Goal: Task Accomplishment & Management: Use online tool/utility

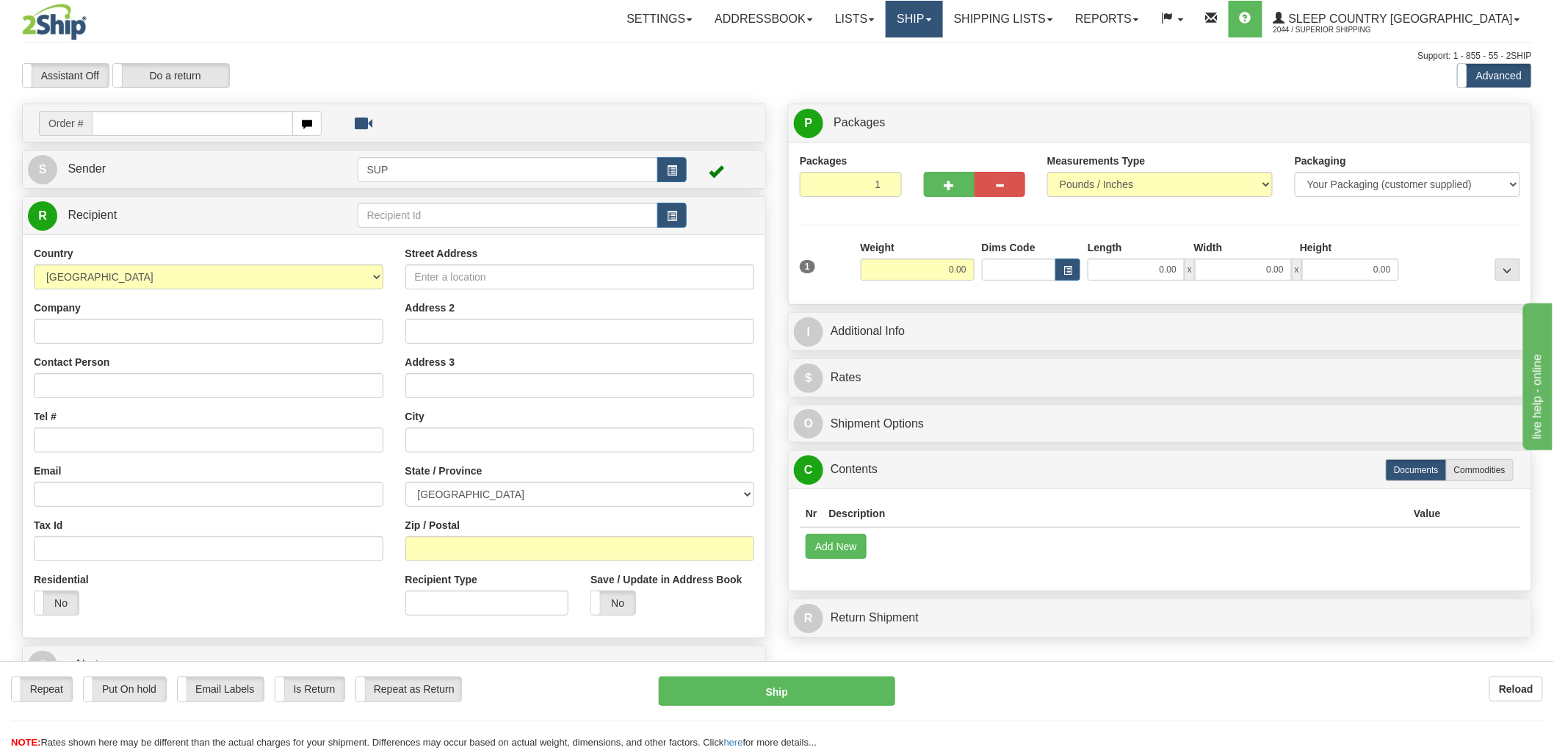
click at [942, 15] on link "Ship" at bounding box center [914, 19] width 57 height 37
click at [927, 74] on span "OnHold / Order Queue" at bounding box center [876, 71] width 104 height 12
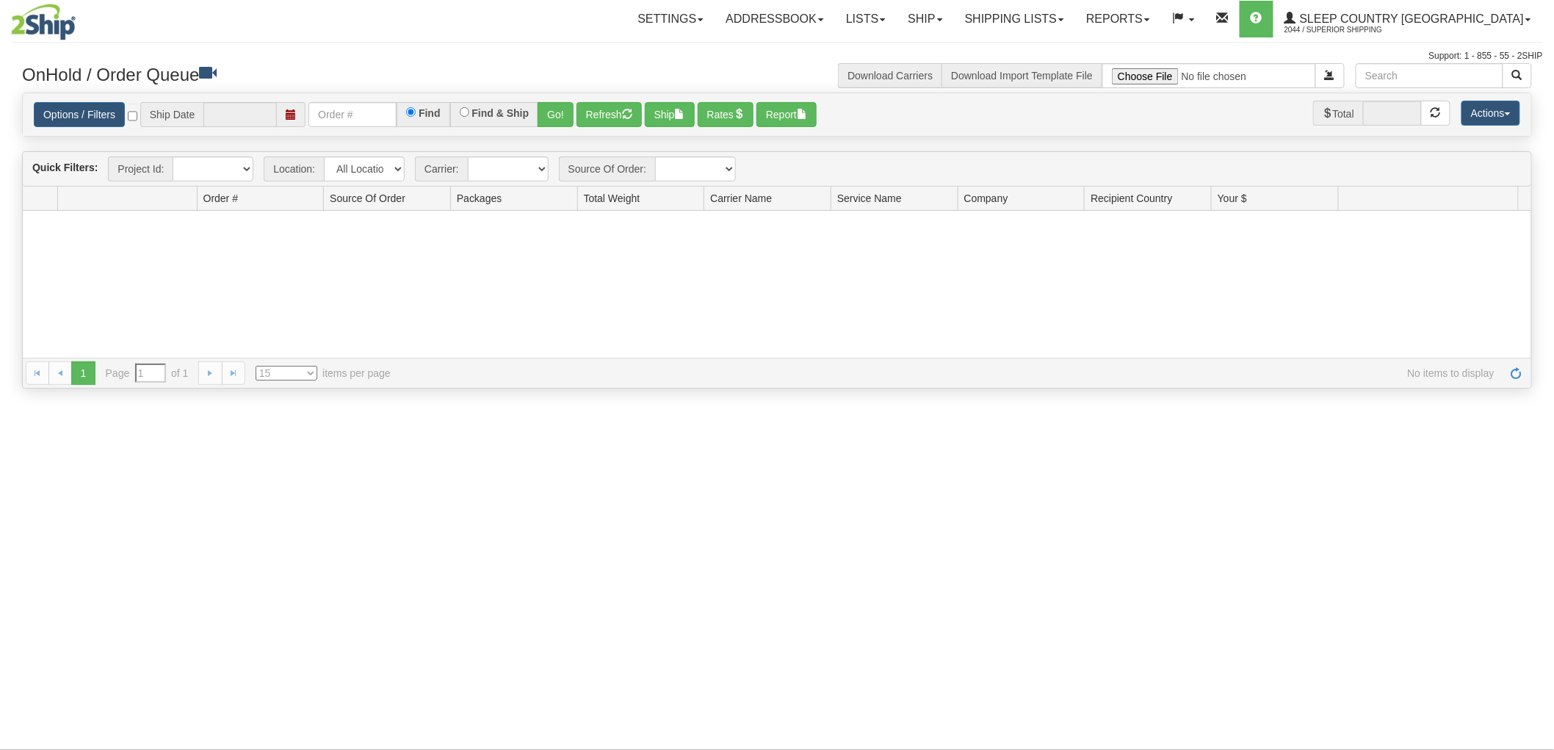
type input "[DATE]"
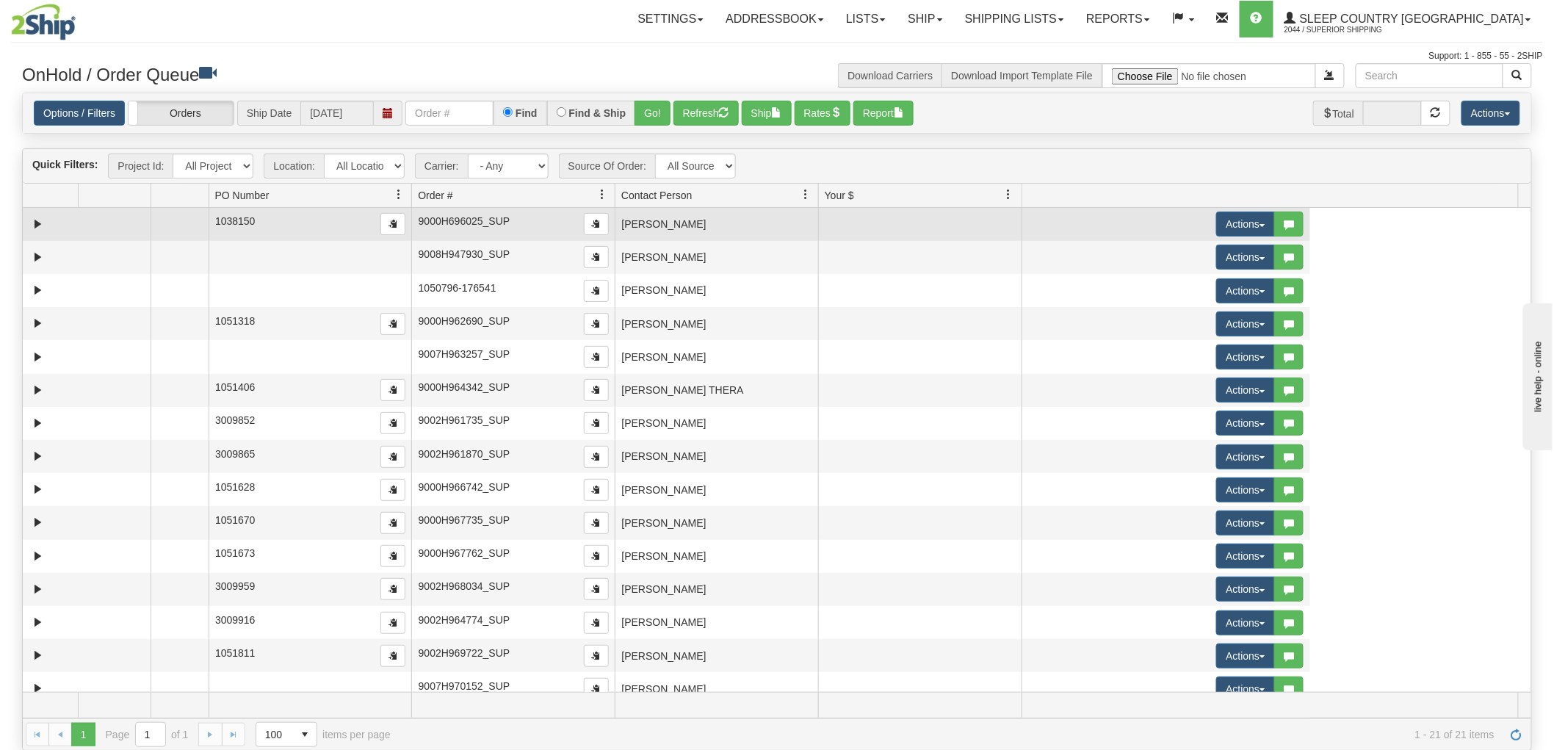
drag, startPoint x: 383, startPoint y: 196, endPoint x: 170, endPoint y: 228, distance: 214.6
click at [170, 228] on div "Quick Filters: Project Id: All Projects Location: All Locations SUP Carrier: - …" at bounding box center [777, 449] width 1510 height 602
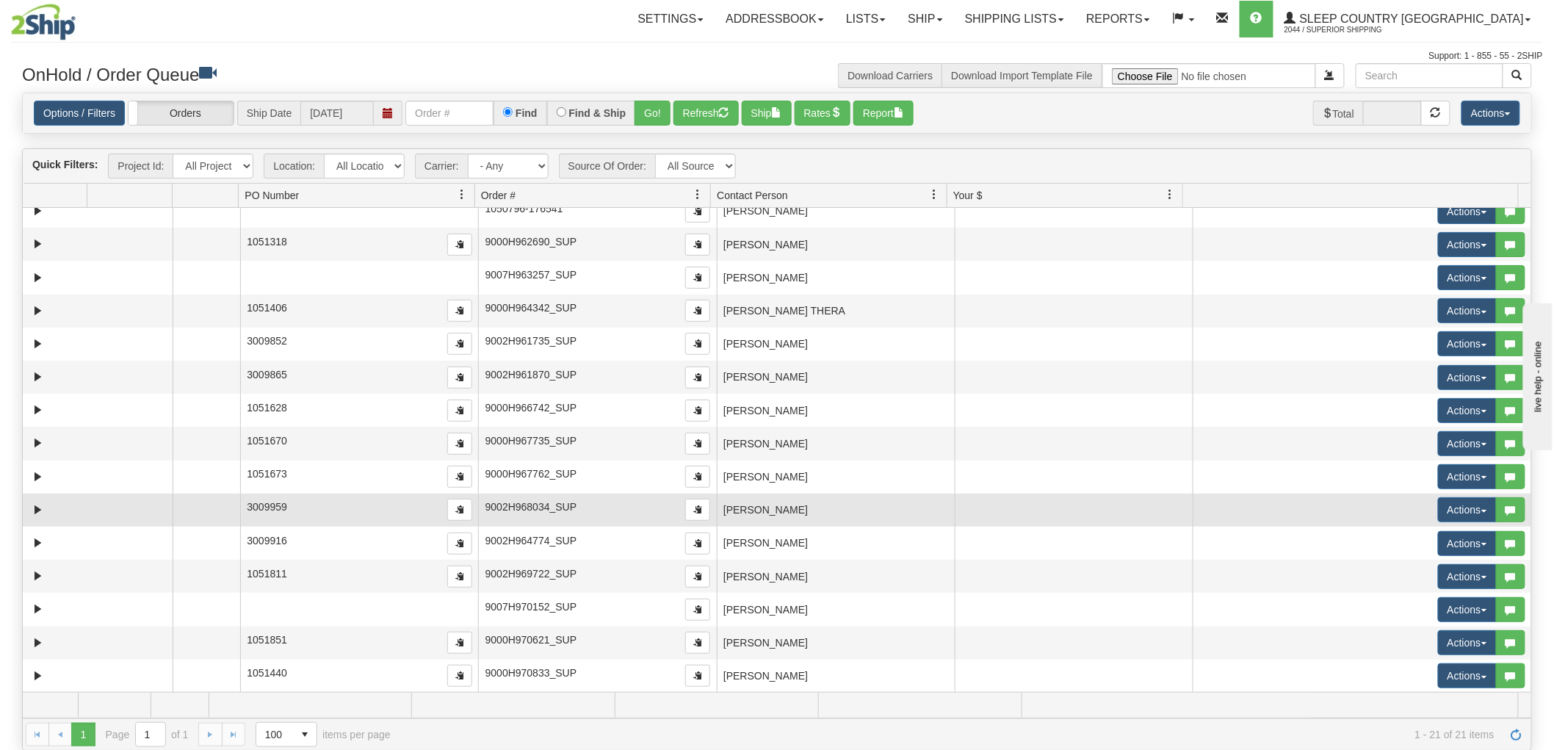
scroll to position [214, 0]
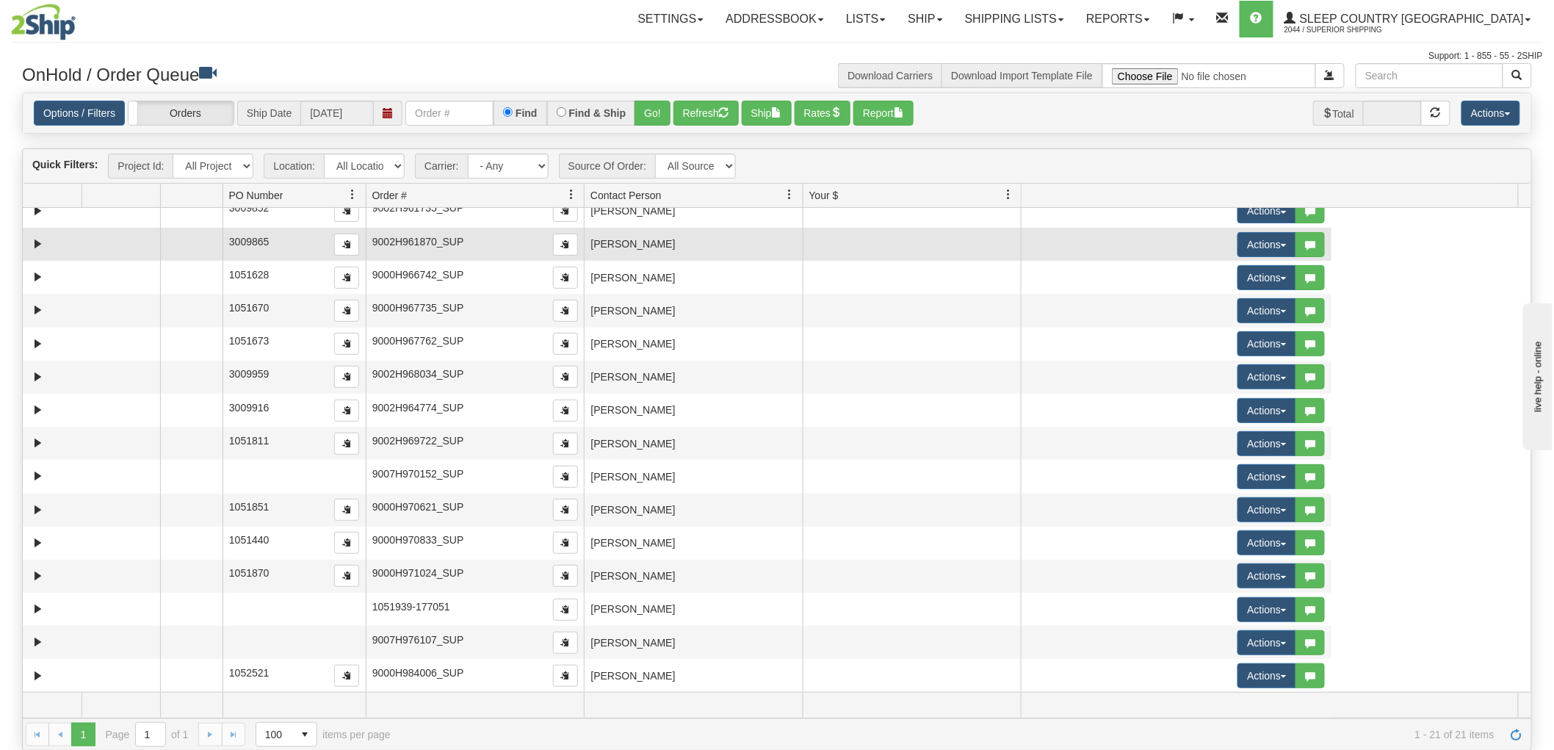
drag, startPoint x: 473, startPoint y: 189, endPoint x: 282, endPoint y: 237, distance: 196.8
click at [282, 237] on div "Quick Filters: Project Id: All Projects Location: All Locations SUP Carrier: - …" at bounding box center [777, 449] width 1510 height 602
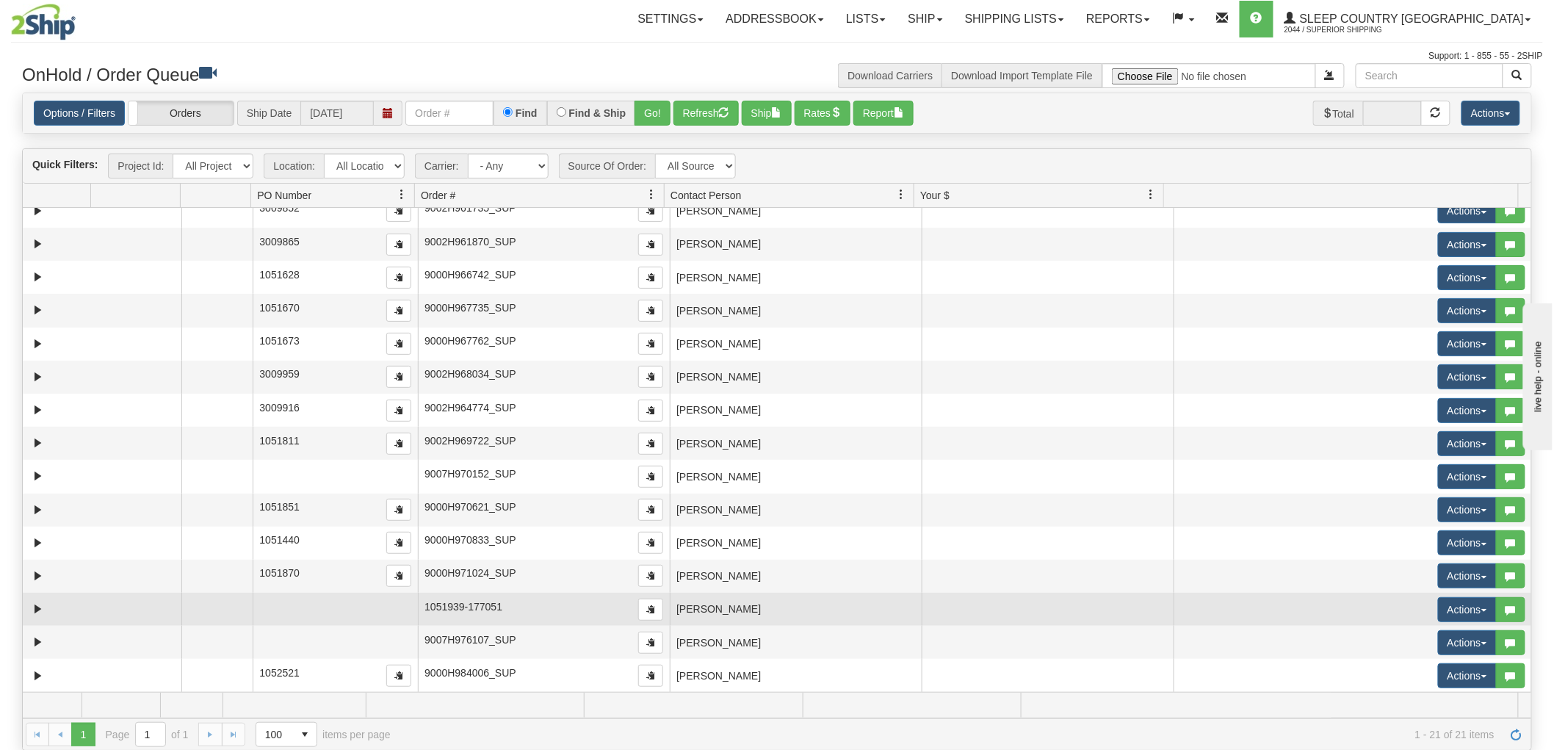
click at [718, 607] on td "AMY RISCH" at bounding box center [796, 609] width 252 height 33
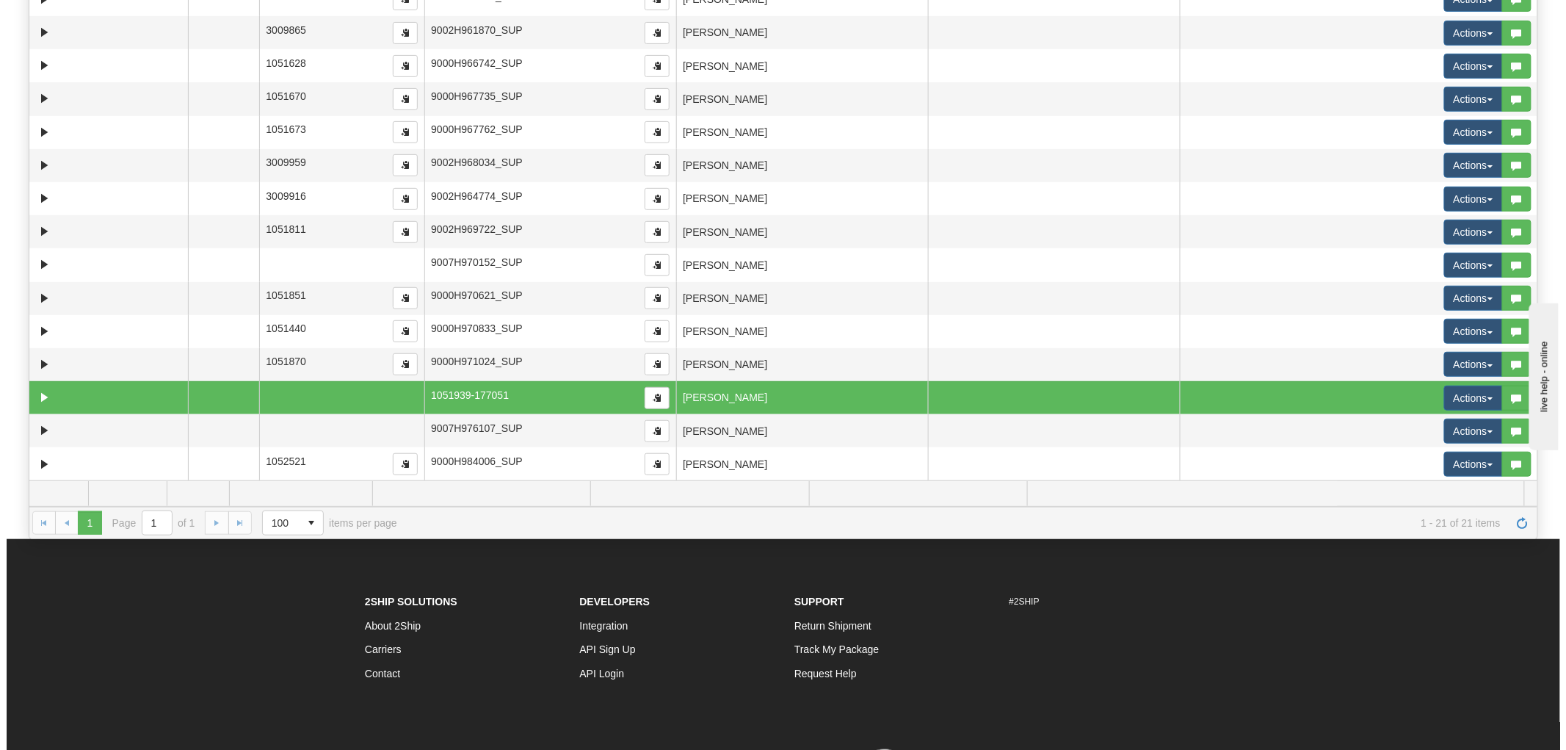
scroll to position [305, 0]
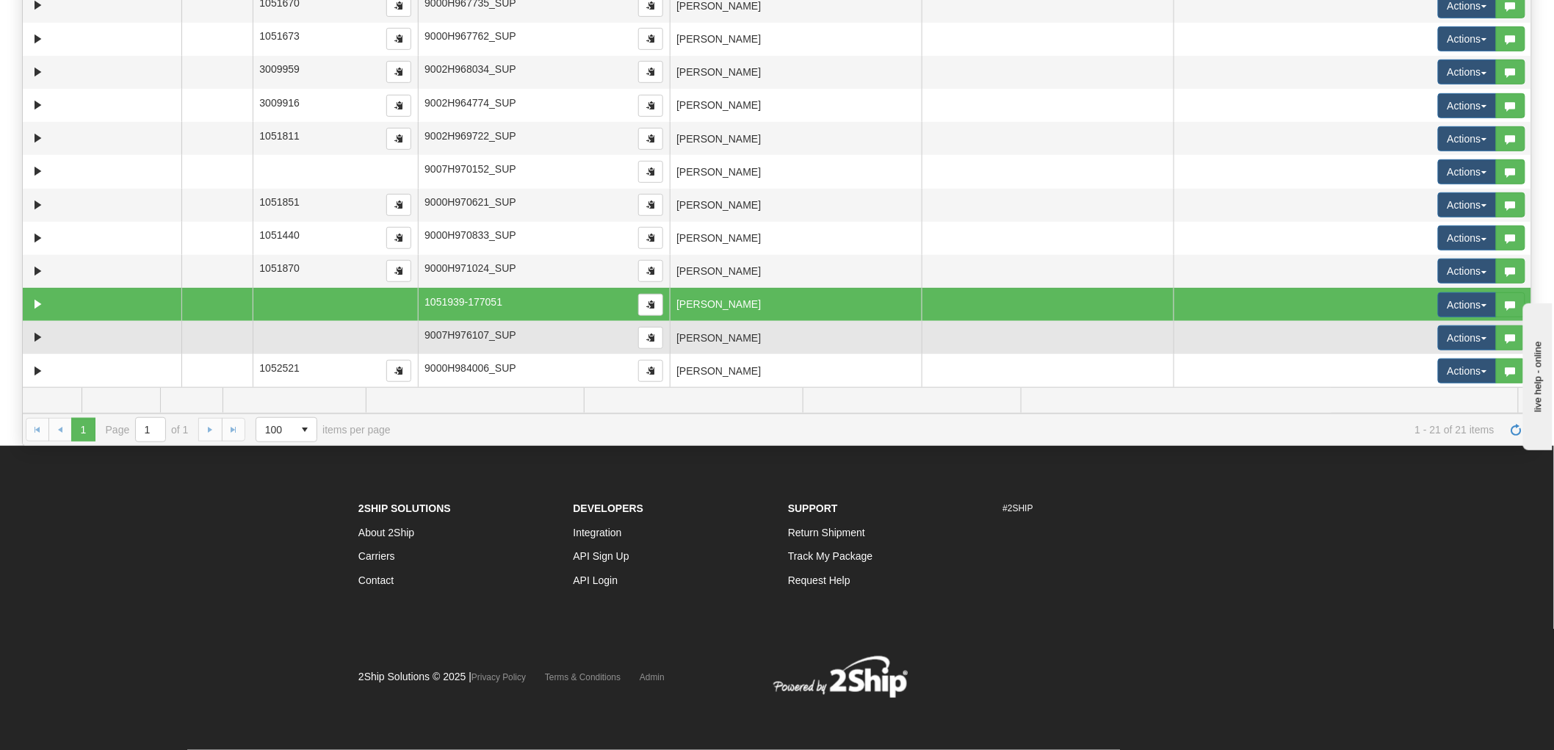
click at [748, 342] on td "[PERSON_NAME]" at bounding box center [796, 337] width 252 height 33
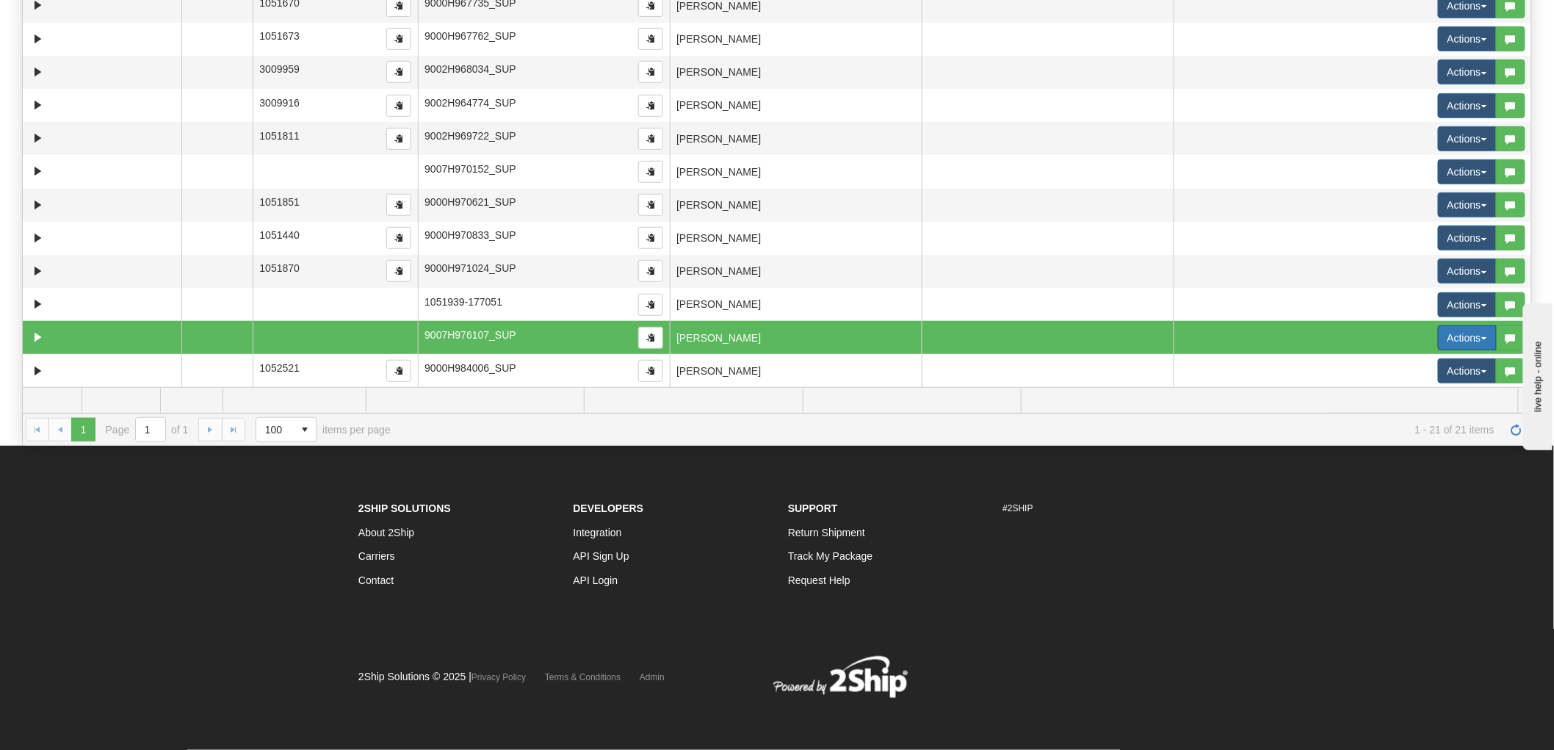
click at [1441, 344] on button "Actions" at bounding box center [1467, 337] width 59 height 25
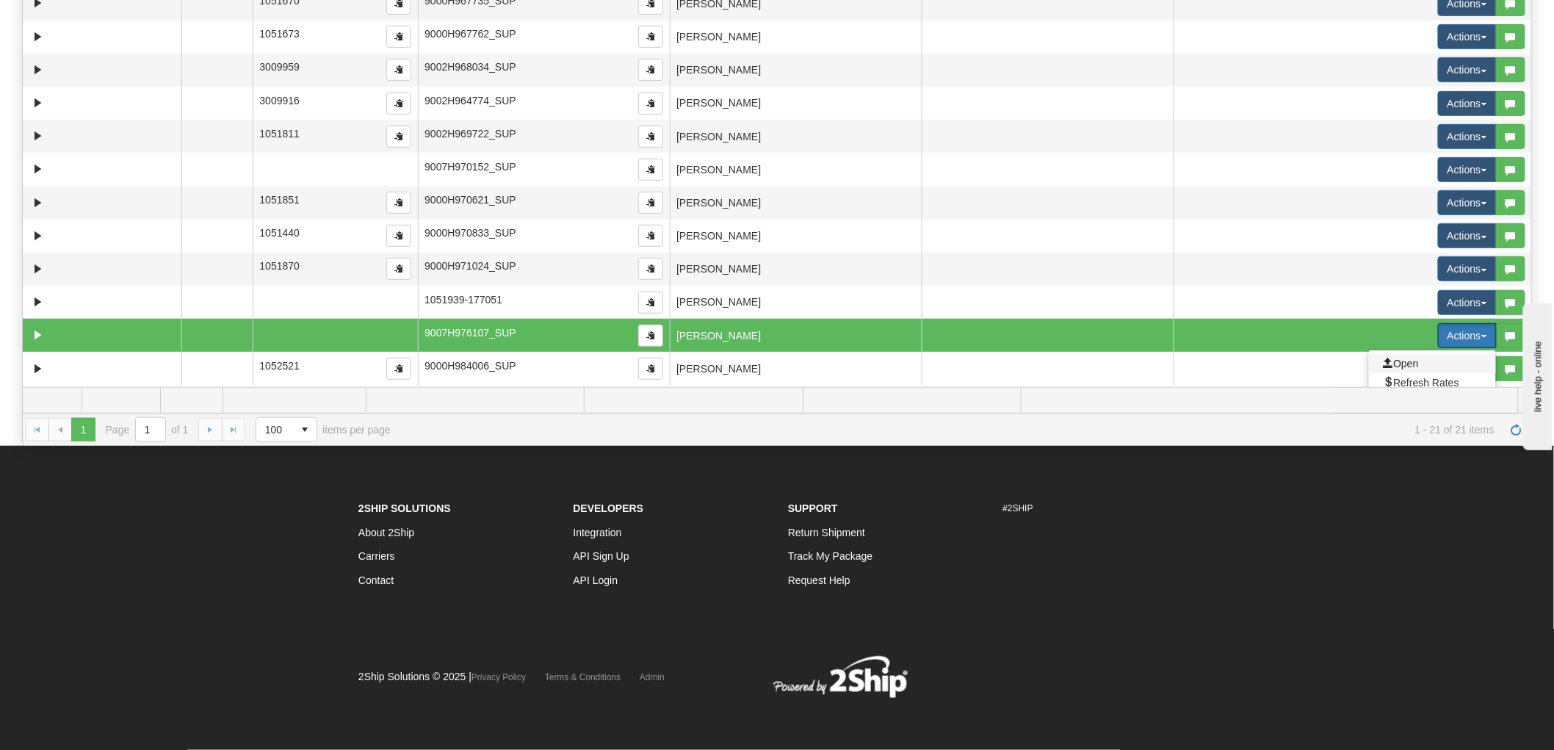
click at [1403, 361] on span "Open" at bounding box center [1400, 364] width 35 height 12
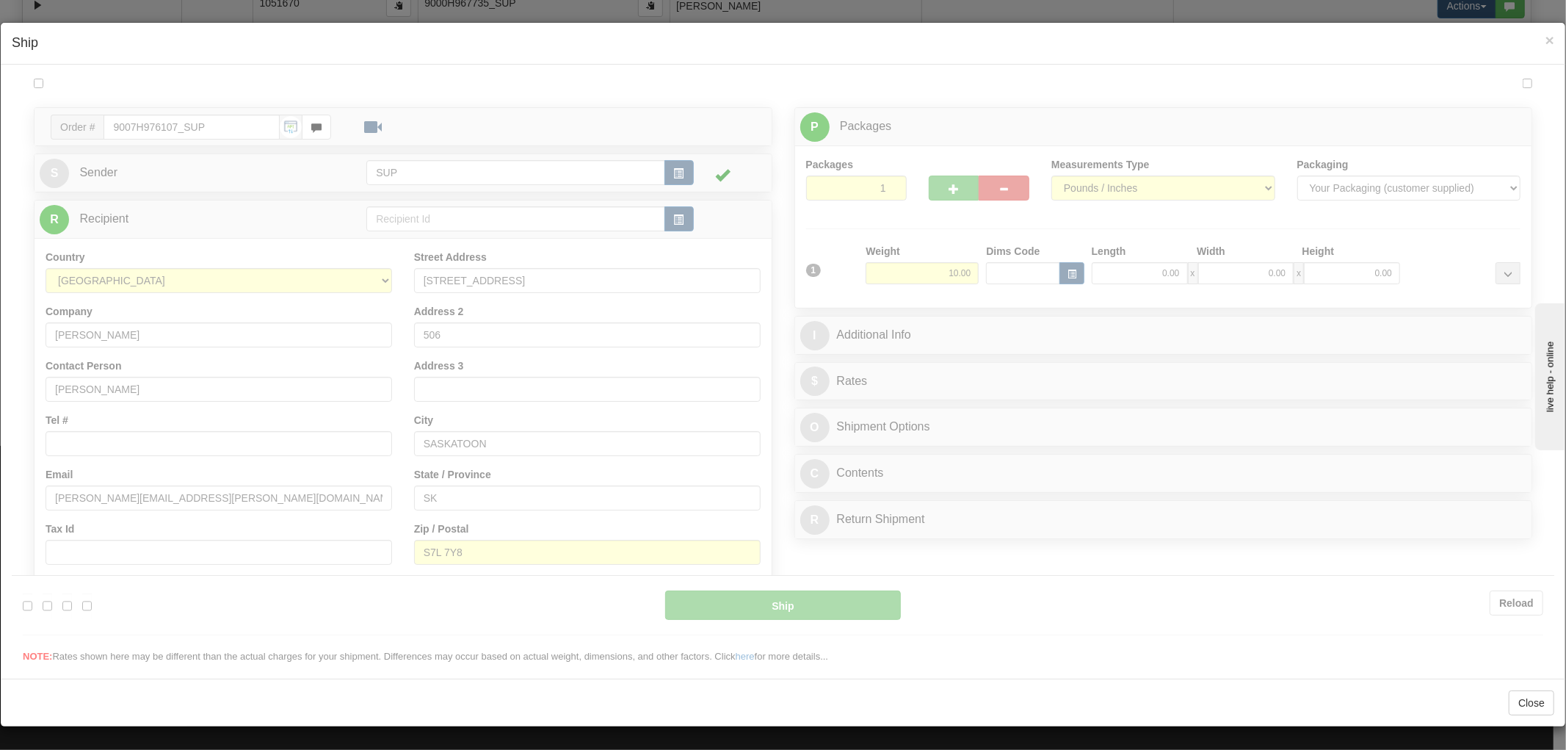
scroll to position [0, 0]
type input "14:50"
type input "16:00"
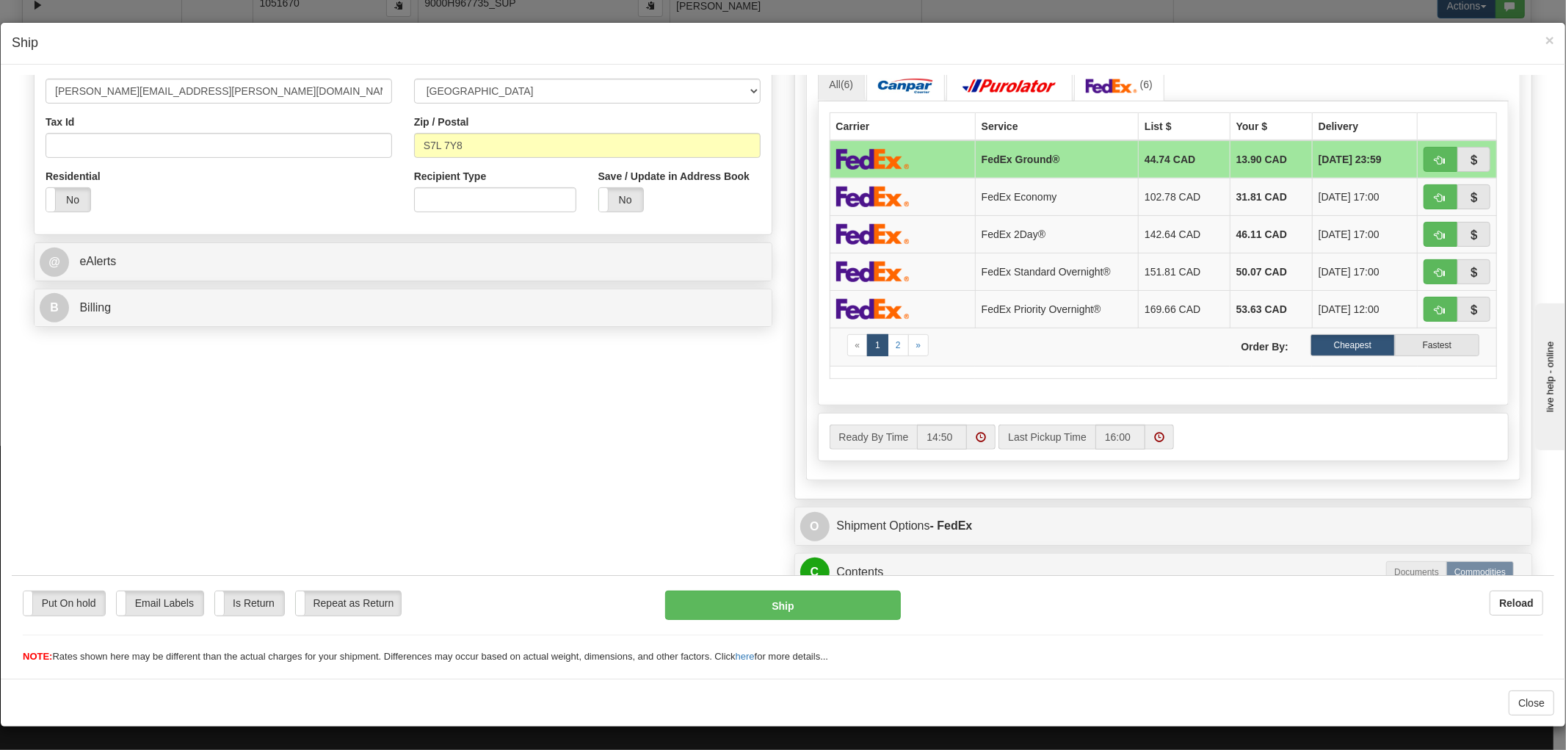
scroll to position [703, 0]
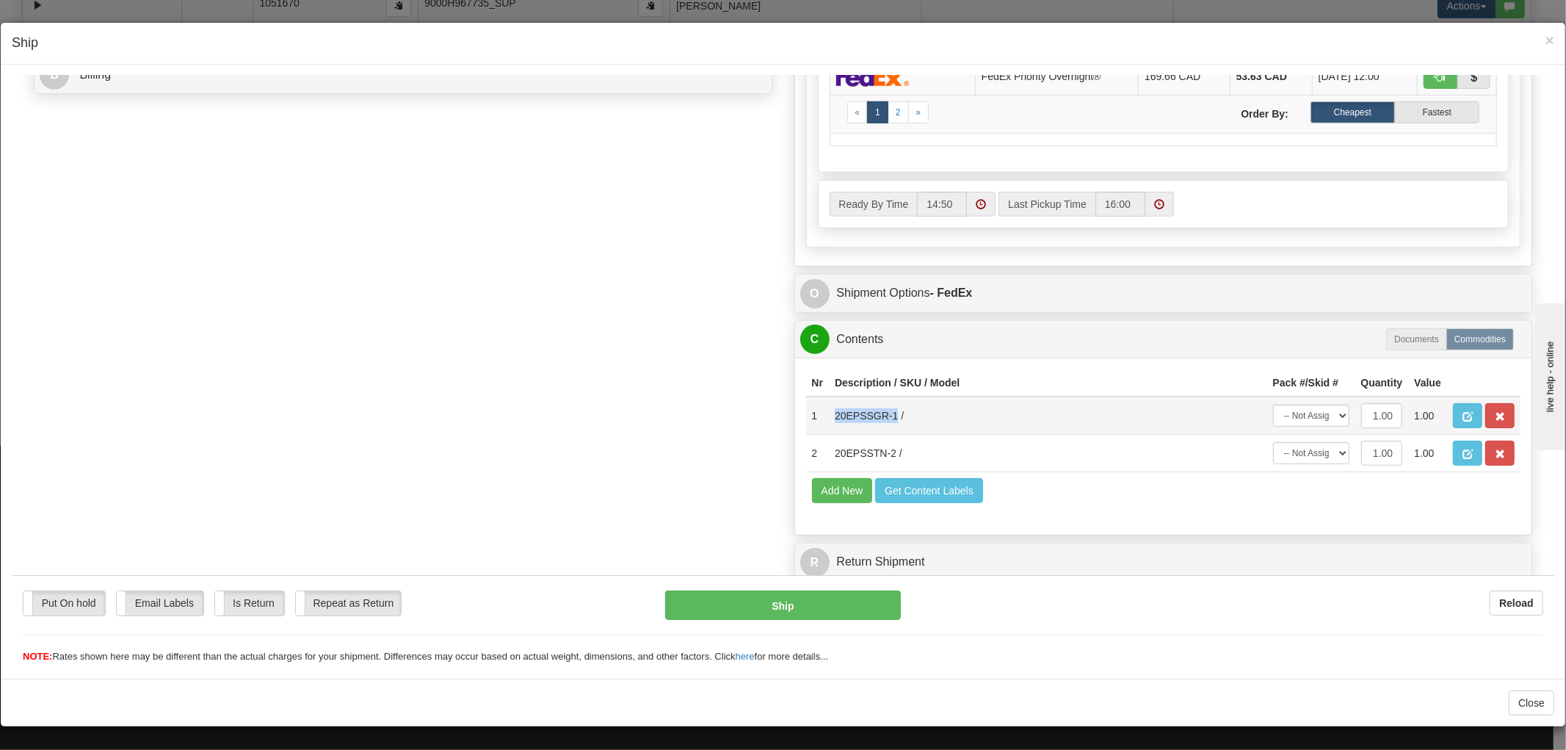
drag, startPoint x: 884, startPoint y: 378, endPoint x: 825, endPoint y: 379, distance: 58.8
click at [829, 396] on td "20EPSSGR-1 /" at bounding box center [1048, 415] width 438 height 38
copy td "20EPSSGR-1"
click at [654, 337] on div "Order # 9007H976107_SUP S Sender" at bounding box center [783, 27] width 1521 height 1121
drag, startPoint x: 883, startPoint y: 441, endPoint x: 823, endPoint y: 438, distance: 59.6
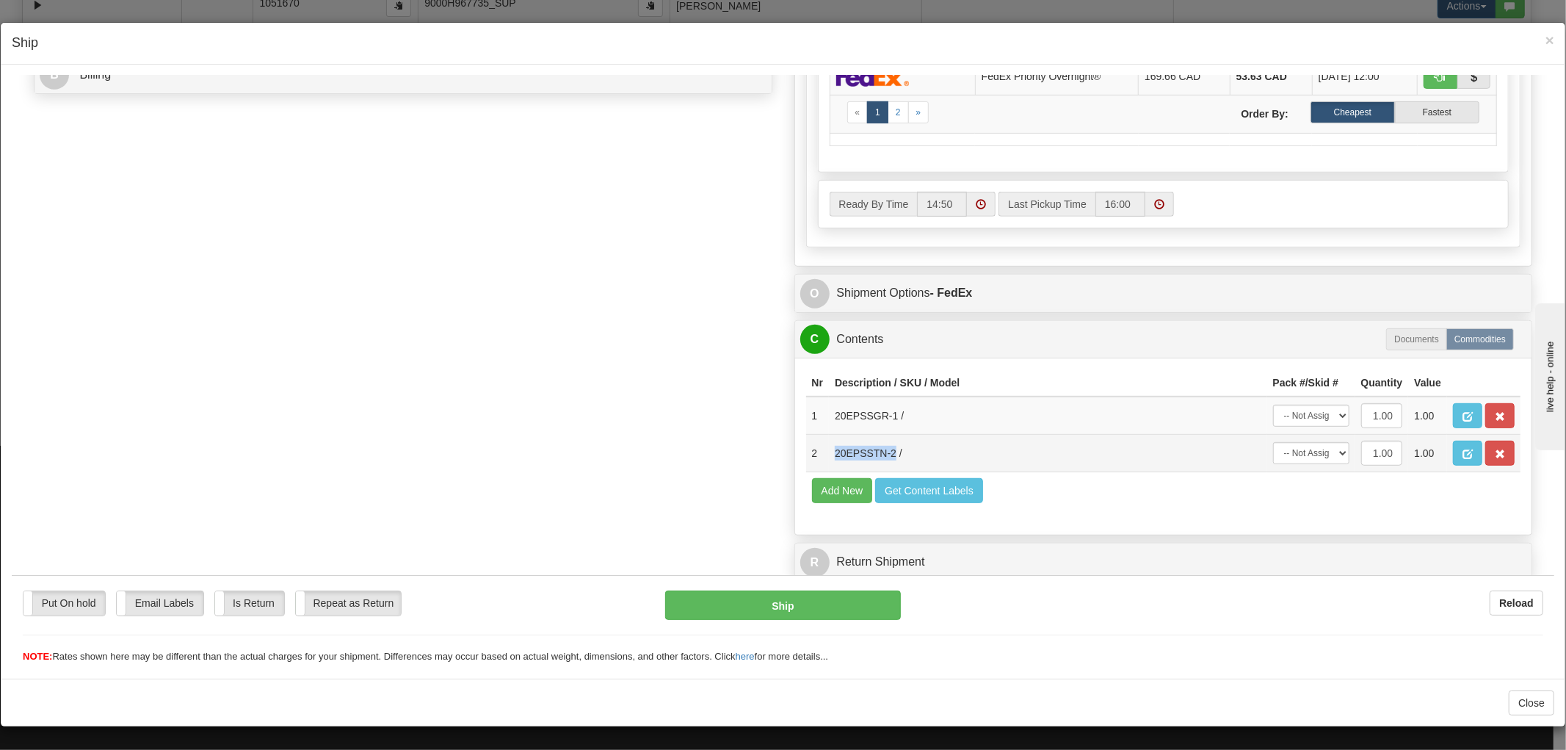
click at [829, 438] on td "20EPSSTN-2 /" at bounding box center [1048, 452] width 438 height 37
copy td "20EPSSTN-2"
click at [430, 333] on div "Order # 9007H976107_SUP S Sender" at bounding box center [783, 27] width 1521 height 1121
click at [1546, 41] on span "×" at bounding box center [1550, 40] width 9 height 17
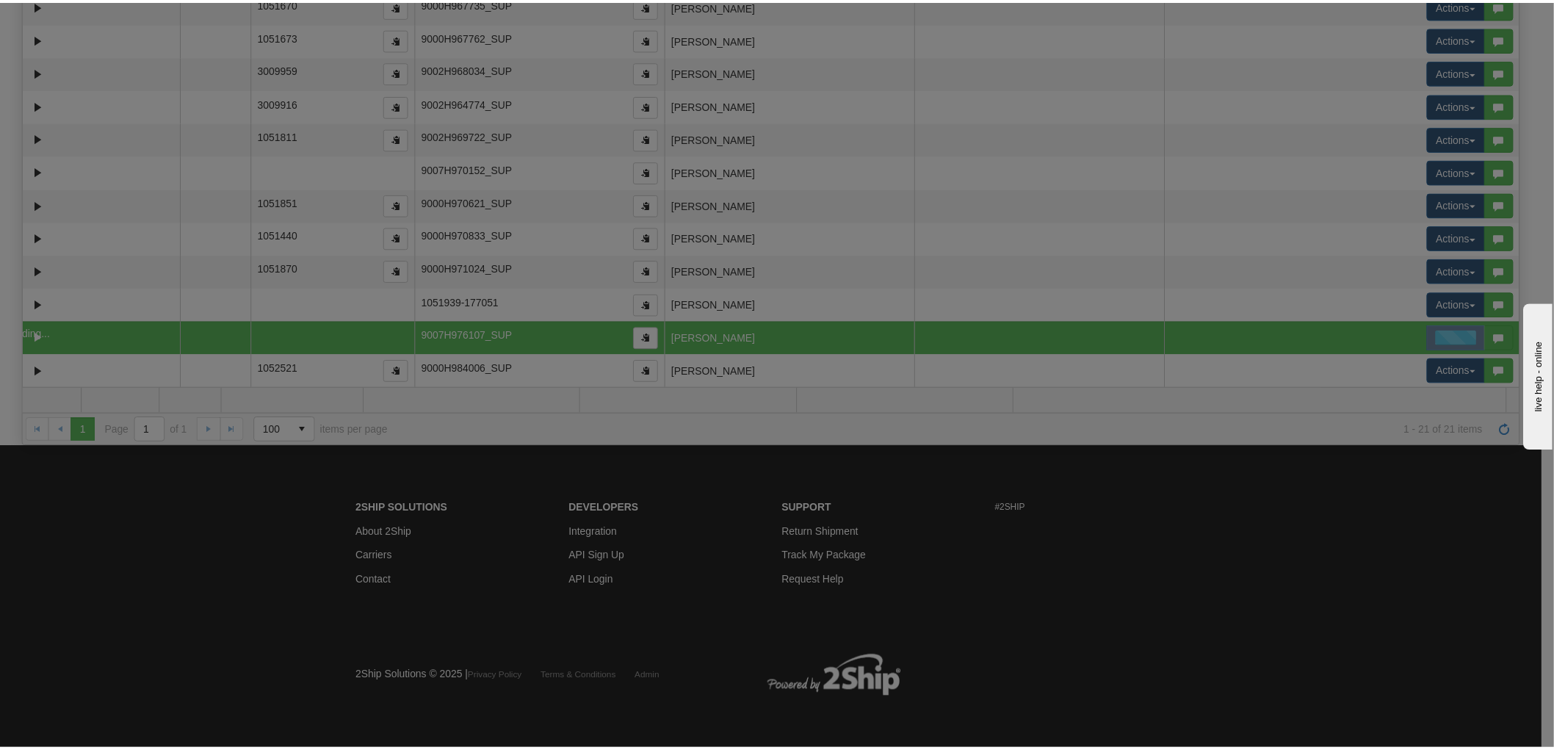
scroll to position [0, 0]
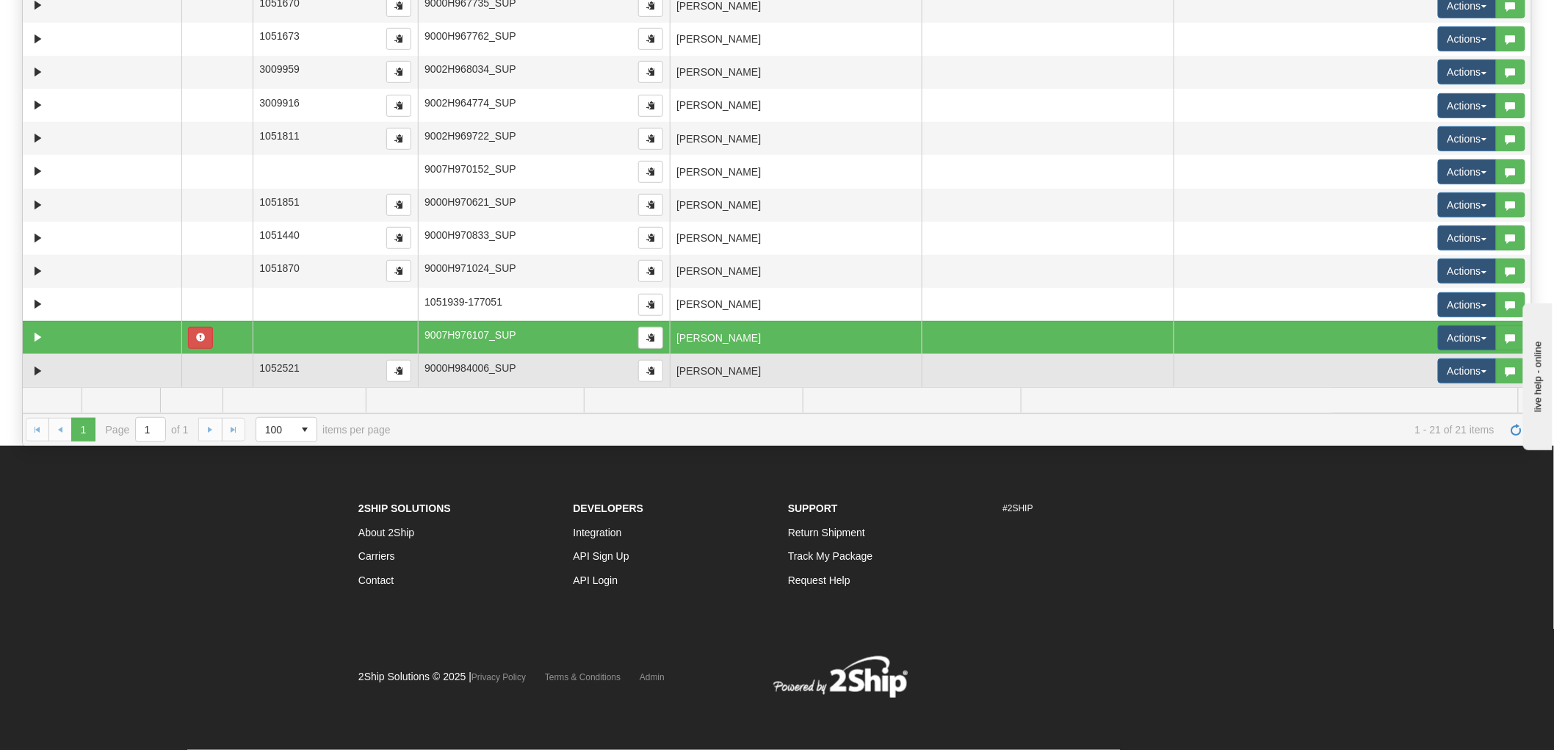
click at [832, 369] on td "[PERSON_NAME]" at bounding box center [796, 370] width 252 height 33
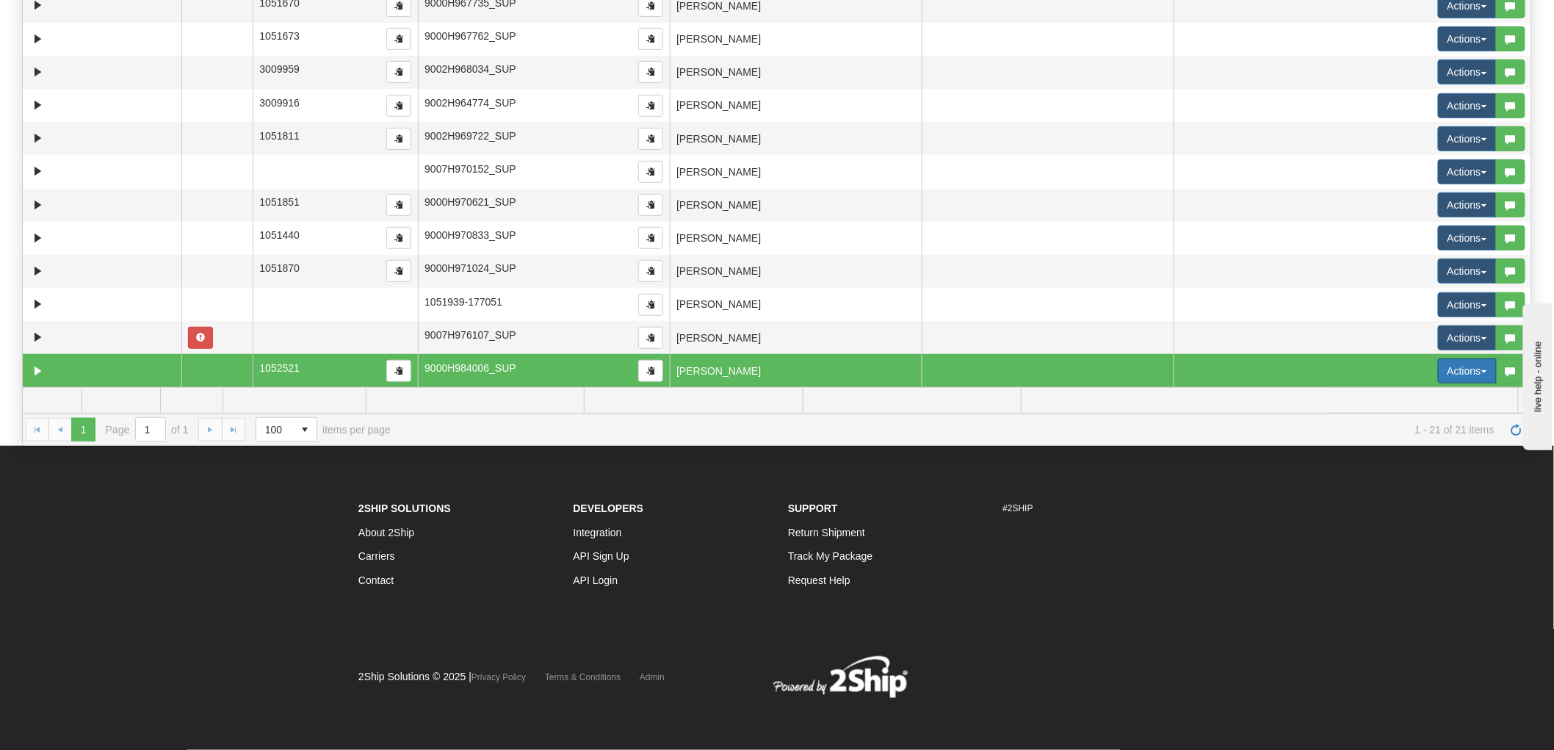
click at [1450, 375] on button "Actions" at bounding box center [1467, 370] width 59 height 25
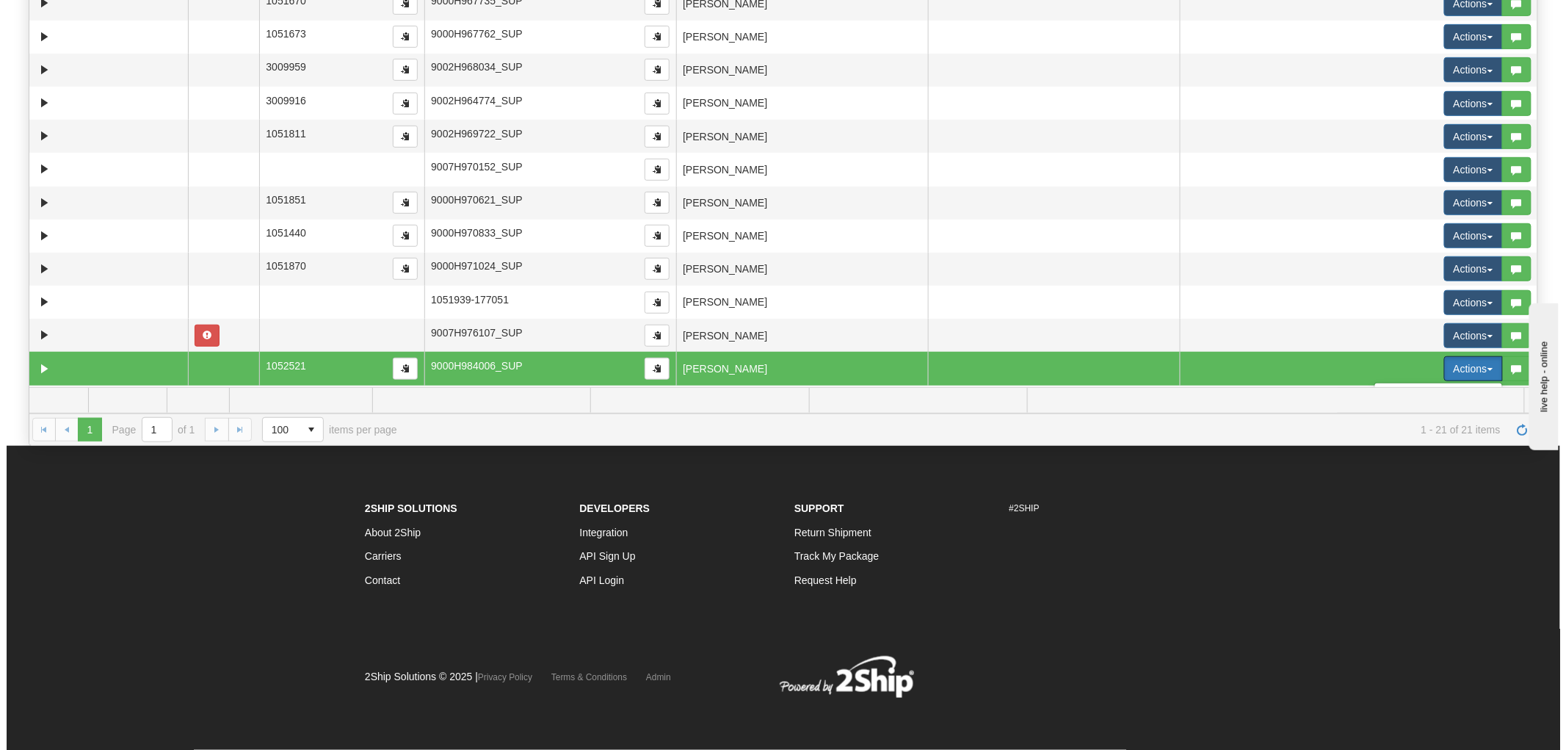
scroll to position [355, 0]
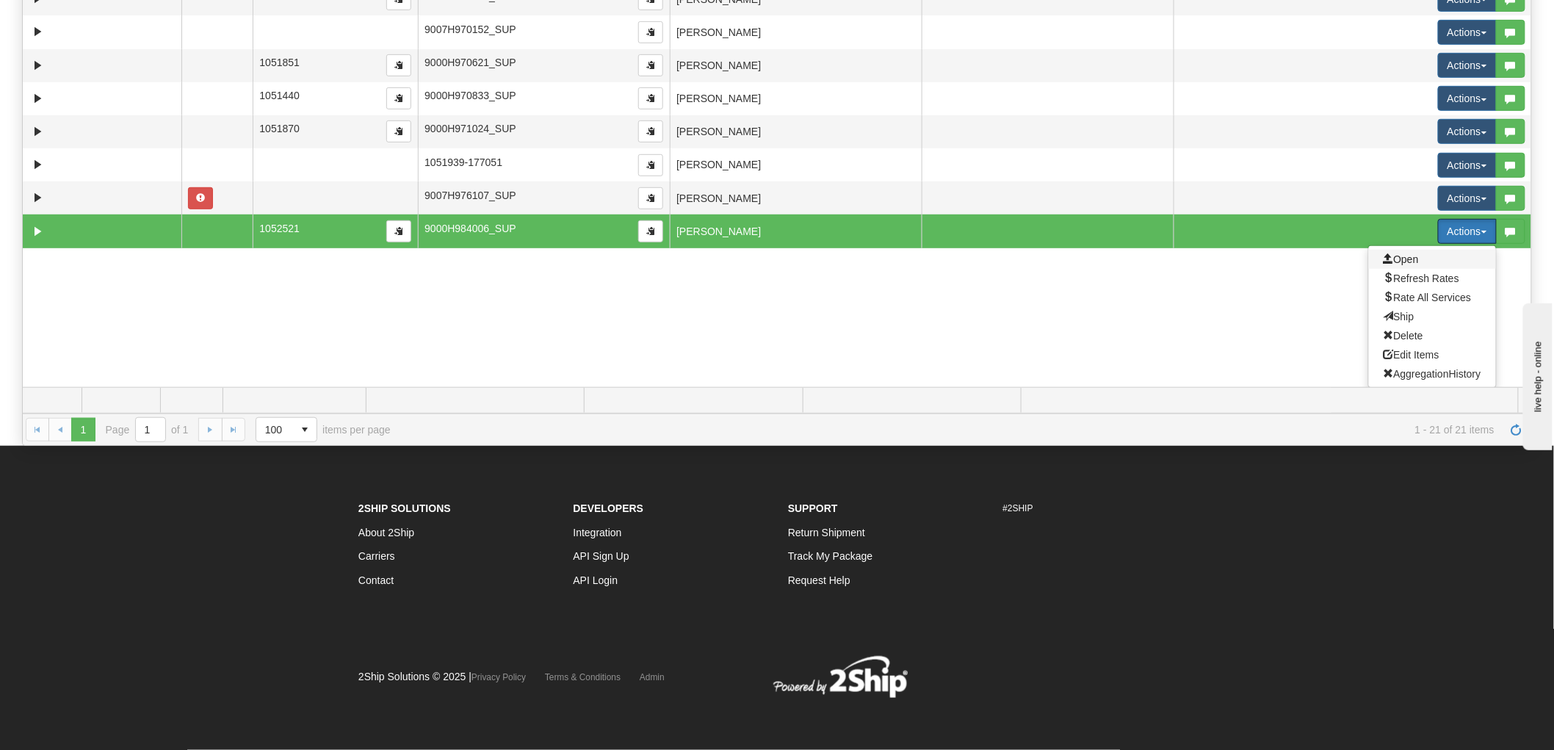
click at [1395, 261] on span "Open" at bounding box center [1400, 259] width 35 height 12
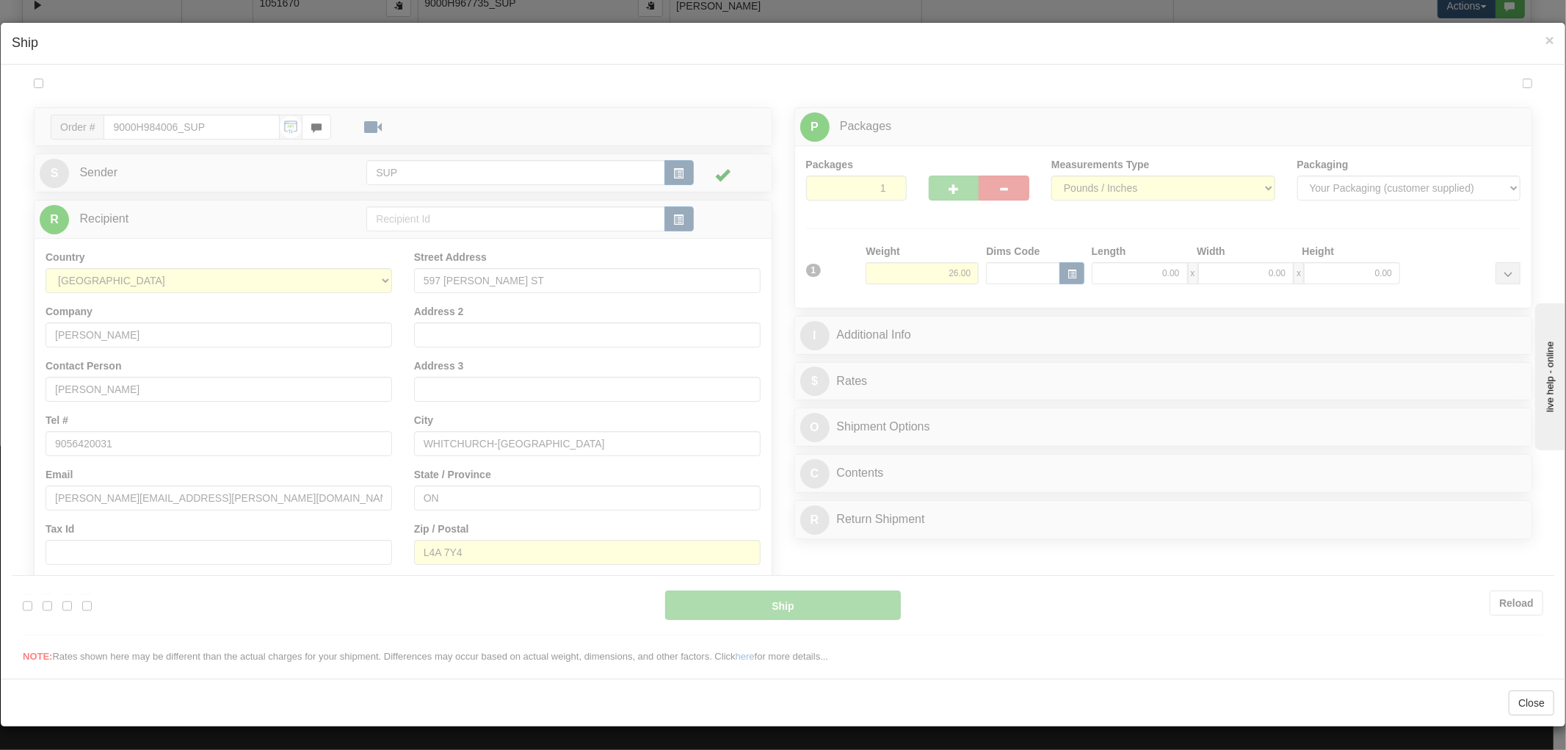
scroll to position [0, 0]
type input "14:51"
type input "16:00"
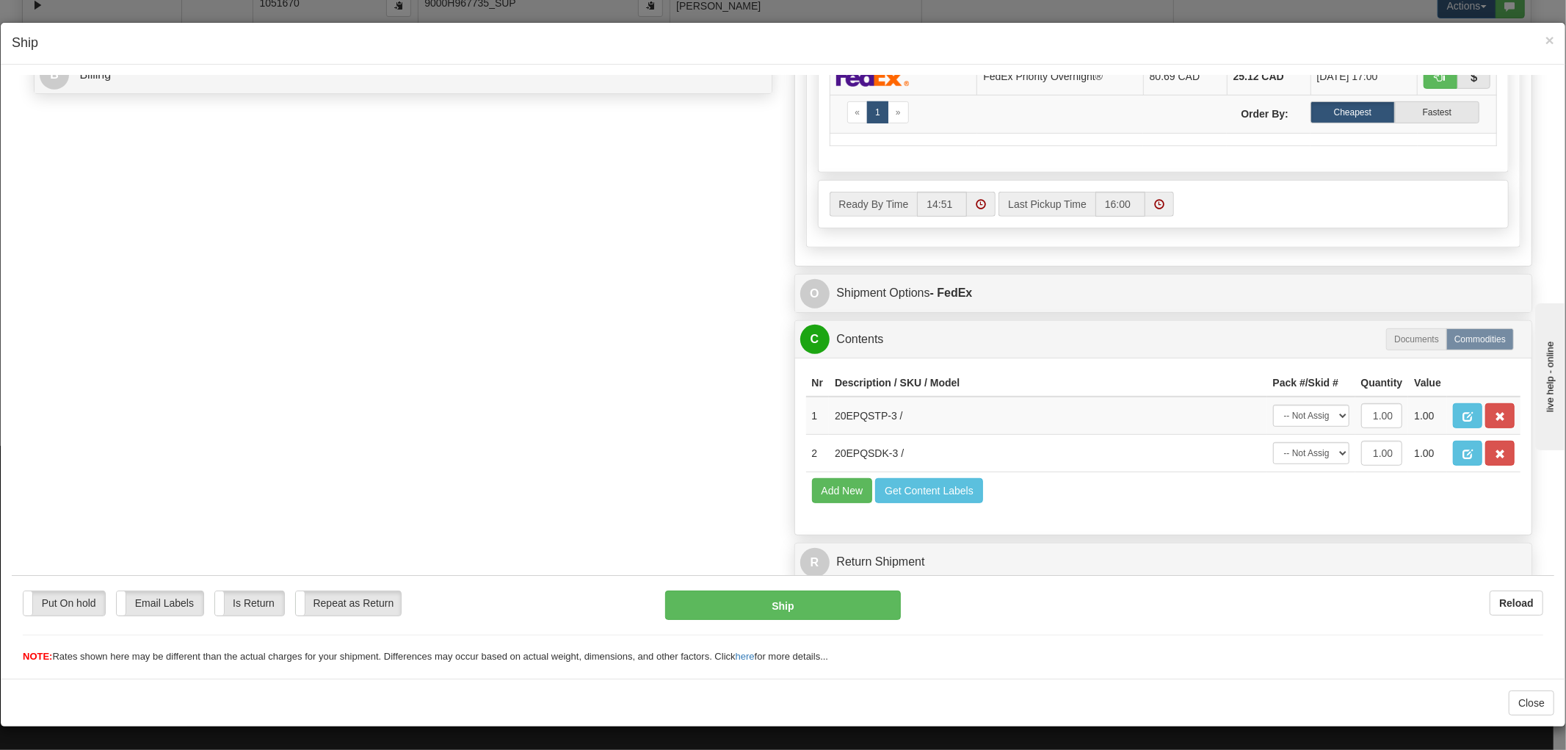
scroll to position [1, 0]
drag, startPoint x: 883, startPoint y: 379, endPoint x: 820, endPoint y: 384, distance: 63.4
click at [829, 396] on td "20EPQSTP-3 /" at bounding box center [1048, 415] width 438 height 38
copy td "20EPQSTP-3"
click at [621, 428] on div "Order # 9000H984006_SUP S Sender" at bounding box center [783, 27] width 1521 height 1121
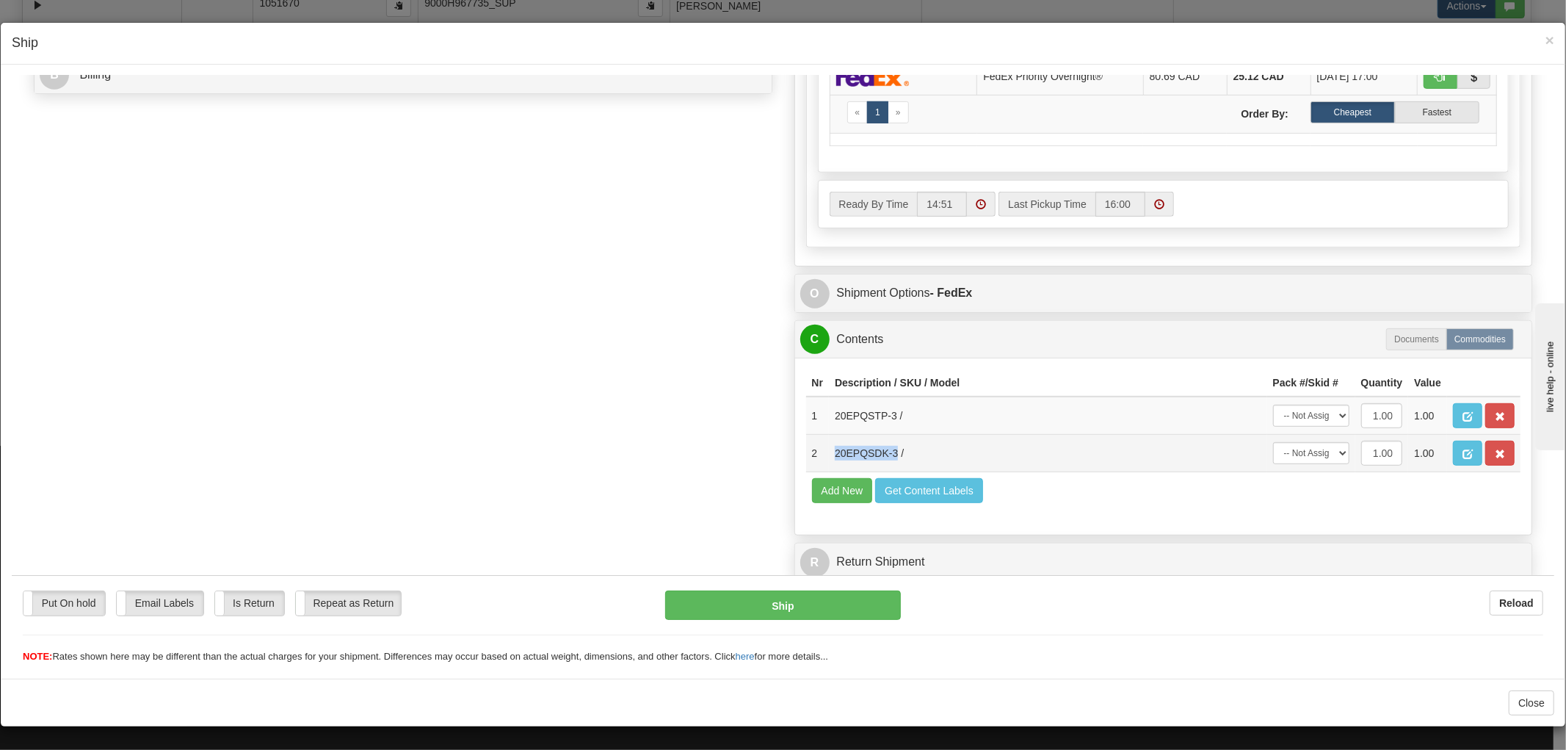
drag, startPoint x: 885, startPoint y: 440, endPoint x: 823, endPoint y: 435, distance: 61.8
click at [829, 435] on td "20EPQSDK-3 /" at bounding box center [1048, 452] width 438 height 37
copy td "20EPQSDK-3"
click at [643, 391] on div "Order # 9000H984006_SUP S Sender" at bounding box center [783, 27] width 1521 height 1121
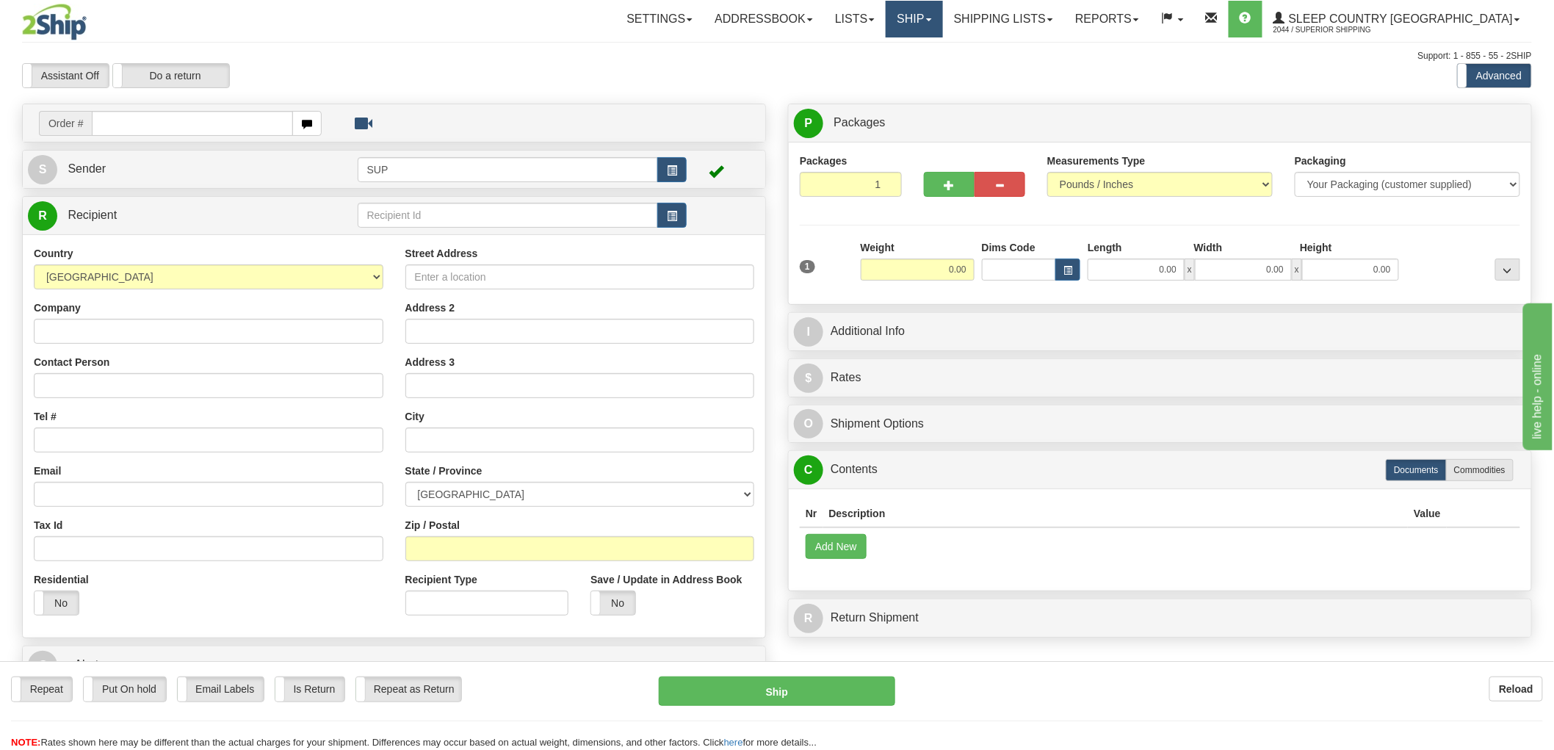
click at [942, 26] on link "Ship" at bounding box center [914, 19] width 57 height 37
click at [927, 71] on span "OnHold / Order Queue" at bounding box center [876, 71] width 104 height 12
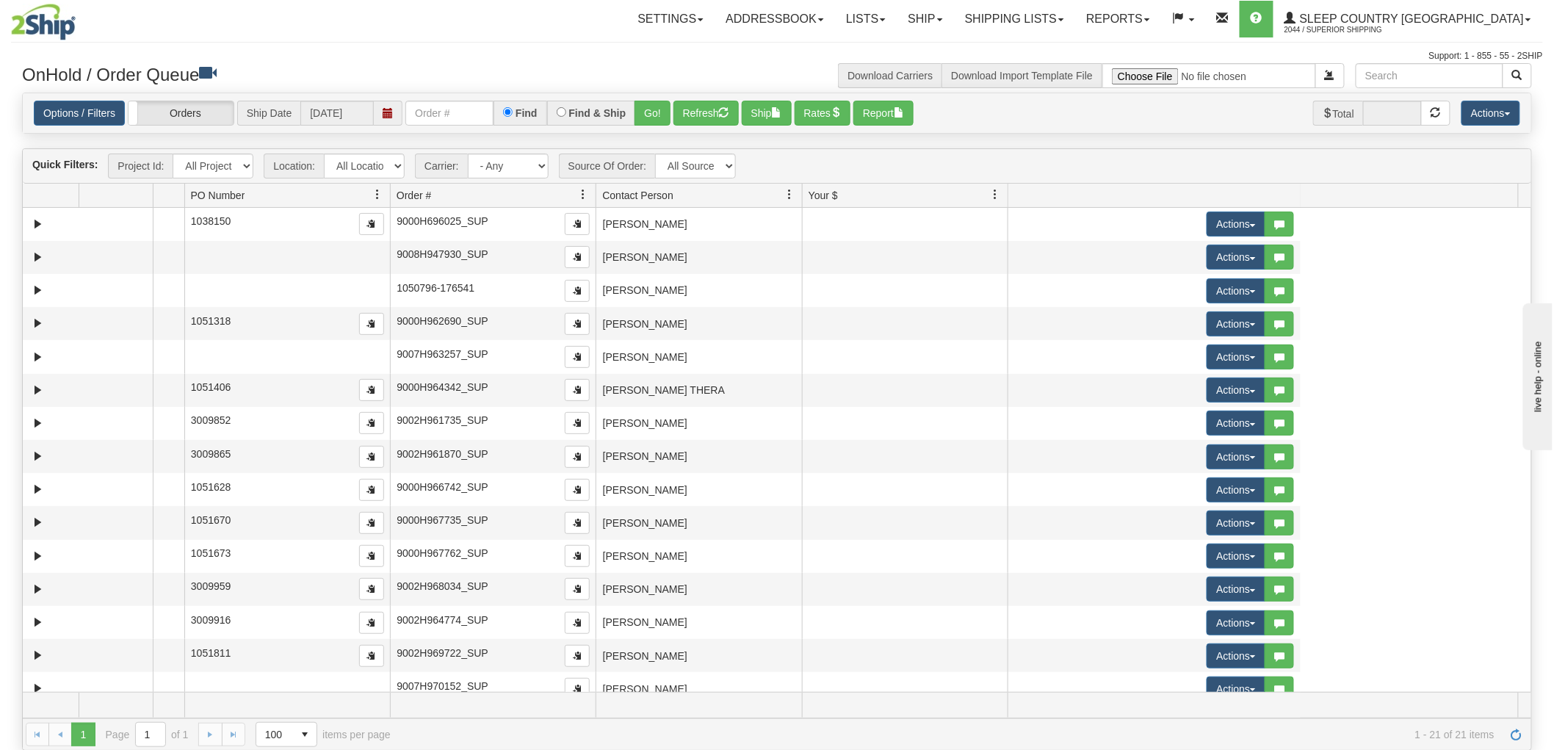
drag, startPoint x: 387, startPoint y: 194, endPoint x: 131, endPoint y: 195, distance: 256.3
click at [131, 195] on div "Aggregation Group Id Id Location Request Id Reply Id PO Number Order # Source O…" at bounding box center [771, 195] width 1496 height 23
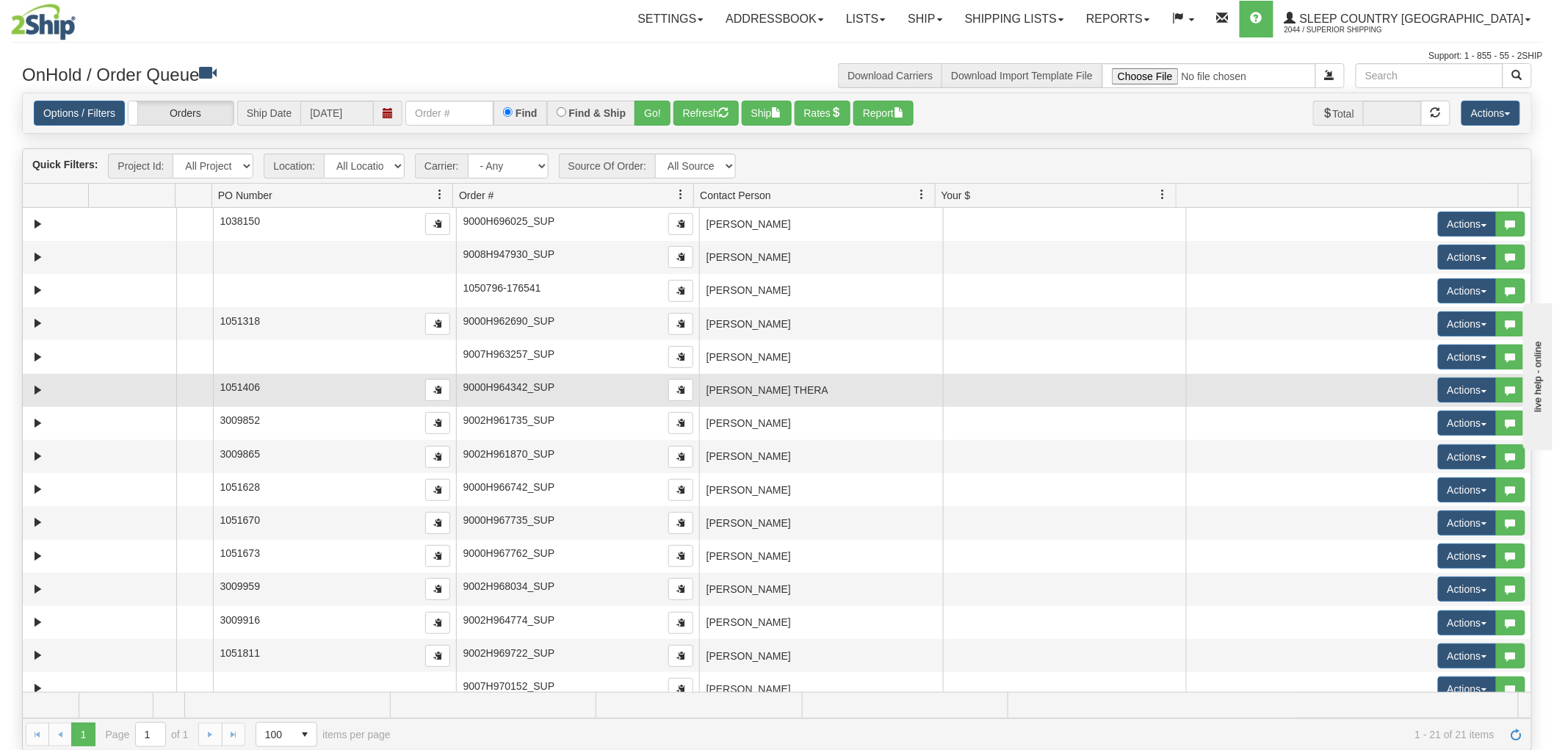
click at [795, 384] on td "LEANNE THERA" at bounding box center [820, 390] width 243 height 33
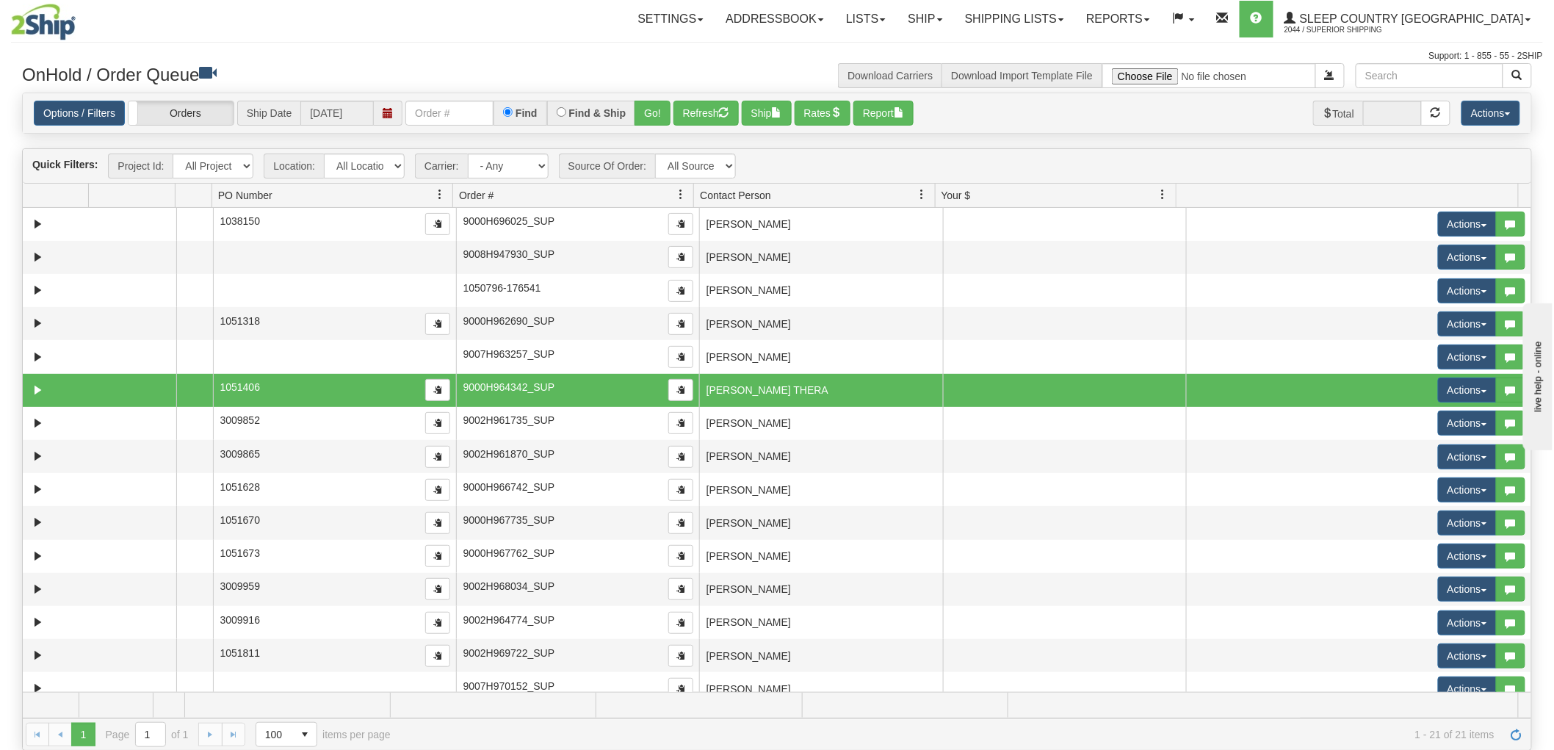
click at [801, 393] on td "LEANNE THERA" at bounding box center [820, 390] width 243 height 33
click at [1455, 389] on button "Actions" at bounding box center [1467, 389] width 59 height 25
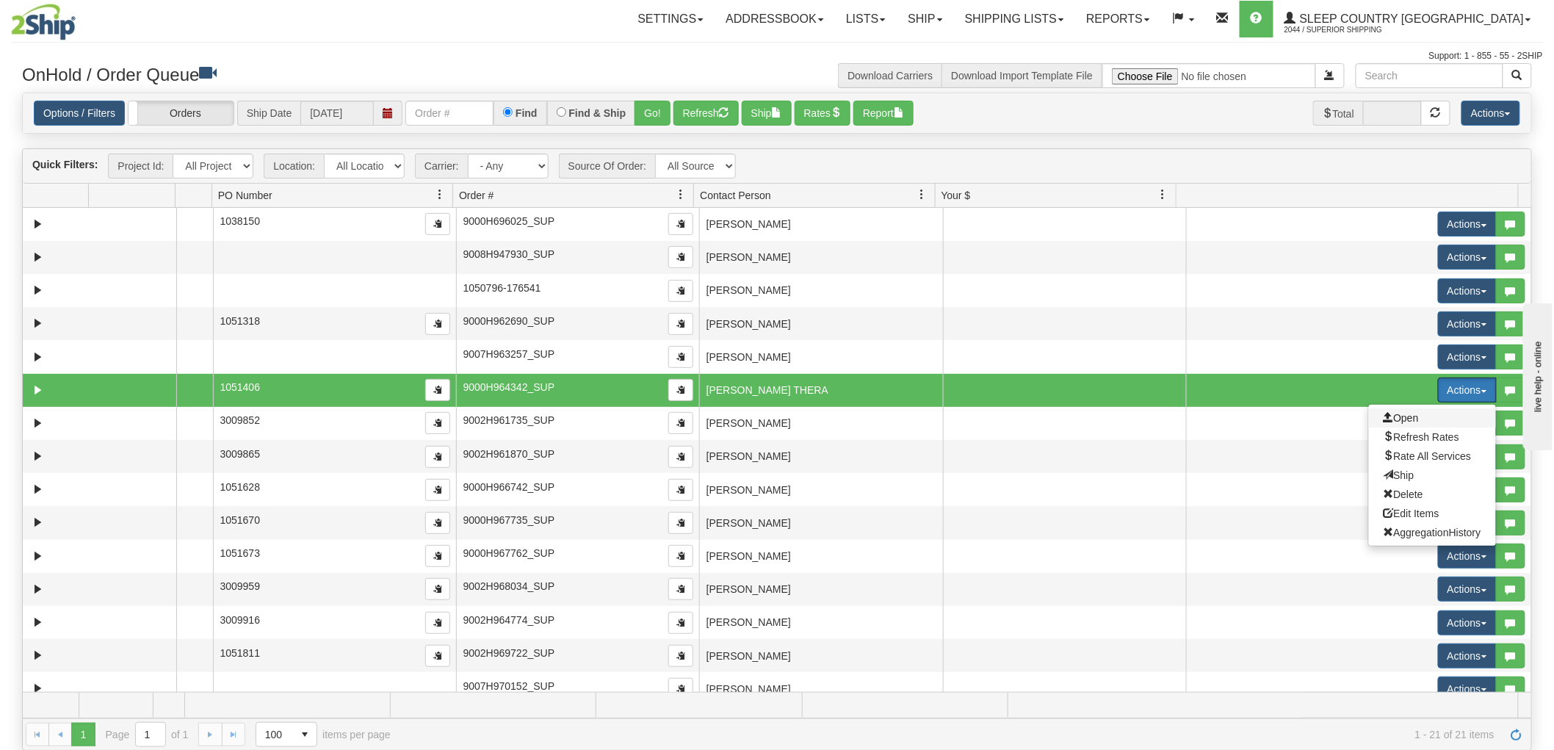
click at [1406, 413] on span "Open" at bounding box center [1400, 418] width 35 height 12
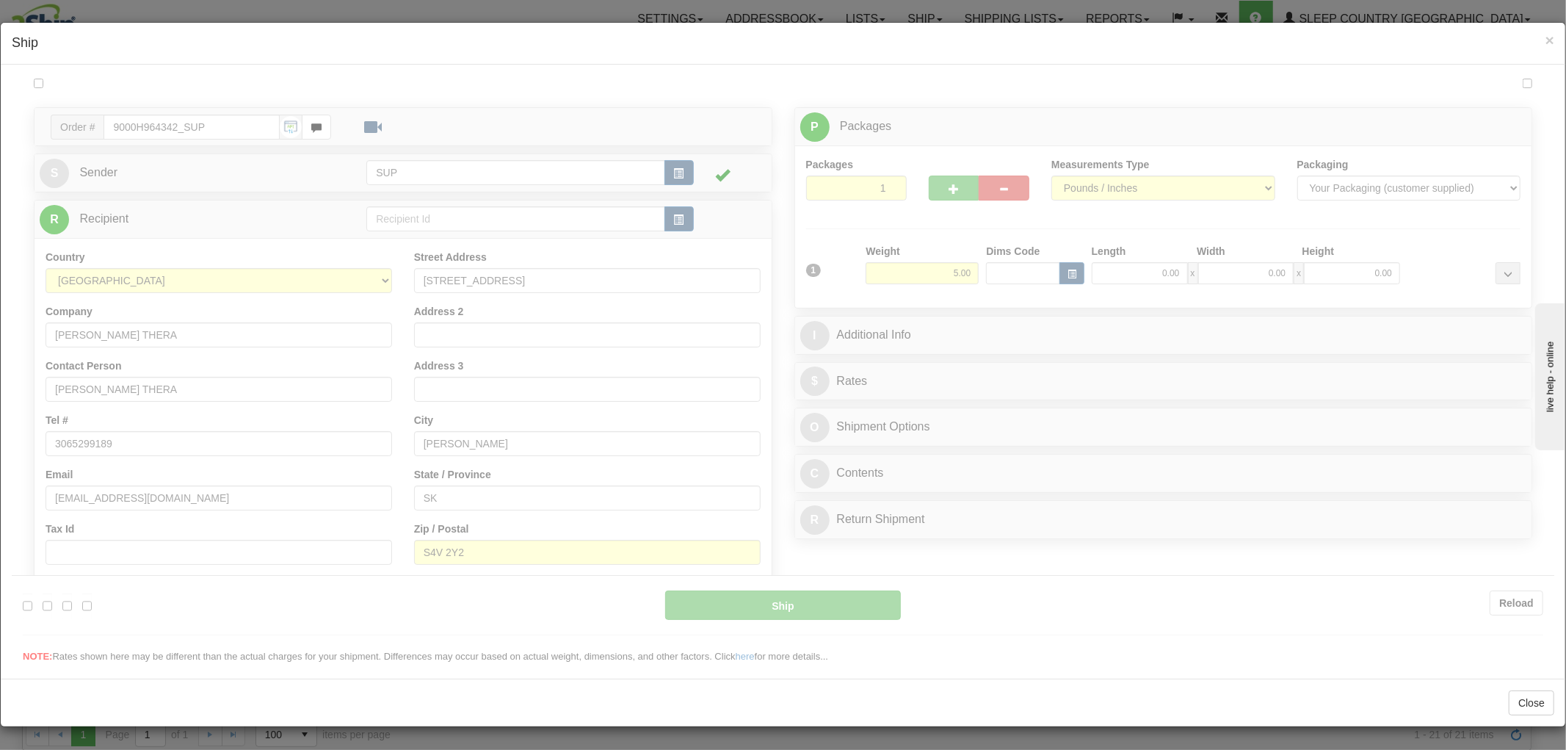
type input "15:05"
type input "16:00"
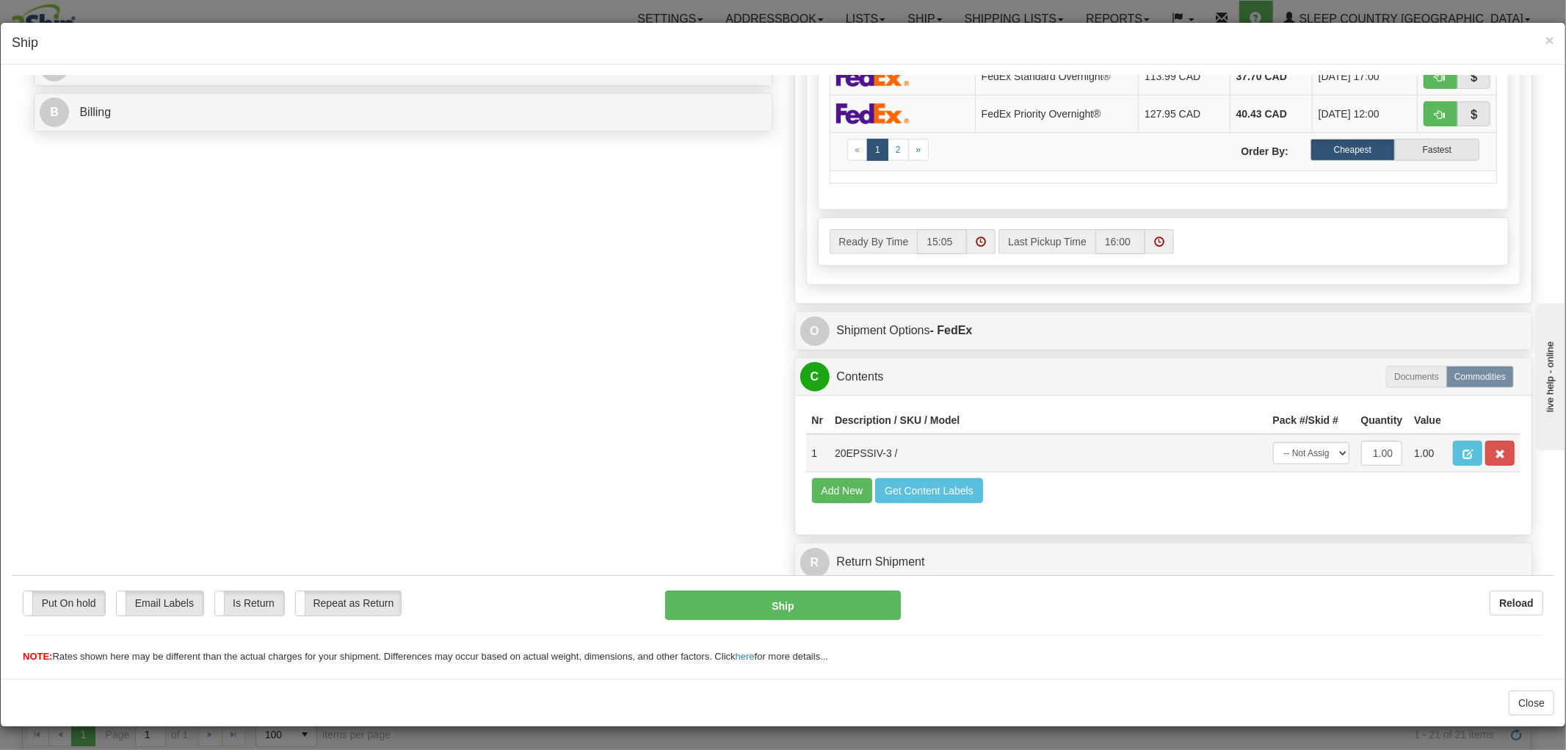
scroll to position [1, 0]
click at [1282, 441] on select "-- Not Assigned -- Package 1" at bounding box center [1311, 452] width 76 height 22
click at [1289, 441] on select "-- Not Assigned -- Package 1" at bounding box center [1311, 452] width 76 height 22
select select "0"
click at [1273, 441] on select "-- Not Assigned -- Package 1" at bounding box center [1311, 452] width 76 height 22
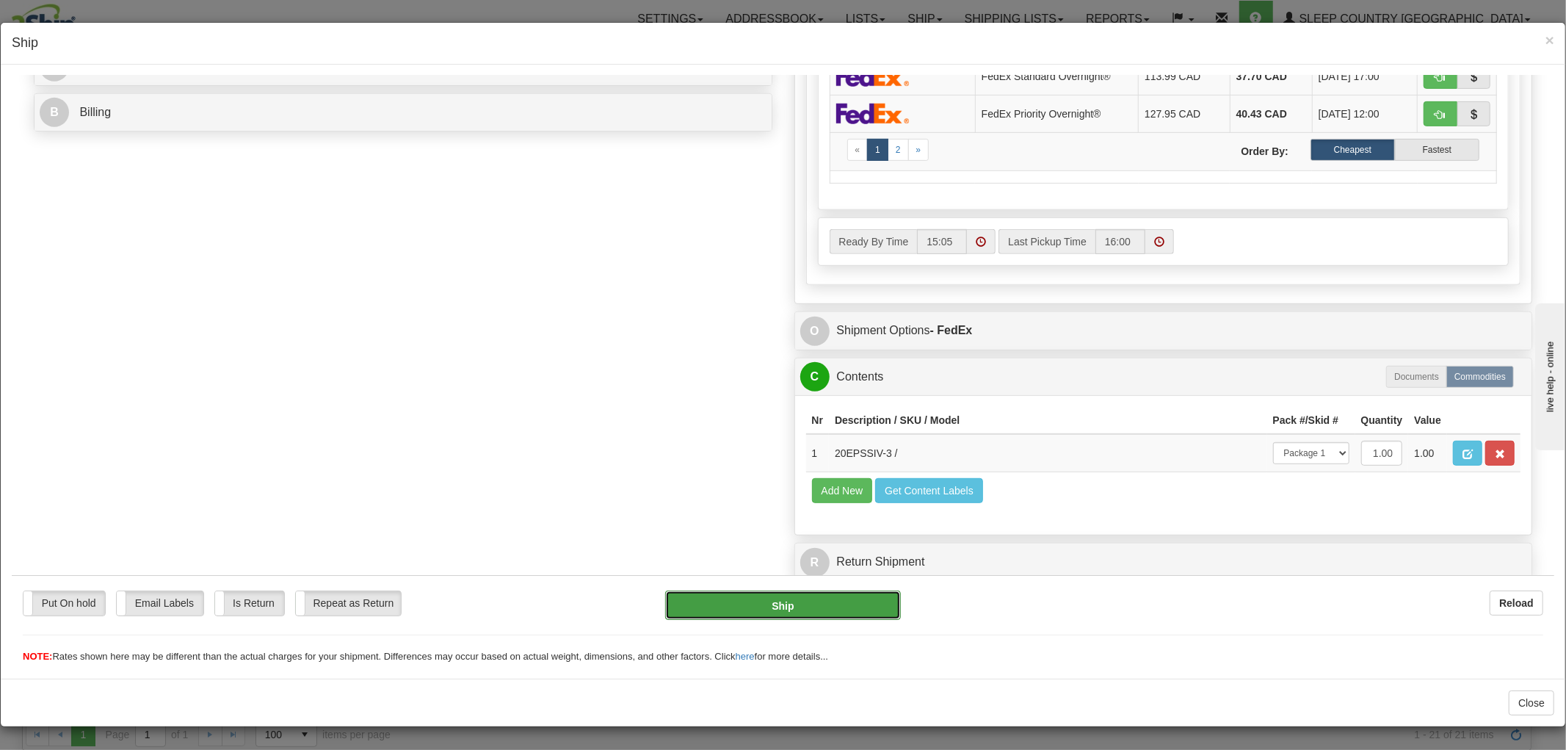
click at [739, 591] on button "Ship" at bounding box center [782, 604] width 235 height 29
type input "92"
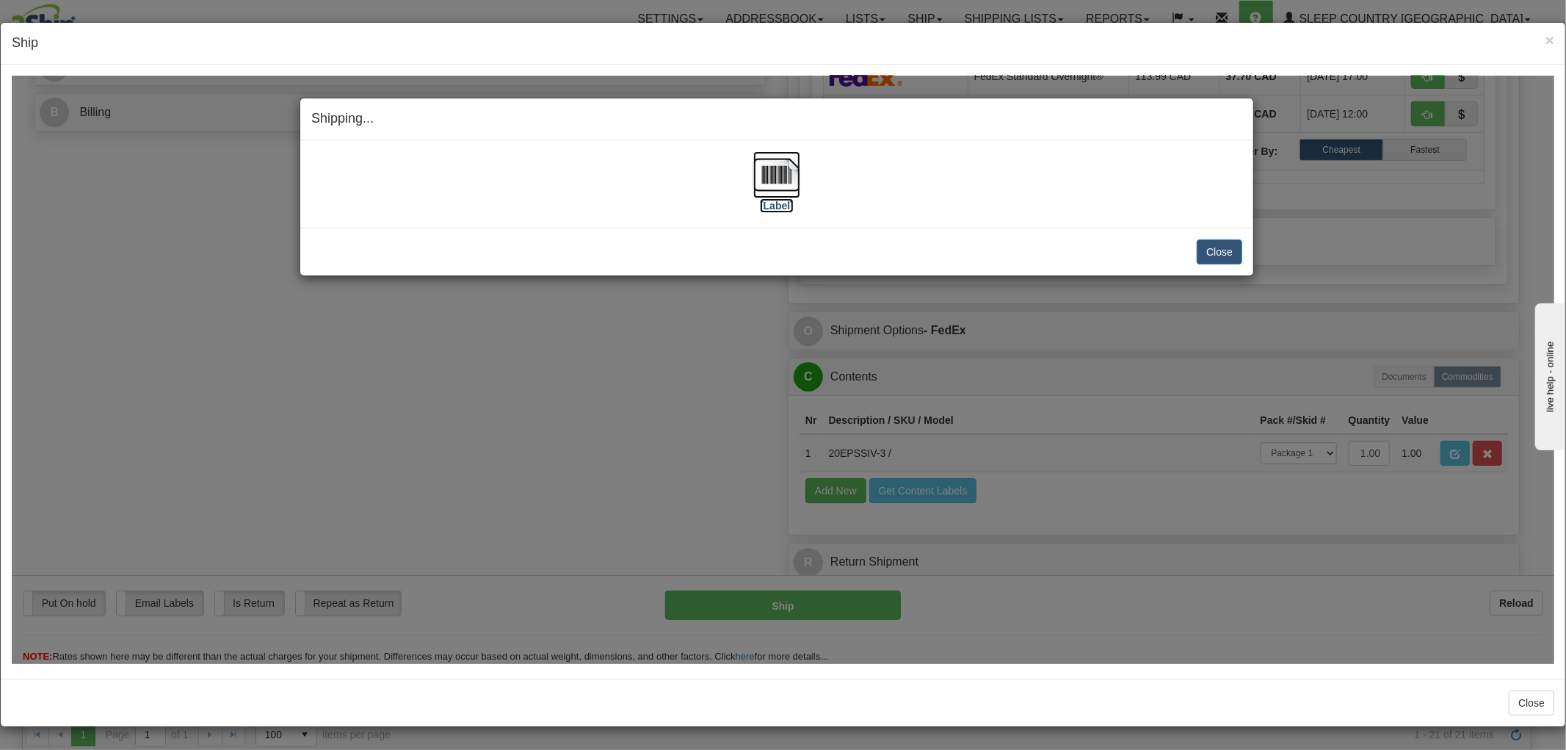
click at [762, 173] on img at bounding box center [776, 174] width 47 height 47
click at [1214, 257] on button "Close" at bounding box center [1220, 251] width 46 height 25
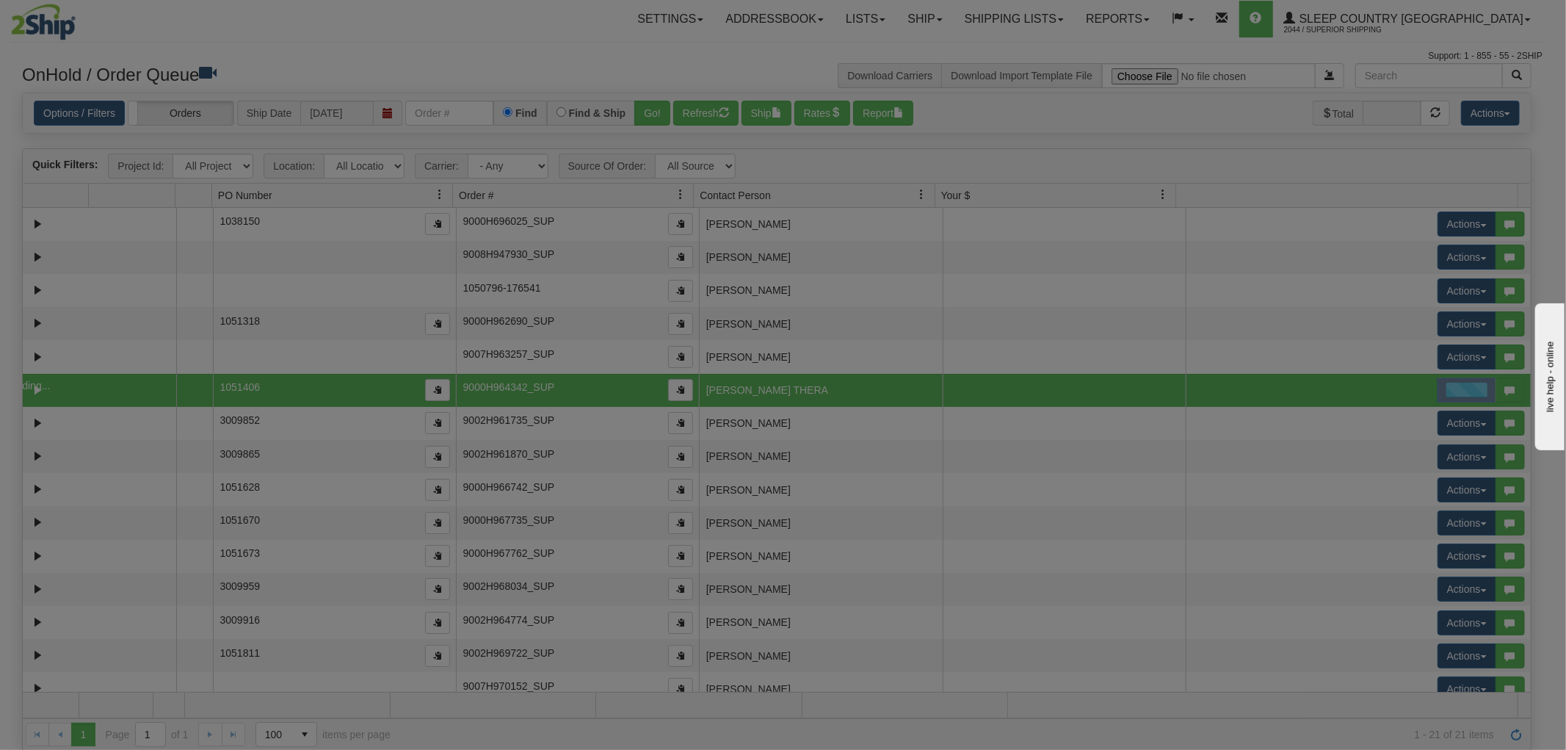
scroll to position [0, 0]
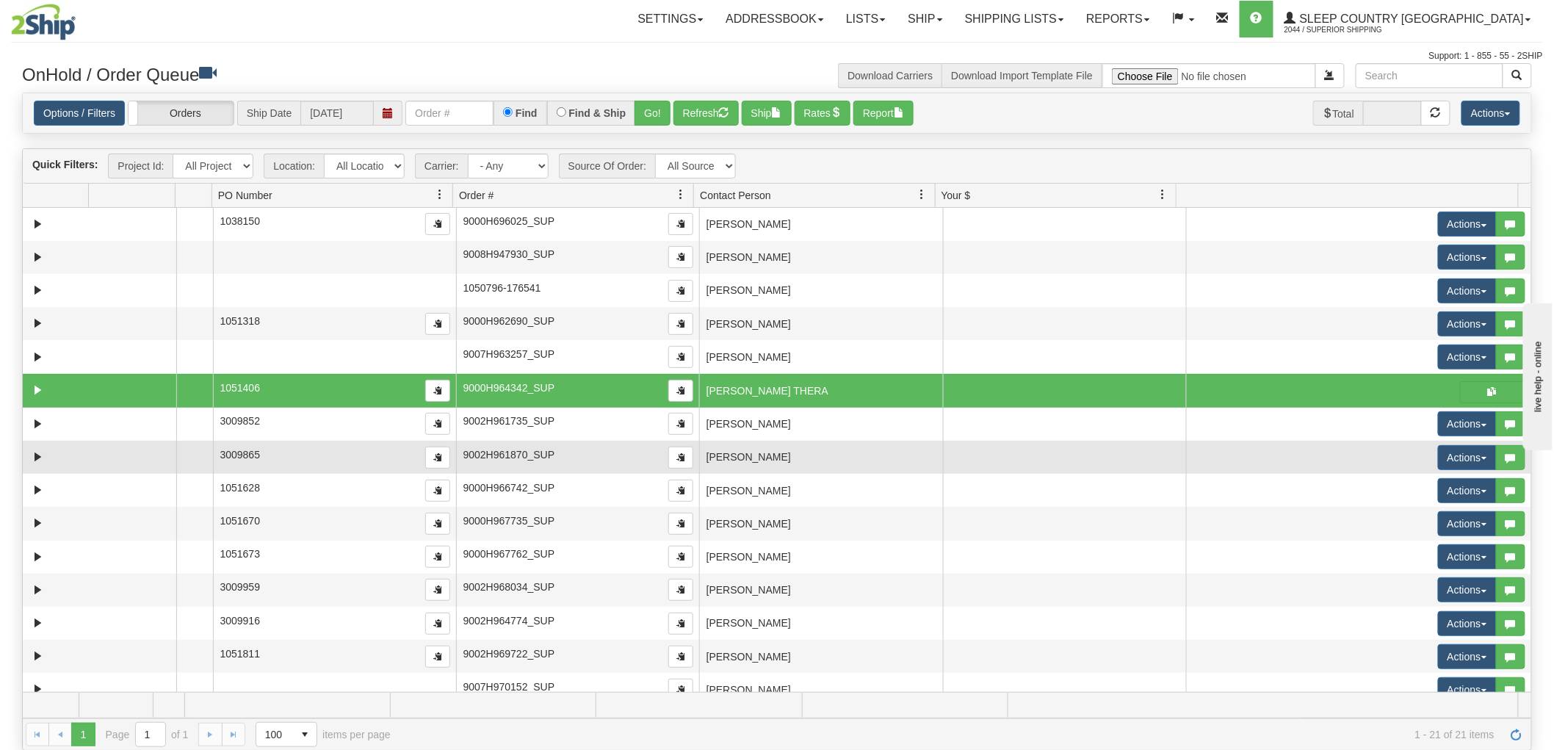
click at [746, 458] on td "MARIEPIER ROUX" at bounding box center [820, 457] width 243 height 33
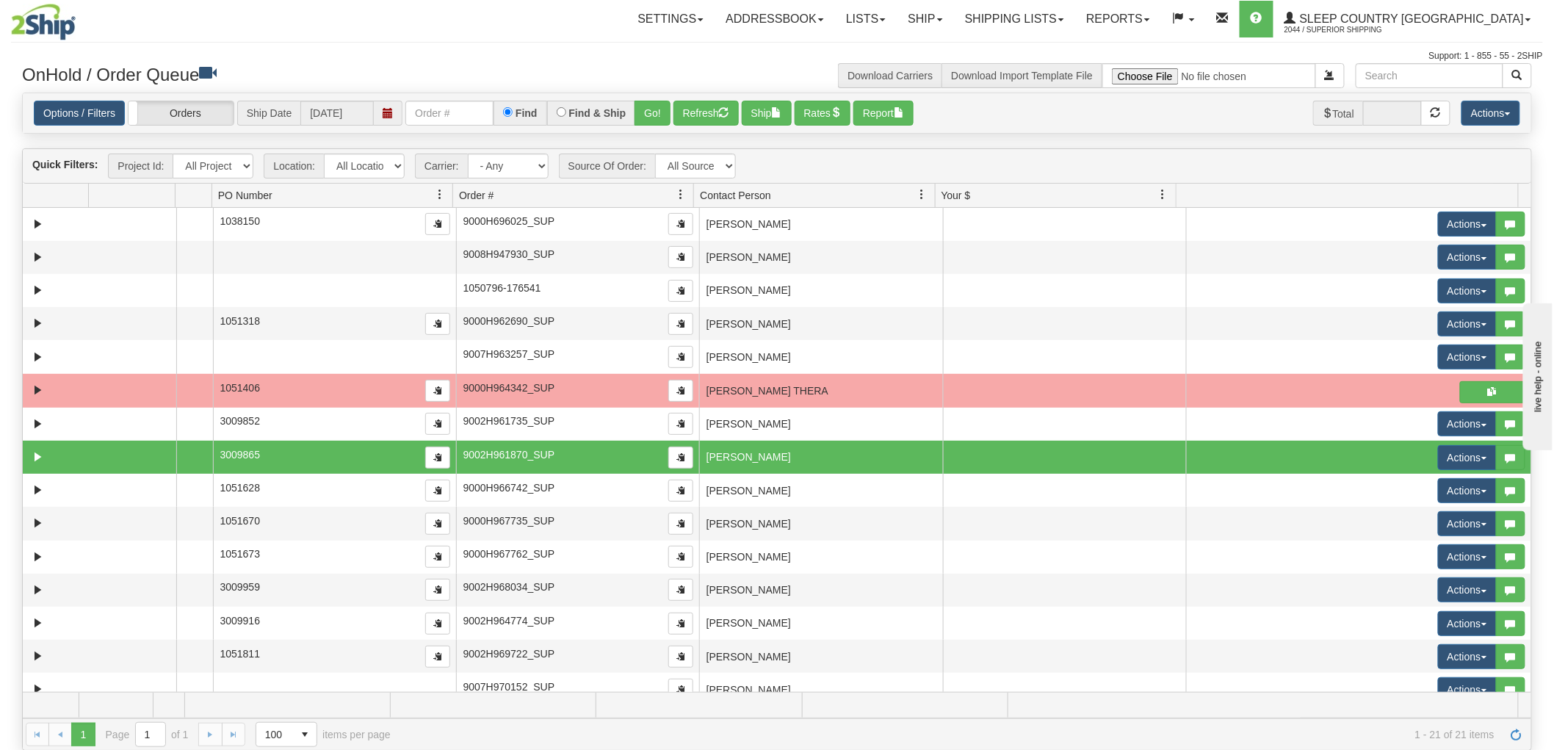
click at [784, 465] on td "MARIEPIER ROUX" at bounding box center [820, 457] width 243 height 33
click at [1466, 454] on button "Actions" at bounding box center [1467, 457] width 59 height 25
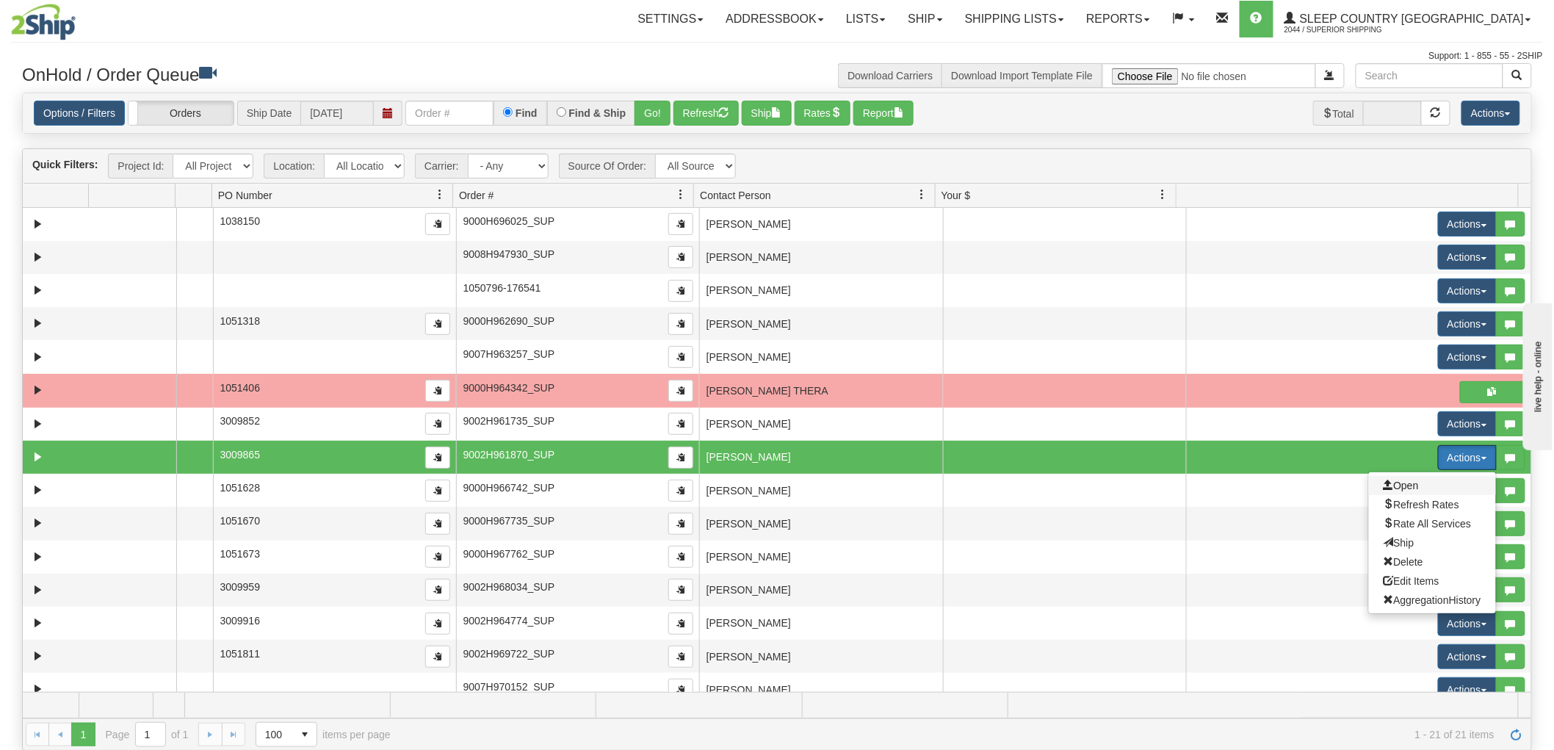
click at [1383, 482] on span "Open" at bounding box center [1400, 486] width 35 height 12
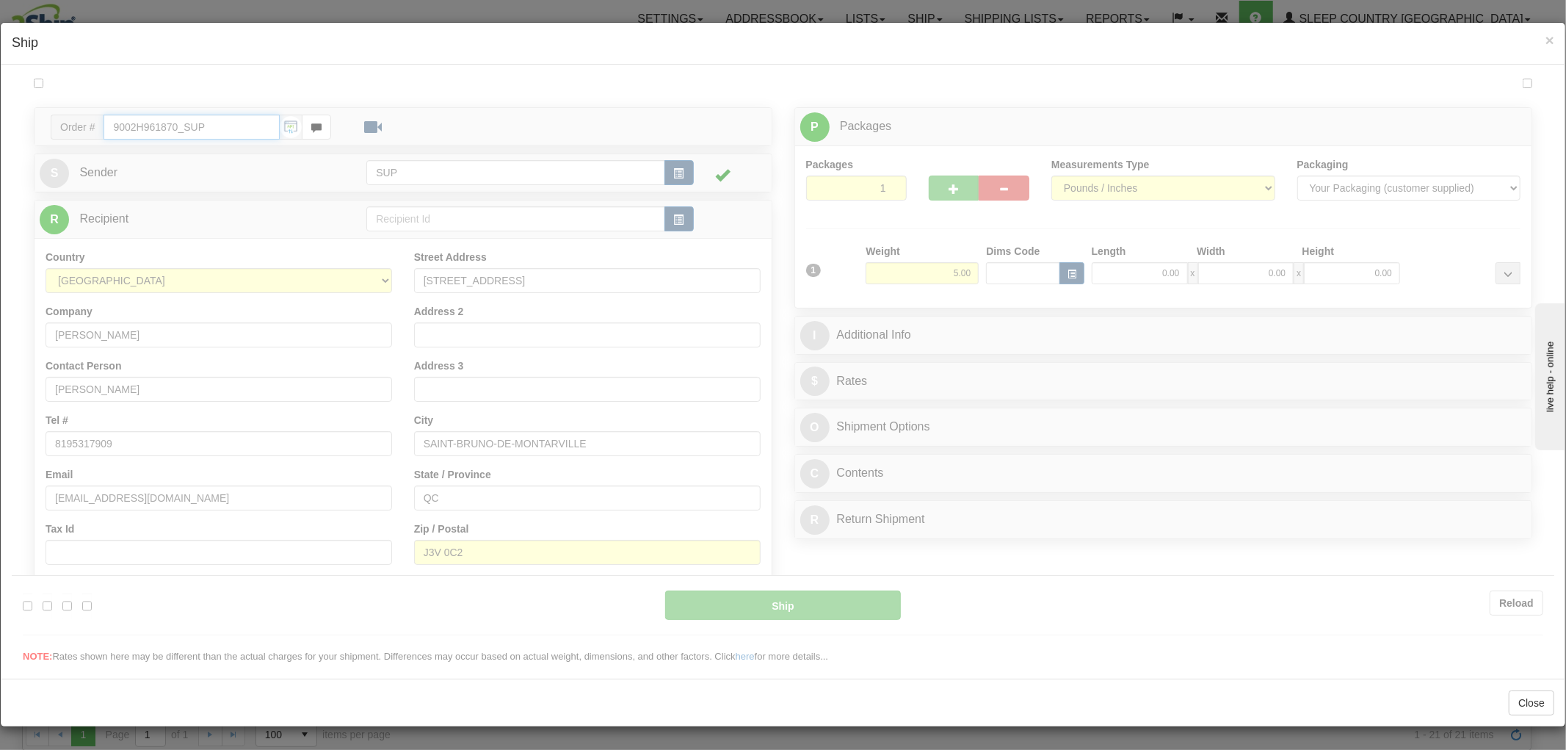
type input "15:06"
type input "16:00"
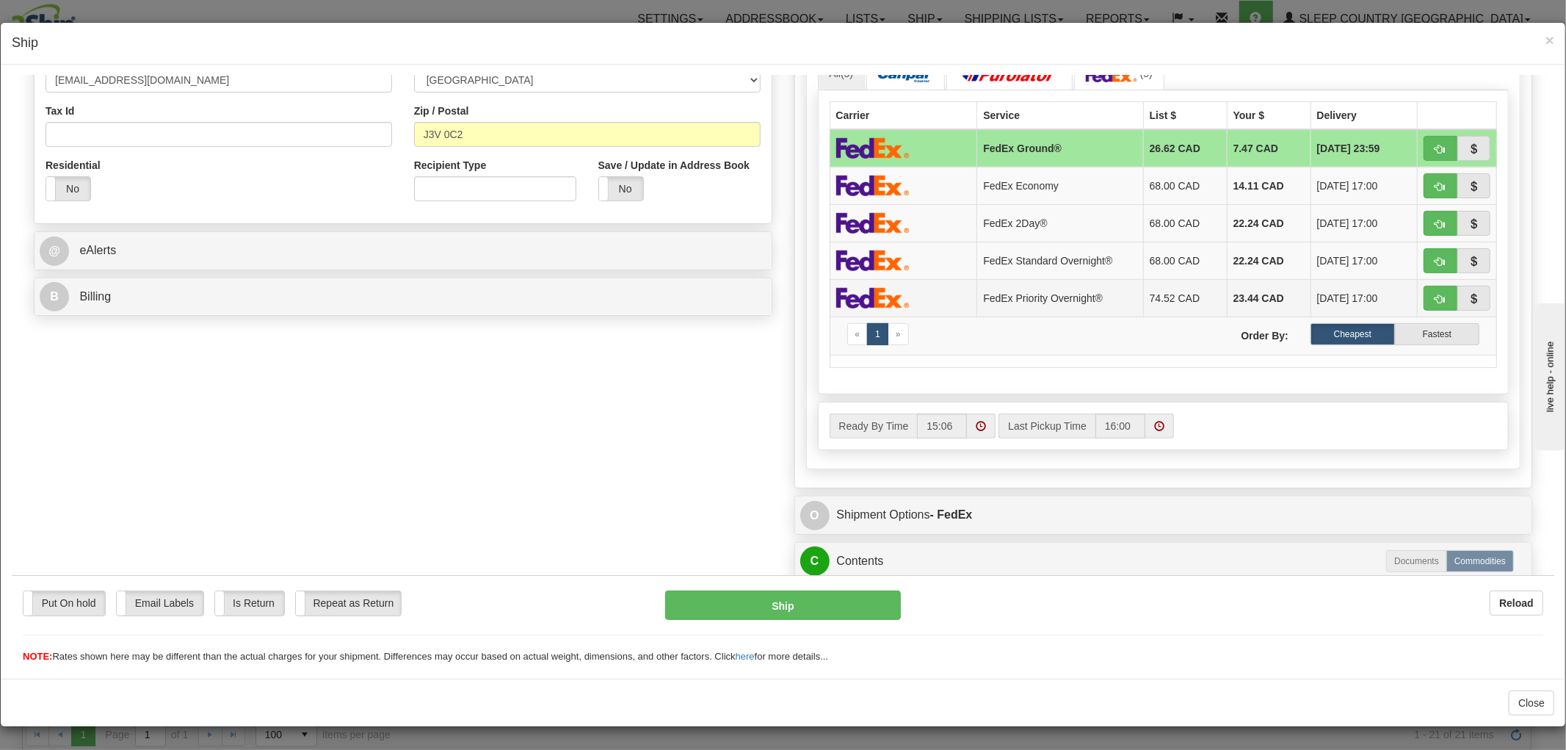
scroll to position [571, 0]
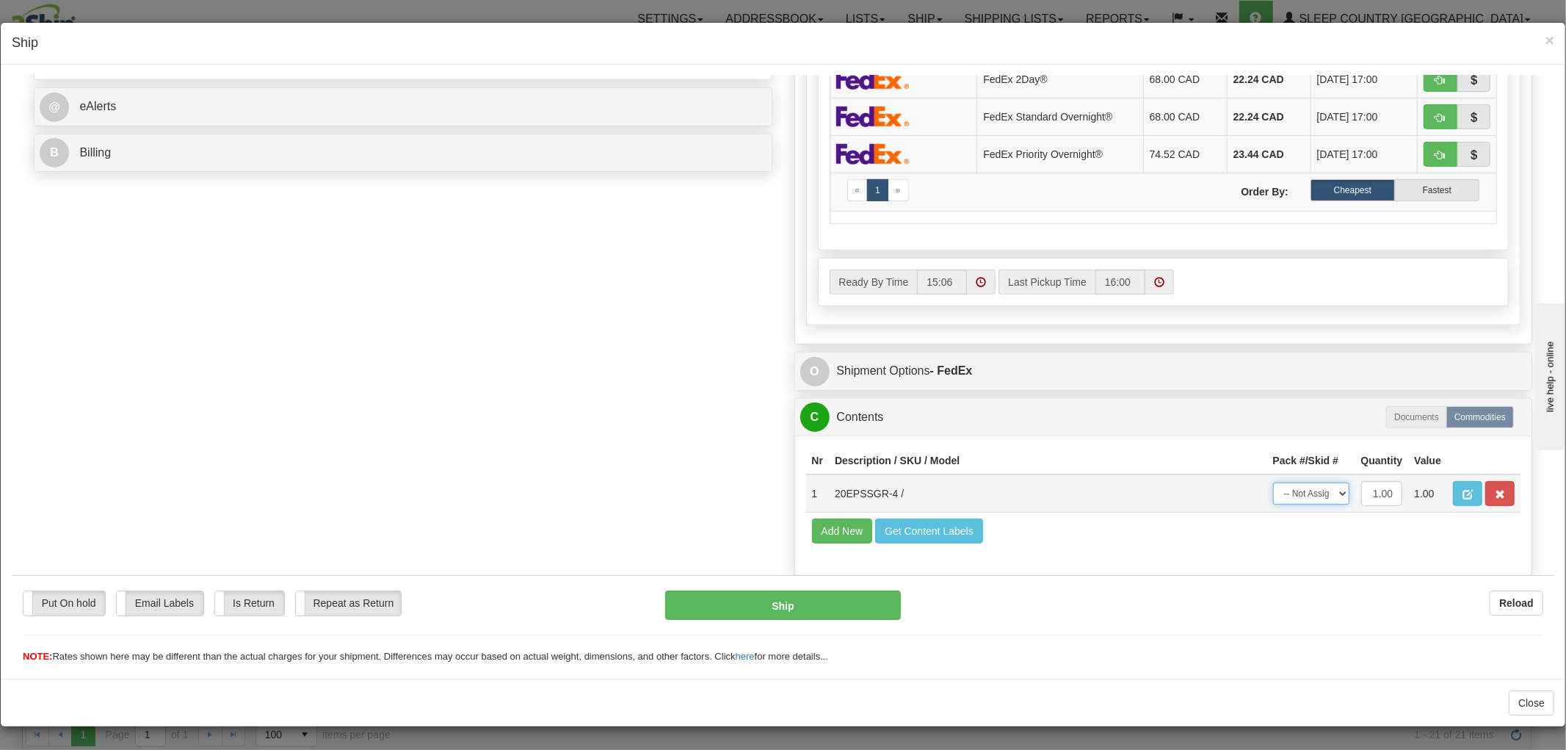
click at [1273, 504] on select "-- Not Assigned -- Package 1" at bounding box center [1311, 493] width 76 height 22
select select "0"
click at [1273, 482] on select "-- Not Assigned -- Package 1" at bounding box center [1311, 493] width 76 height 22
click at [841, 600] on button "Ship" at bounding box center [782, 604] width 235 height 29
type input "92"
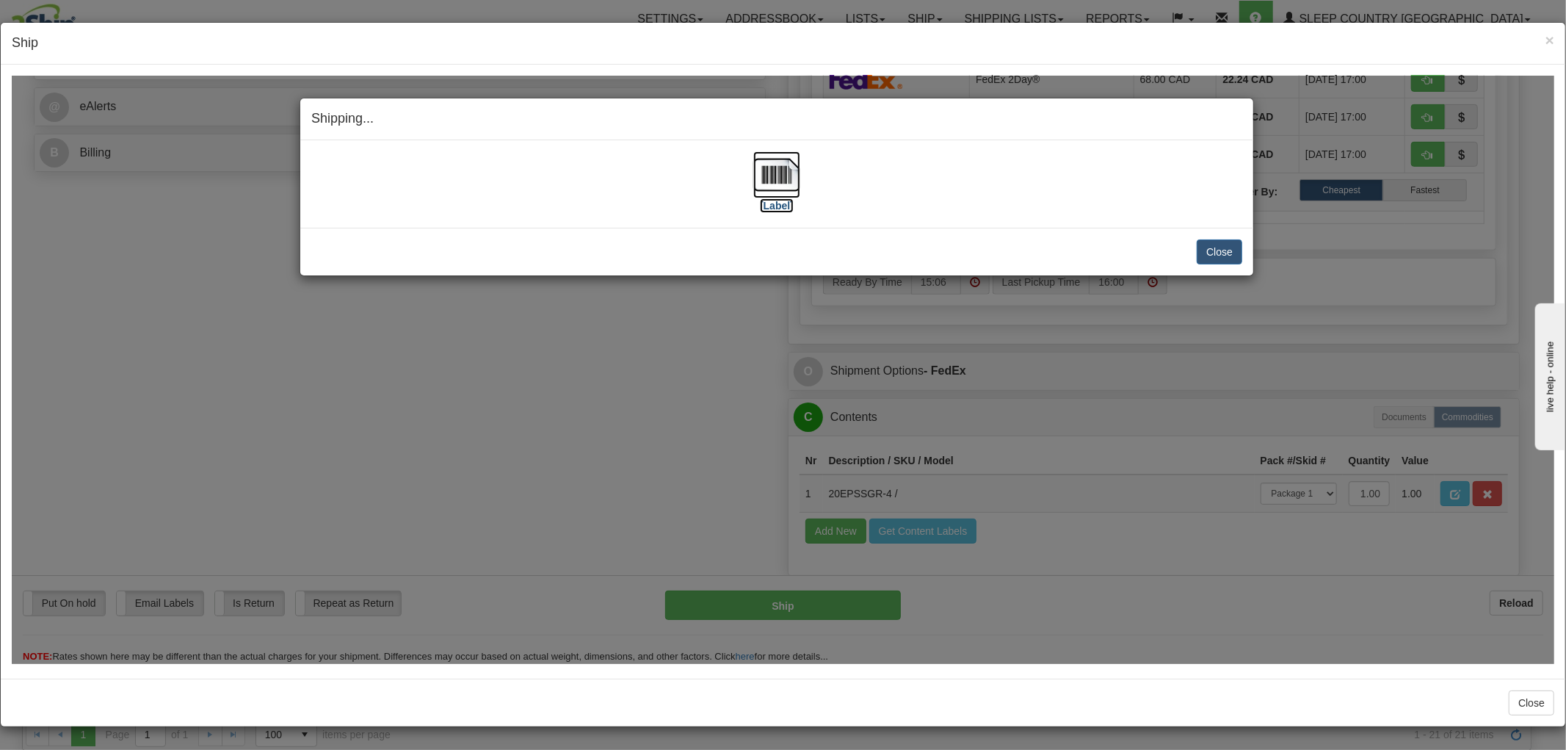
click at [775, 177] on img at bounding box center [776, 174] width 47 height 47
click at [1210, 252] on button "Close" at bounding box center [1220, 251] width 46 height 25
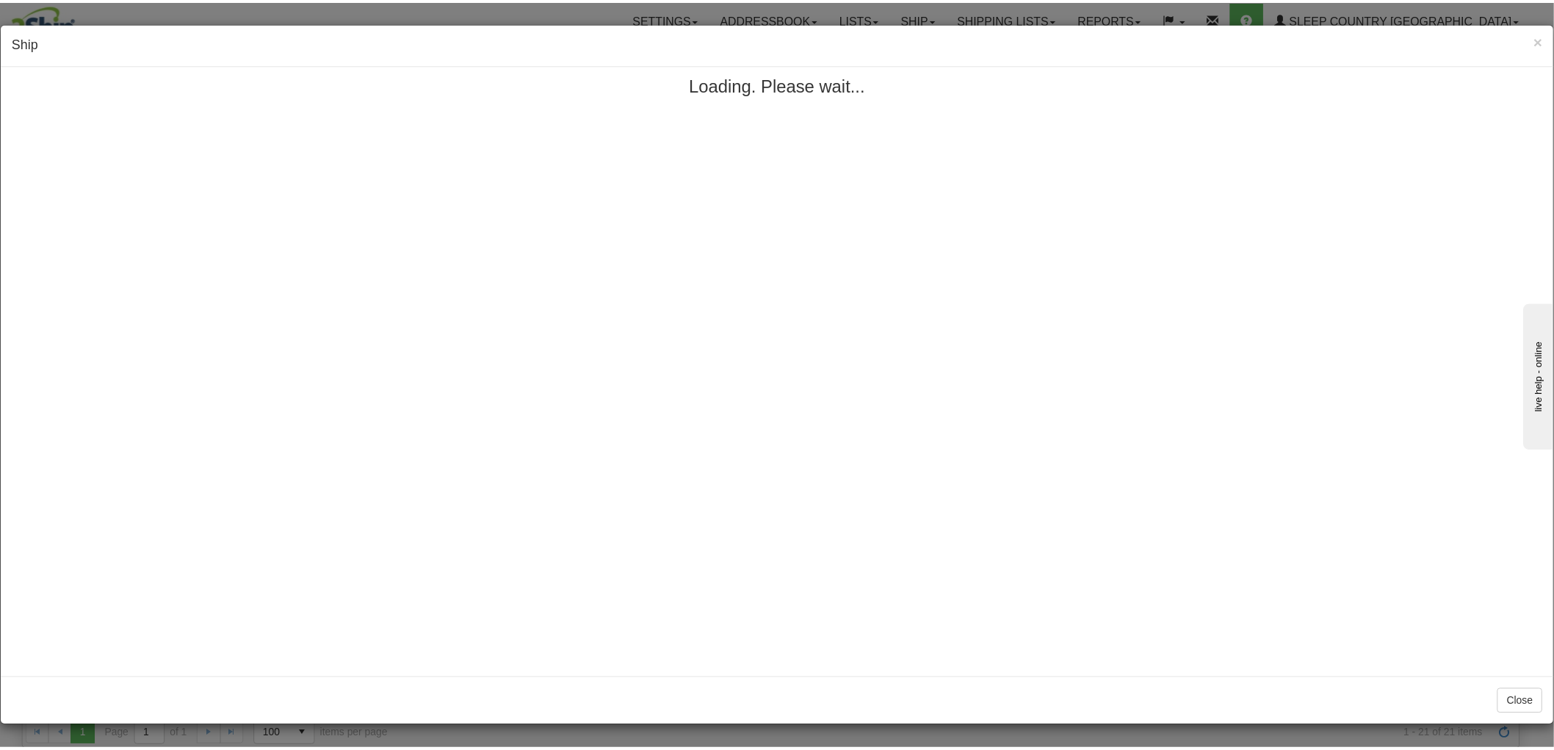
scroll to position [0, 0]
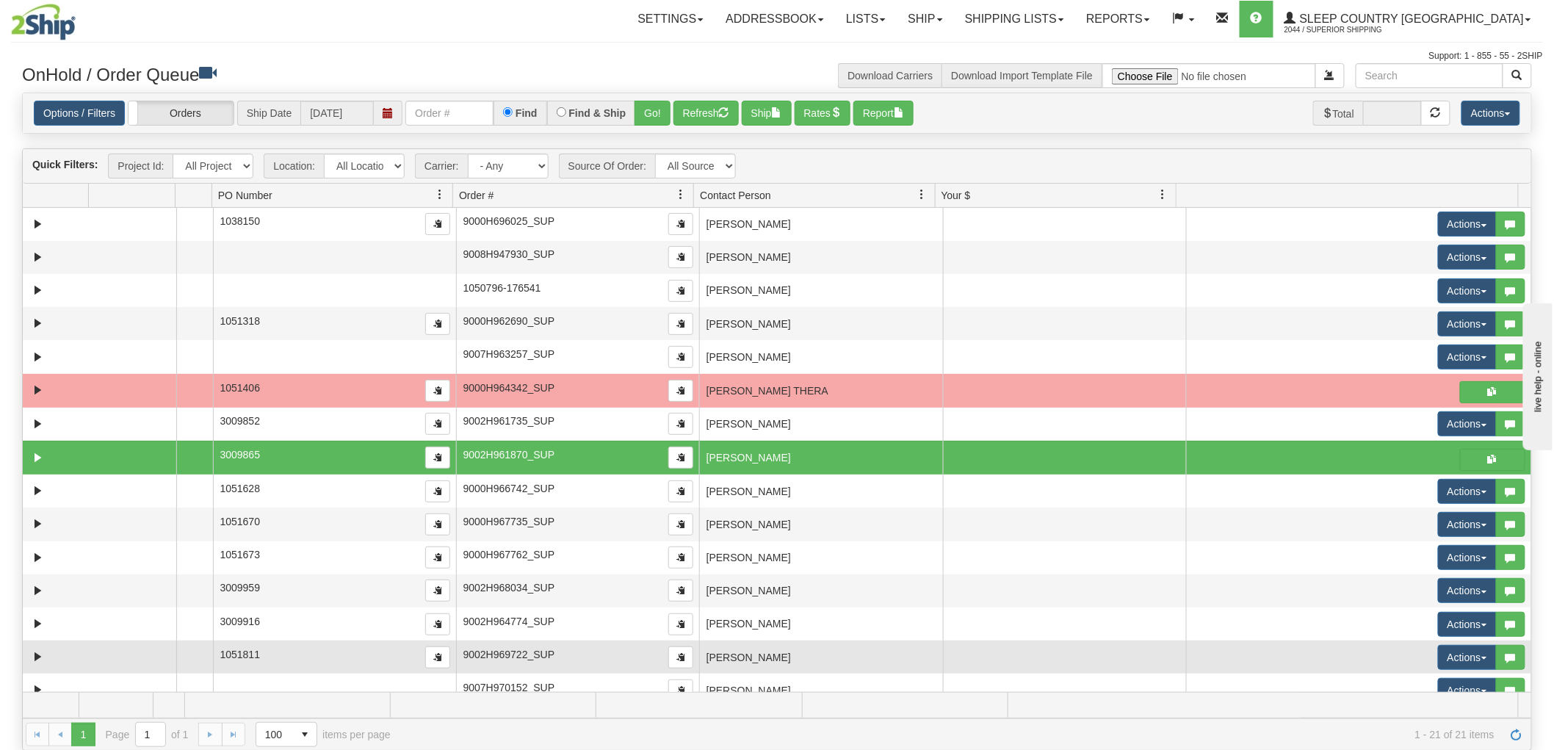
click at [743, 661] on td "ARI FOURIEZOS" at bounding box center [820, 656] width 243 height 33
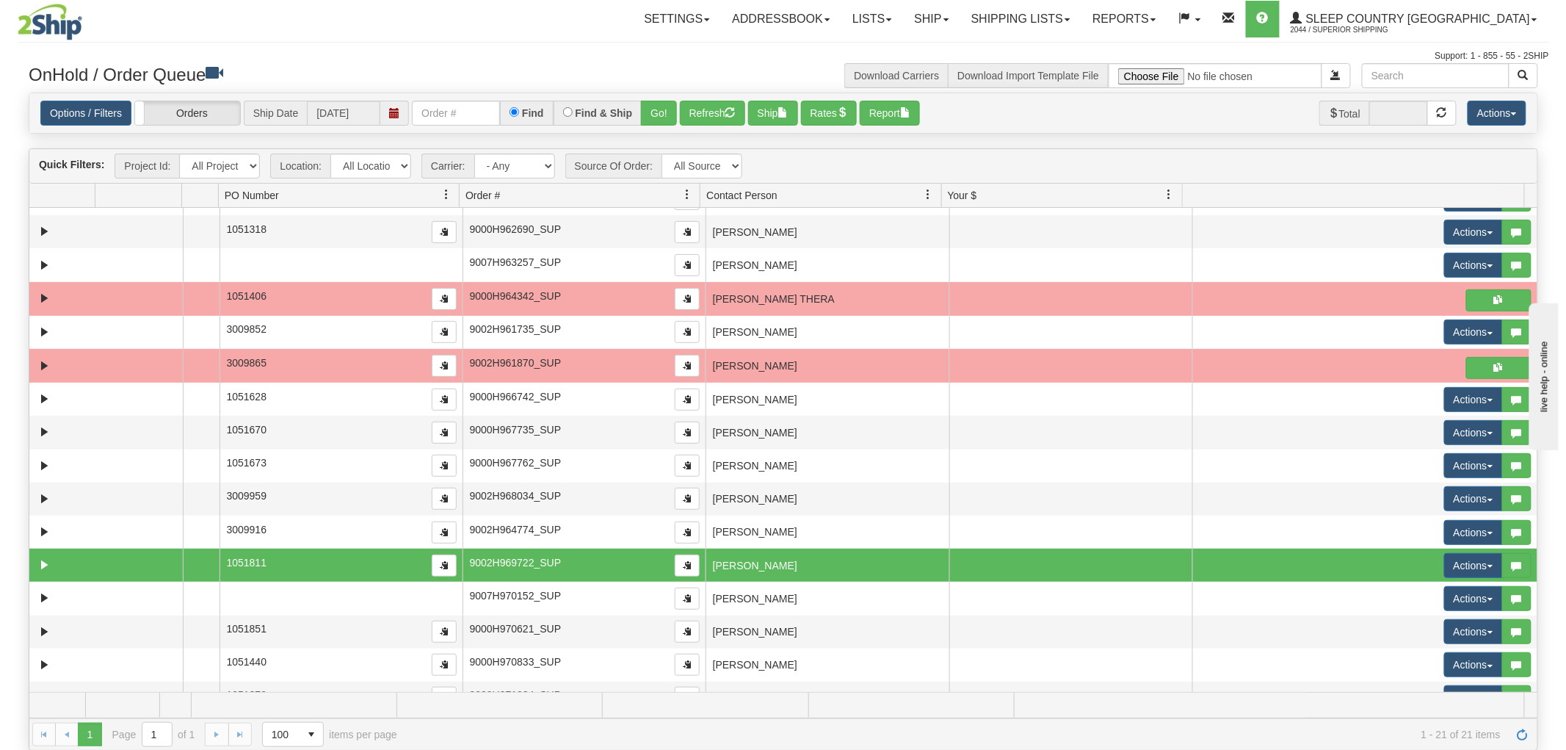
scroll to position [216, 0]
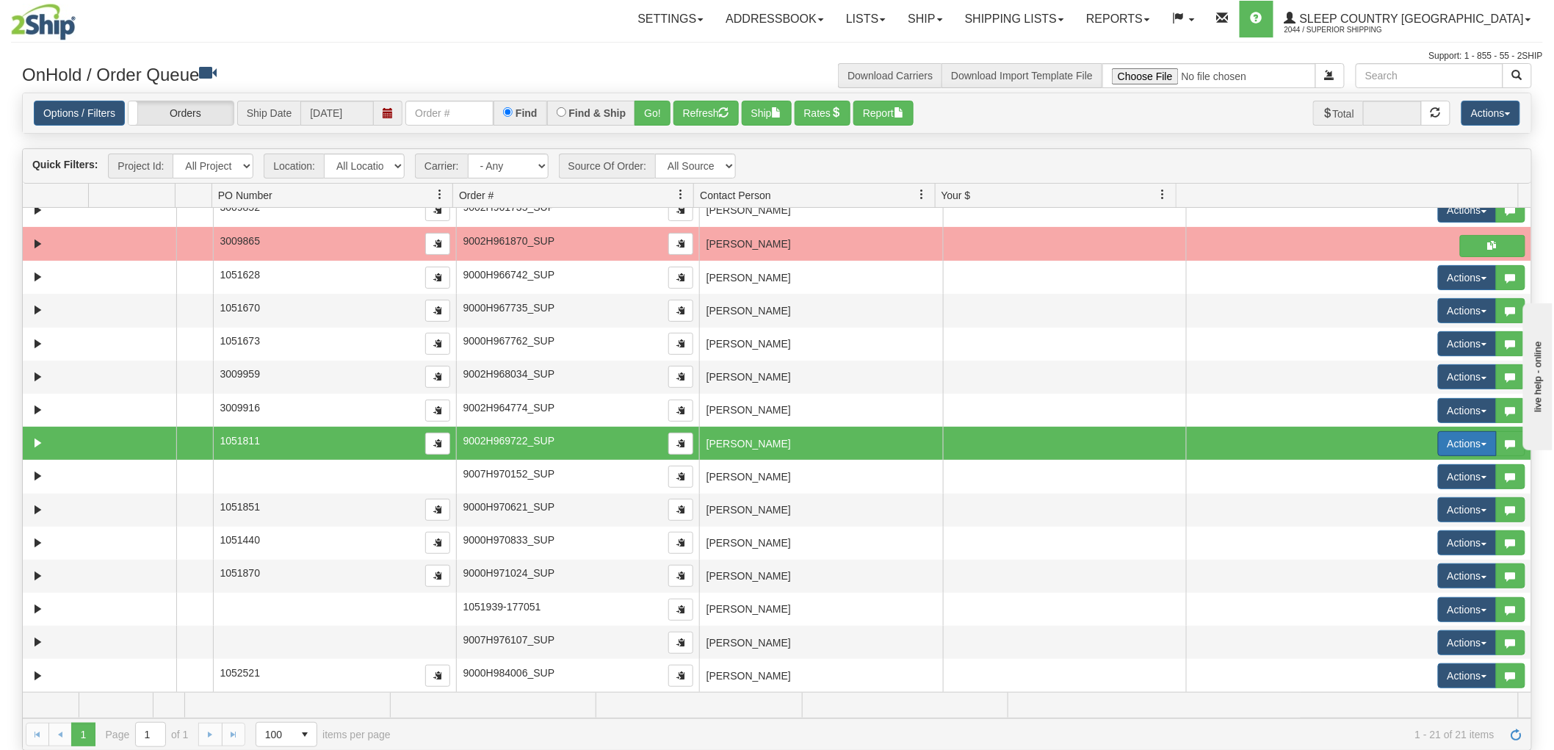
click at [1460, 445] on button "Actions" at bounding box center [1467, 443] width 59 height 25
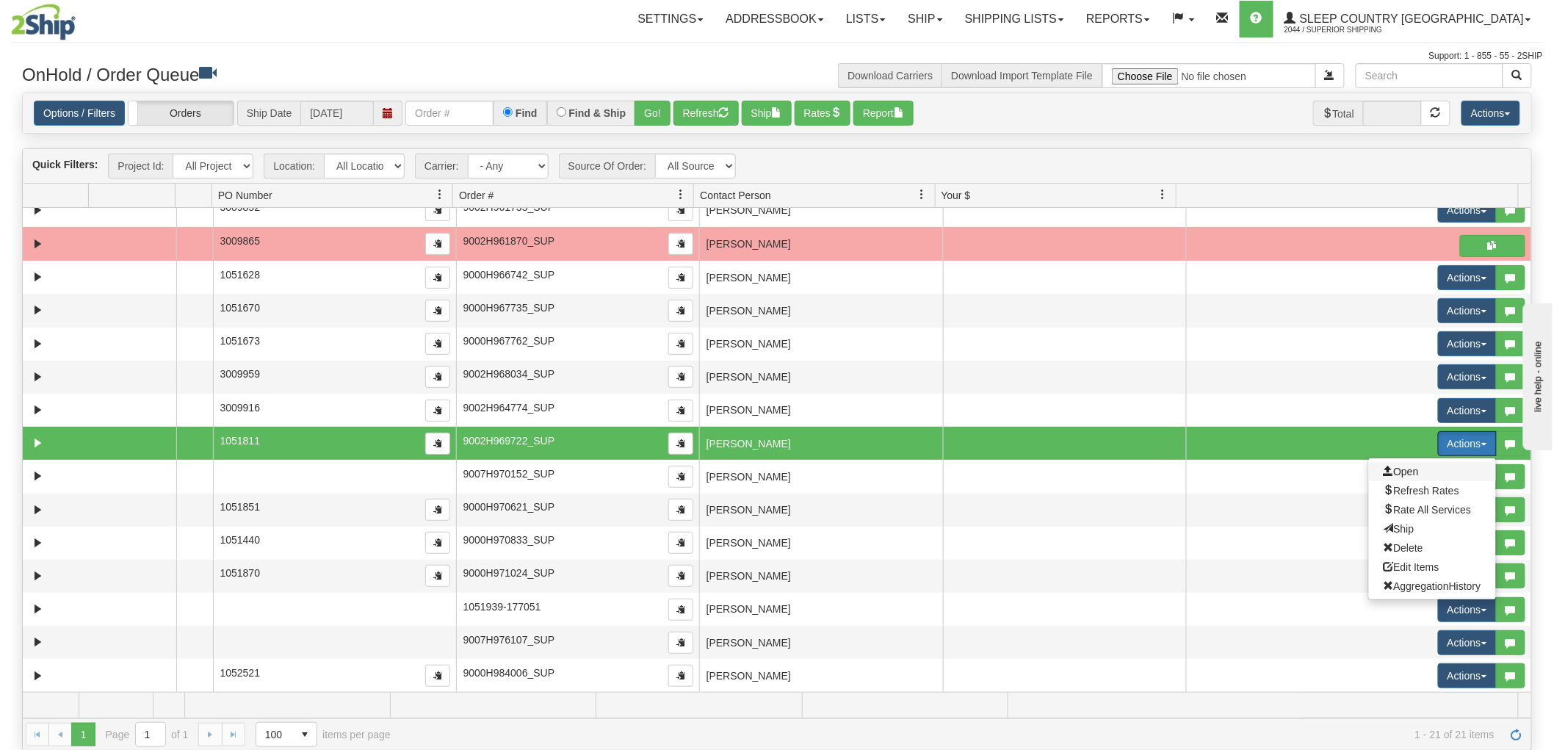
click at [1406, 466] on span "Open" at bounding box center [1400, 472] width 35 height 12
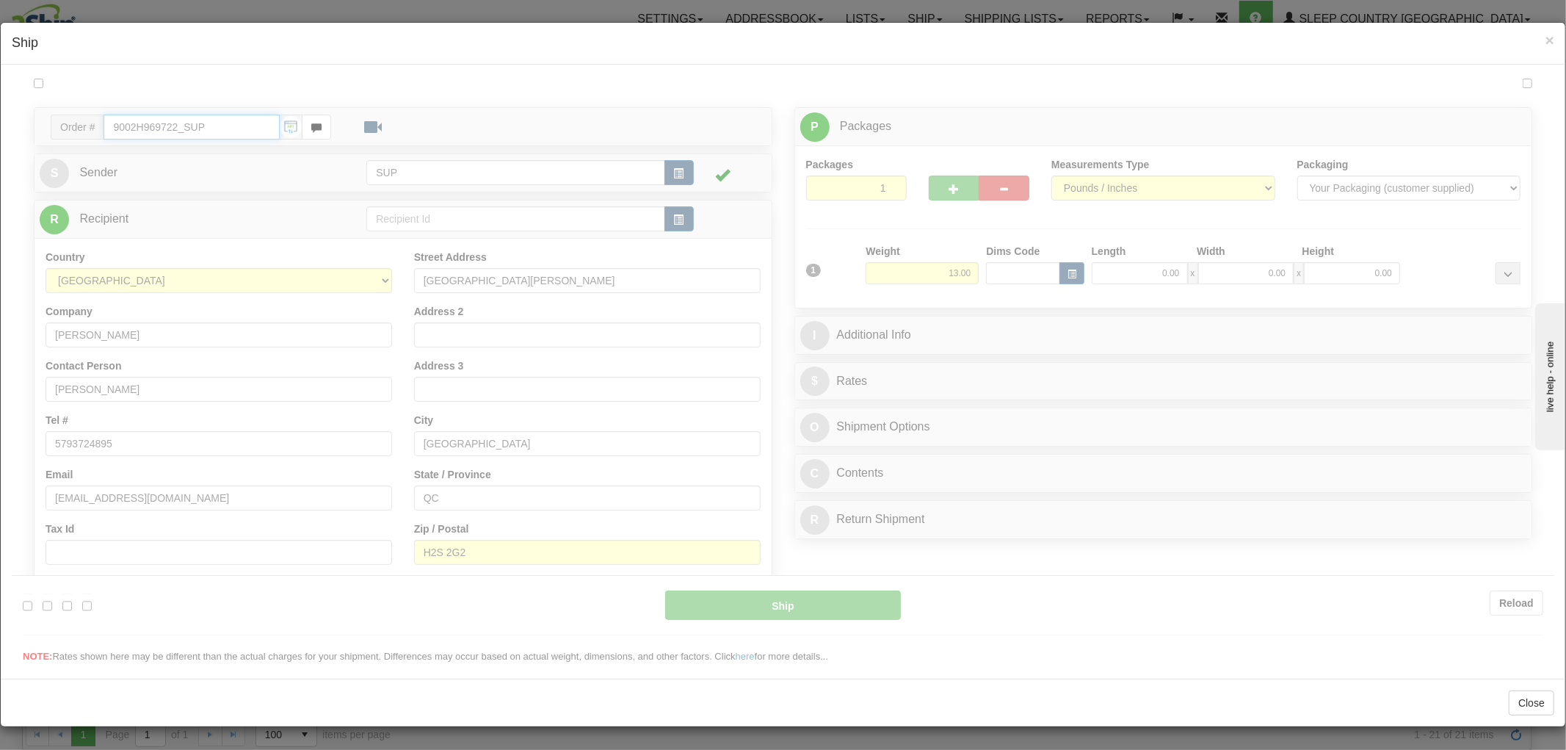
type input "15:07"
type input "16:00"
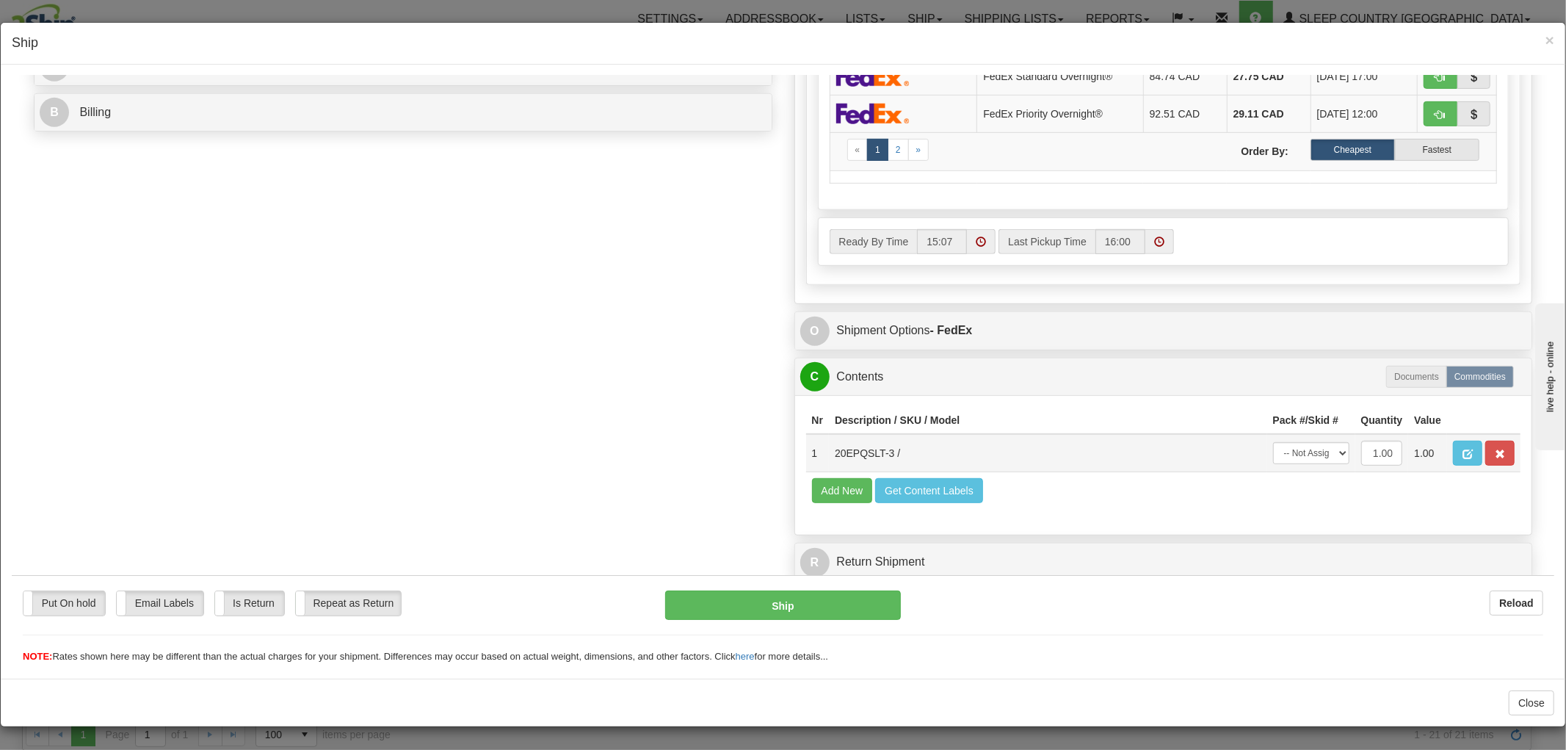
scroll to position [1, 0]
click at [1274, 441] on select "-- Not Assigned -- Package 1" at bounding box center [1311, 452] width 76 height 22
select select "0"
click at [1273, 441] on select "-- Not Assigned -- Package 1" at bounding box center [1311, 452] width 76 height 22
click at [858, 598] on button "Ship" at bounding box center [782, 604] width 235 height 29
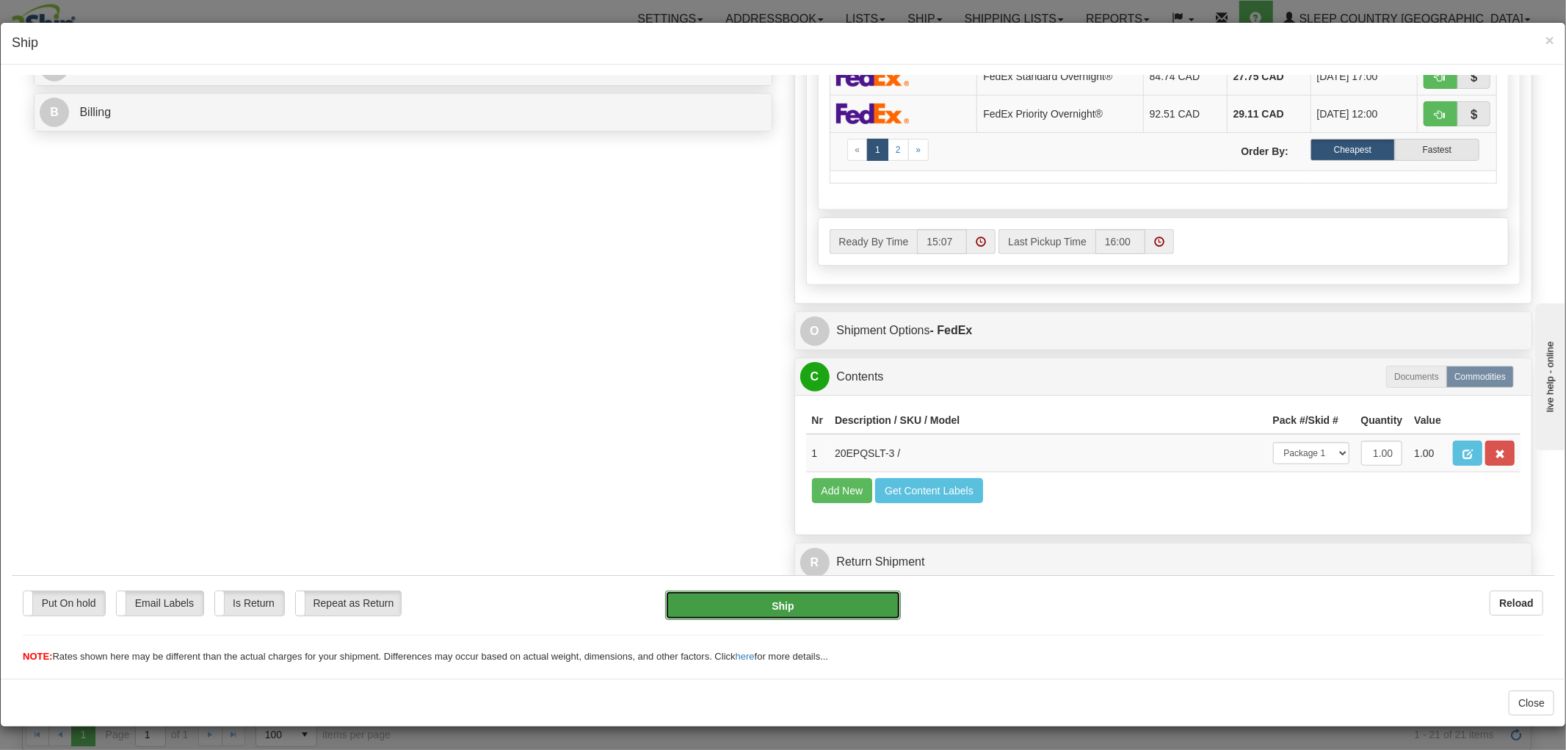
type input "92"
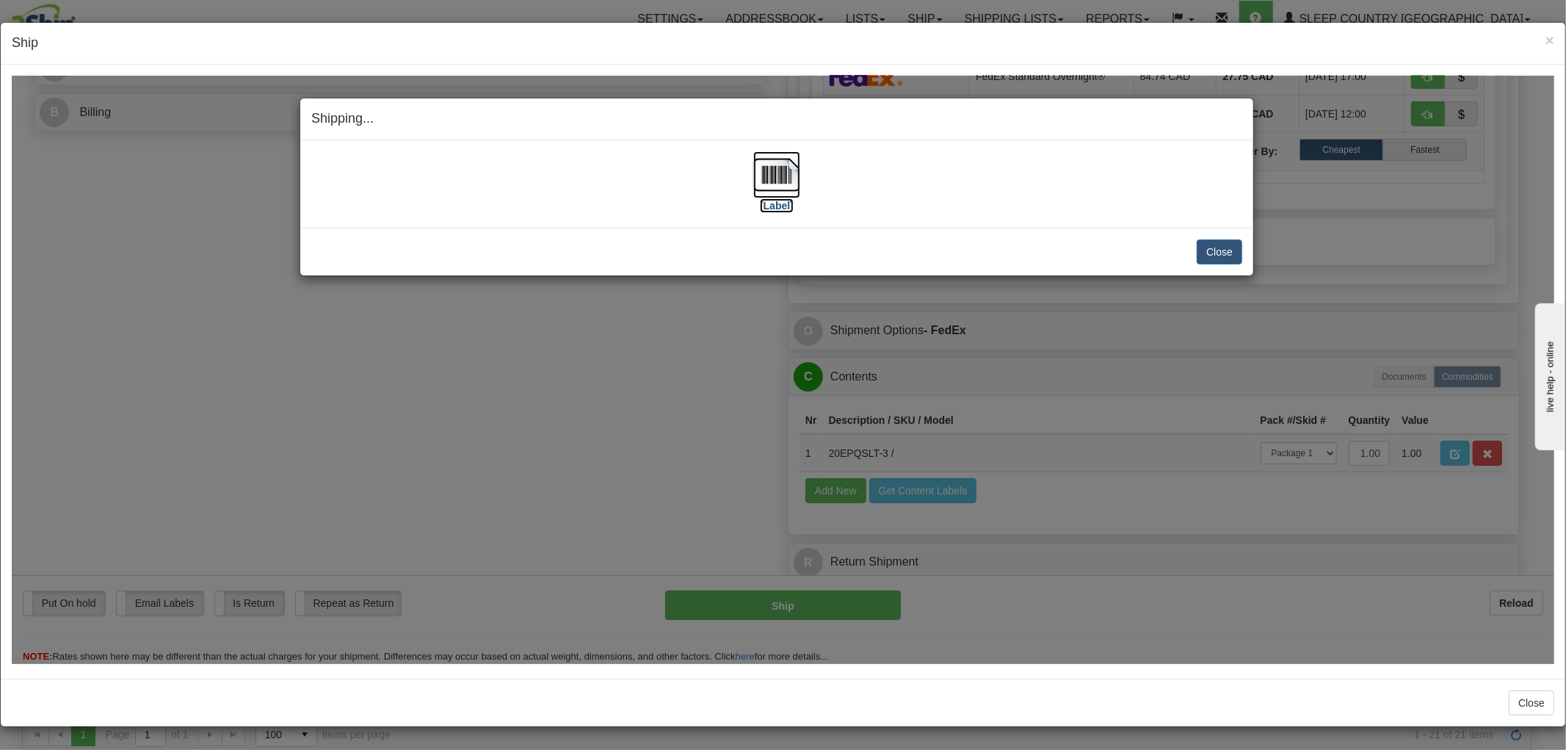
click at [768, 177] on img at bounding box center [776, 174] width 47 height 47
click at [1202, 250] on button "Close" at bounding box center [1220, 251] width 46 height 25
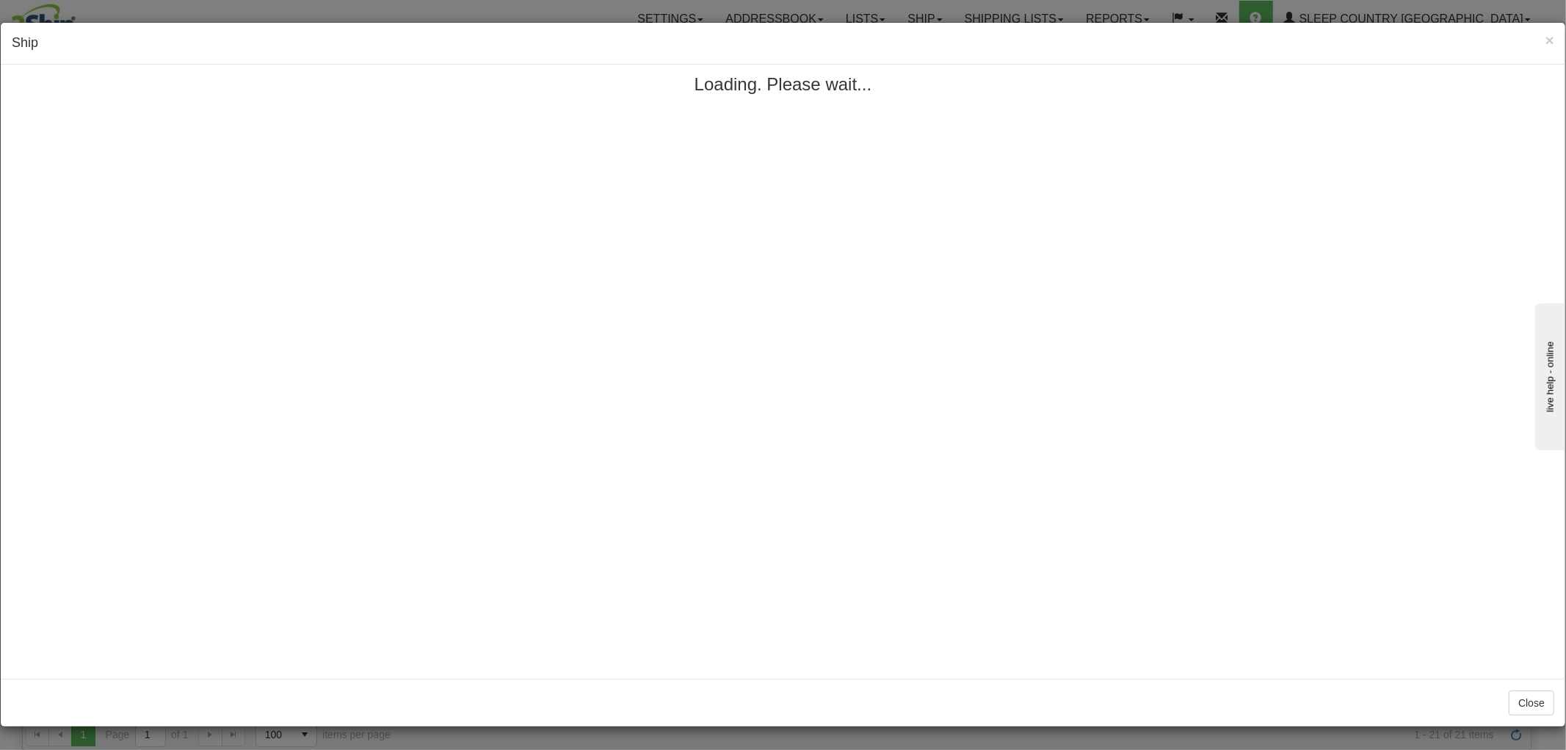
scroll to position [0, 0]
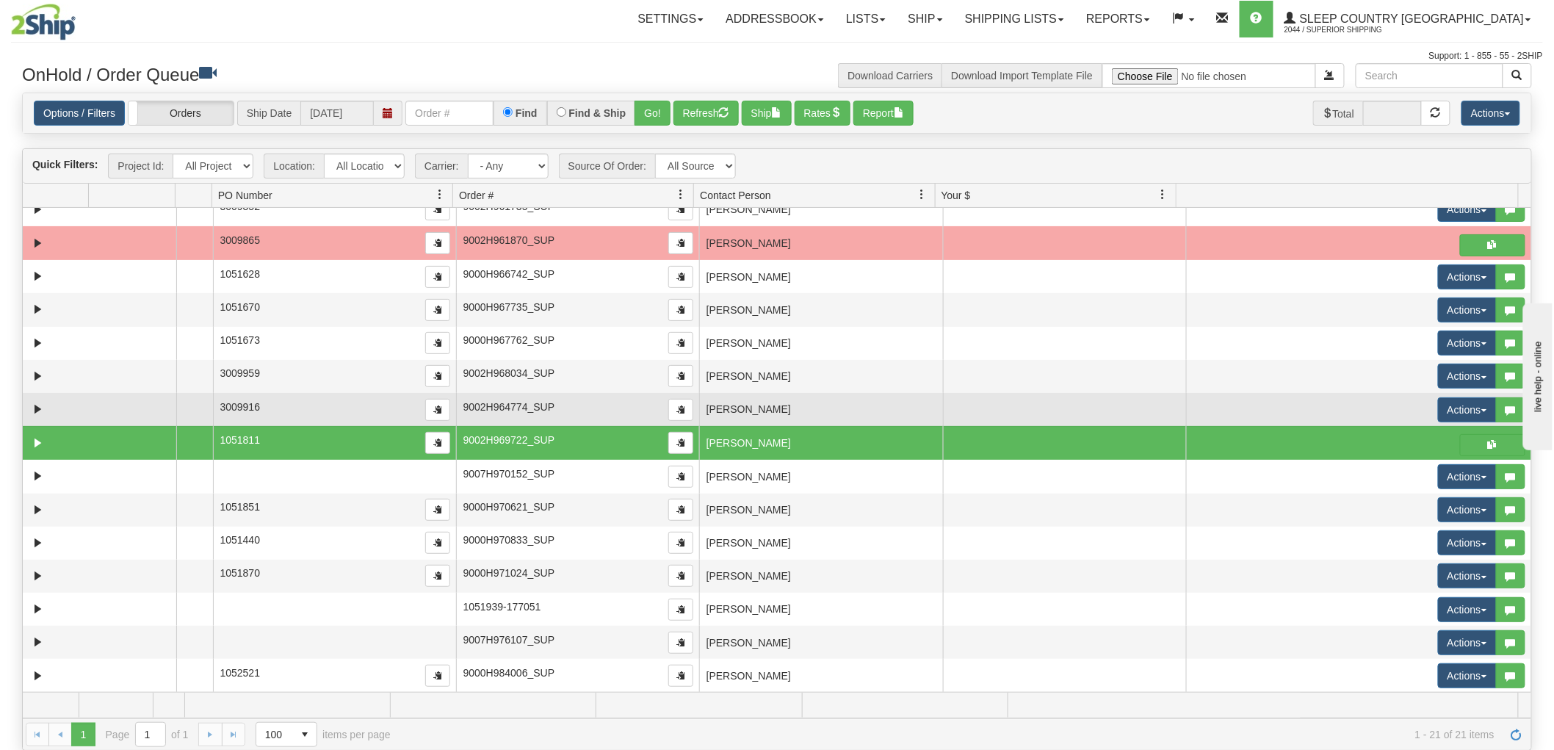
click at [838, 395] on td "JACINTHE GUIMOND" at bounding box center [820, 409] width 243 height 33
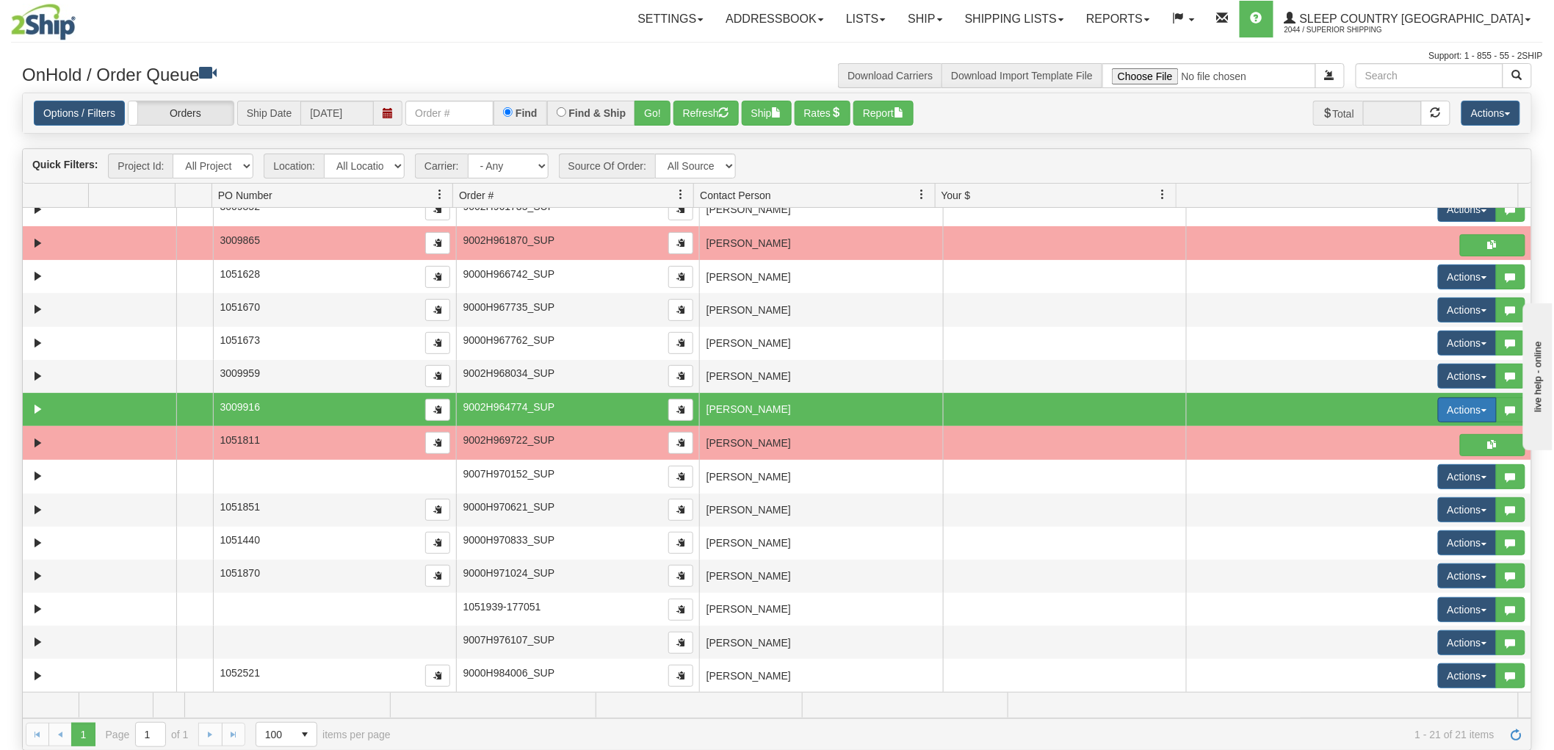
click at [1443, 405] on button "Actions" at bounding box center [1467, 409] width 59 height 25
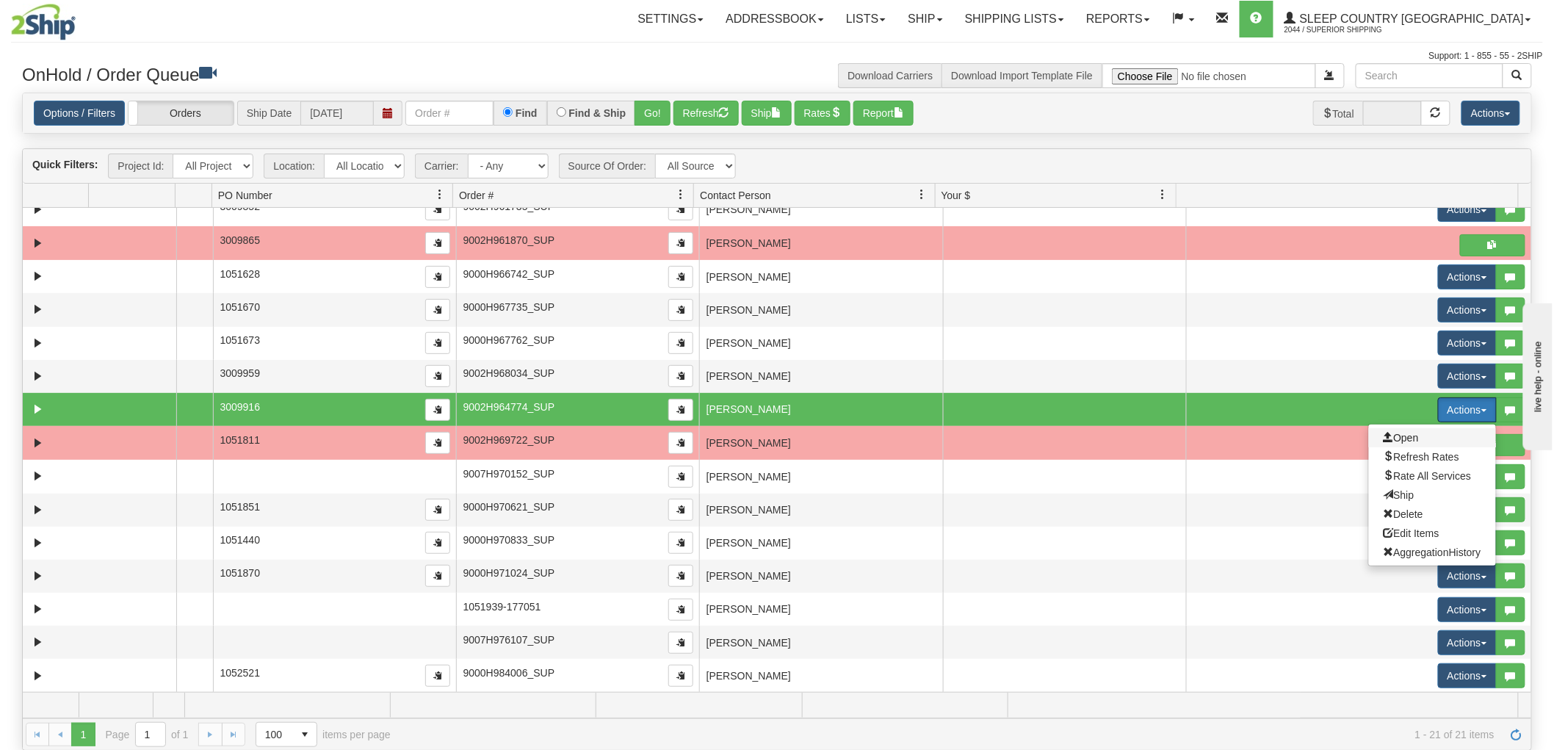
click at [1389, 433] on span "Open" at bounding box center [1400, 438] width 35 height 12
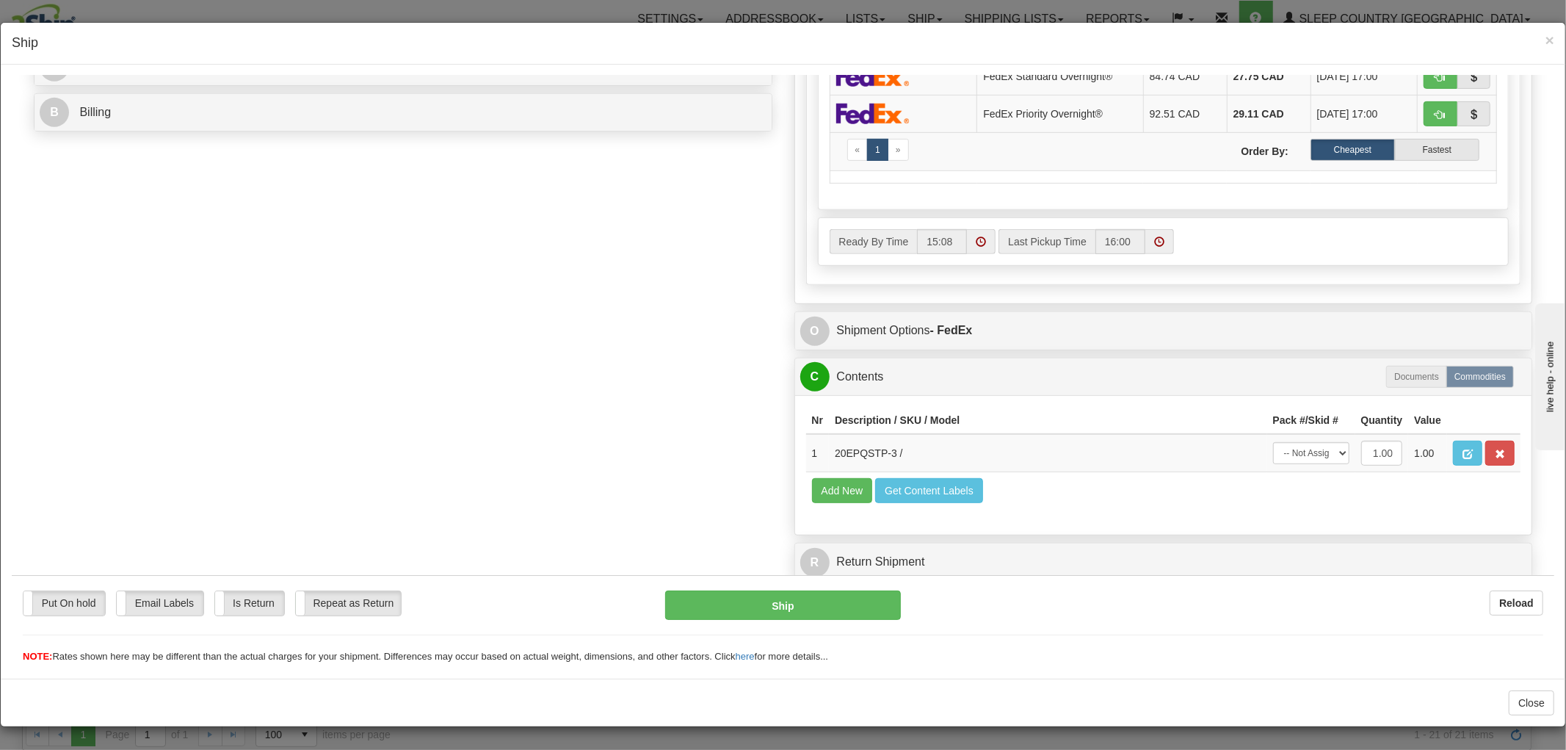
scroll to position [1, 0]
click at [1284, 441] on select "-- Not Assigned -- Package 1" at bounding box center [1311, 452] width 76 height 22
click at [1288, 444] on select "-- Not Assigned -- Package 1" at bounding box center [1311, 452] width 76 height 22
select select "0"
click at [1273, 441] on select "-- Not Assigned -- Package 1" at bounding box center [1311, 452] width 76 height 22
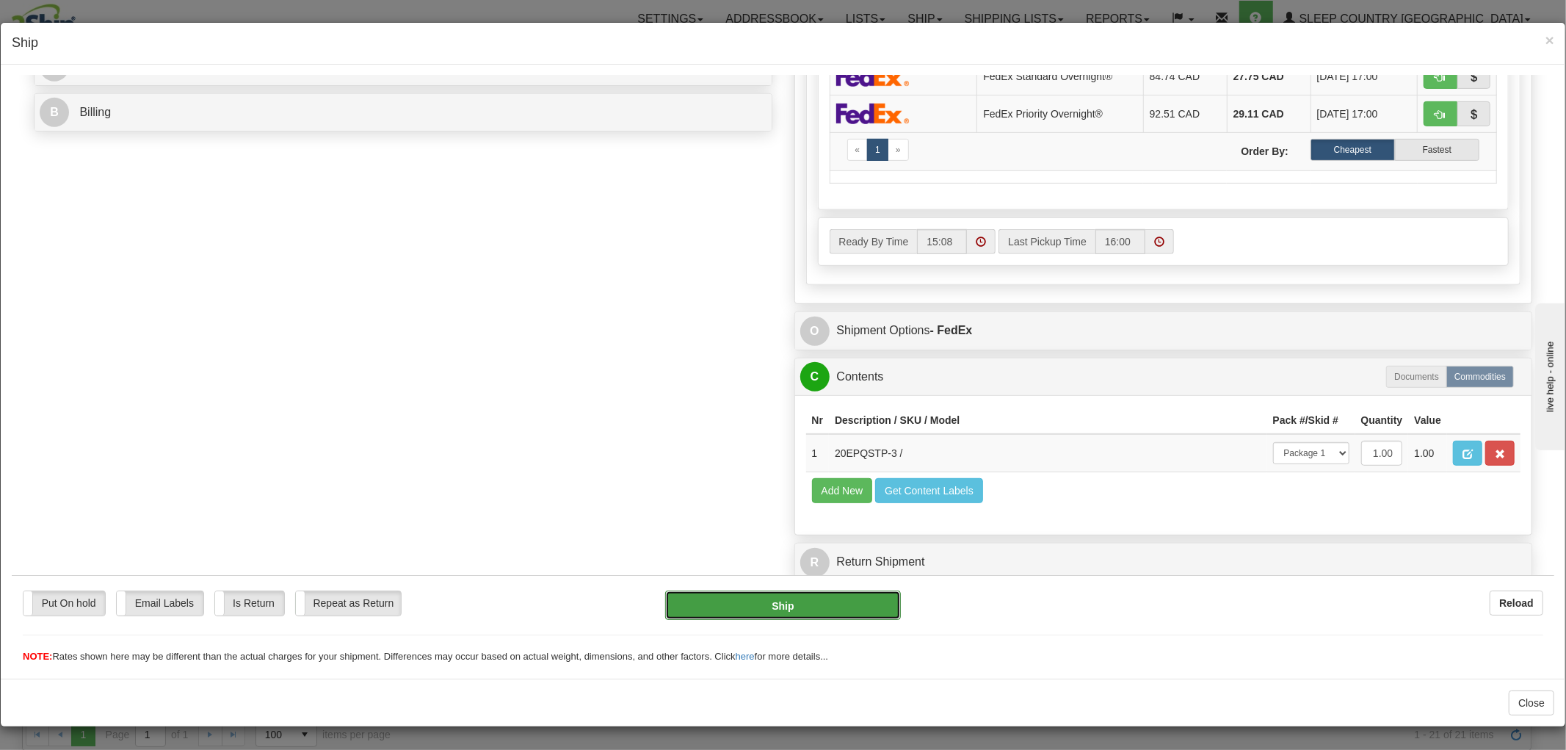
click at [842, 615] on button "Ship" at bounding box center [782, 604] width 235 height 29
type input "92"
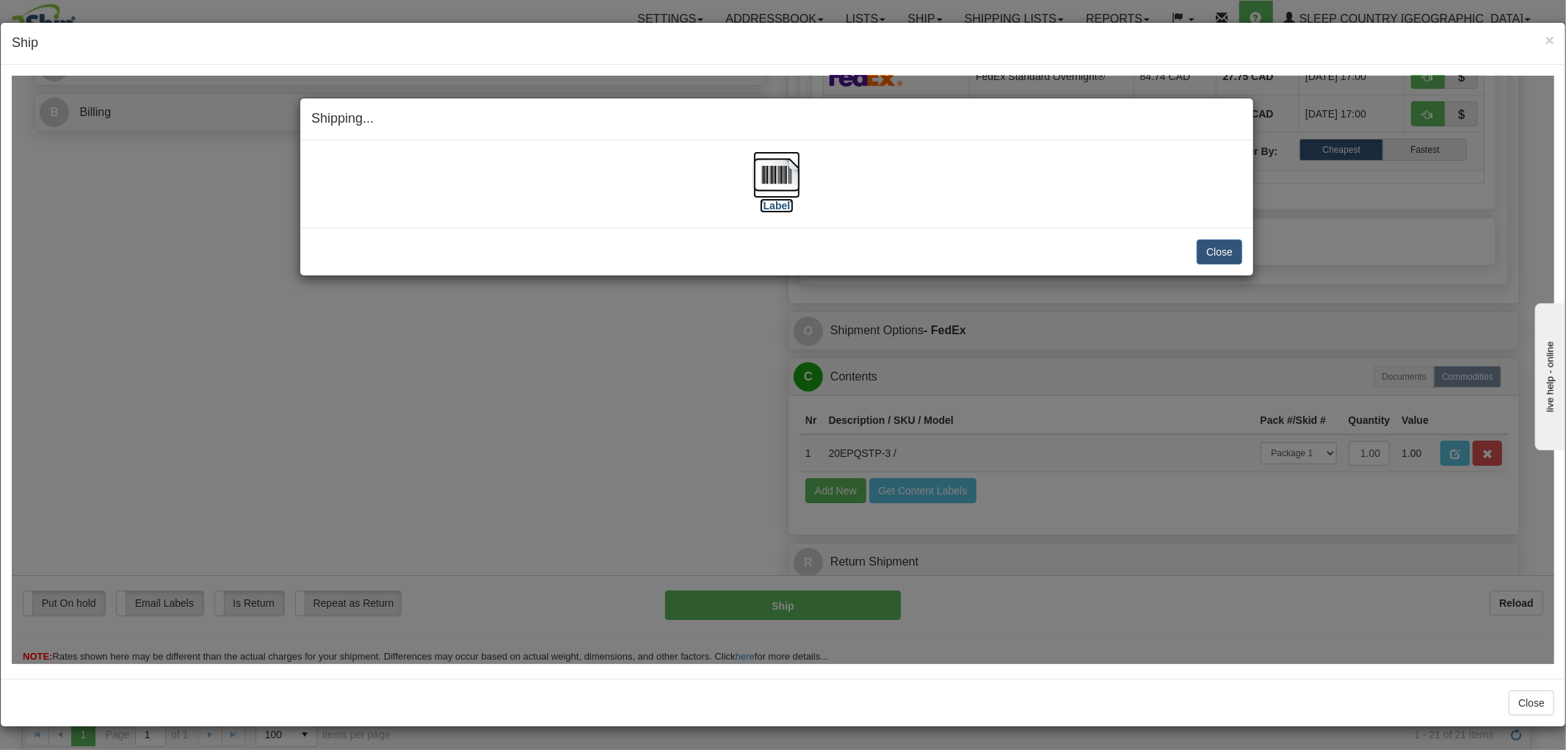
click at [766, 172] on img at bounding box center [776, 174] width 47 height 47
click at [1200, 252] on button "Close" at bounding box center [1220, 251] width 46 height 25
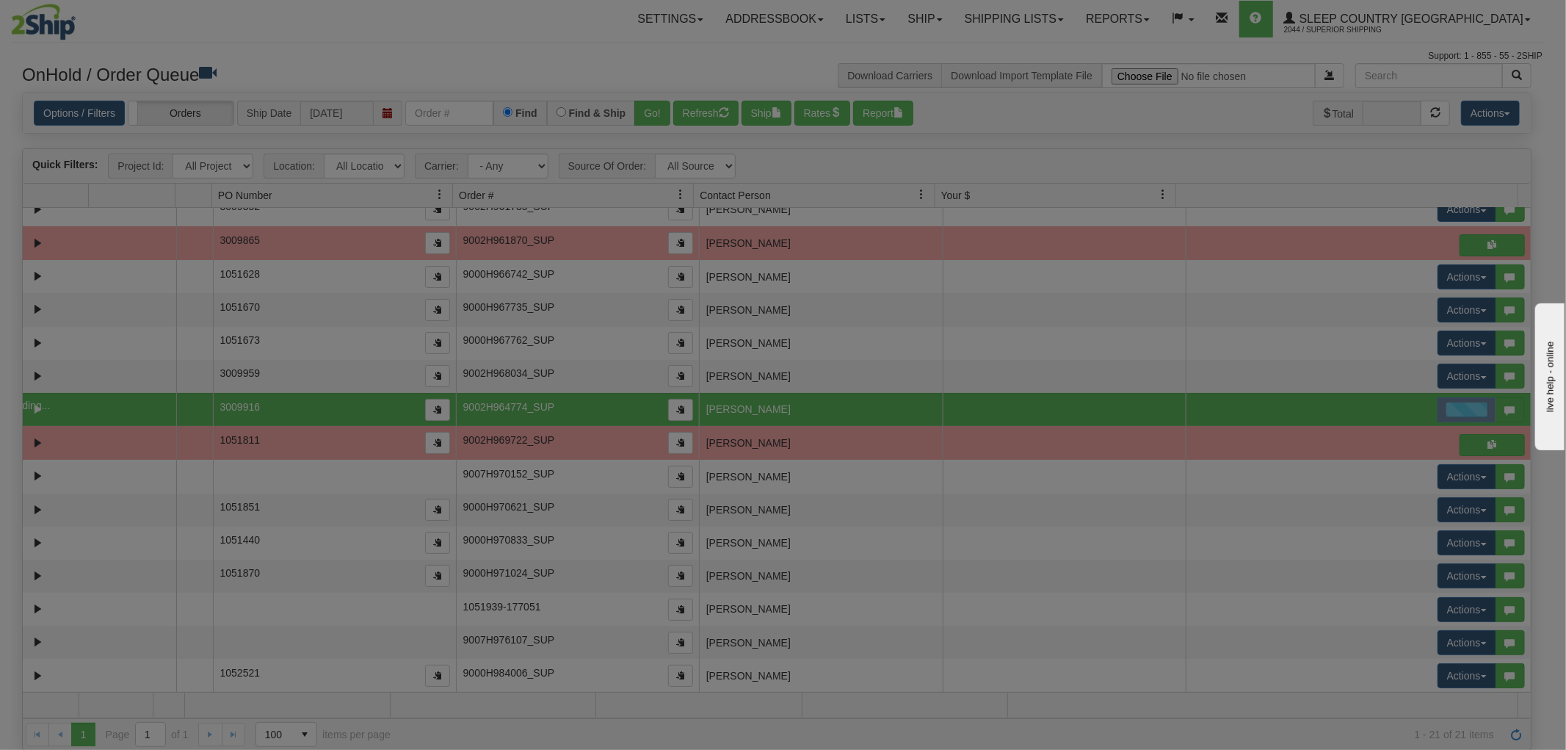
scroll to position [0, 0]
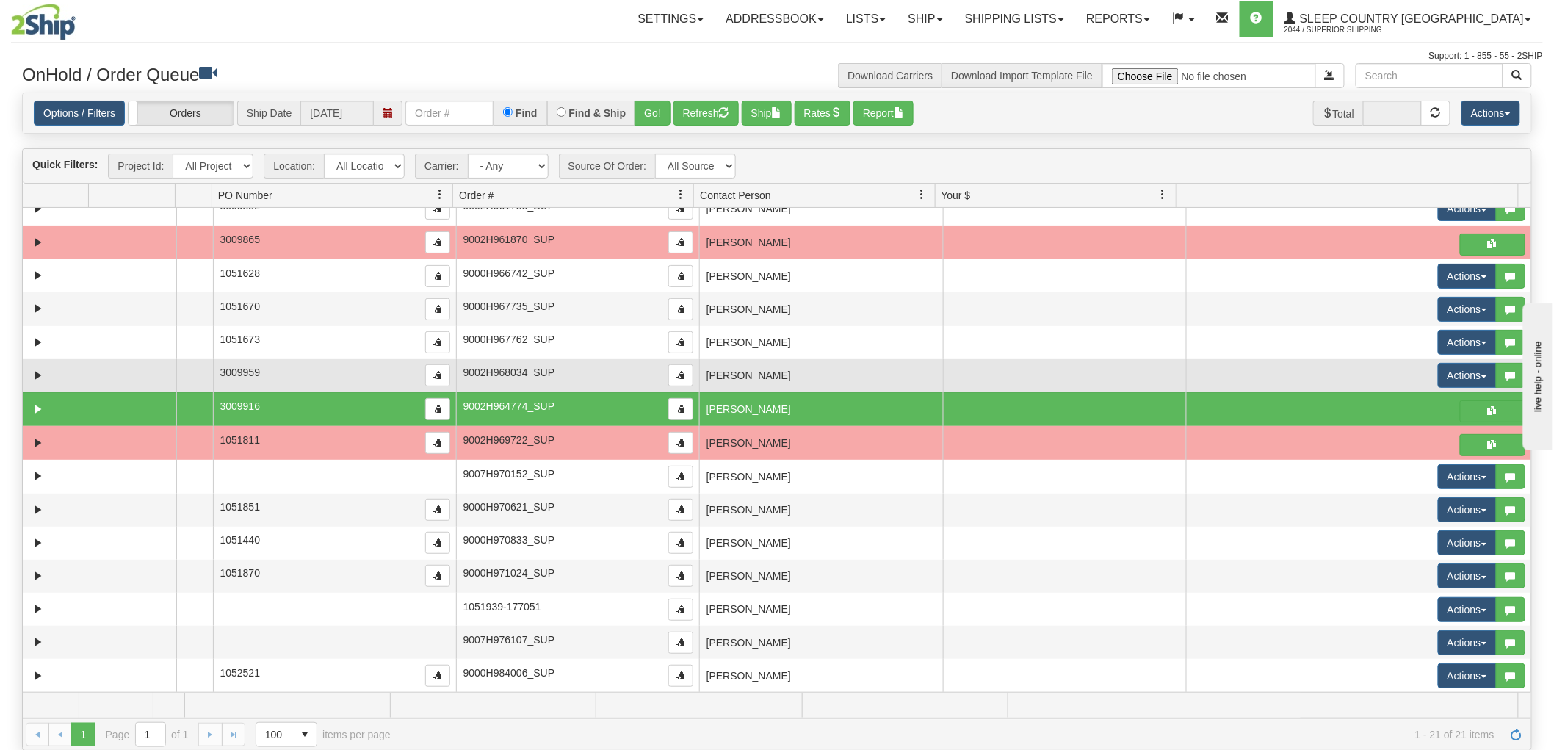
click at [980, 369] on td at bounding box center [1064, 375] width 243 height 33
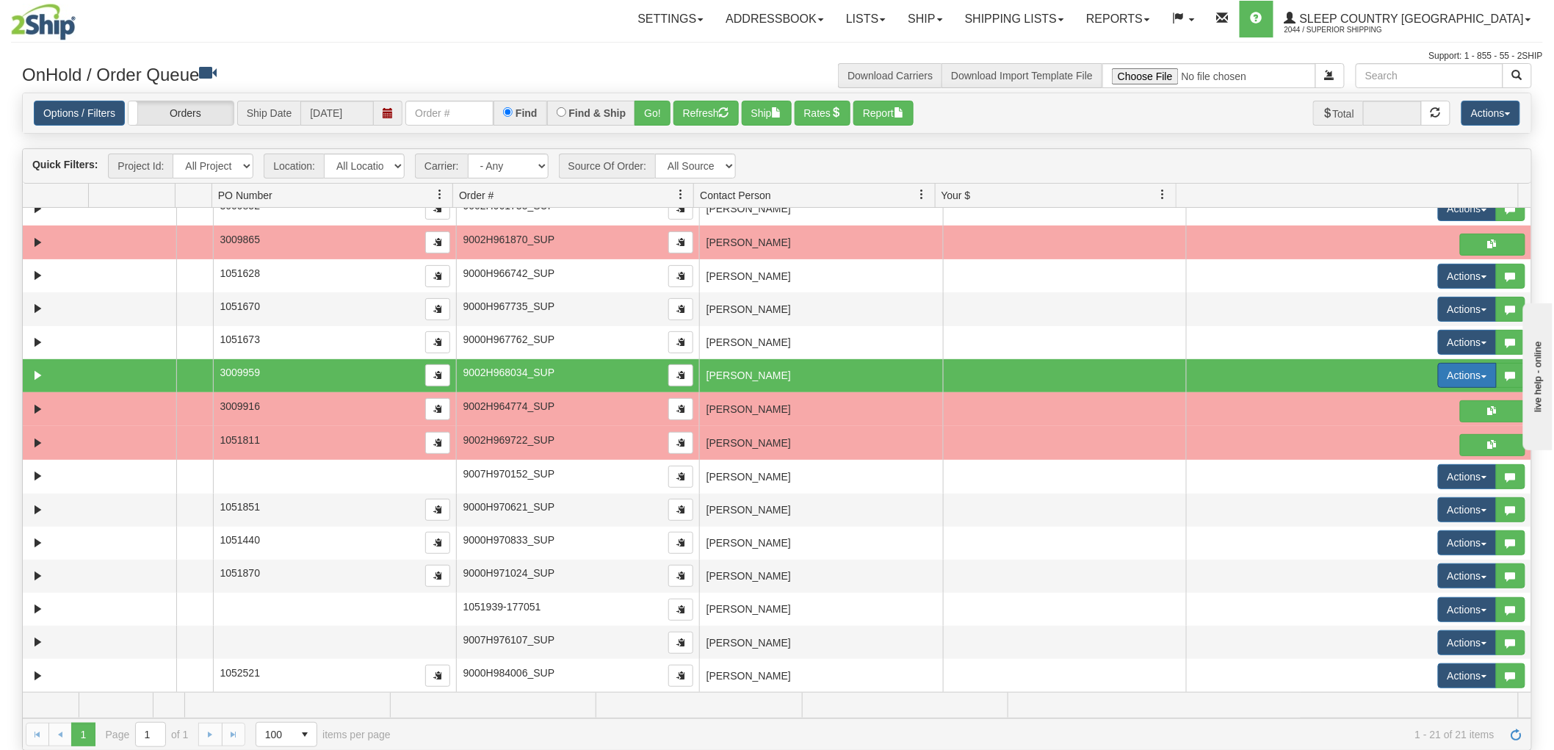
click at [1457, 372] on button "Actions" at bounding box center [1467, 375] width 59 height 25
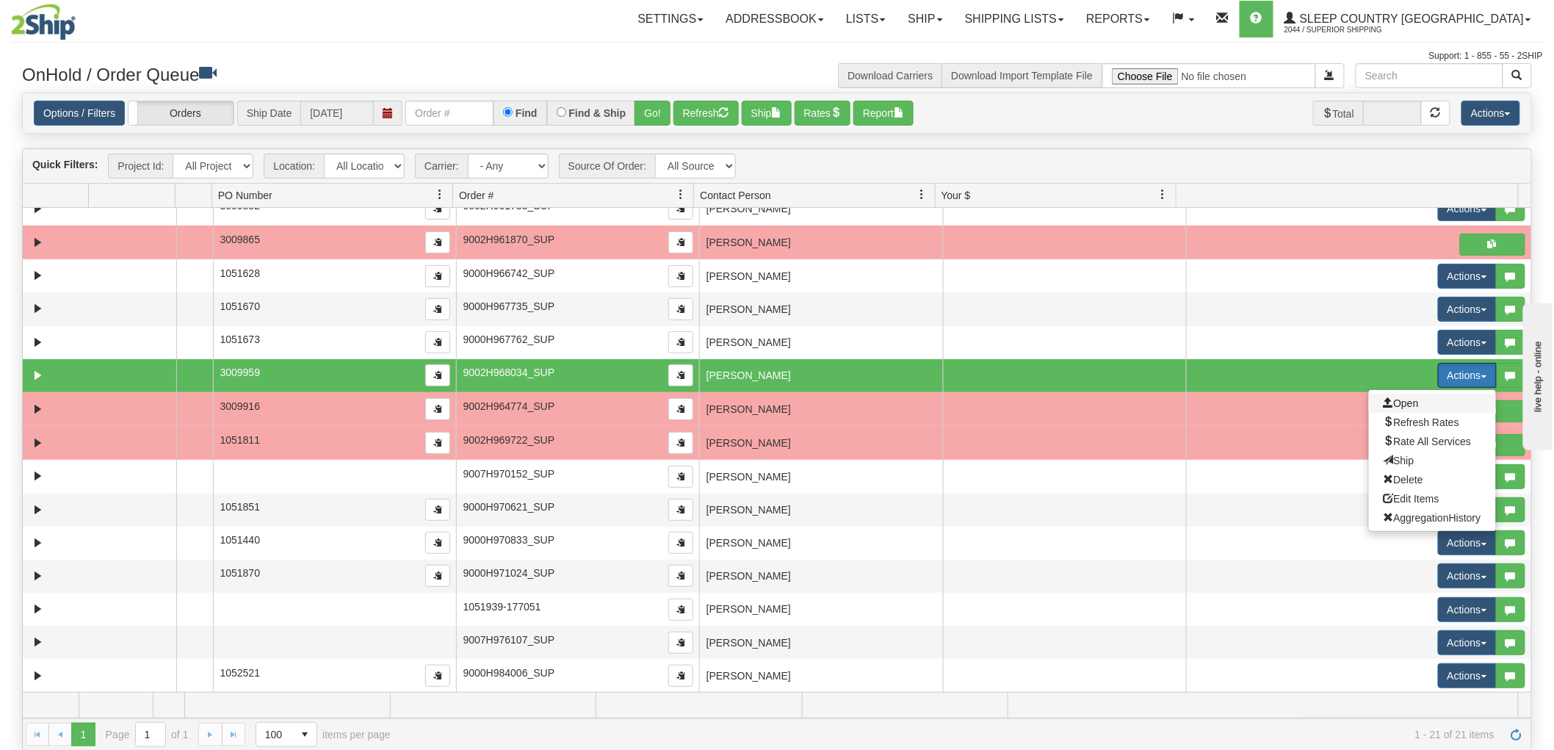
click at [1397, 399] on span "Open" at bounding box center [1400, 403] width 35 height 12
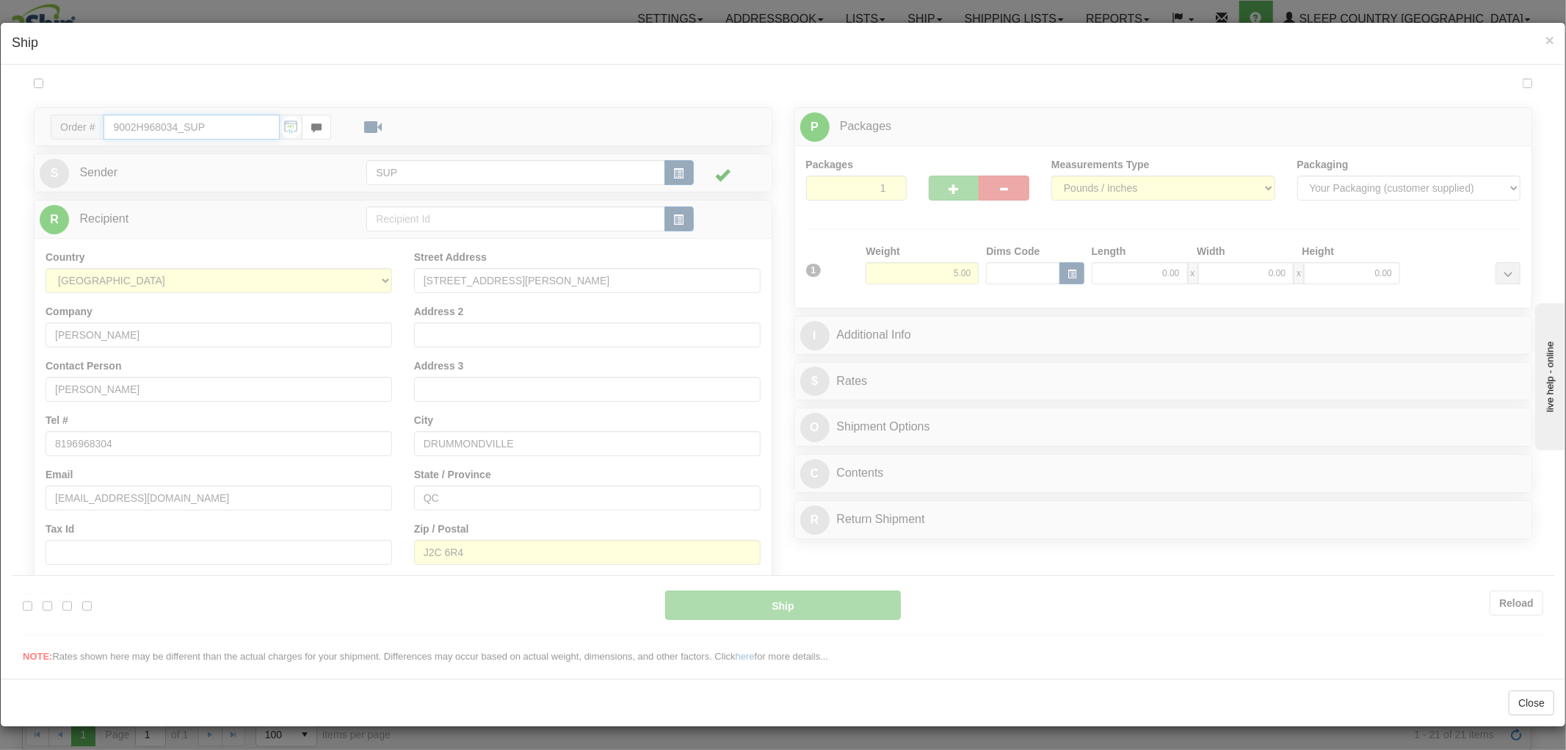
type input "15:08"
type input "16:00"
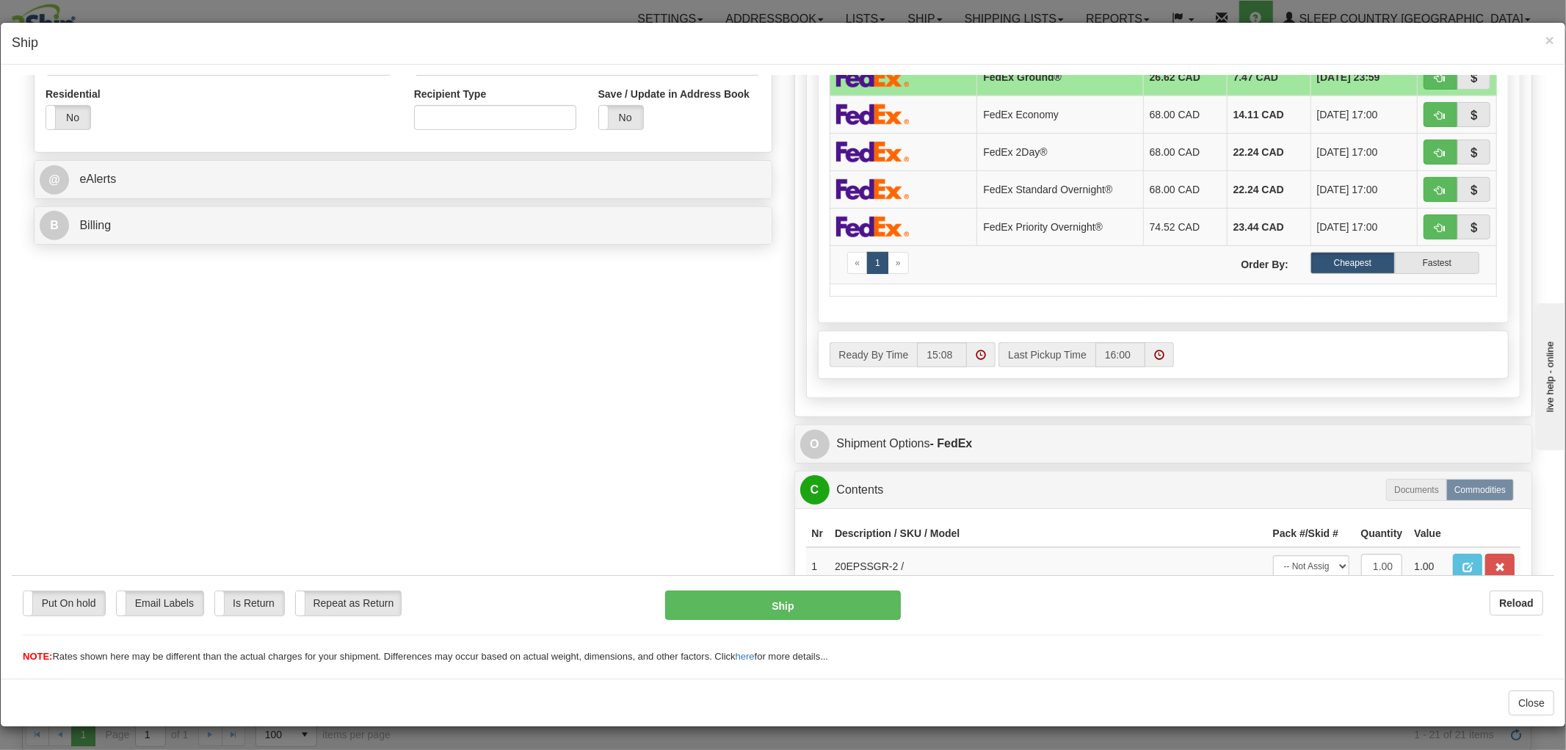
scroll to position [642, 0]
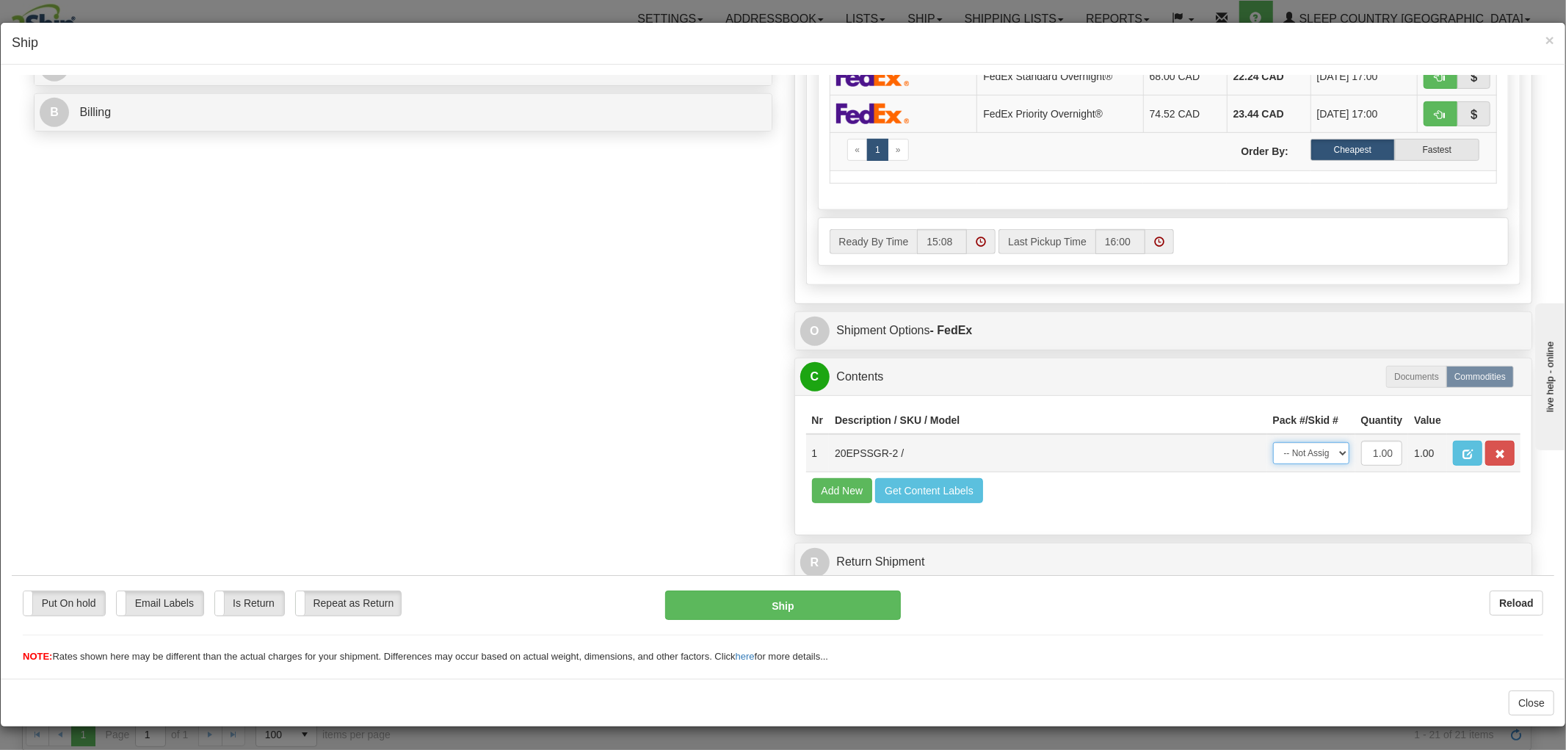
click at [1314, 441] on select "-- Not Assigned -- Package 1" at bounding box center [1311, 452] width 76 height 22
select select "0"
click at [1273, 441] on select "-- Not Assigned -- Package 1" at bounding box center [1311, 452] width 76 height 22
click at [868, 606] on button "Ship" at bounding box center [782, 604] width 235 height 29
type input "92"
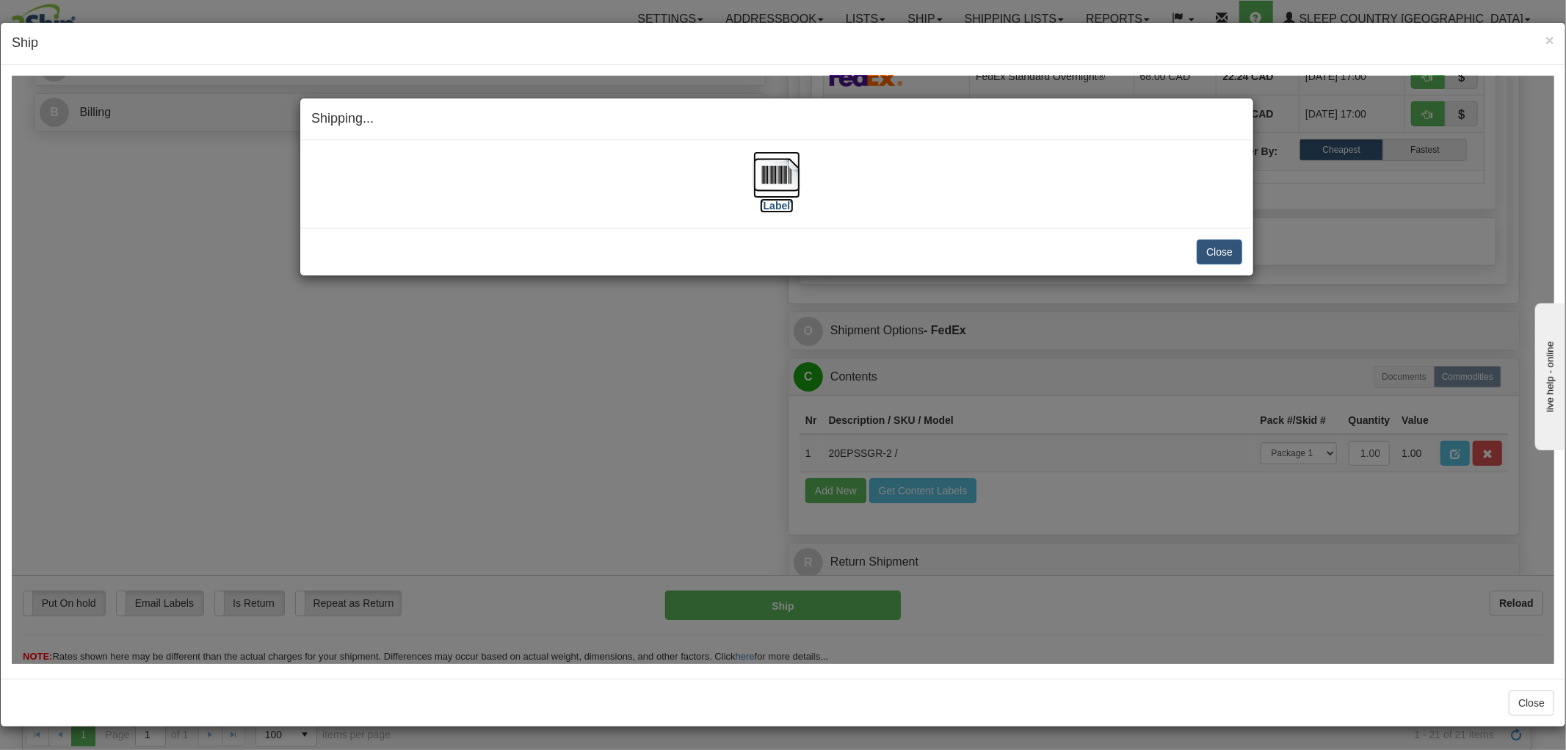
click at [781, 179] on img at bounding box center [776, 174] width 47 height 47
click at [1199, 245] on button "Close" at bounding box center [1220, 251] width 46 height 25
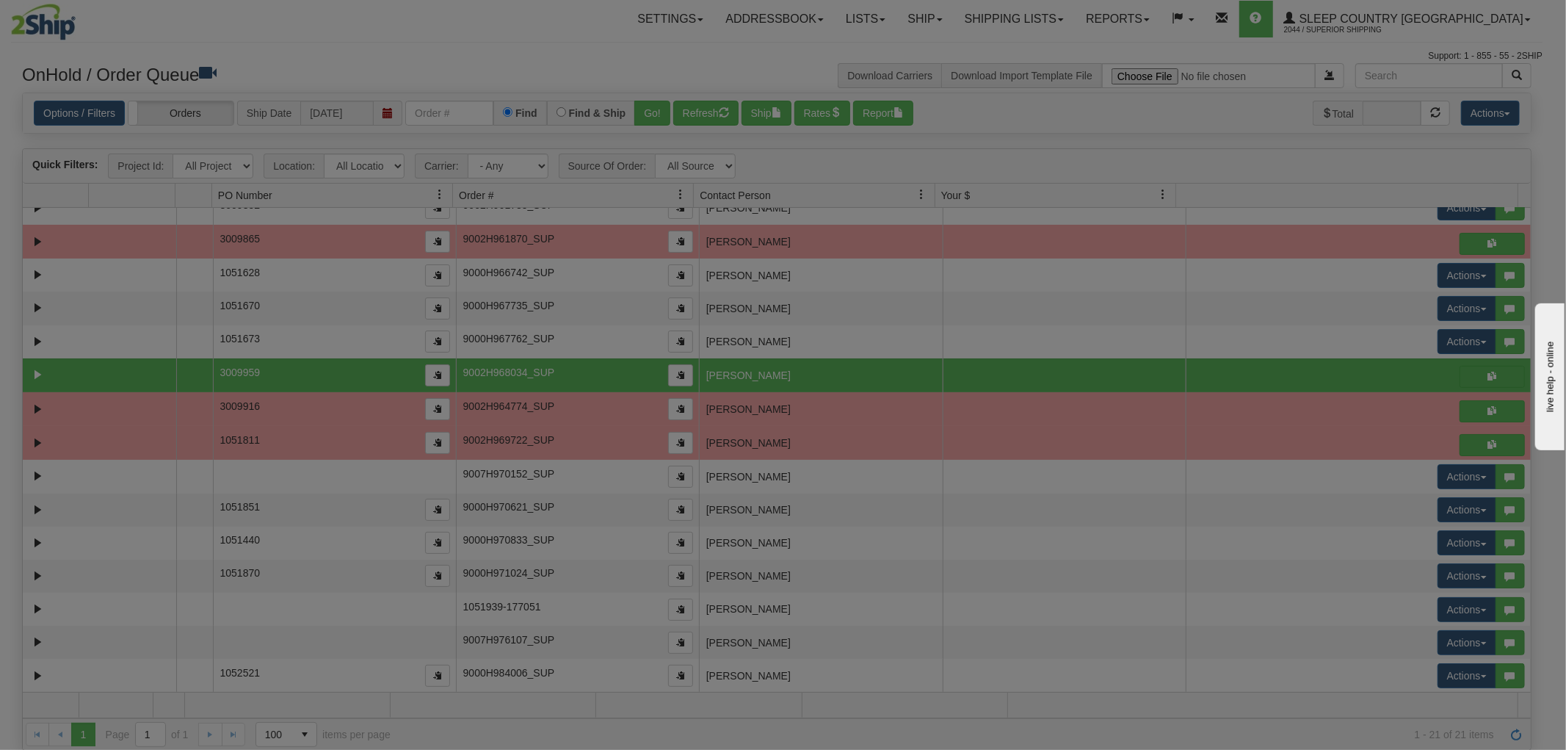
scroll to position [0, 0]
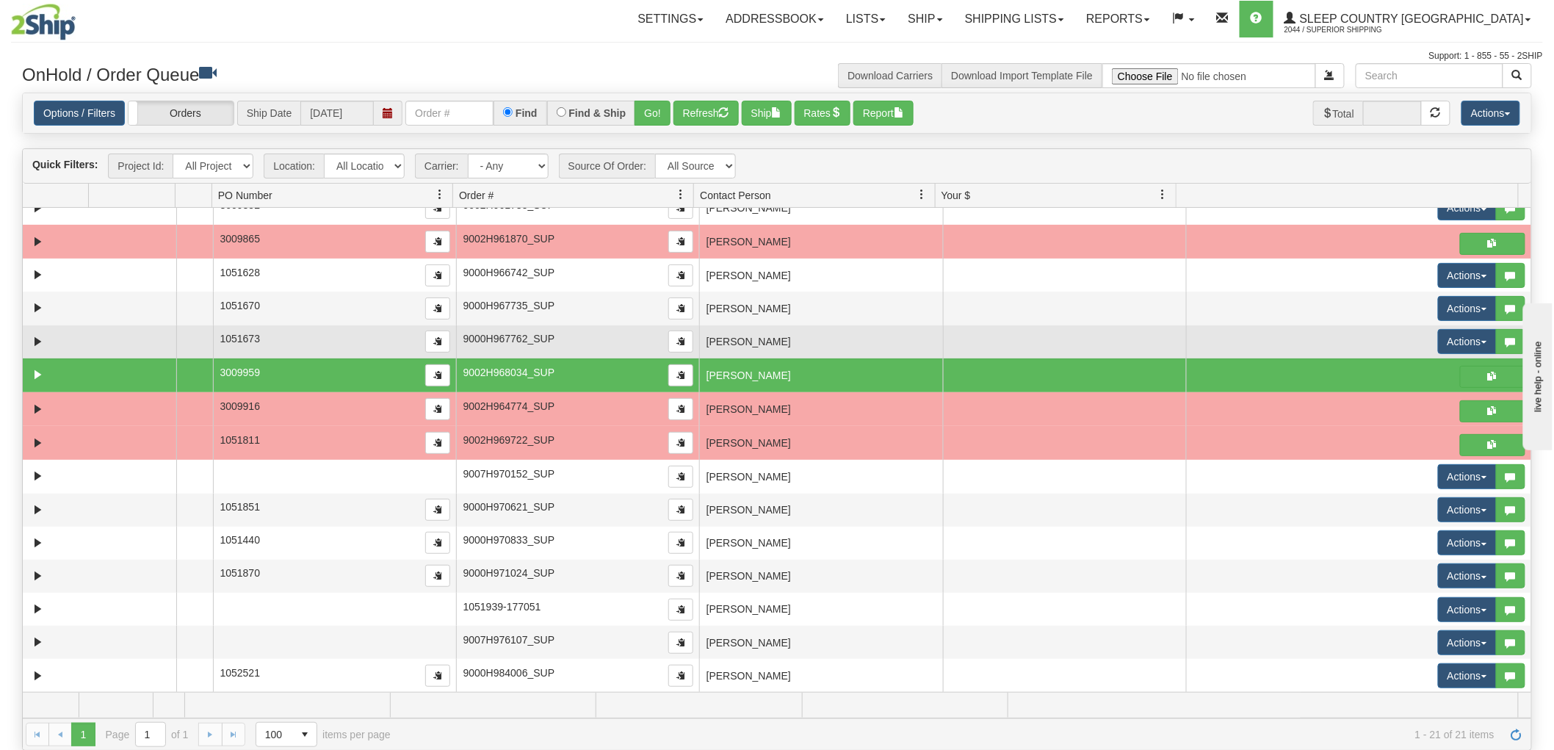
click at [898, 330] on td "MARIA BALI" at bounding box center [820, 341] width 243 height 33
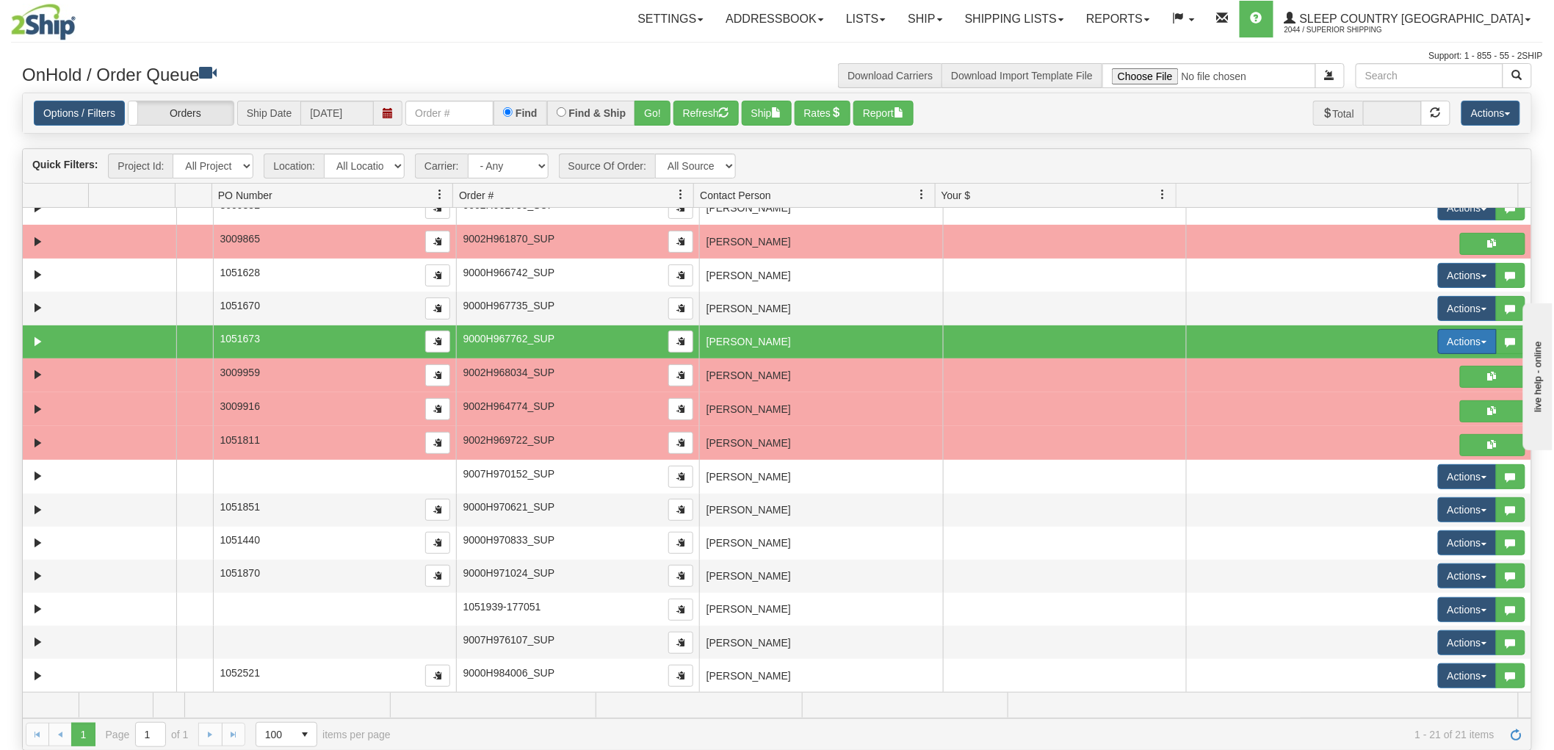
click at [1448, 342] on button "Actions" at bounding box center [1467, 341] width 59 height 25
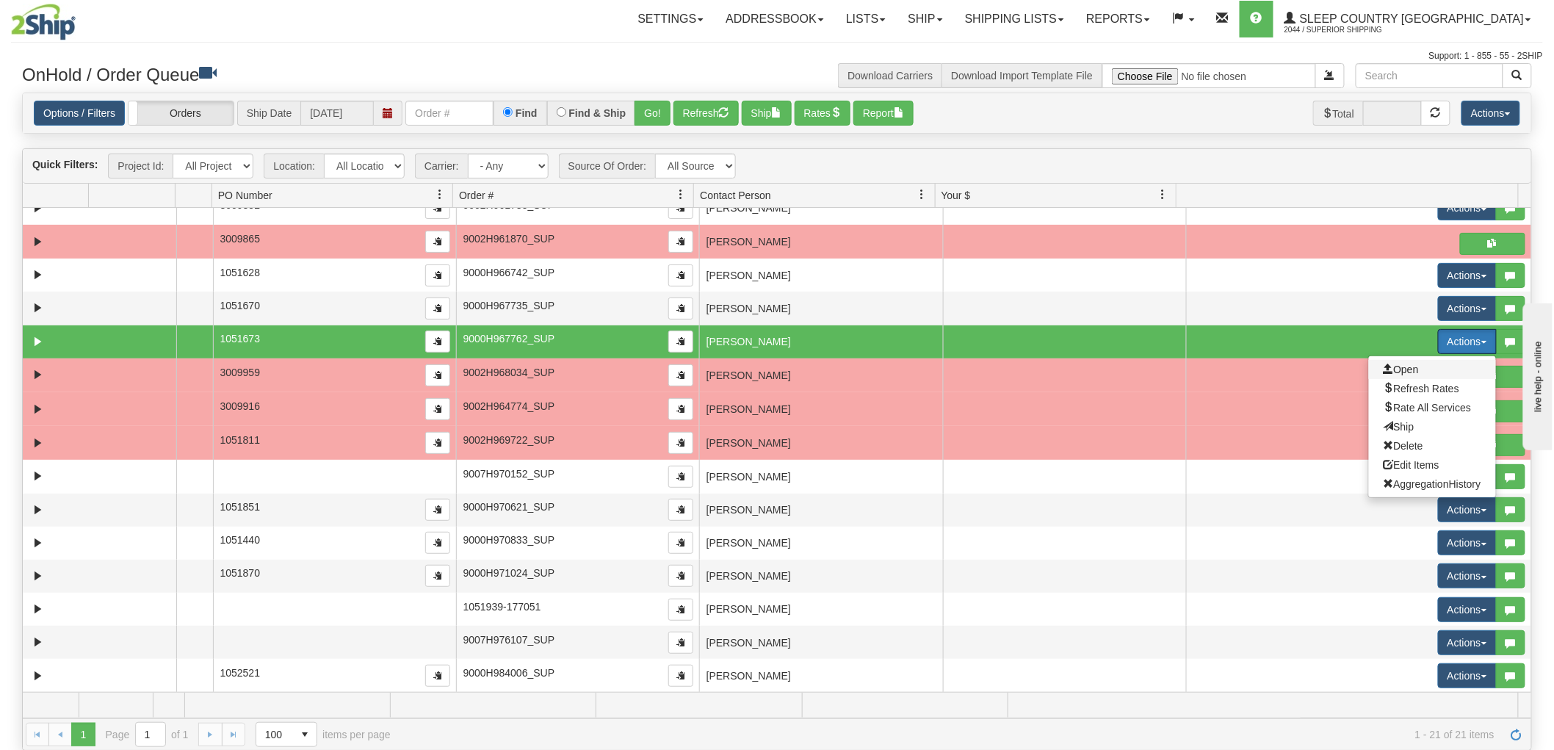
click at [1400, 364] on span "Open" at bounding box center [1400, 369] width 35 height 12
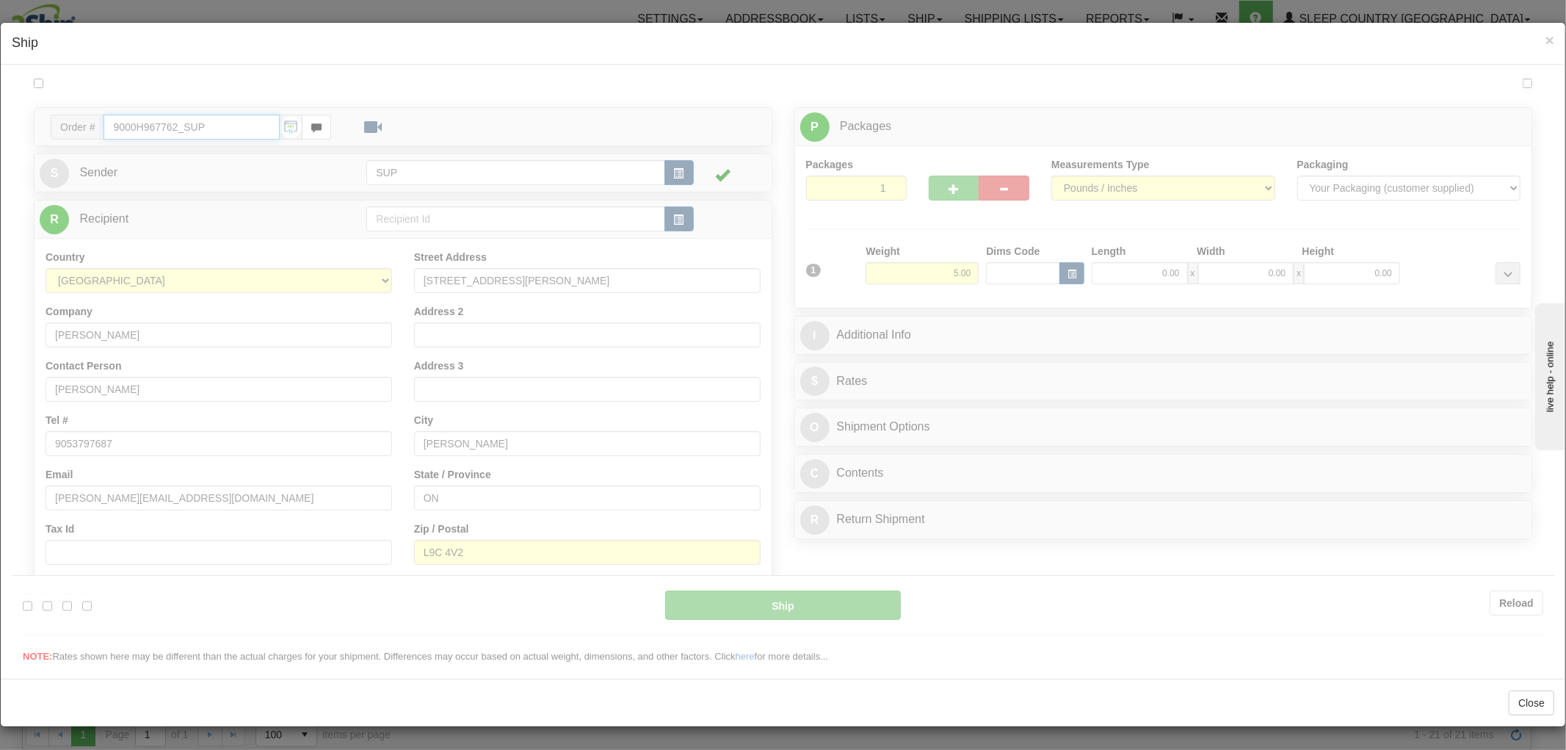
type input "15:09"
type input "16:00"
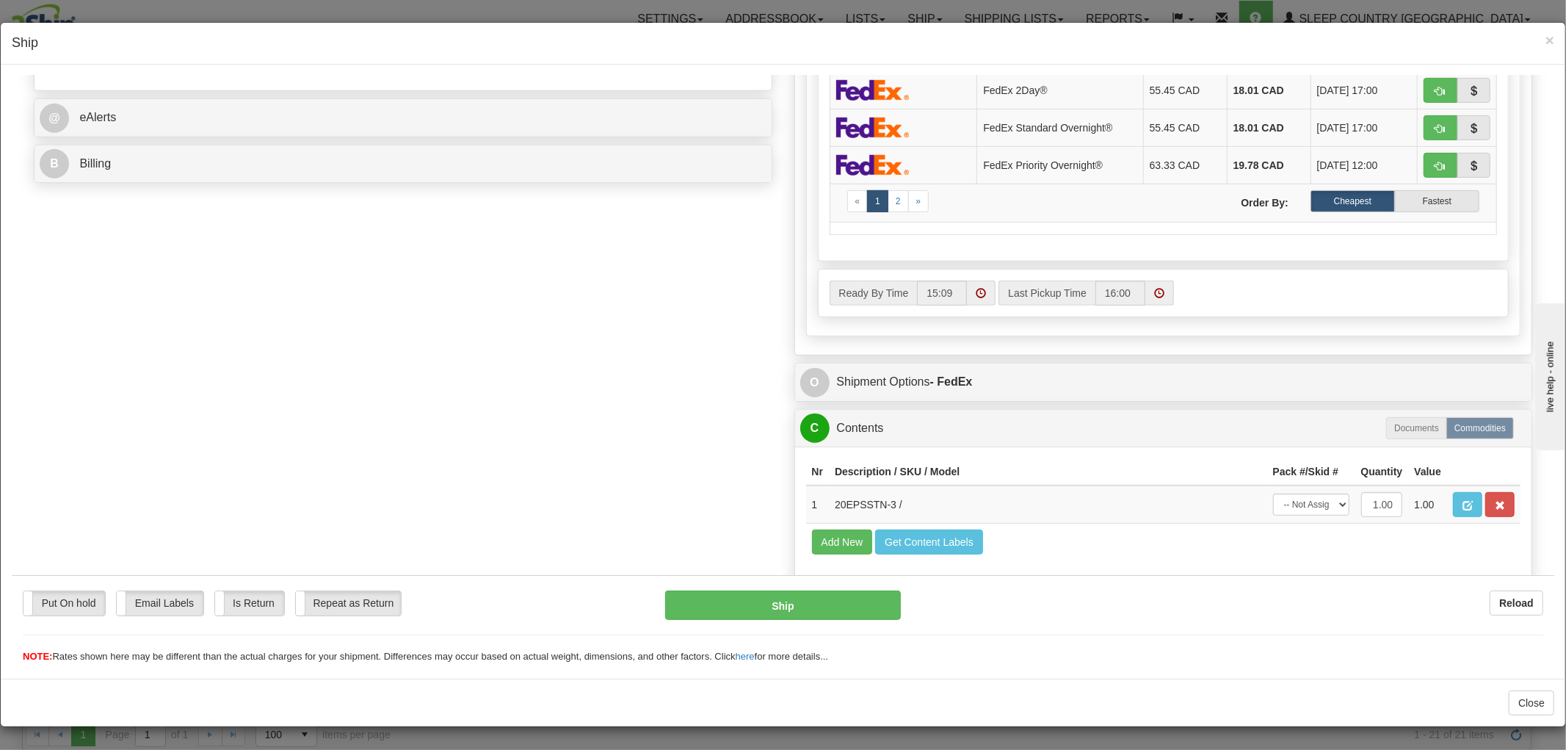
scroll to position [642, 0]
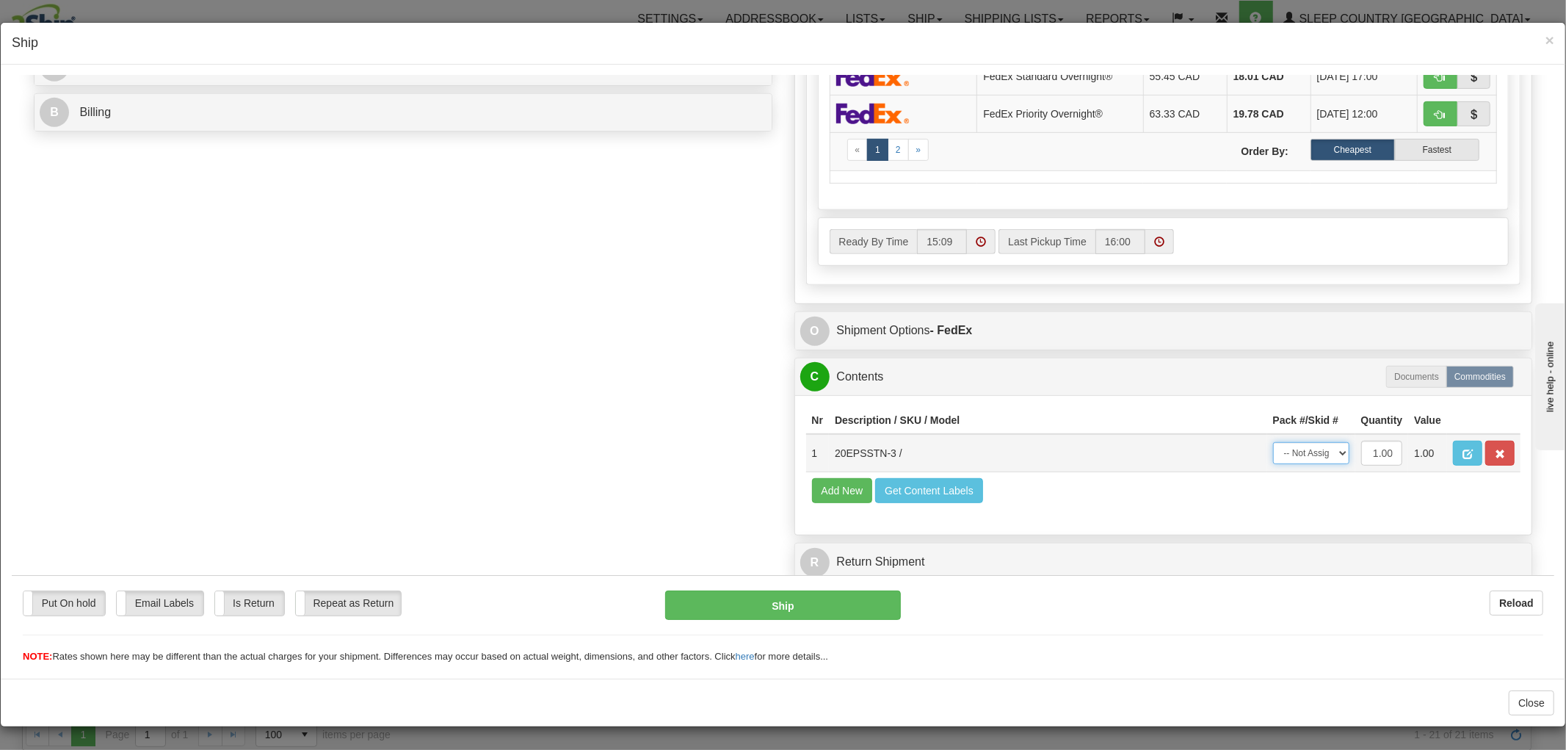
click at [1273, 441] on select "-- Not Assigned -- Package 1" at bounding box center [1311, 452] width 76 height 22
select select "0"
click at [1273, 441] on select "-- Not Assigned -- Package 1" at bounding box center [1311, 452] width 76 height 22
click at [861, 587] on div "Put On hold Put On hold Email Labels Email Labels Edit Is Return Is Return Repe…" at bounding box center [783, 618] width 1543 height 89
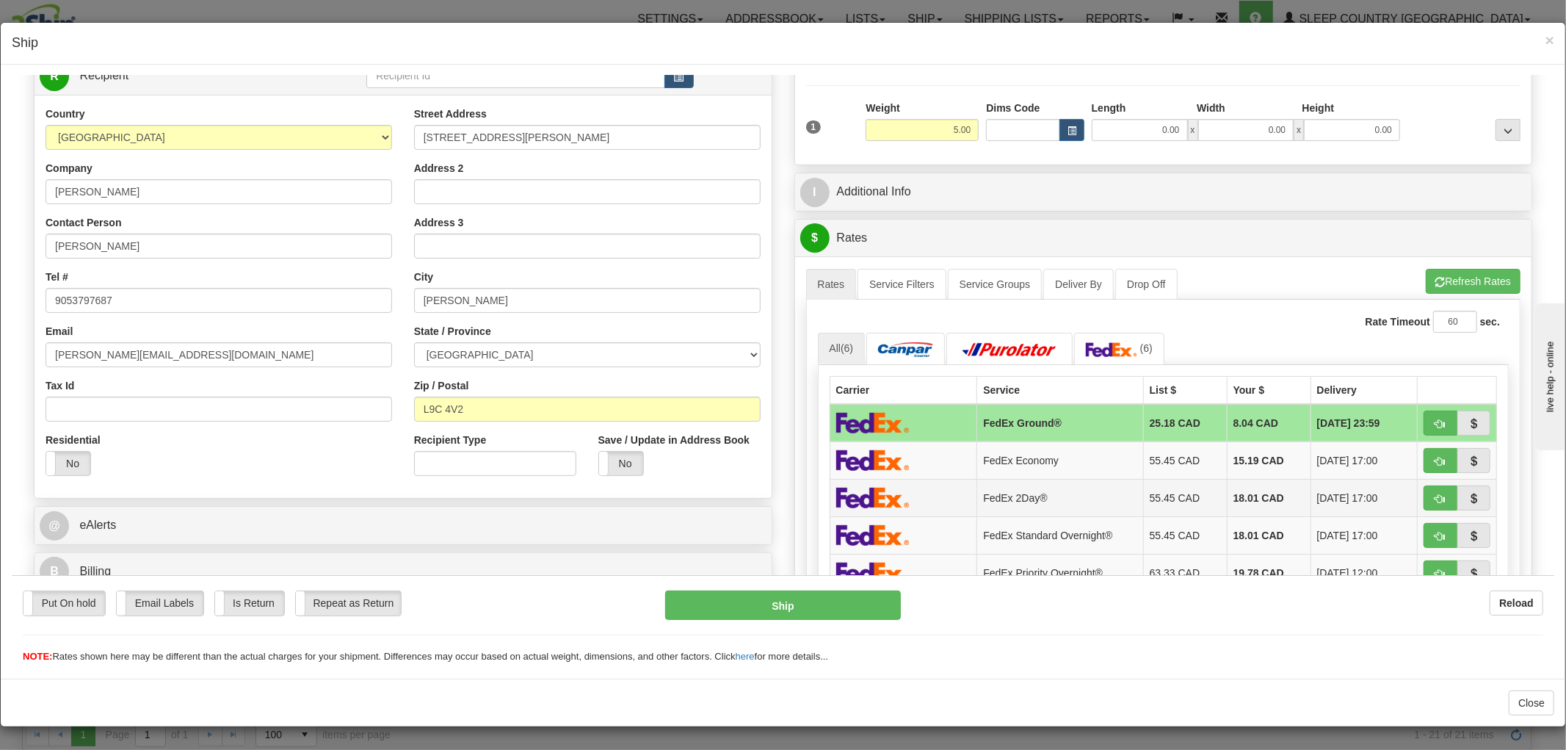
scroll to position [642, 0]
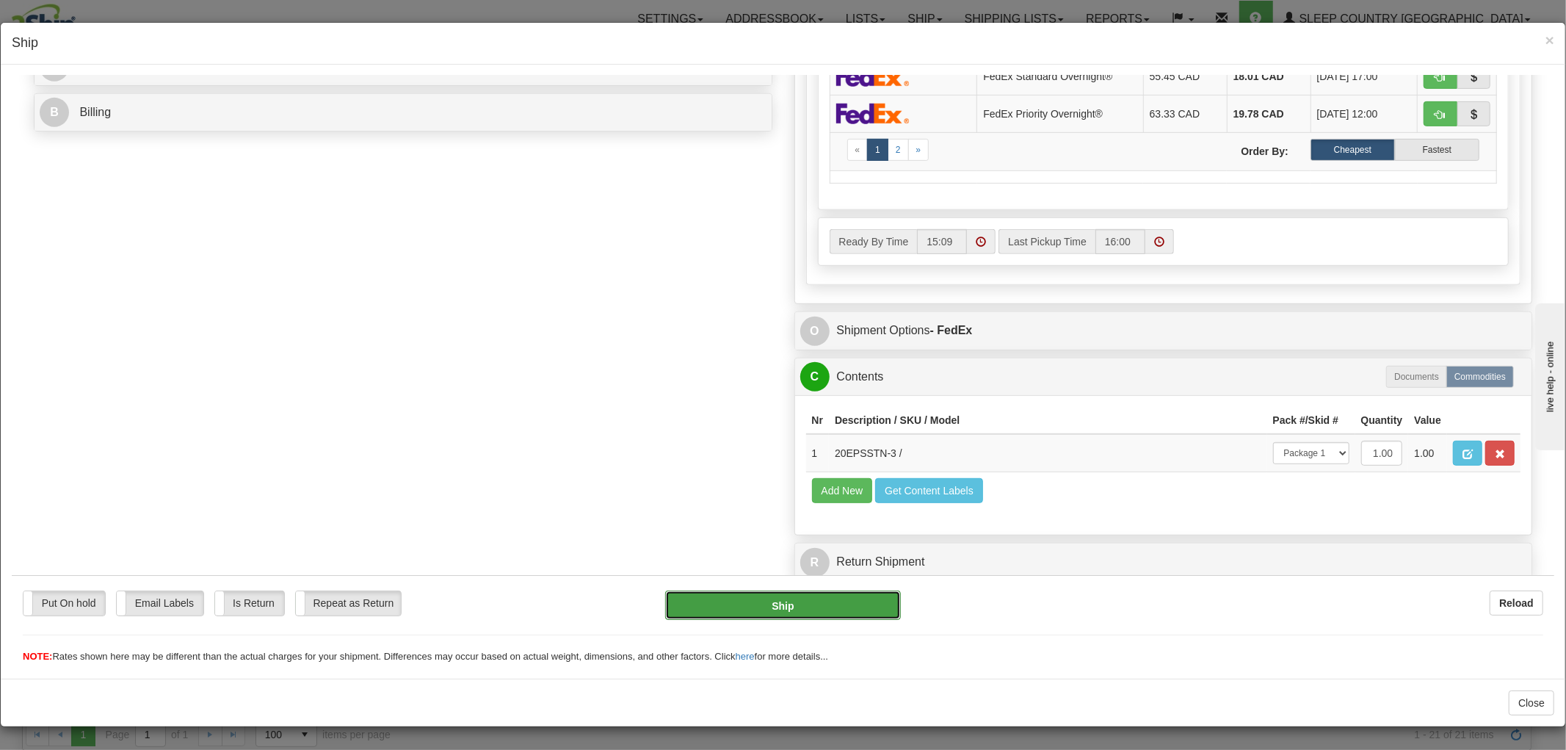
click at [773, 607] on button "Ship" at bounding box center [782, 604] width 235 height 29
type input "92"
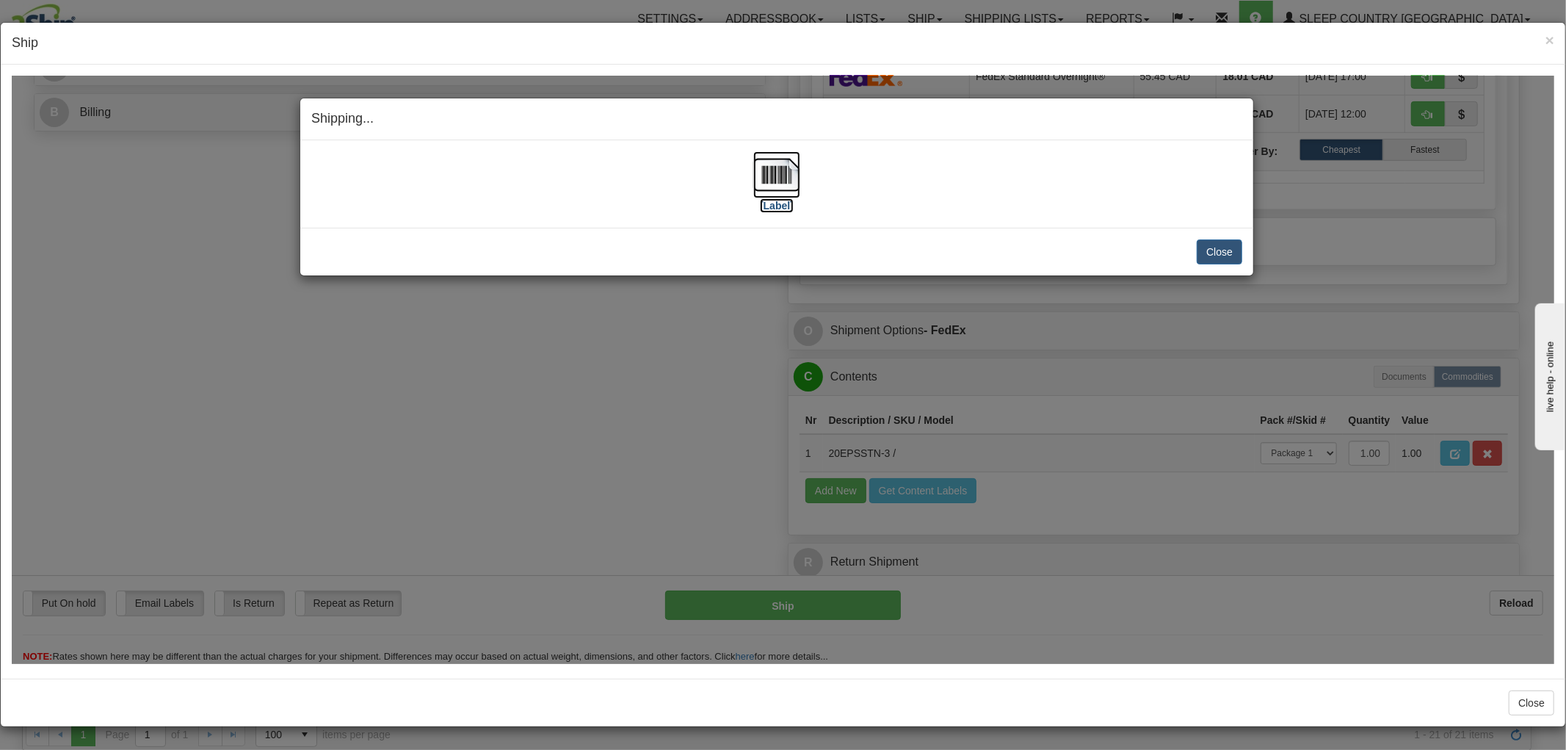
click at [768, 155] on img at bounding box center [776, 174] width 47 height 47
click at [1233, 253] on button "Close" at bounding box center [1220, 251] width 46 height 25
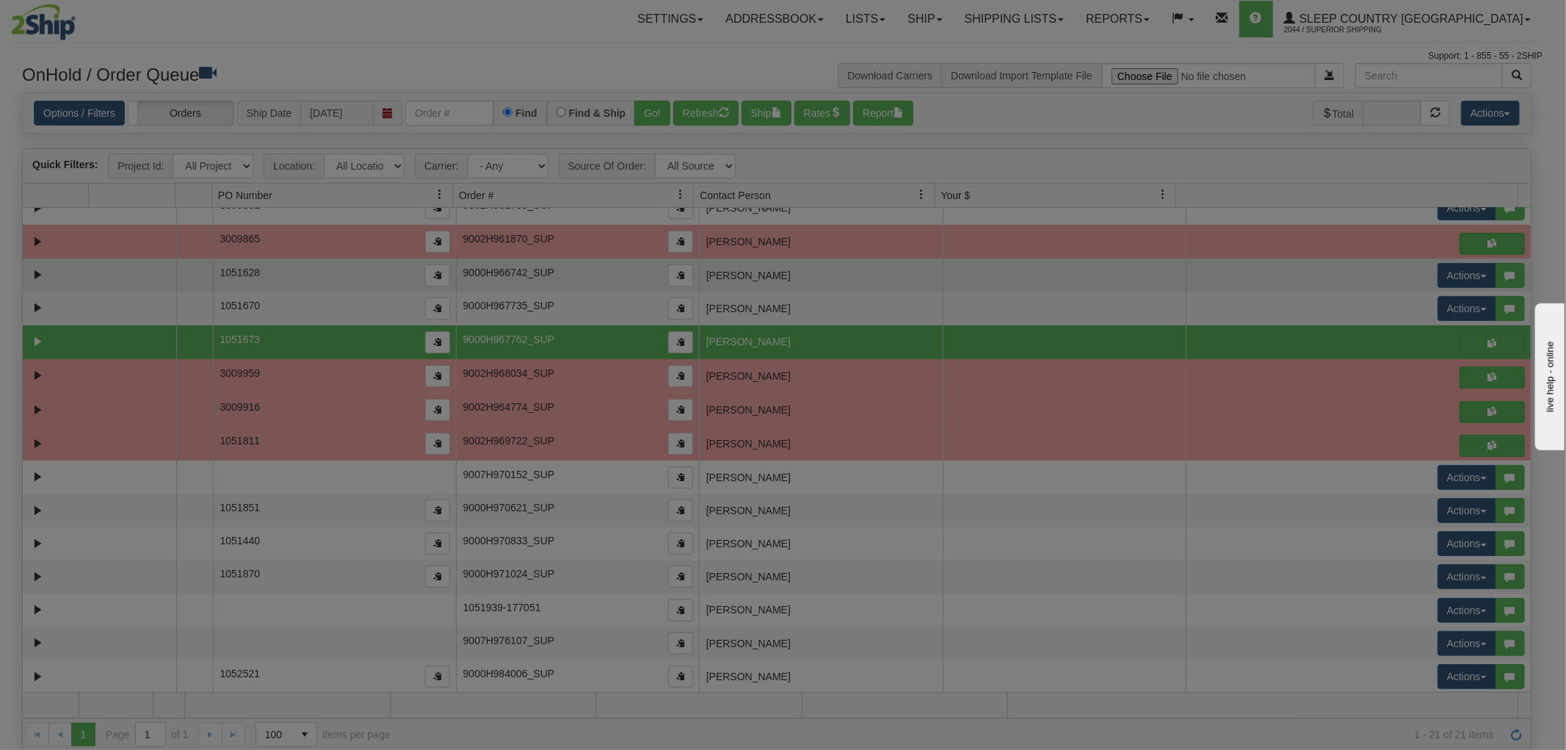
scroll to position [0, 0]
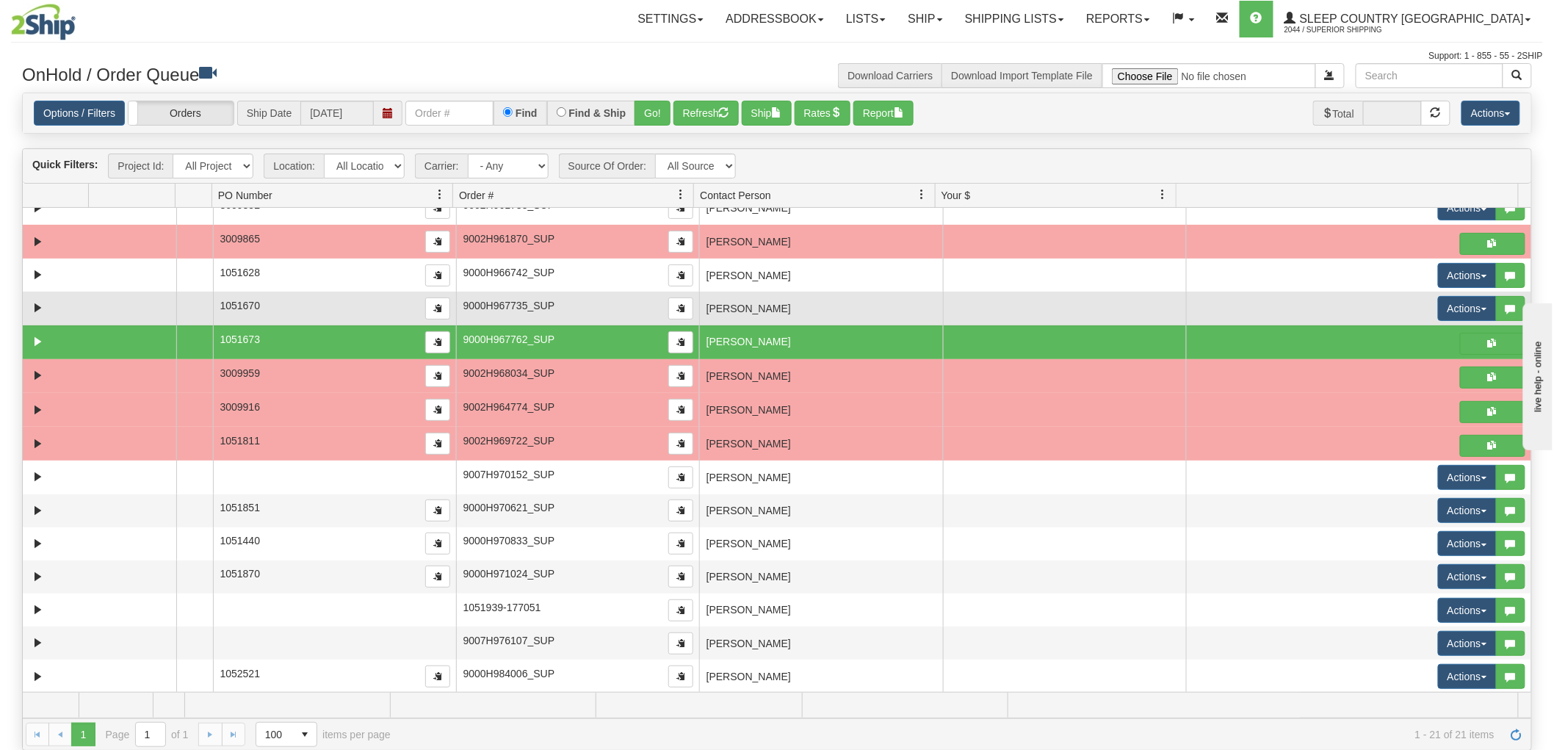
click at [955, 312] on td at bounding box center [1064, 308] width 243 height 33
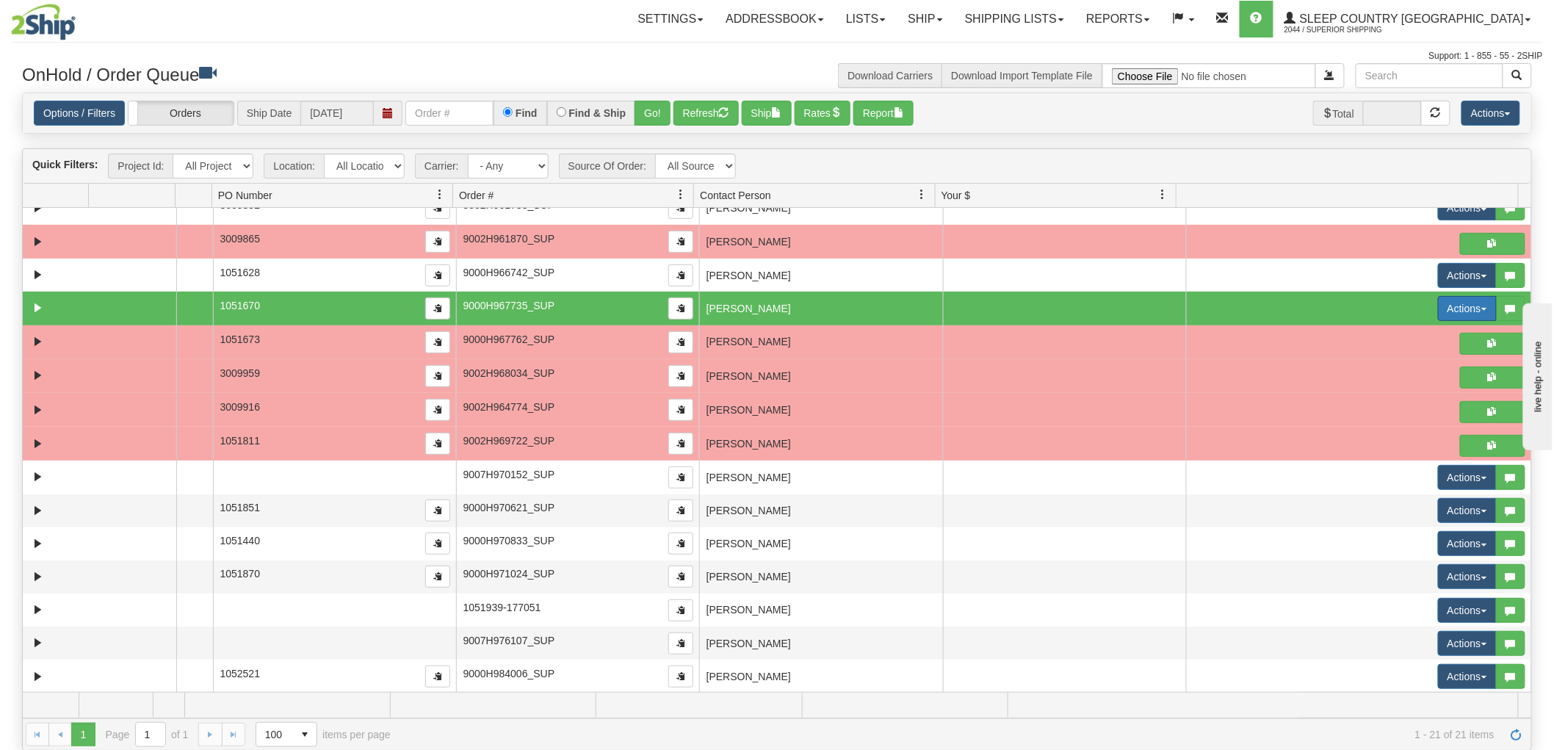
click at [1462, 311] on button "Actions" at bounding box center [1467, 308] width 59 height 25
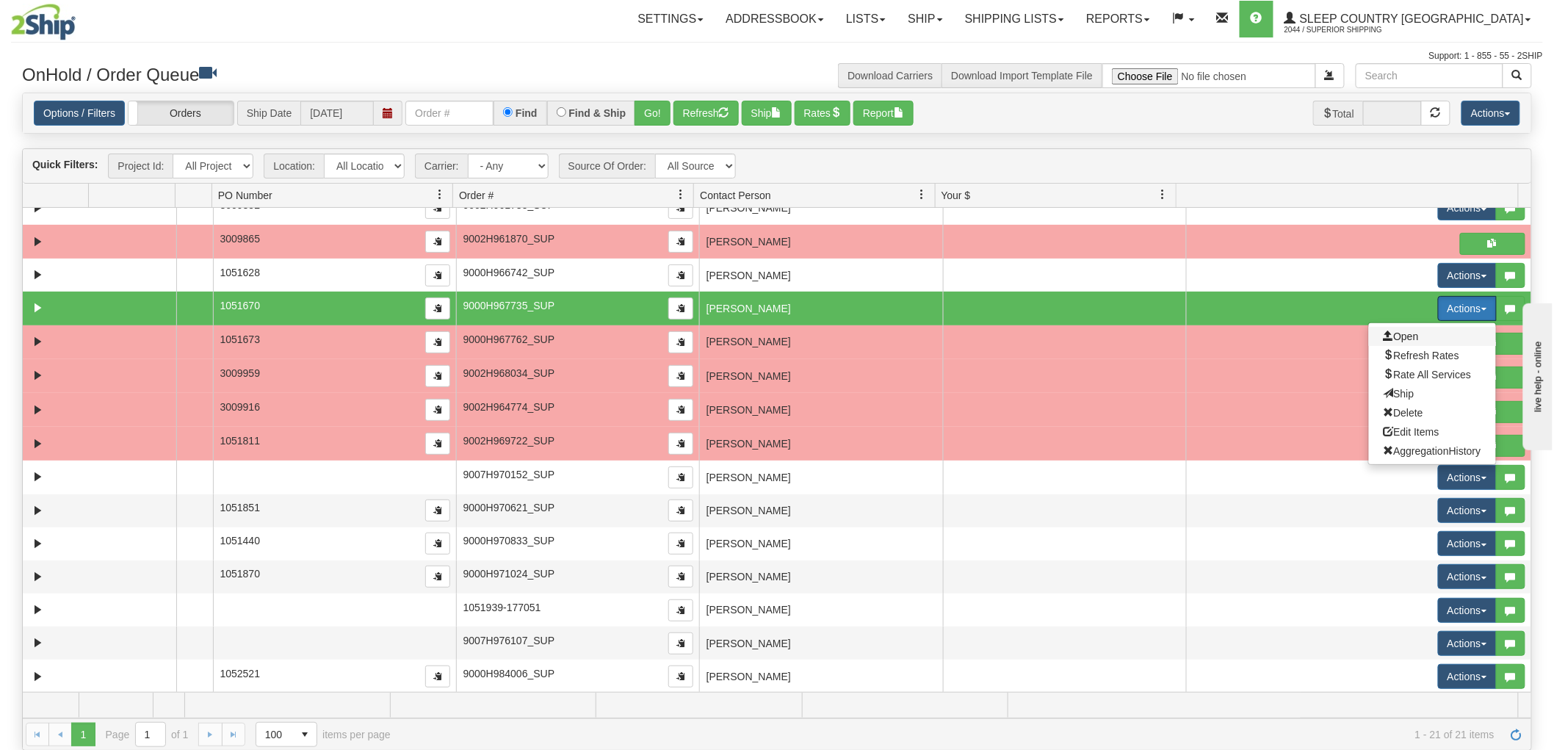
click at [1398, 332] on span "Open" at bounding box center [1400, 336] width 35 height 12
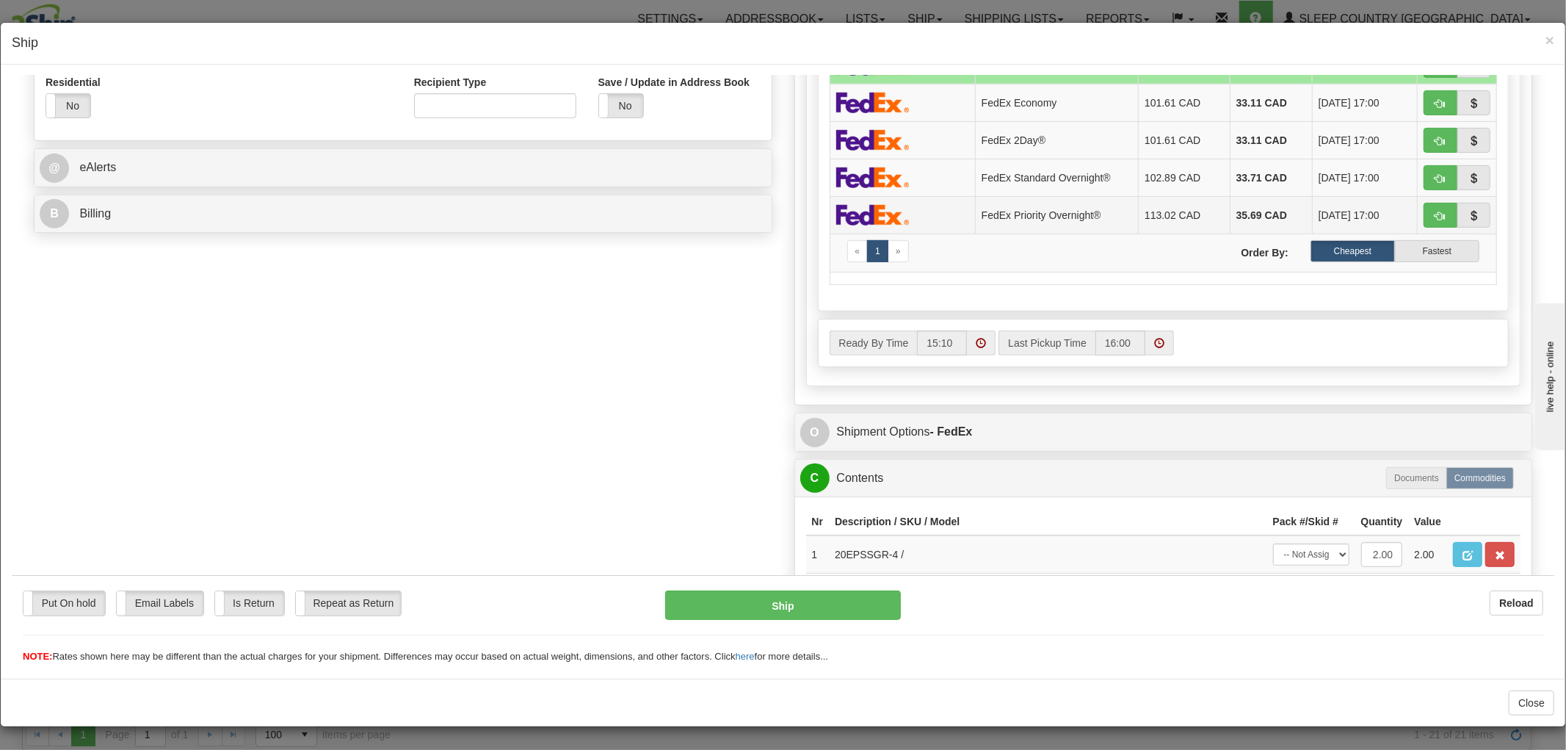
scroll to position [642, 0]
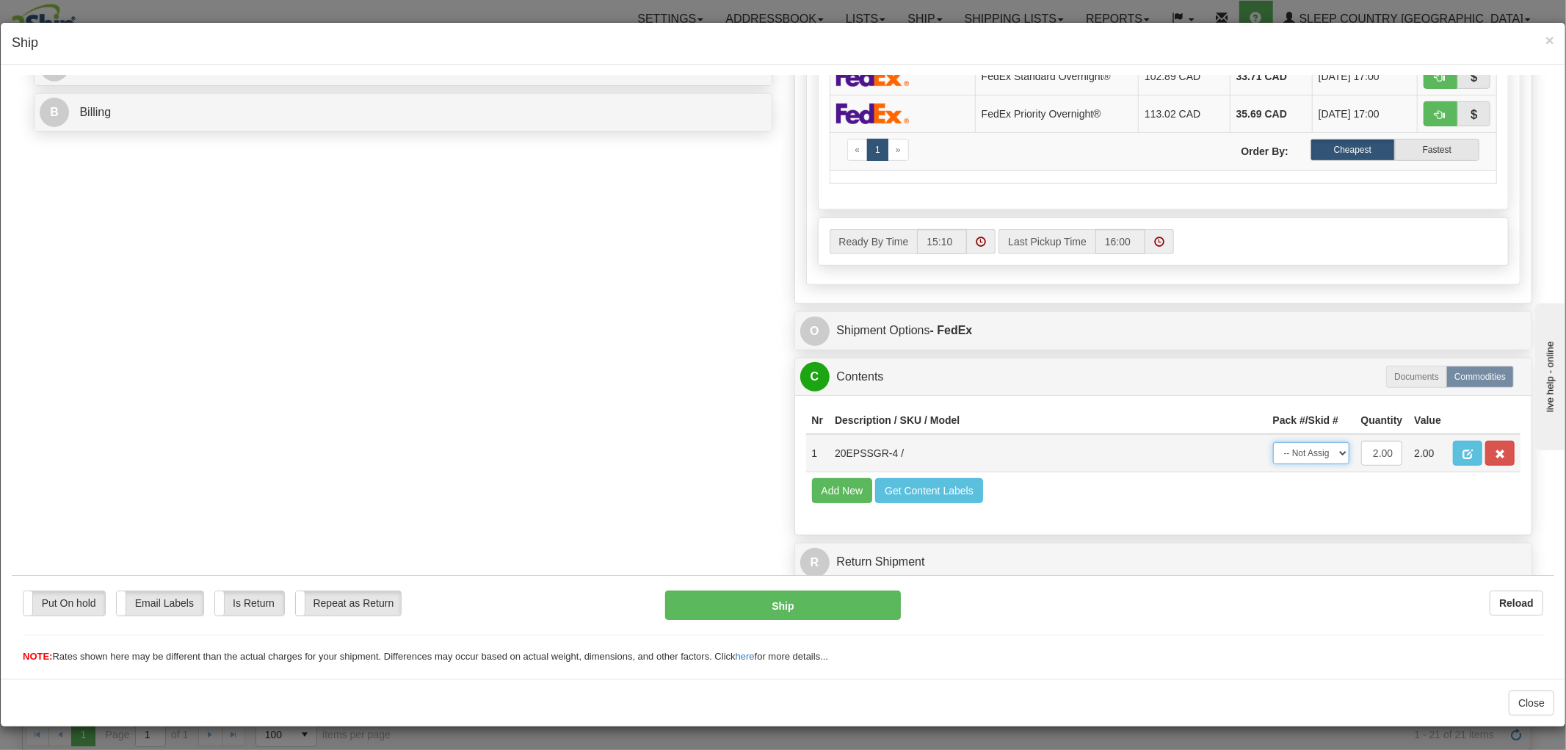
click at [1295, 442] on select "-- Not Assigned -- Package 1" at bounding box center [1311, 452] width 76 height 22
select select "0"
click at [1273, 441] on select "-- Not Assigned -- Package 1" at bounding box center [1311, 452] width 76 height 22
click at [840, 595] on button "Ship" at bounding box center [782, 604] width 235 height 29
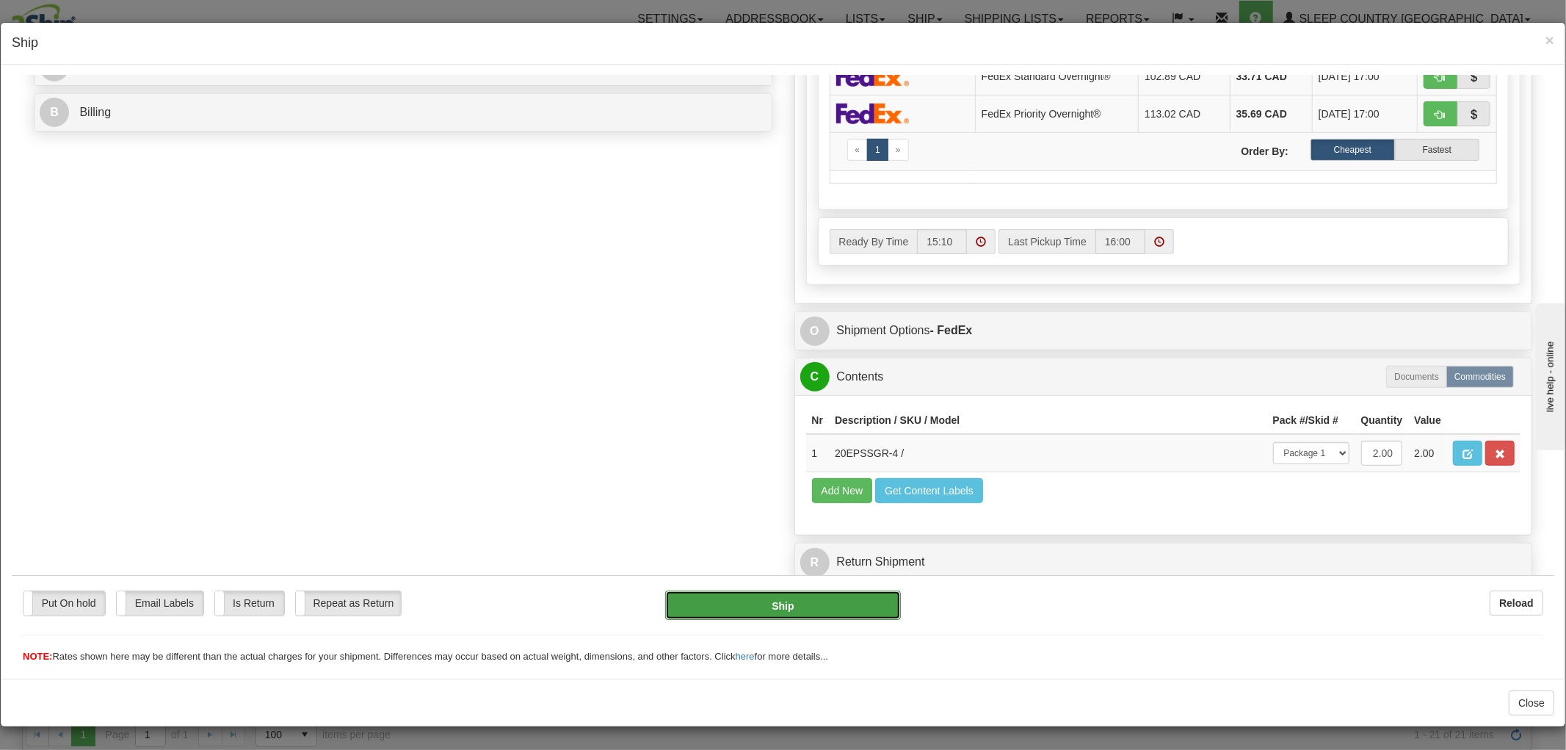
type input "92"
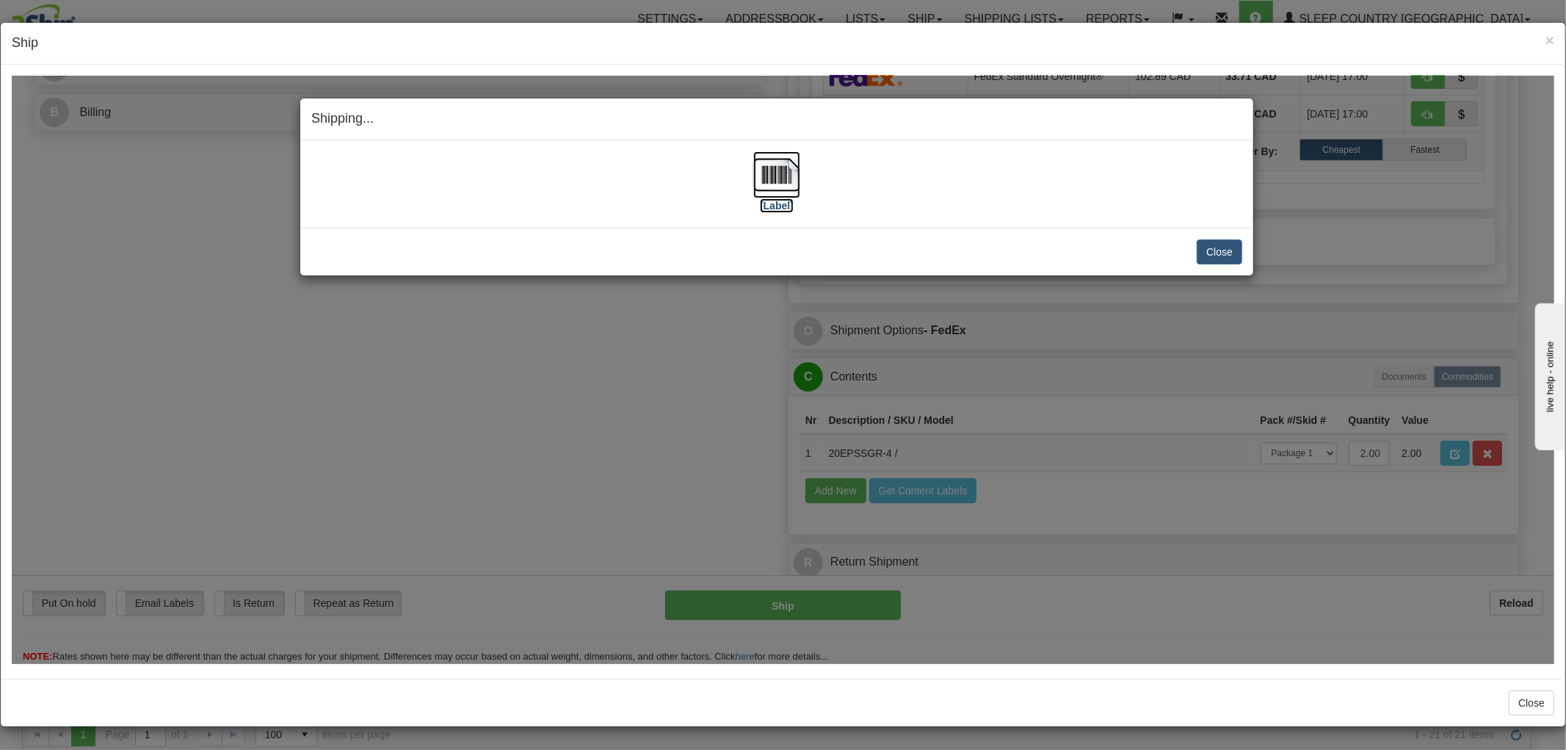
click at [773, 171] on img at bounding box center [776, 174] width 47 height 47
click at [1229, 245] on button "Close" at bounding box center [1220, 251] width 46 height 25
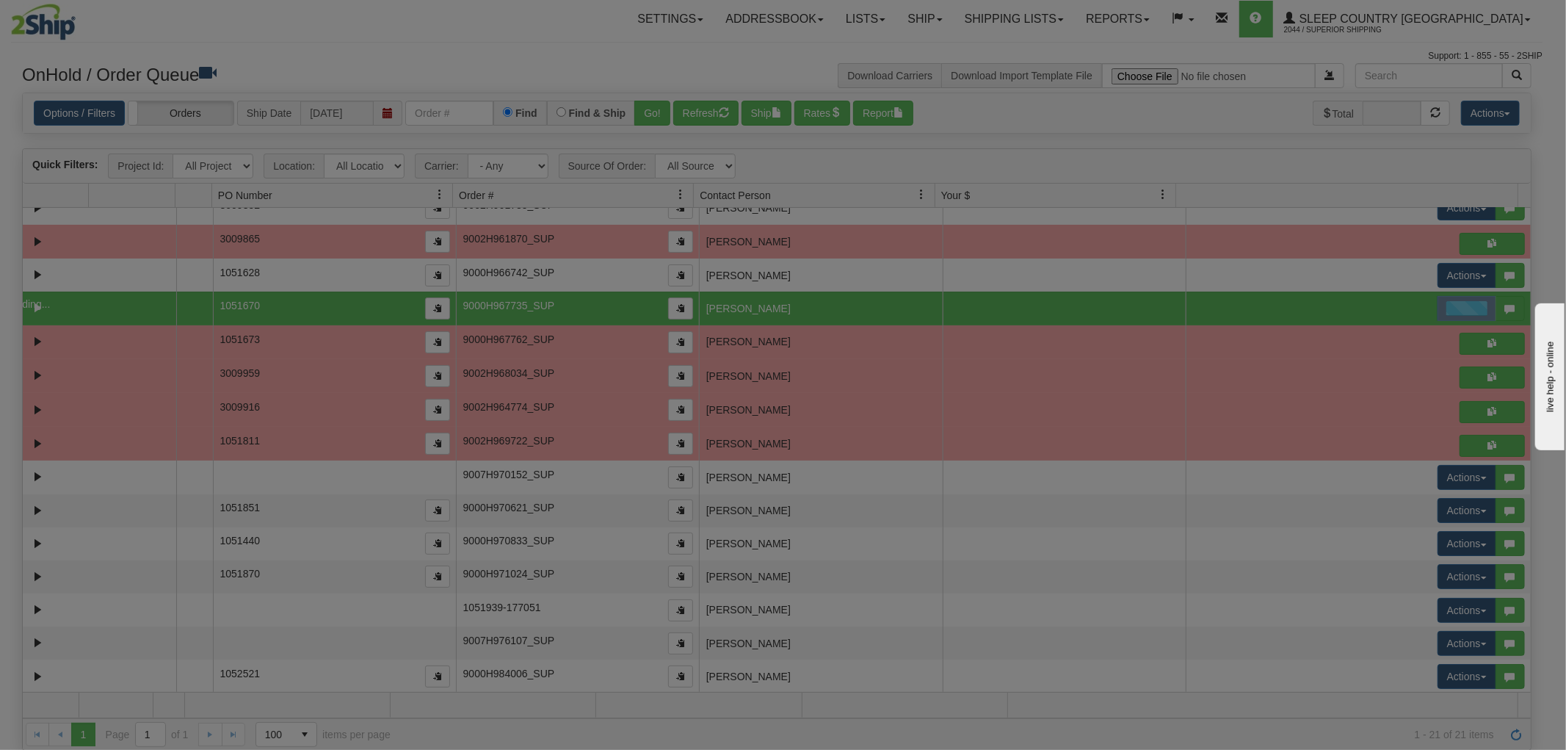
scroll to position [0, 0]
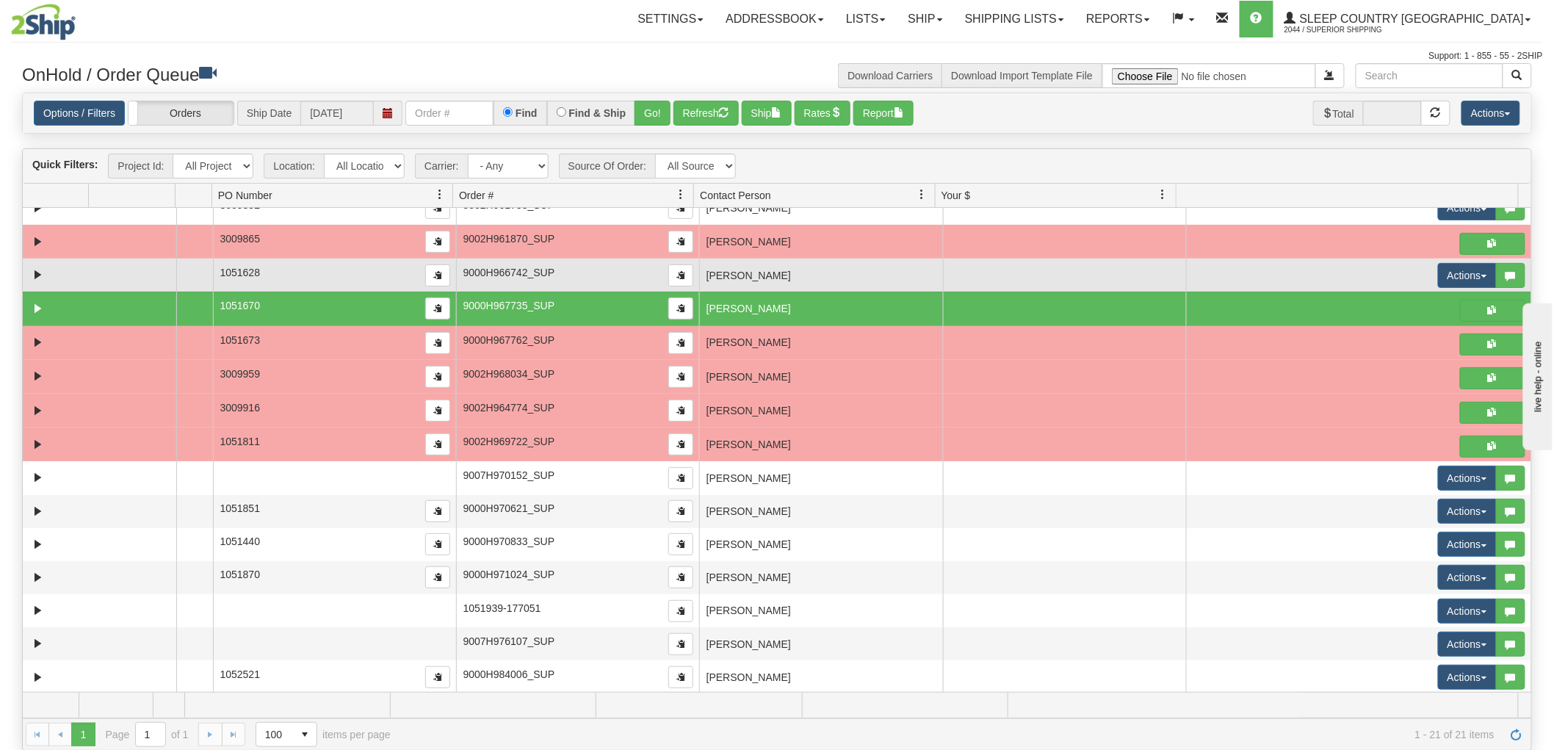
click at [853, 280] on td "JACKSON FORD" at bounding box center [820, 274] width 243 height 33
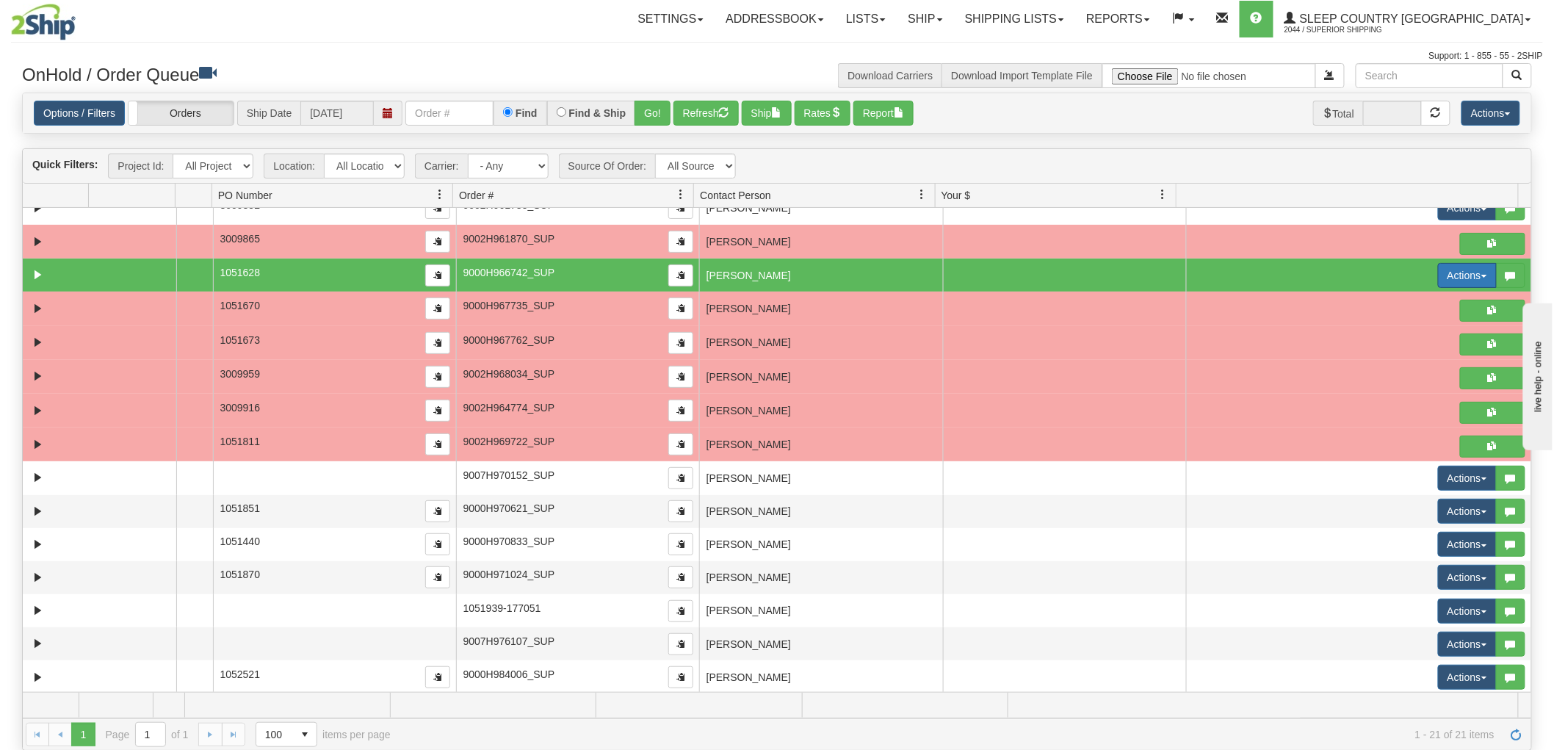
click at [1439, 275] on button "Actions" at bounding box center [1467, 275] width 59 height 25
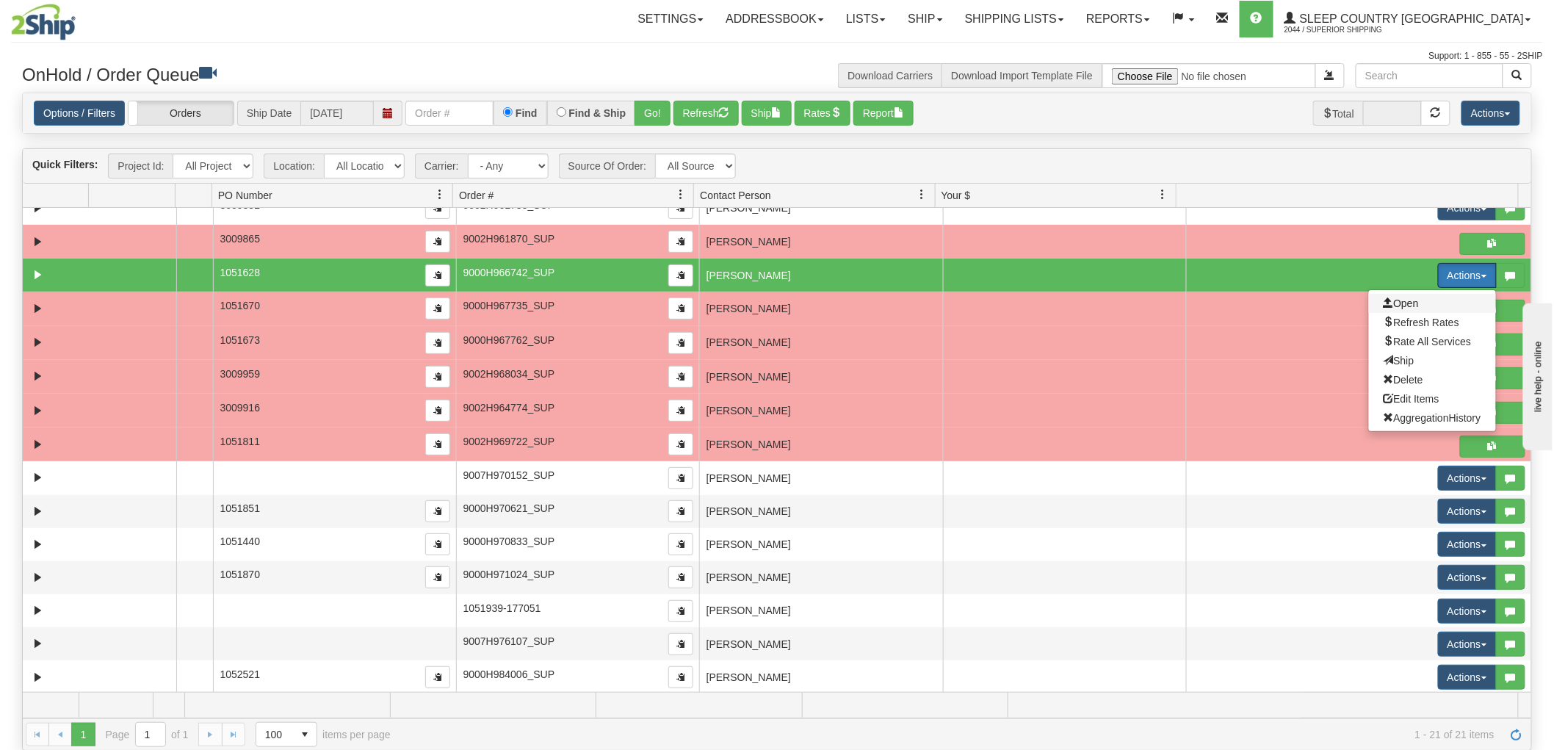
click at [1397, 297] on span "Open" at bounding box center [1400, 303] width 35 height 12
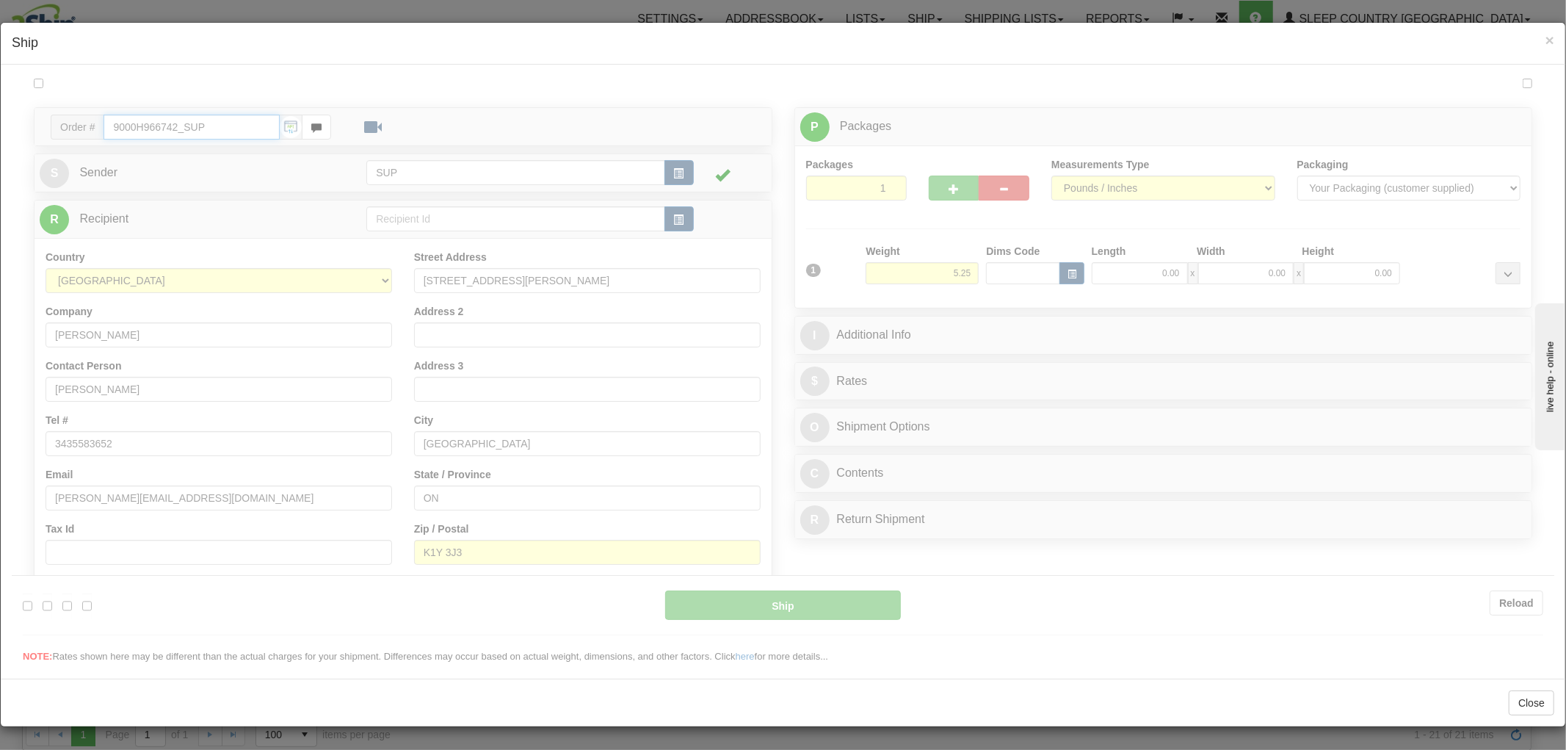
type input "15:10"
type input "16:00"
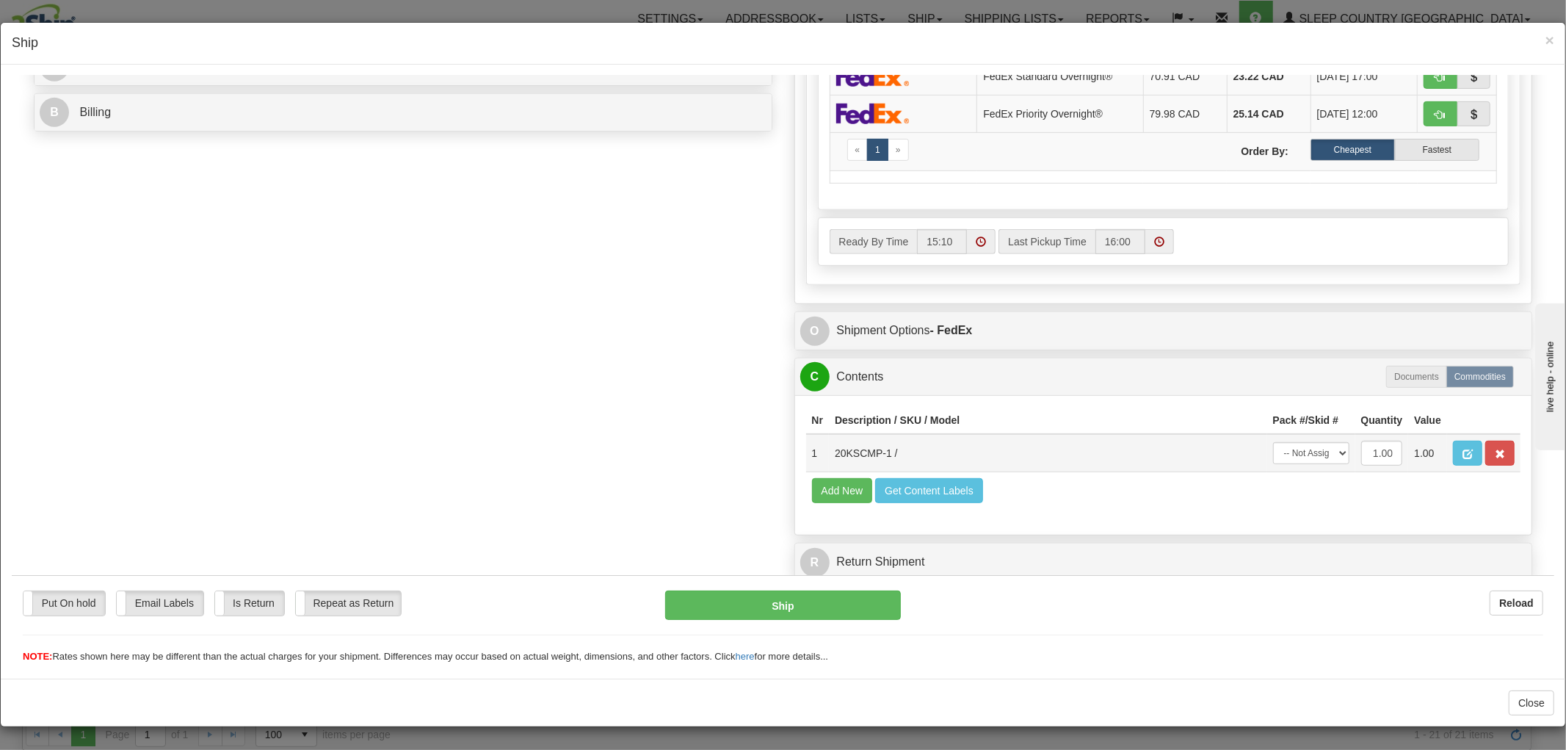
scroll to position [1, 0]
click at [1273, 445] on select "-- Not Assigned -- Package 1" at bounding box center [1311, 452] width 76 height 22
select select "0"
click at [1273, 441] on select "-- Not Assigned -- Package 1" at bounding box center [1311, 452] width 76 height 22
click at [787, 597] on button "Ship" at bounding box center [782, 604] width 235 height 29
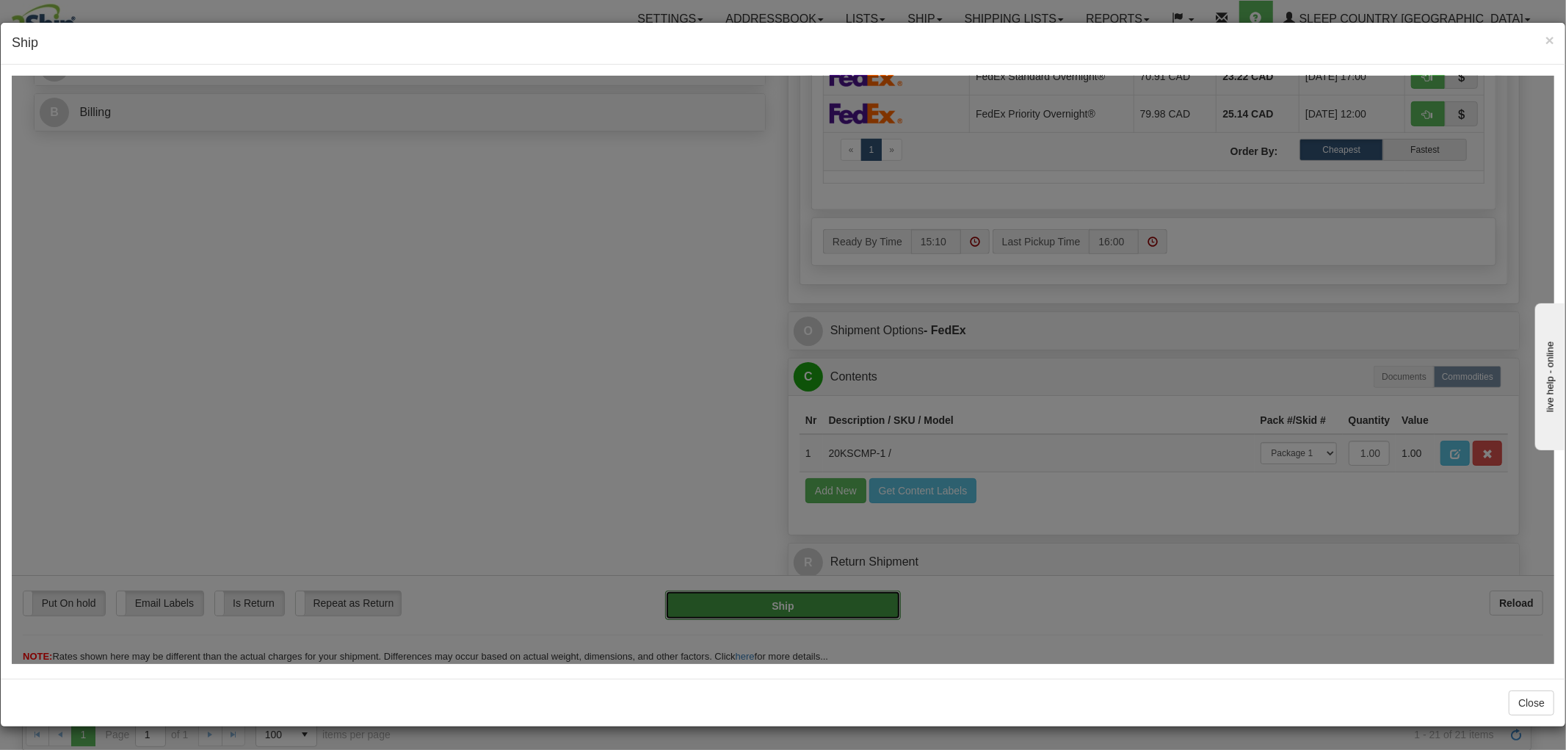
type input "92"
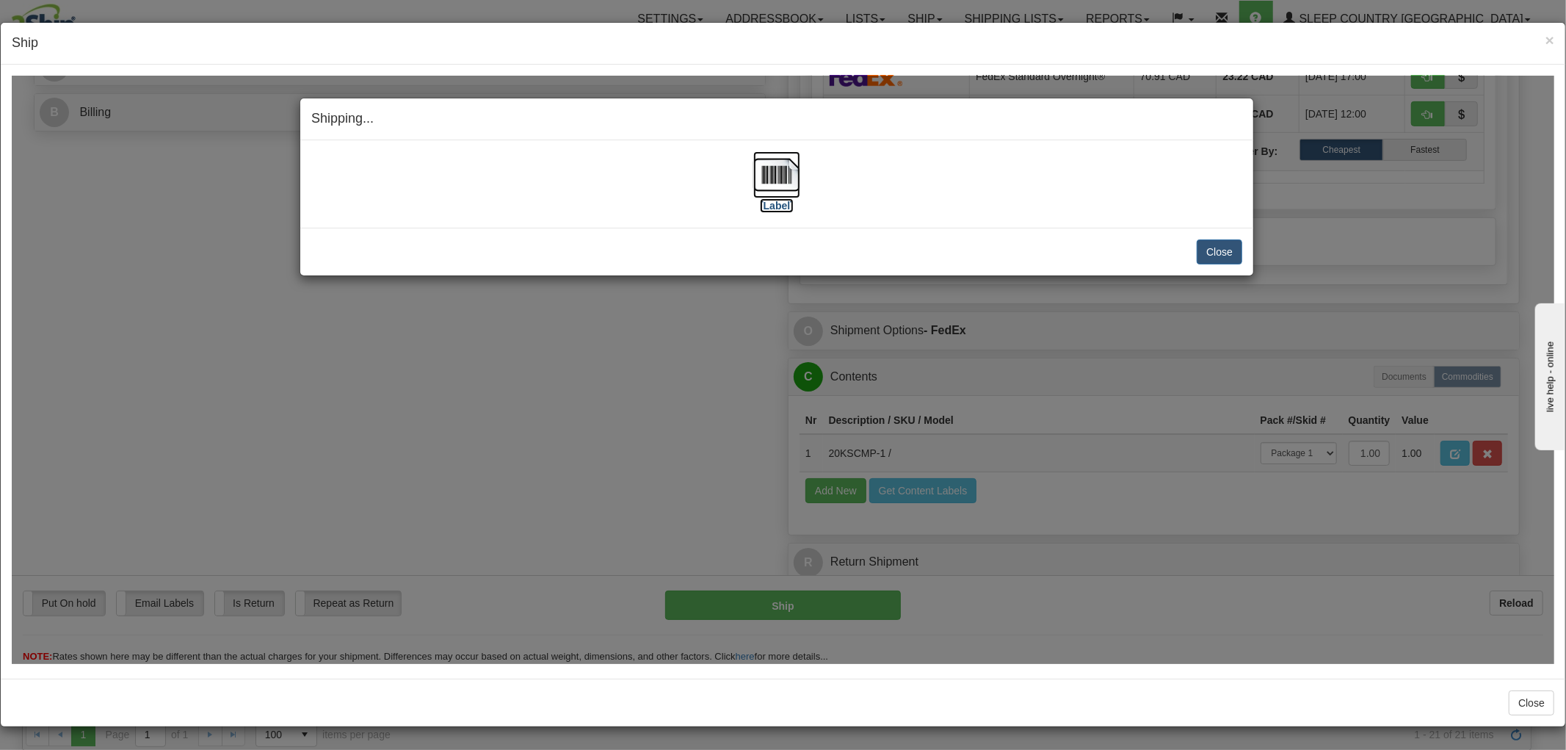
click at [785, 178] on img at bounding box center [776, 174] width 47 height 47
drag, startPoint x: 1223, startPoint y: 250, endPoint x: 1176, endPoint y: 337, distance: 99.6
click at [1223, 250] on button "Close" at bounding box center [1220, 251] width 46 height 25
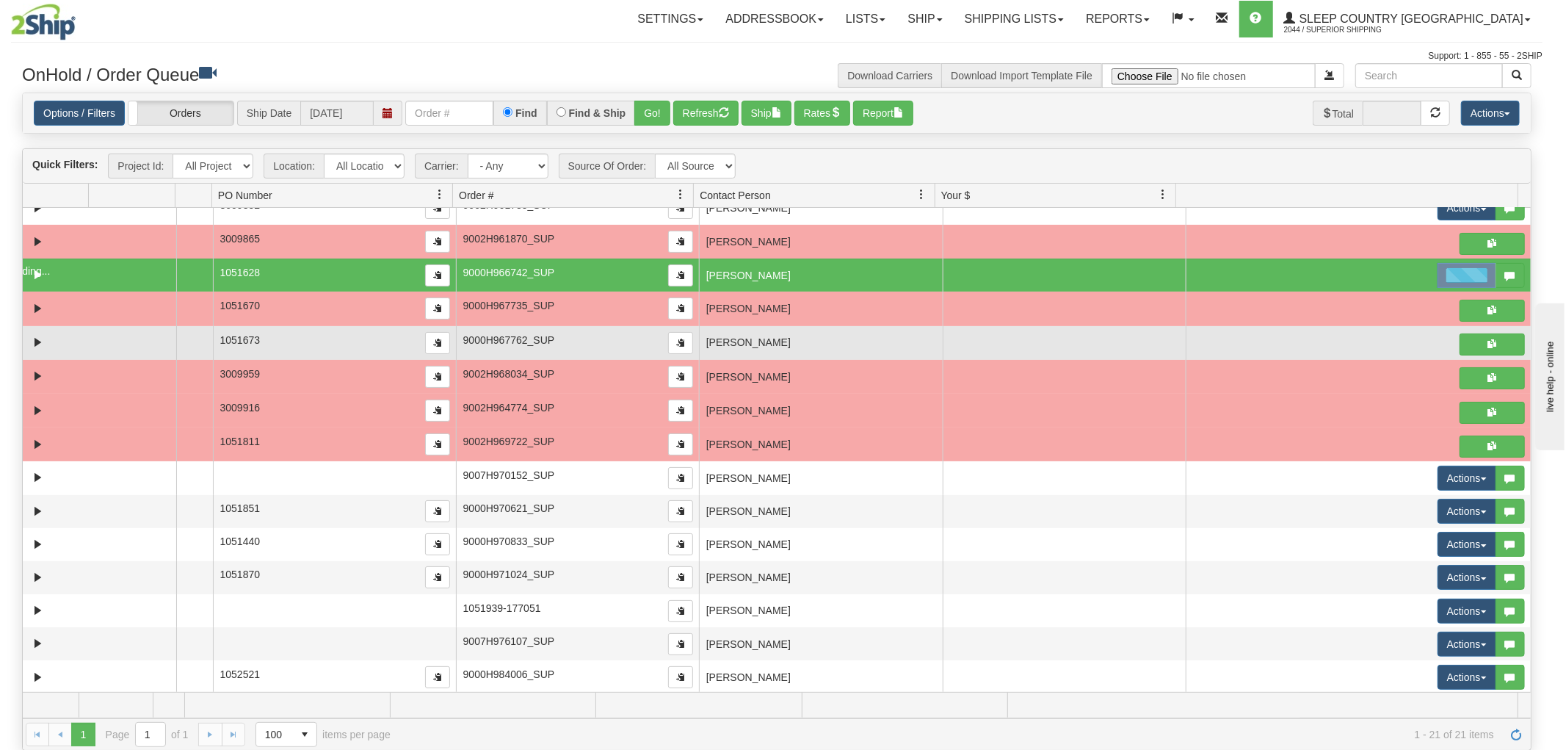
scroll to position [0, 0]
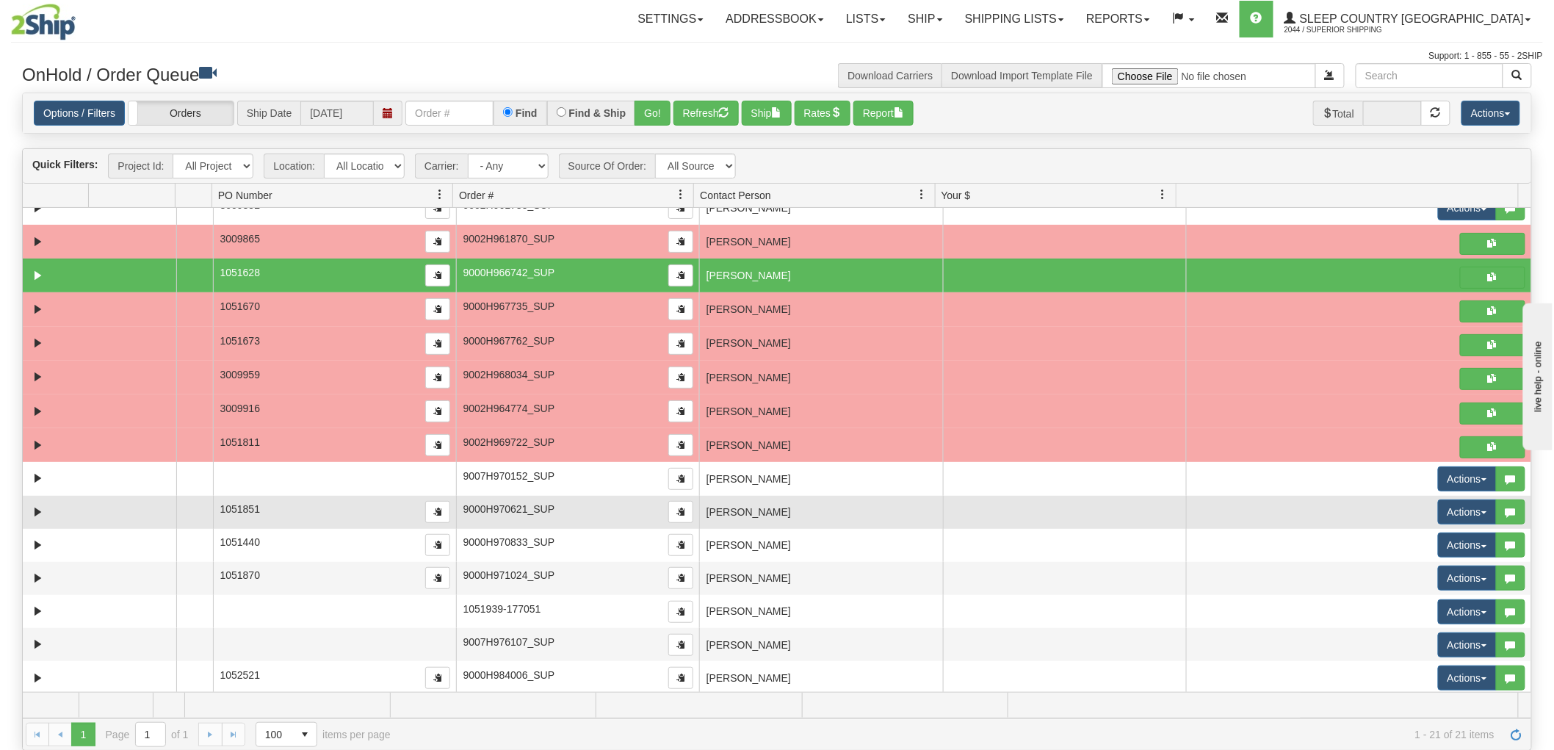
click at [777, 518] on td "NATALIE HIGGINS" at bounding box center [820, 512] width 243 height 33
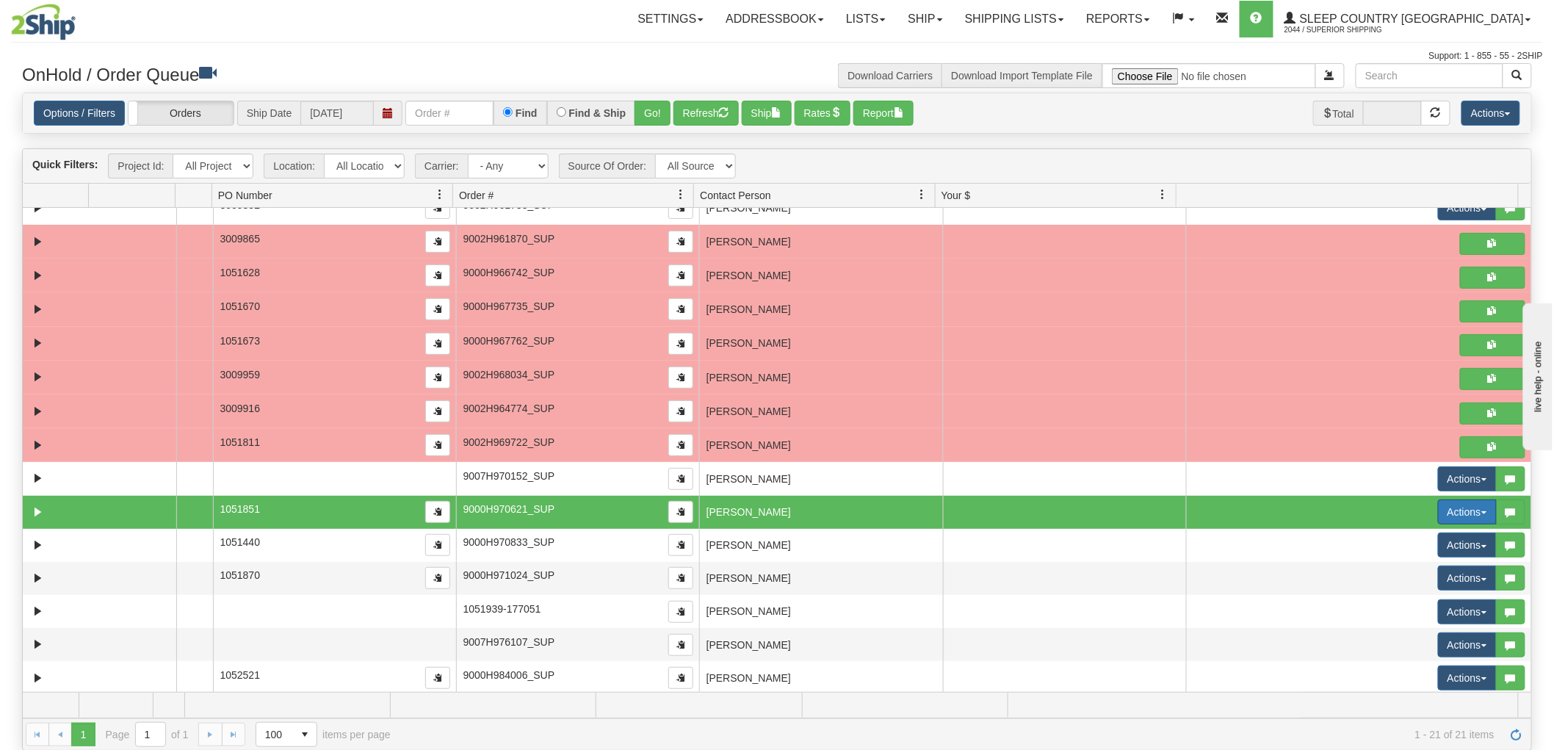
click at [1438, 512] on button "Actions" at bounding box center [1467, 511] width 59 height 25
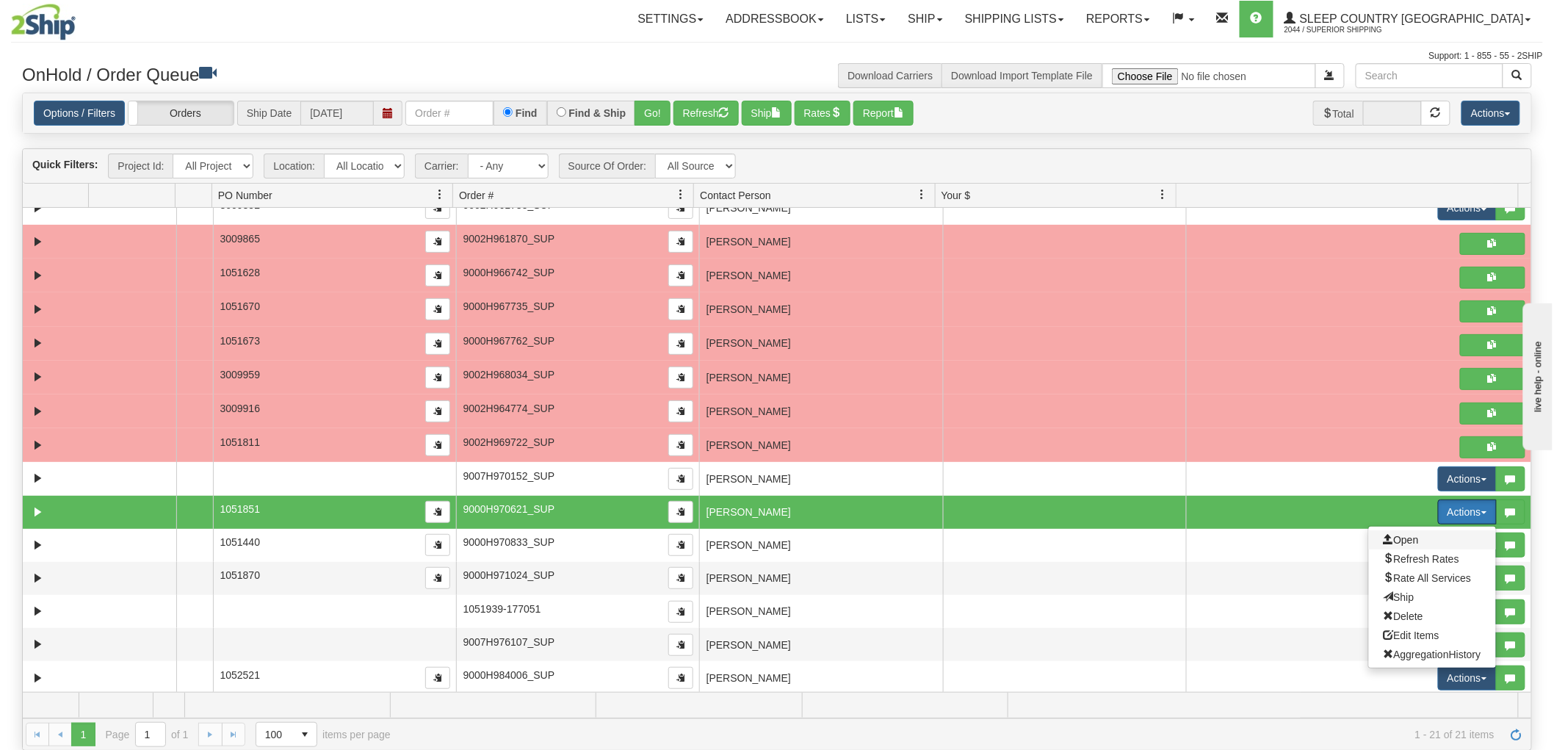
click at [1405, 543] on span "Open" at bounding box center [1400, 540] width 35 height 12
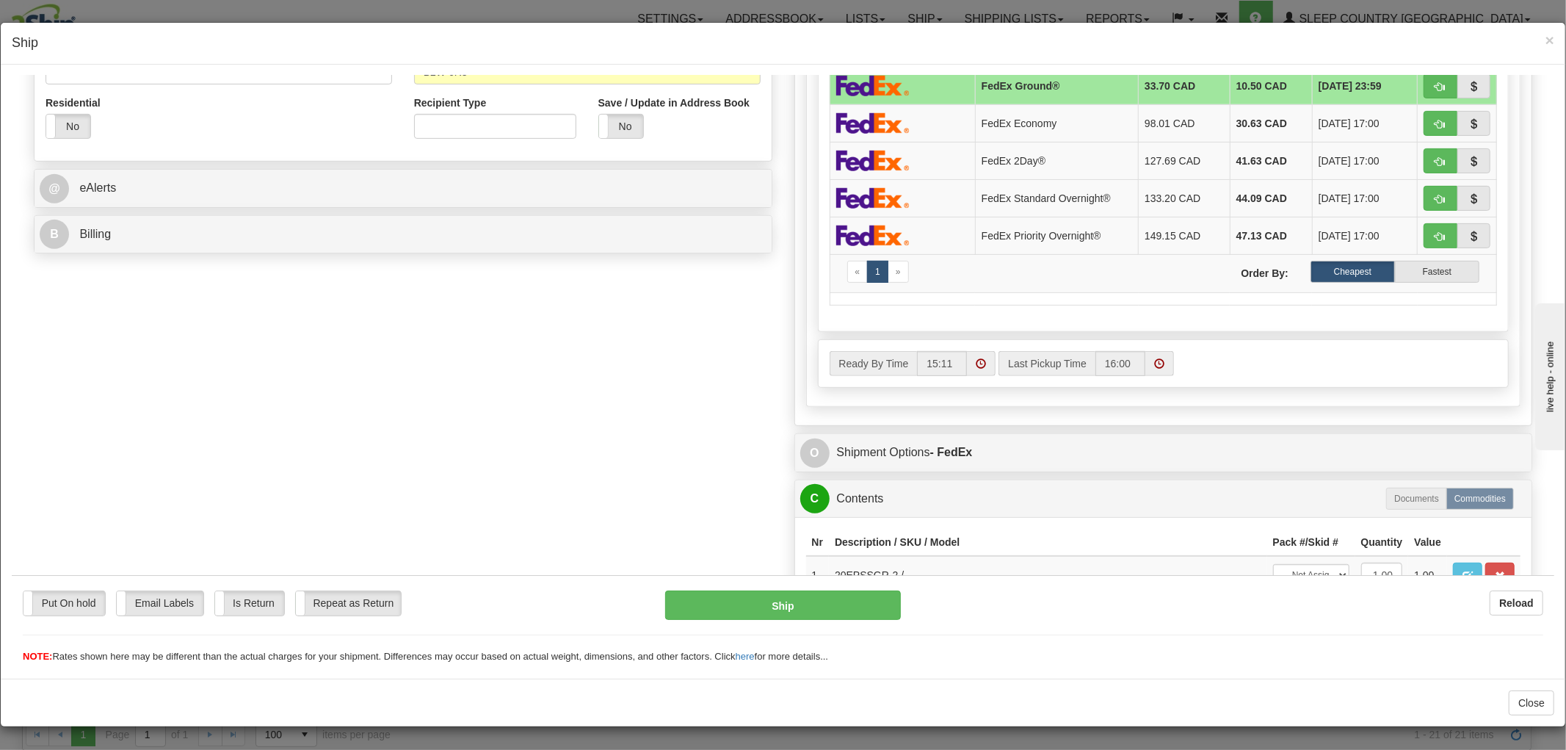
scroll to position [642, 0]
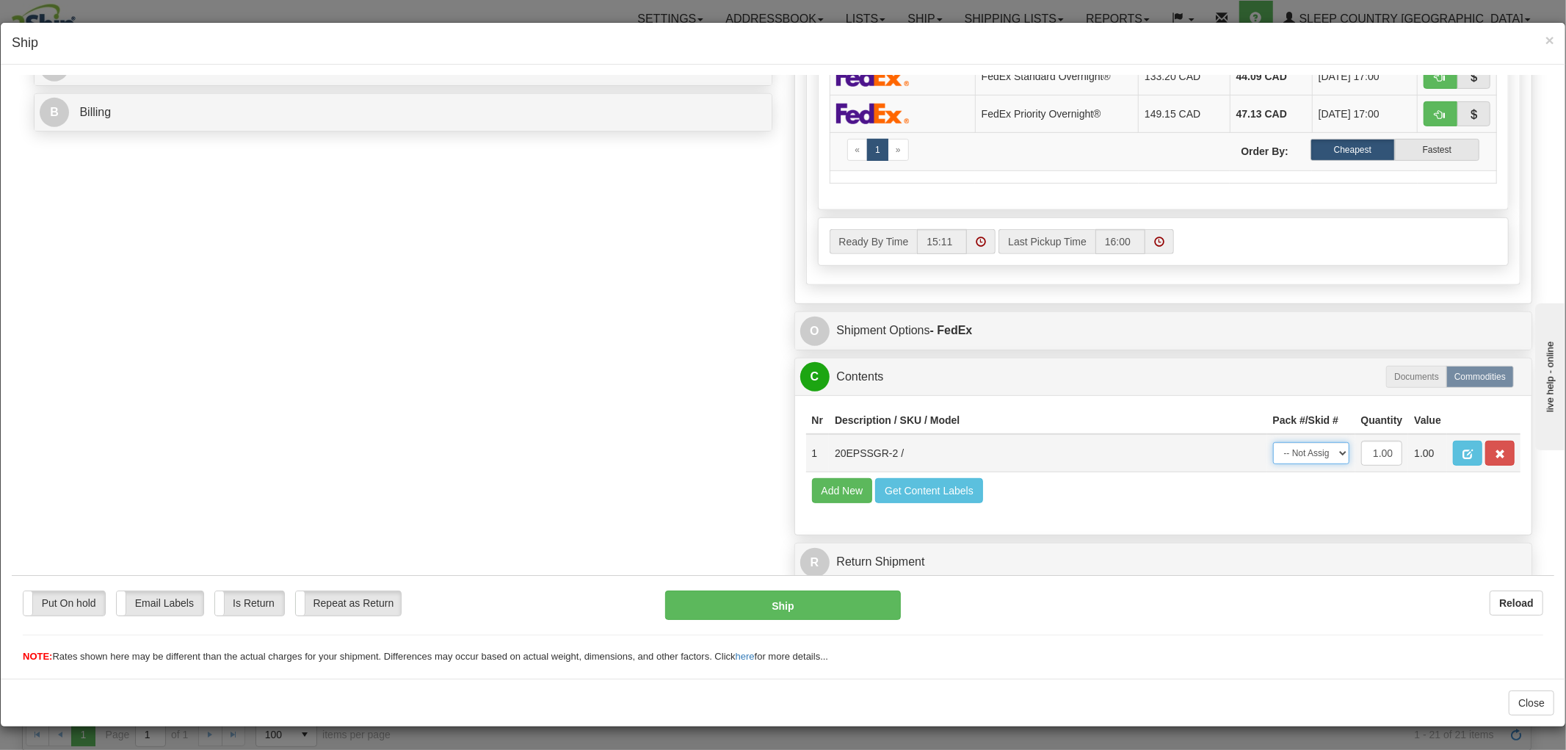
click at [1276, 441] on select "-- Not Assigned -- Package 1" at bounding box center [1311, 452] width 76 height 22
select select "0"
click at [1273, 441] on select "-- Not Assigned -- Package 1" at bounding box center [1311, 452] width 76 height 22
click at [833, 612] on button "Ship" at bounding box center [782, 604] width 235 height 29
type input "92"
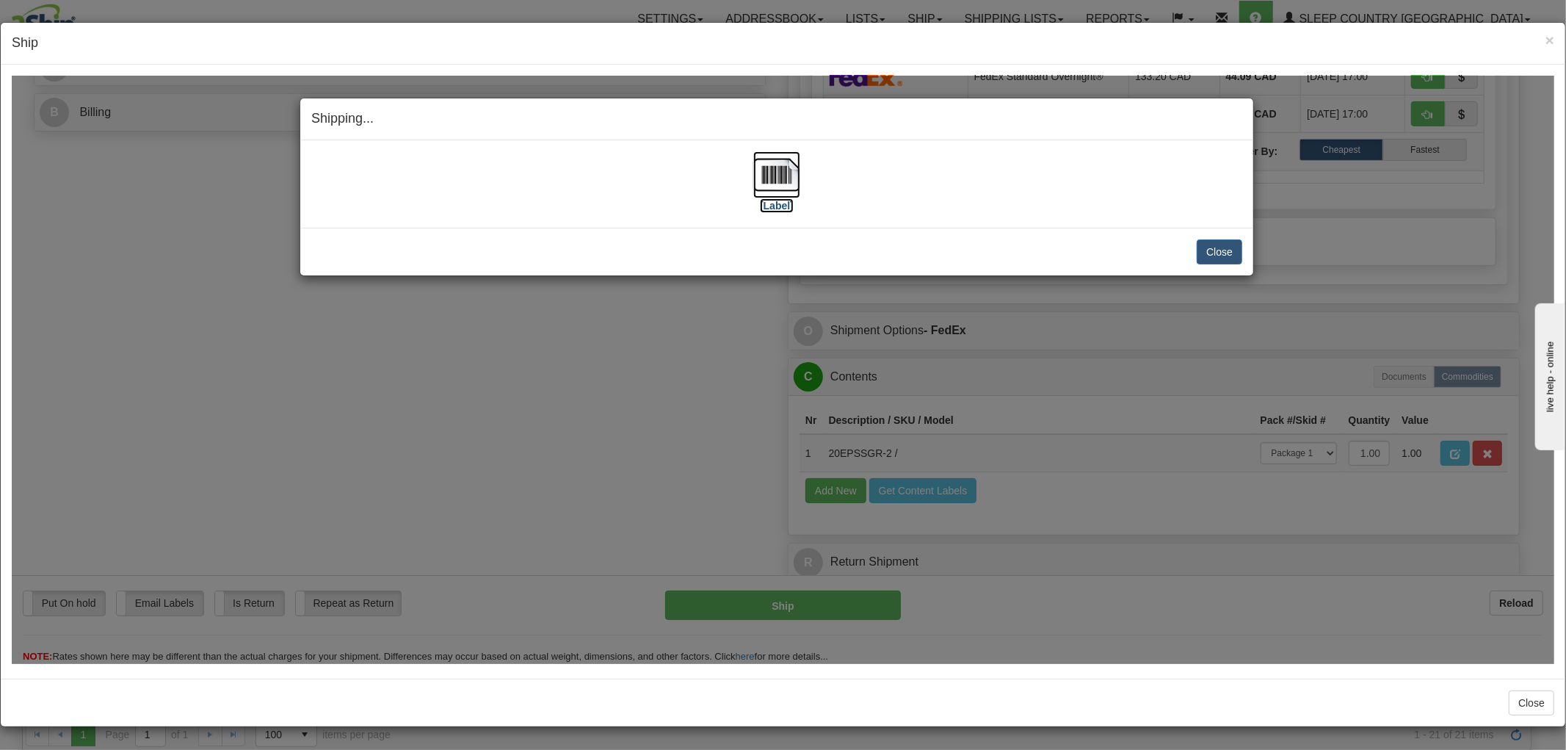
click at [772, 176] on img at bounding box center [776, 174] width 47 height 47
click at [1220, 253] on button "Close" at bounding box center [1220, 251] width 46 height 25
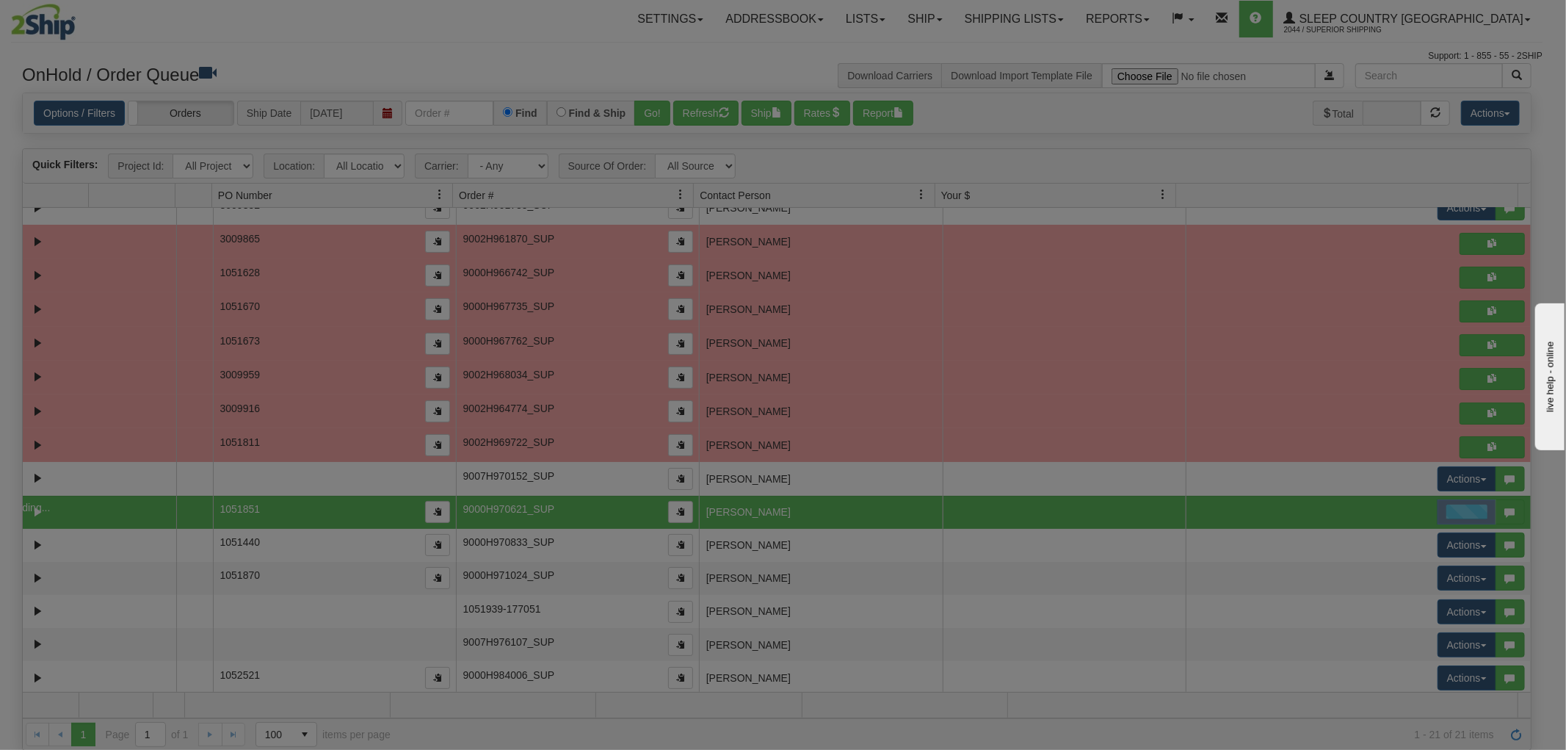
scroll to position [0, 0]
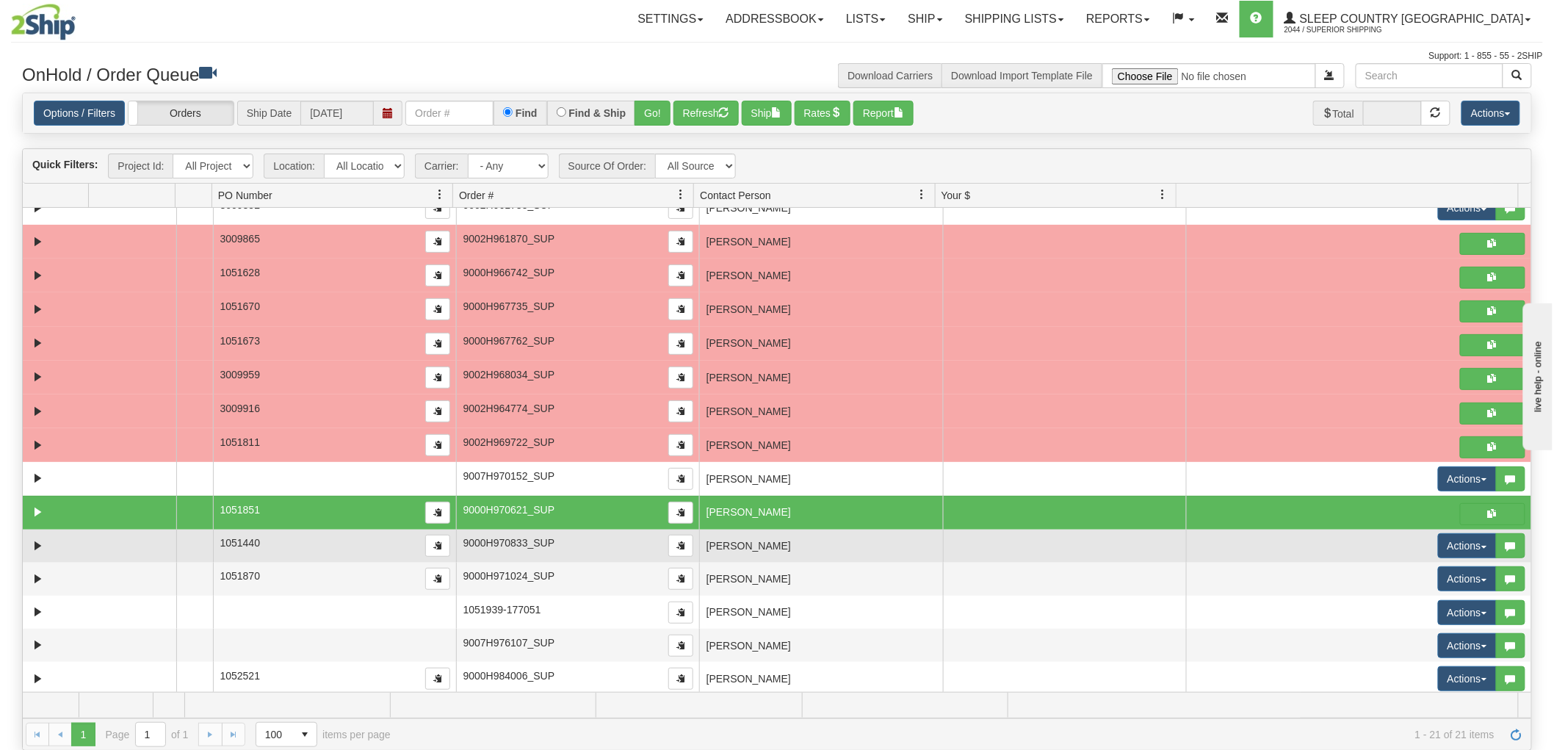
click at [742, 549] on td "NICHOLAS SINCLAIR" at bounding box center [820, 545] width 243 height 33
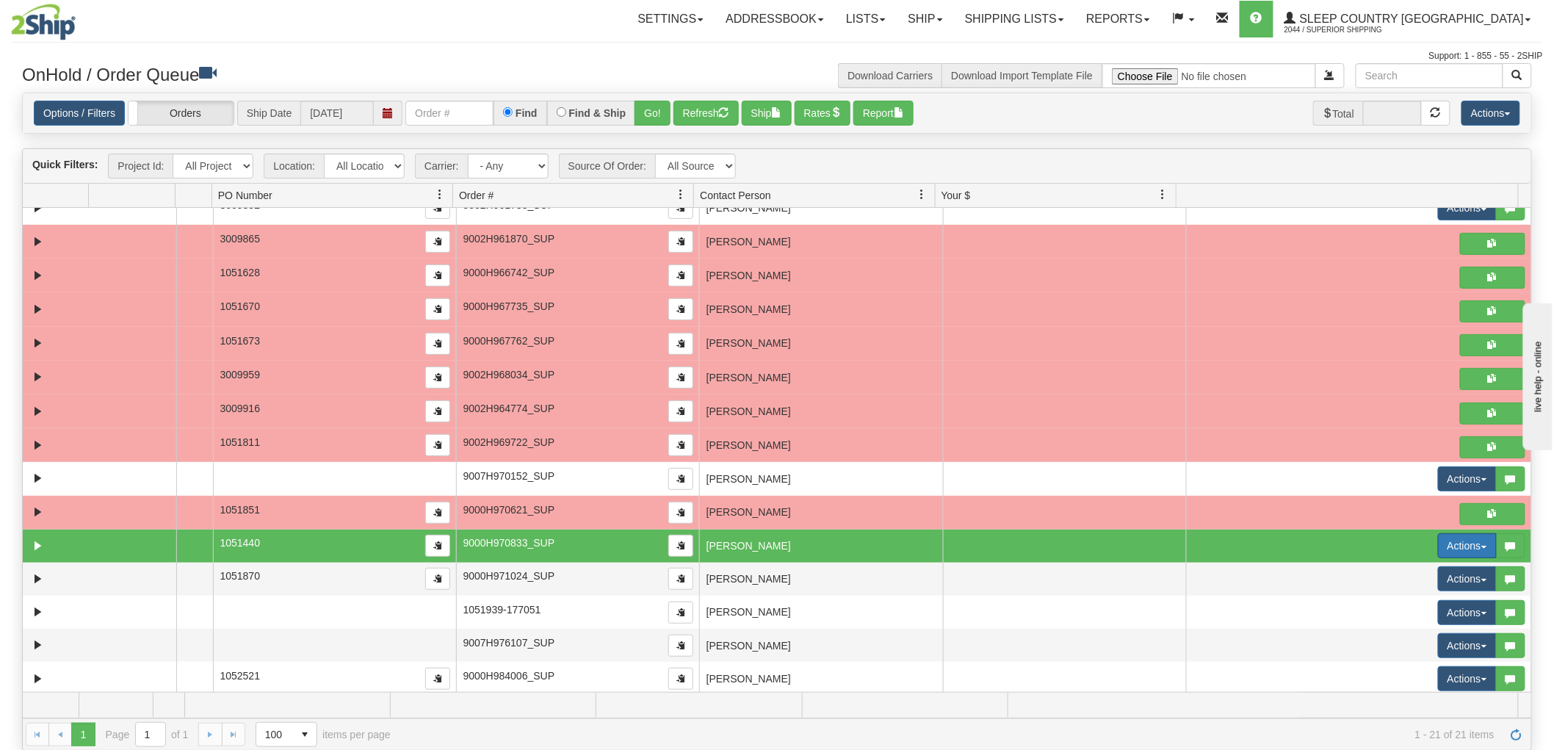
click at [1443, 543] on button "Actions" at bounding box center [1467, 545] width 59 height 25
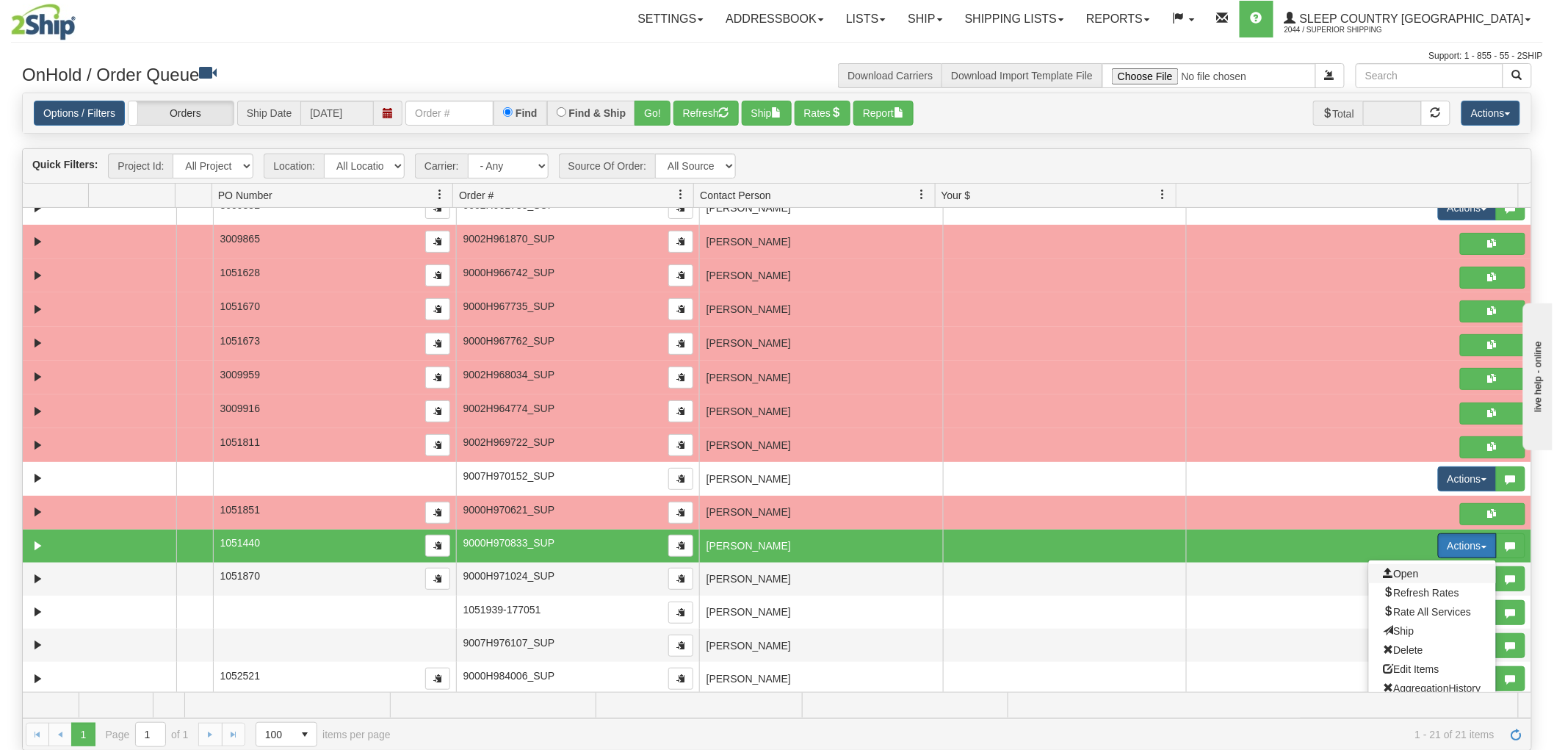
click at [1383, 574] on span "Open" at bounding box center [1400, 574] width 35 height 12
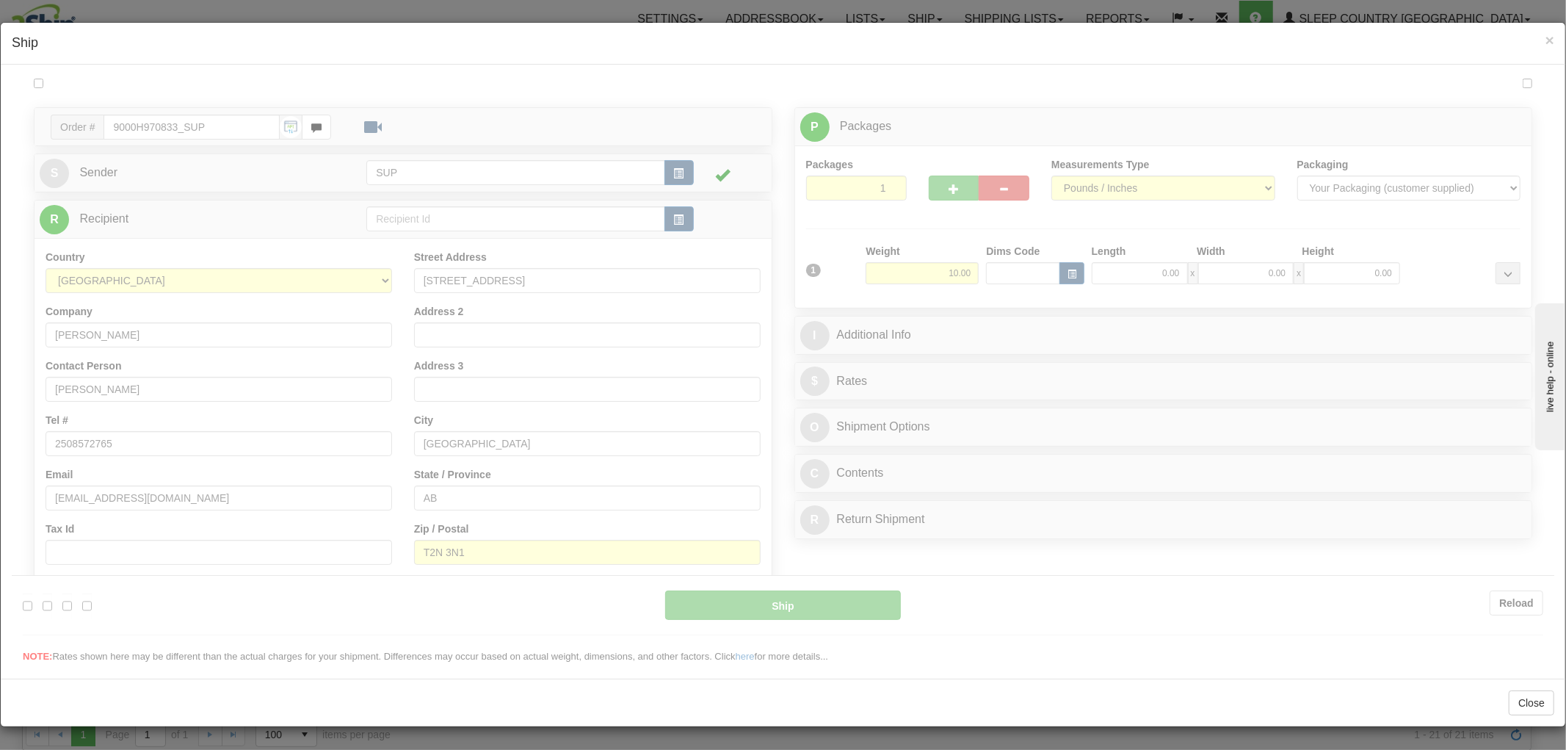
type input "15:12"
type input "16:00"
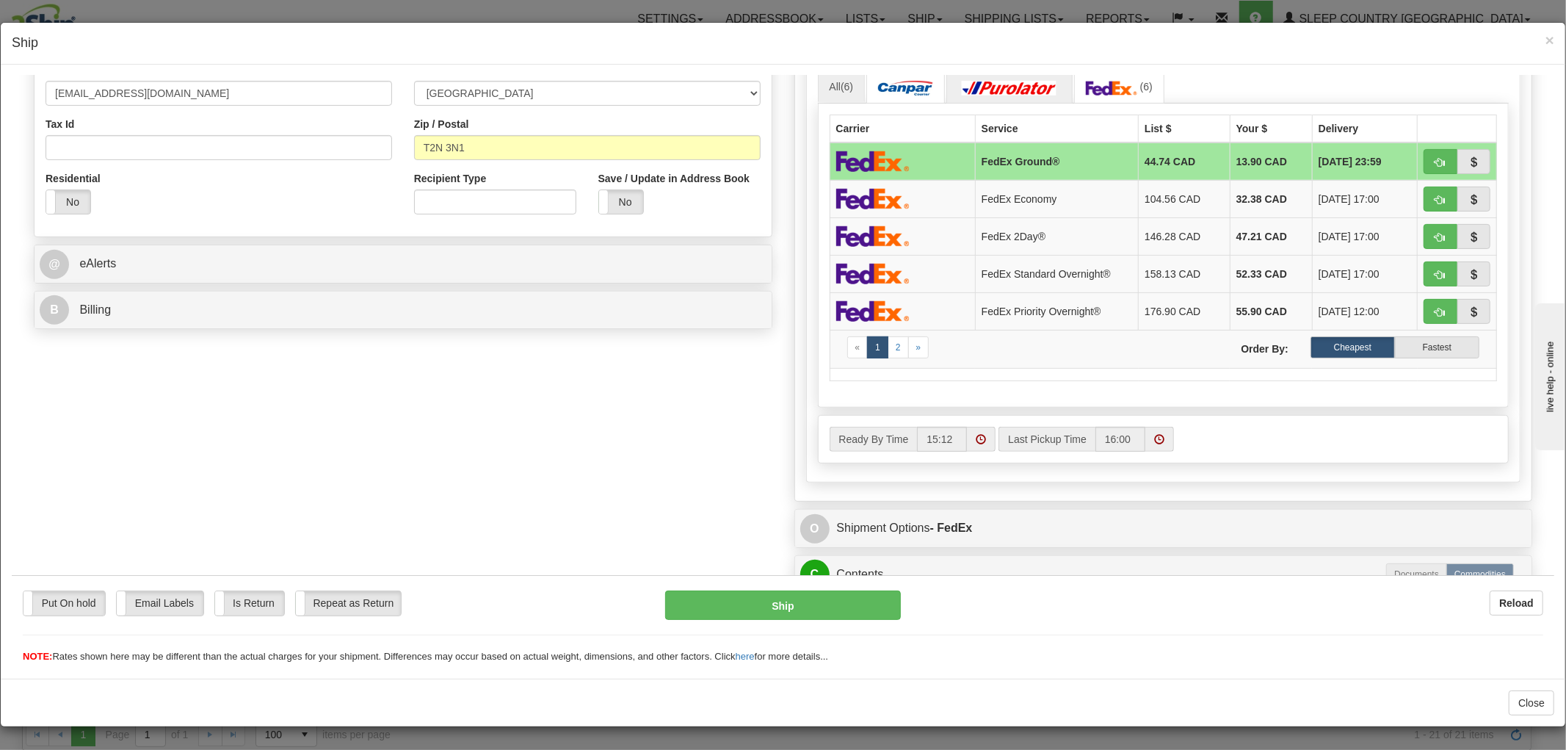
scroll to position [642, 0]
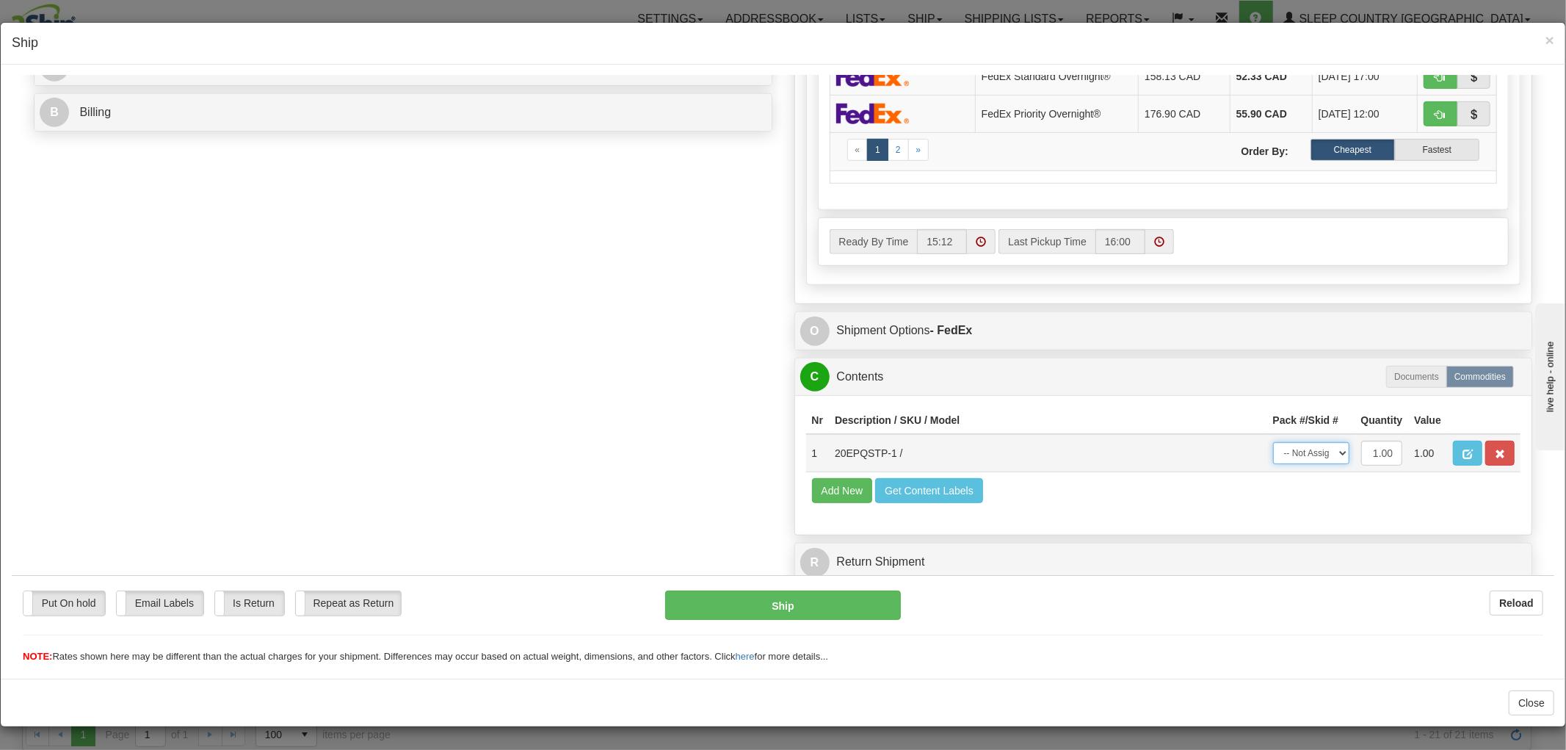
click at [1280, 441] on select "-- Not Assigned -- Package 1" at bounding box center [1311, 452] width 76 height 22
select select "0"
click at [1273, 441] on select "-- Not Assigned -- Package 1" at bounding box center [1311, 452] width 76 height 22
click at [798, 609] on button "Ship" at bounding box center [782, 604] width 235 height 29
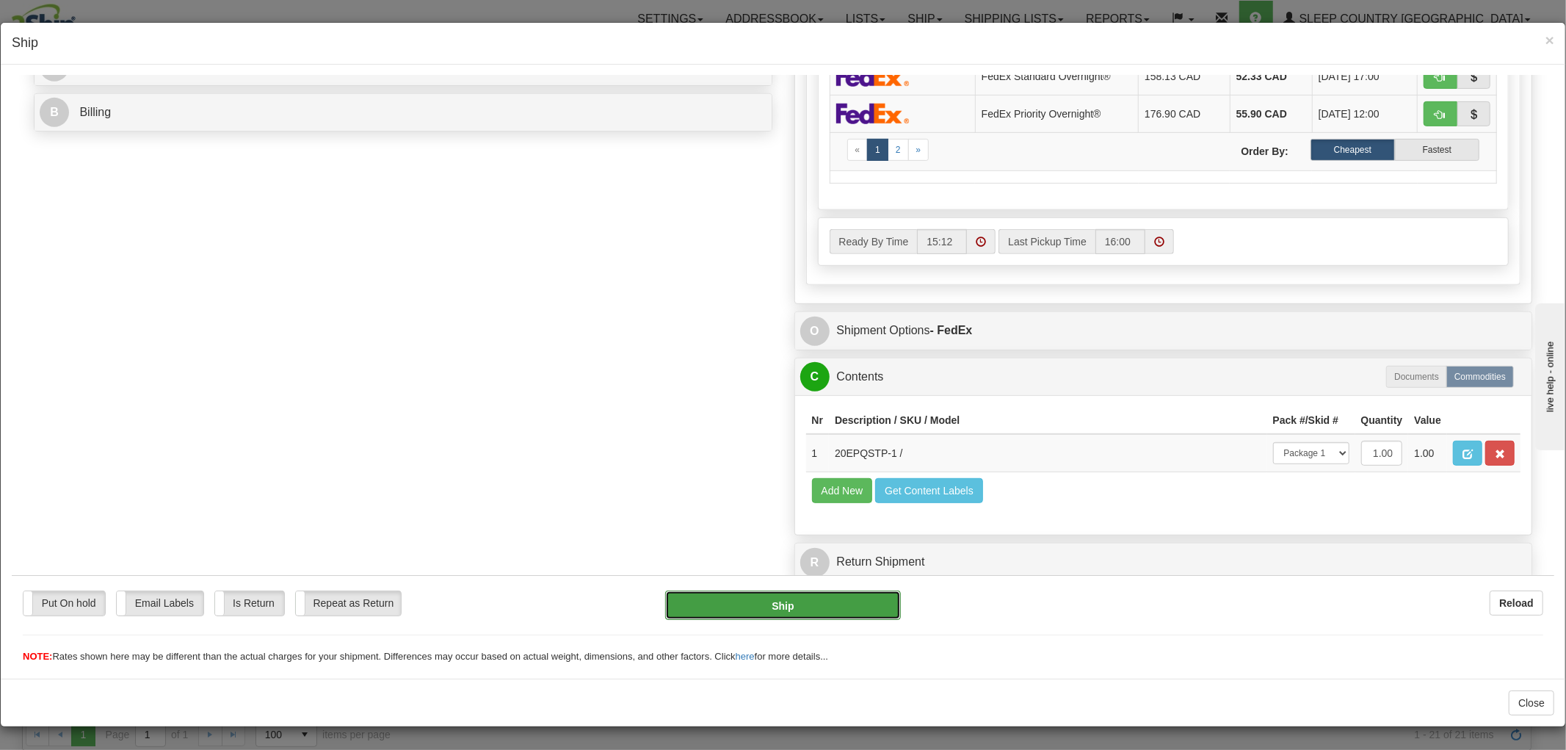
type input "92"
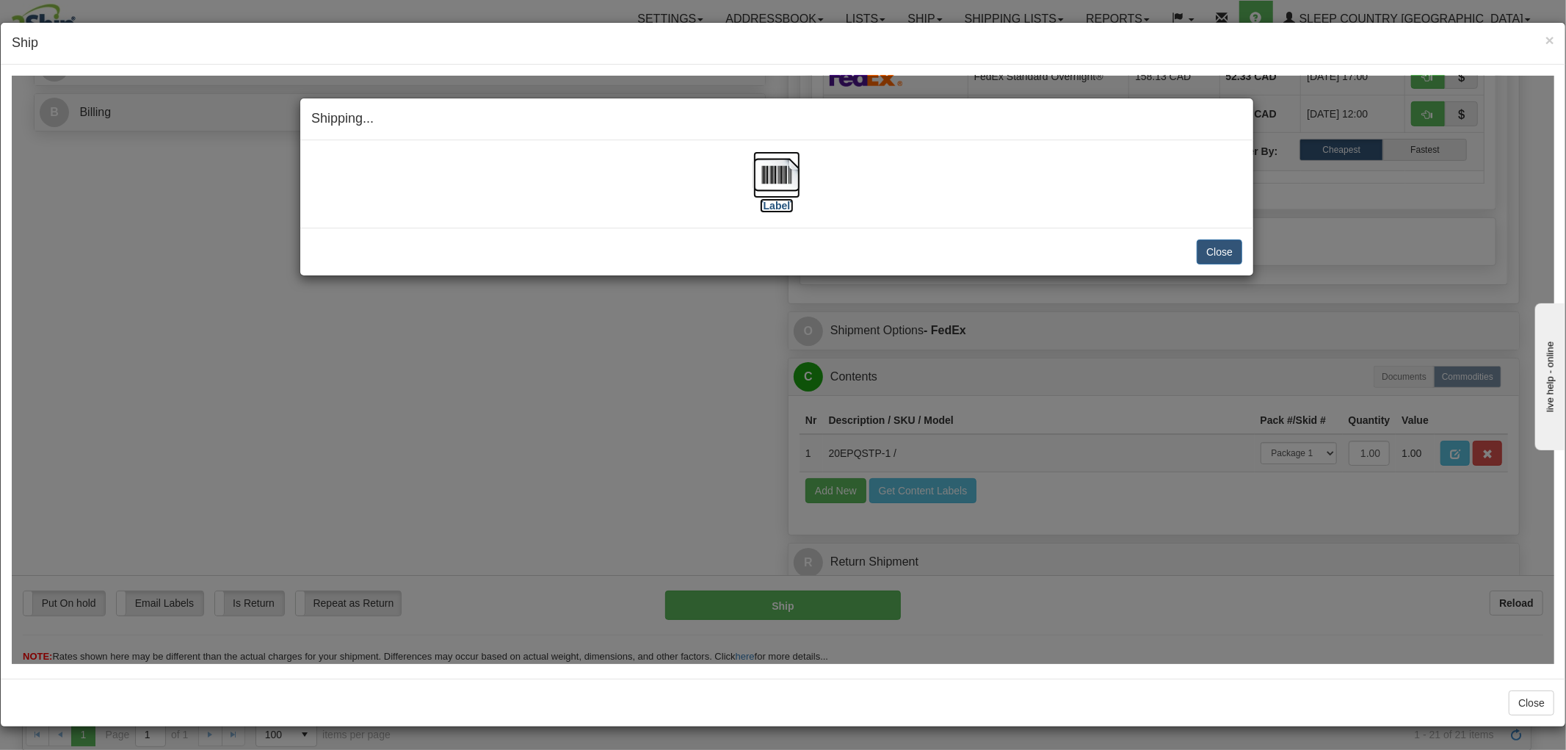
click at [753, 168] on img at bounding box center [776, 174] width 47 height 47
click at [1228, 247] on button "Close" at bounding box center [1220, 251] width 46 height 25
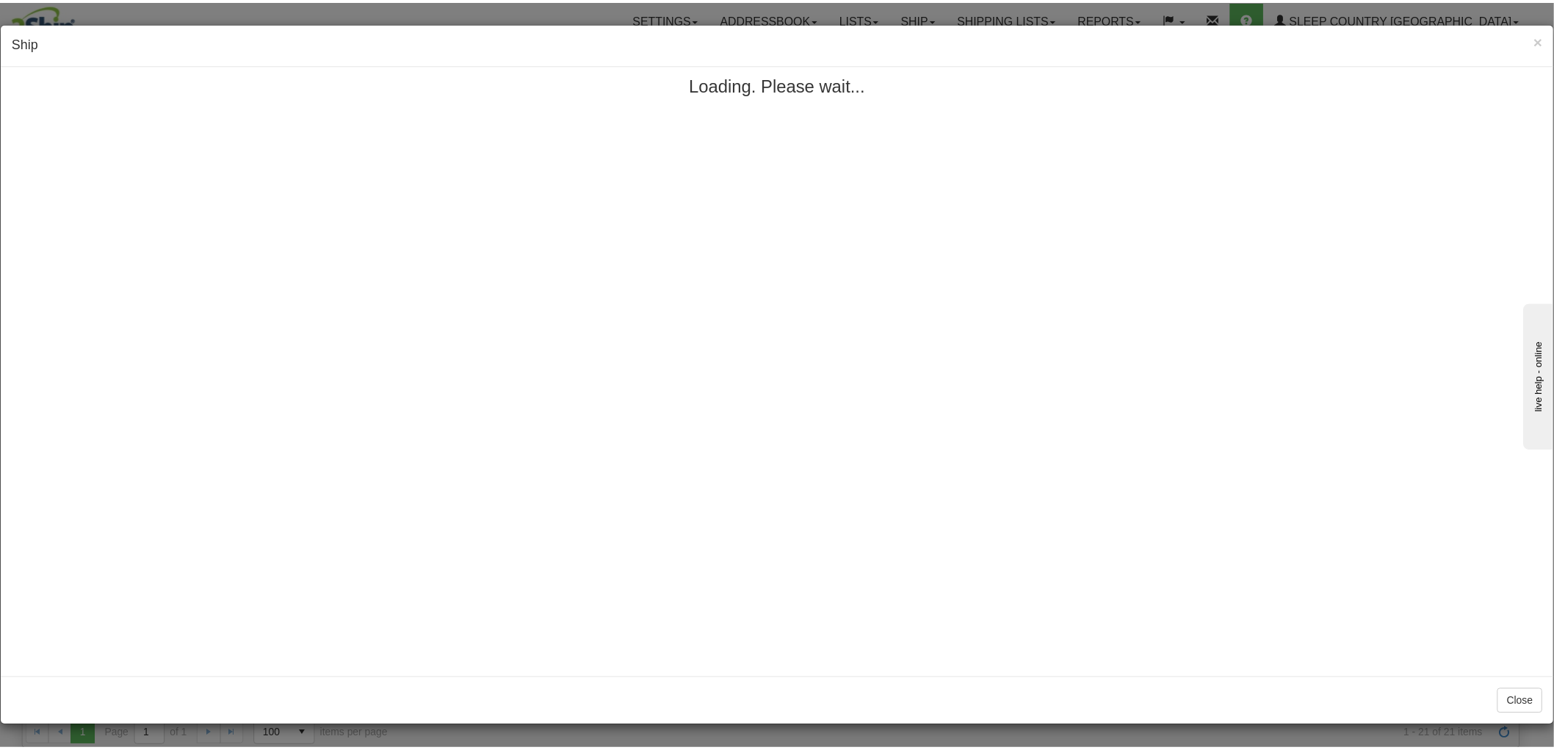
scroll to position [0, 0]
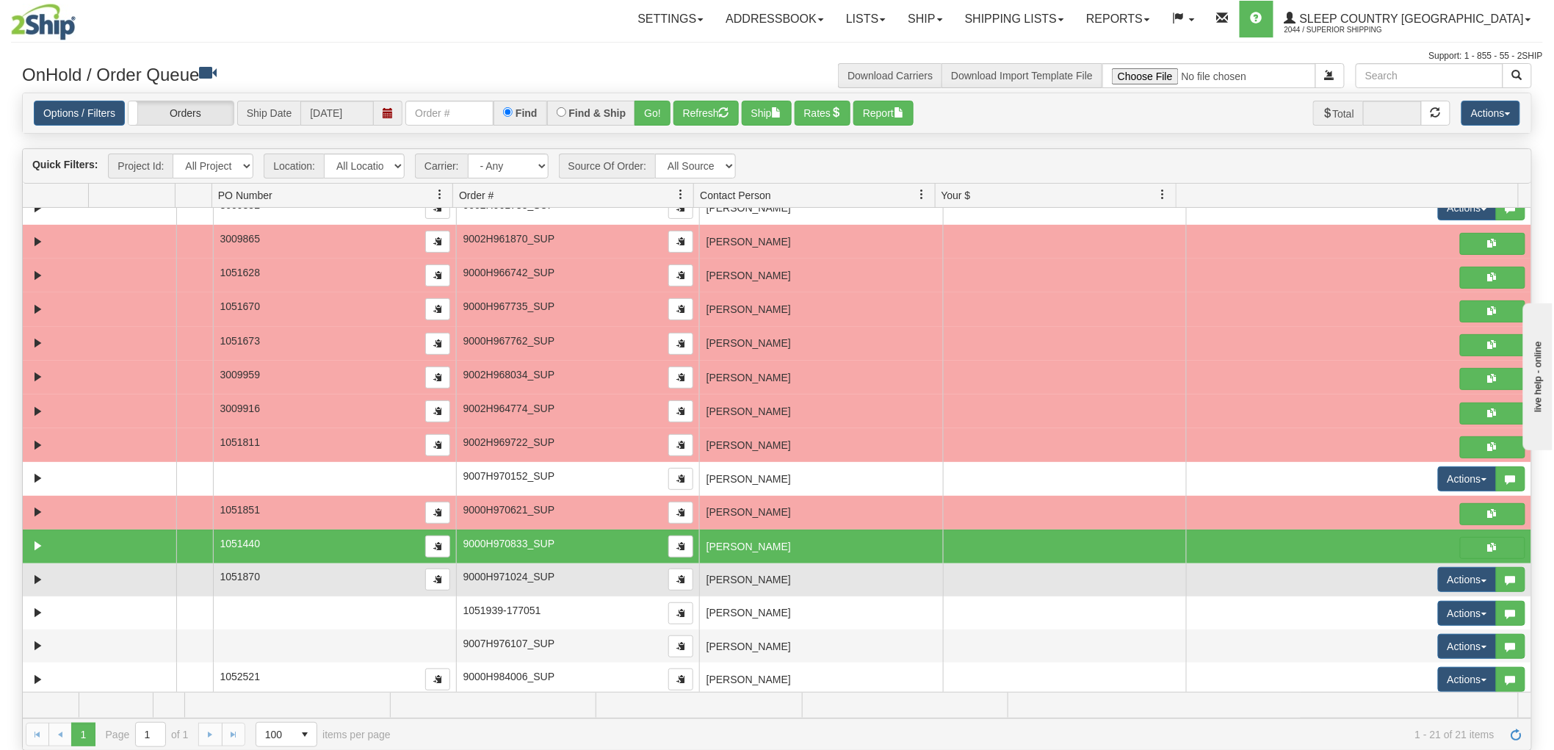
click at [759, 583] on td "NATALIE CRESSEY" at bounding box center [820, 579] width 243 height 33
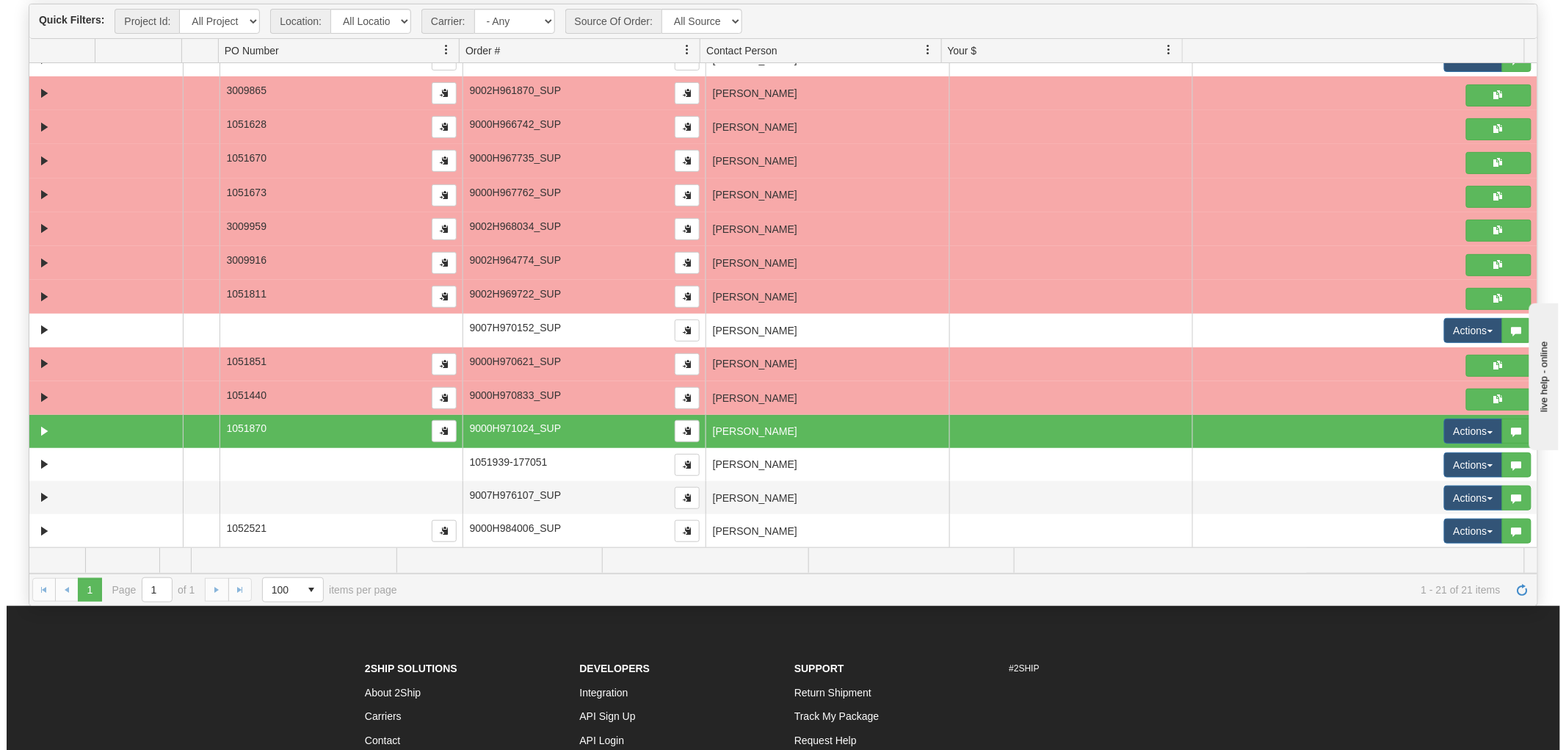
scroll to position [305, 0]
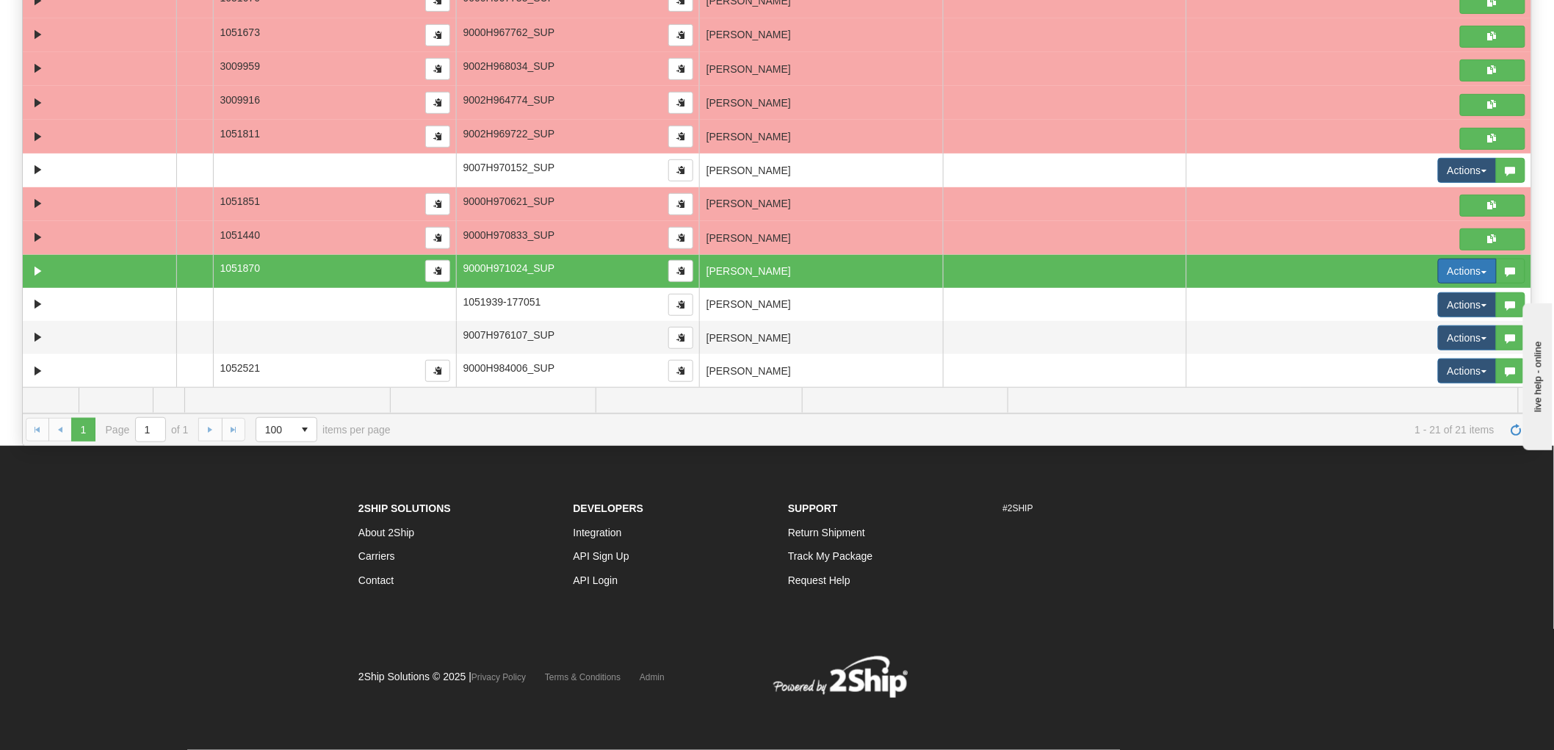
click at [1440, 266] on button "Actions" at bounding box center [1467, 270] width 59 height 25
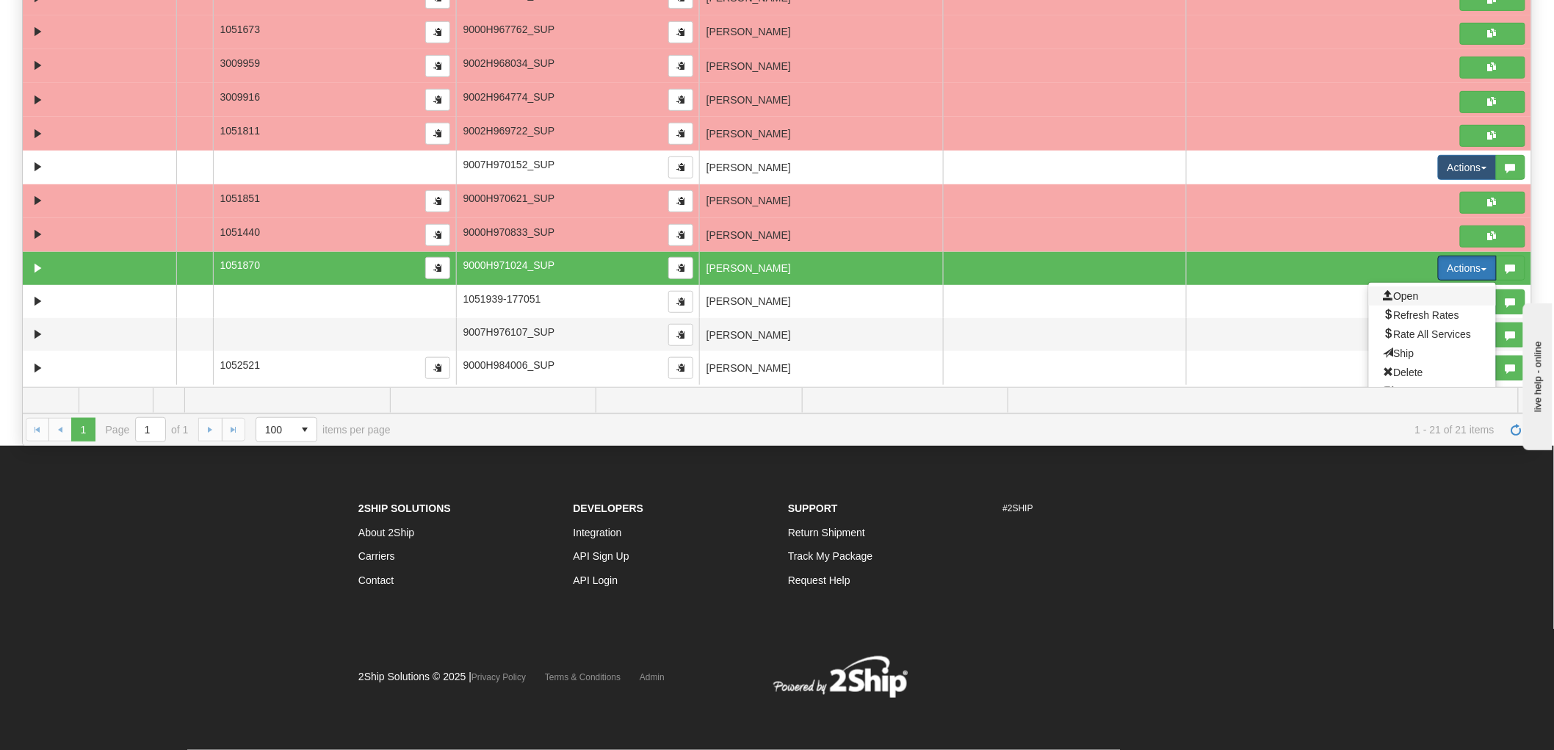
click at [1401, 292] on span "Open" at bounding box center [1400, 296] width 35 height 12
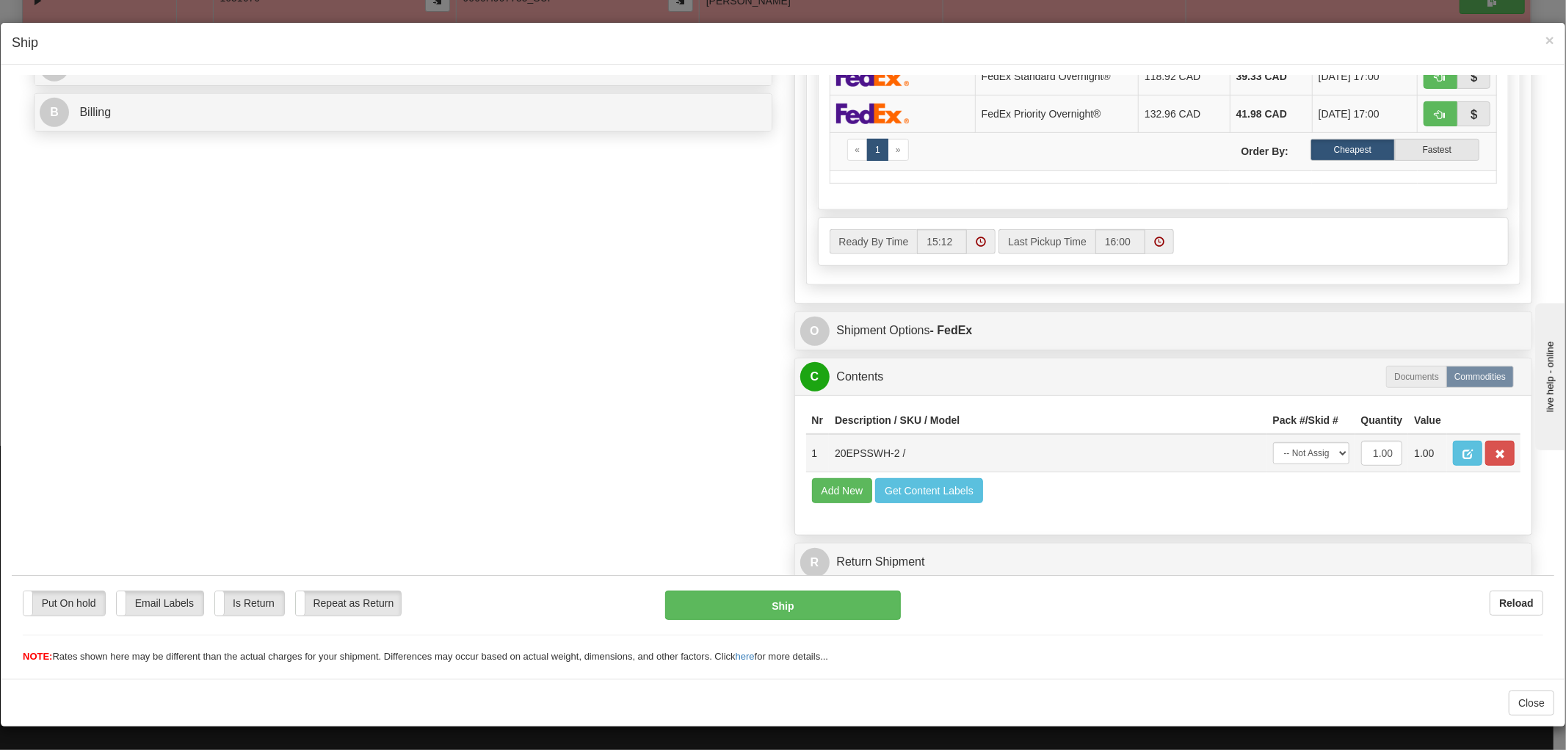
scroll to position [1, 0]
click at [1278, 441] on select "-- Not Assigned -- Package 1" at bounding box center [1311, 452] width 76 height 22
select select "0"
click at [1273, 441] on select "-- Not Assigned -- Package 1" at bounding box center [1311, 452] width 76 height 22
click at [731, 609] on button "Ship" at bounding box center [782, 604] width 235 height 29
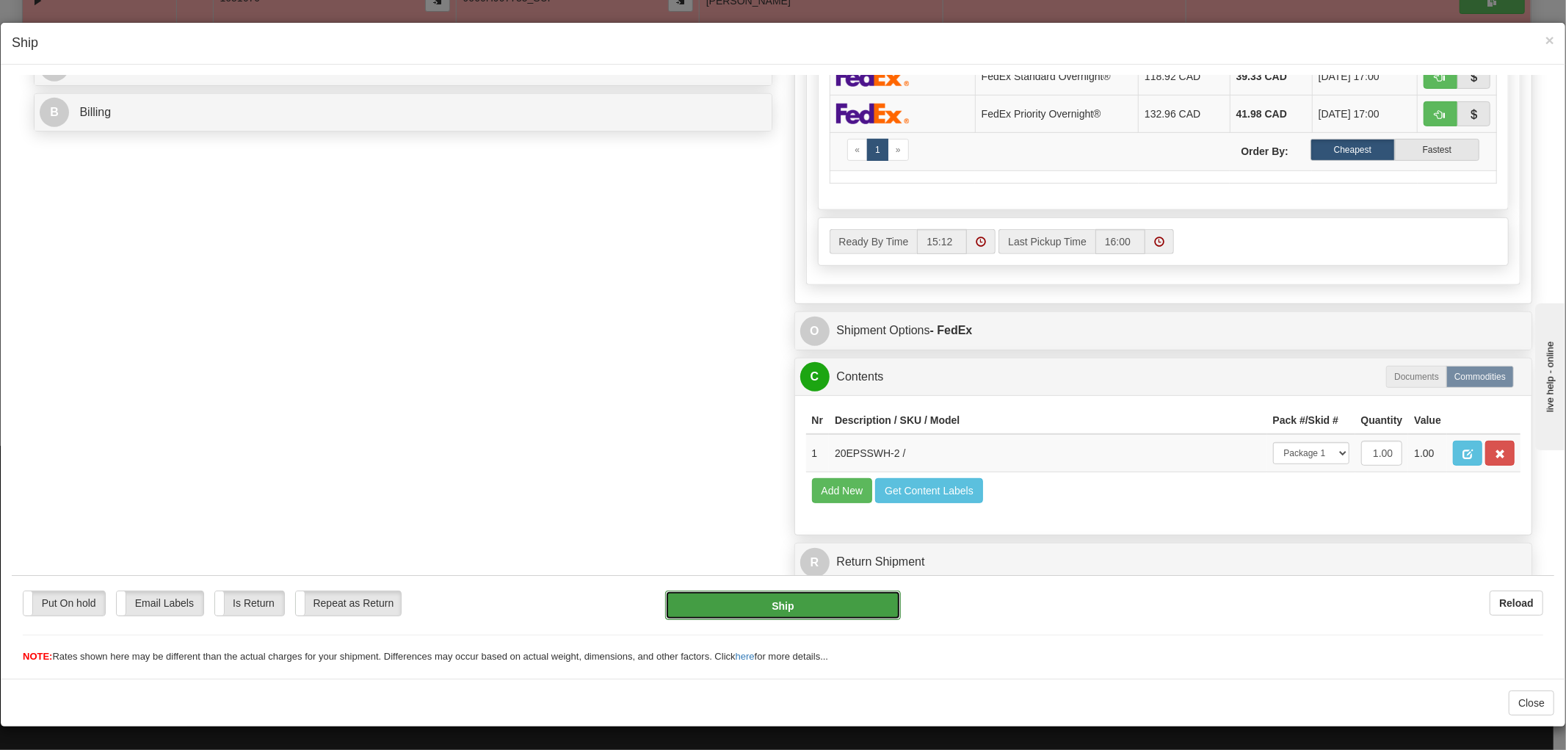
type input "92"
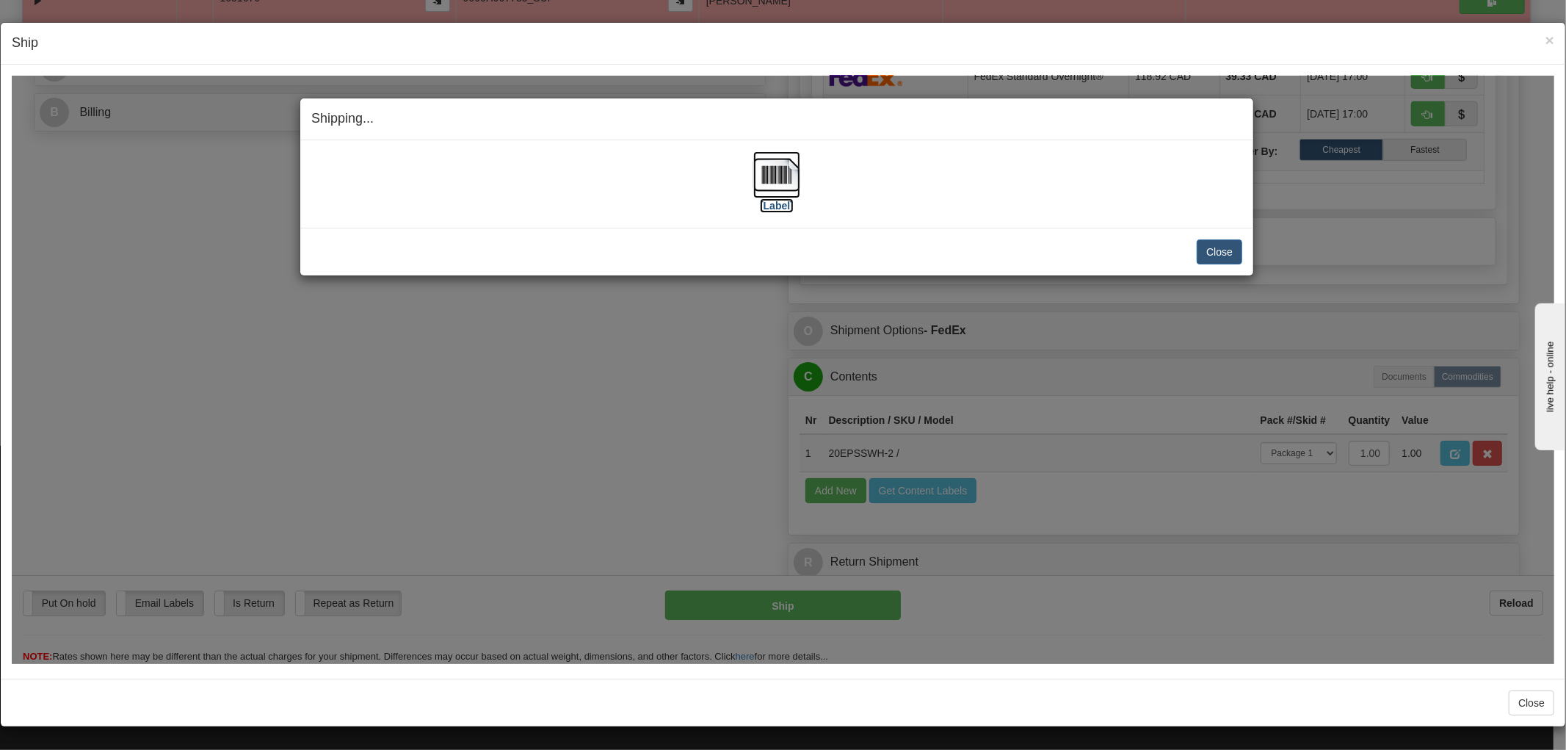
click at [763, 162] on img at bounding box center [776, 174] width 47 height 47
click at [1213, 242] on button "Close" at bounding box center [1220, 251] width 46 height 25
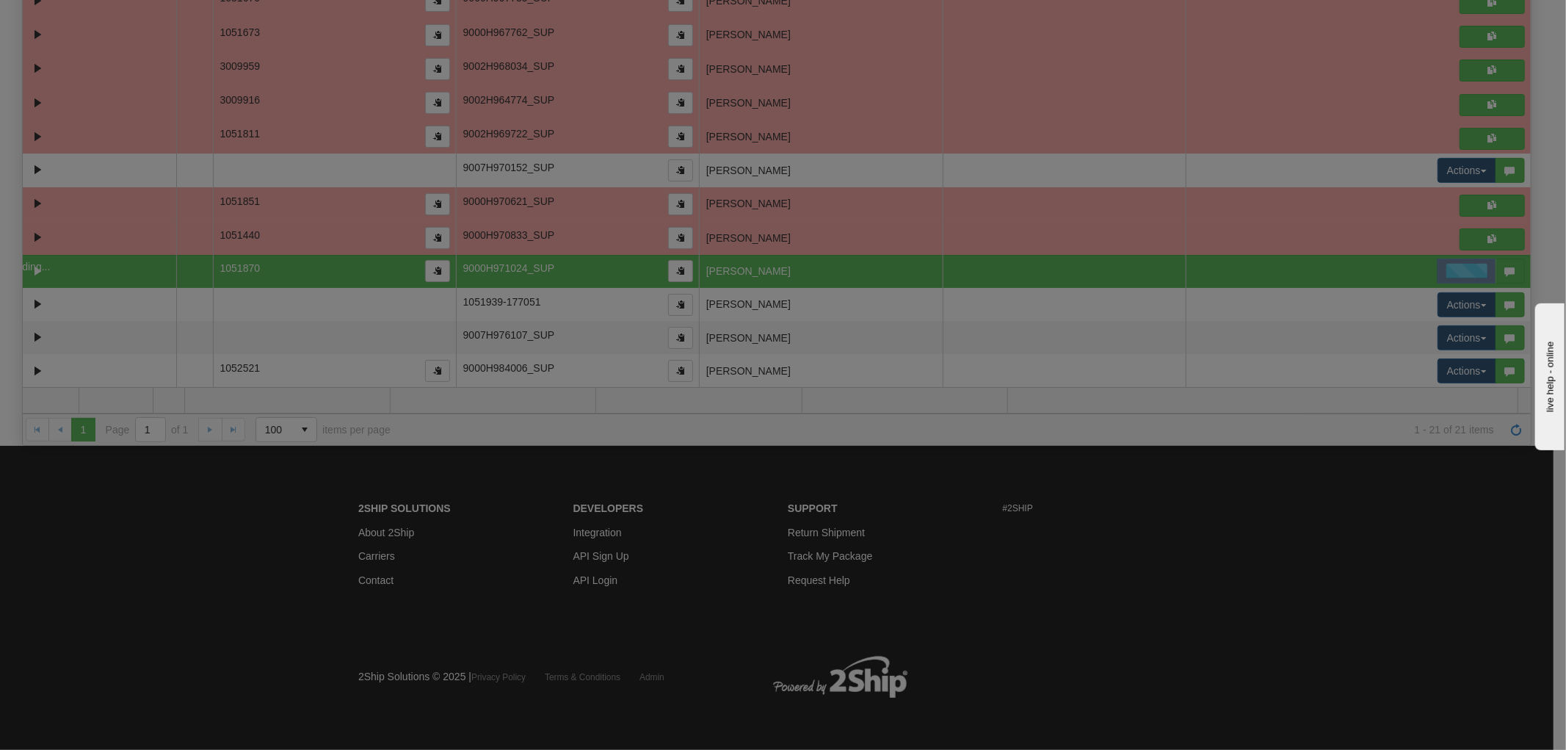
scroll to position [0, 0]
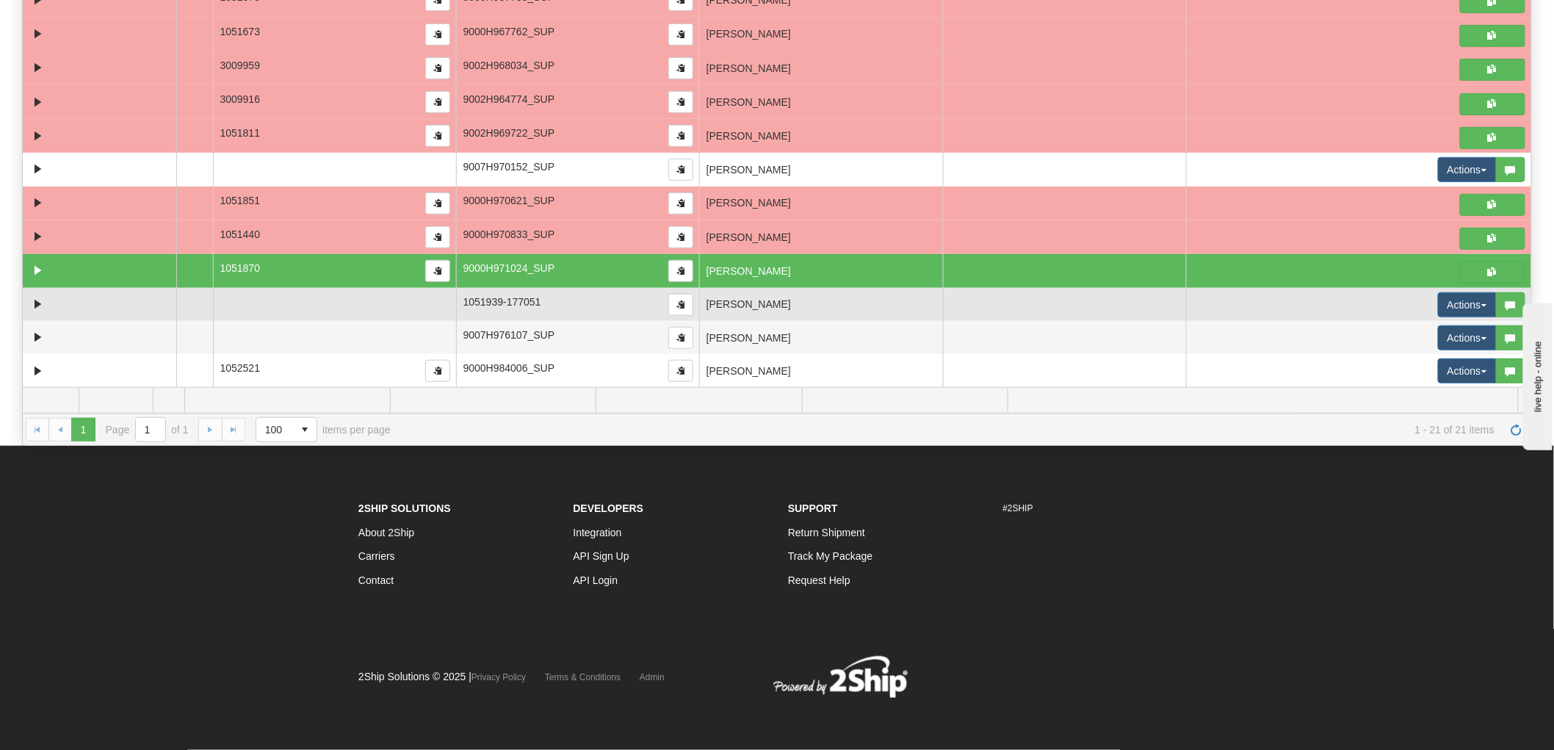
click at [853, 305] on td "AMY RISCH" at bounding box center [820, 304] width 243 height 33
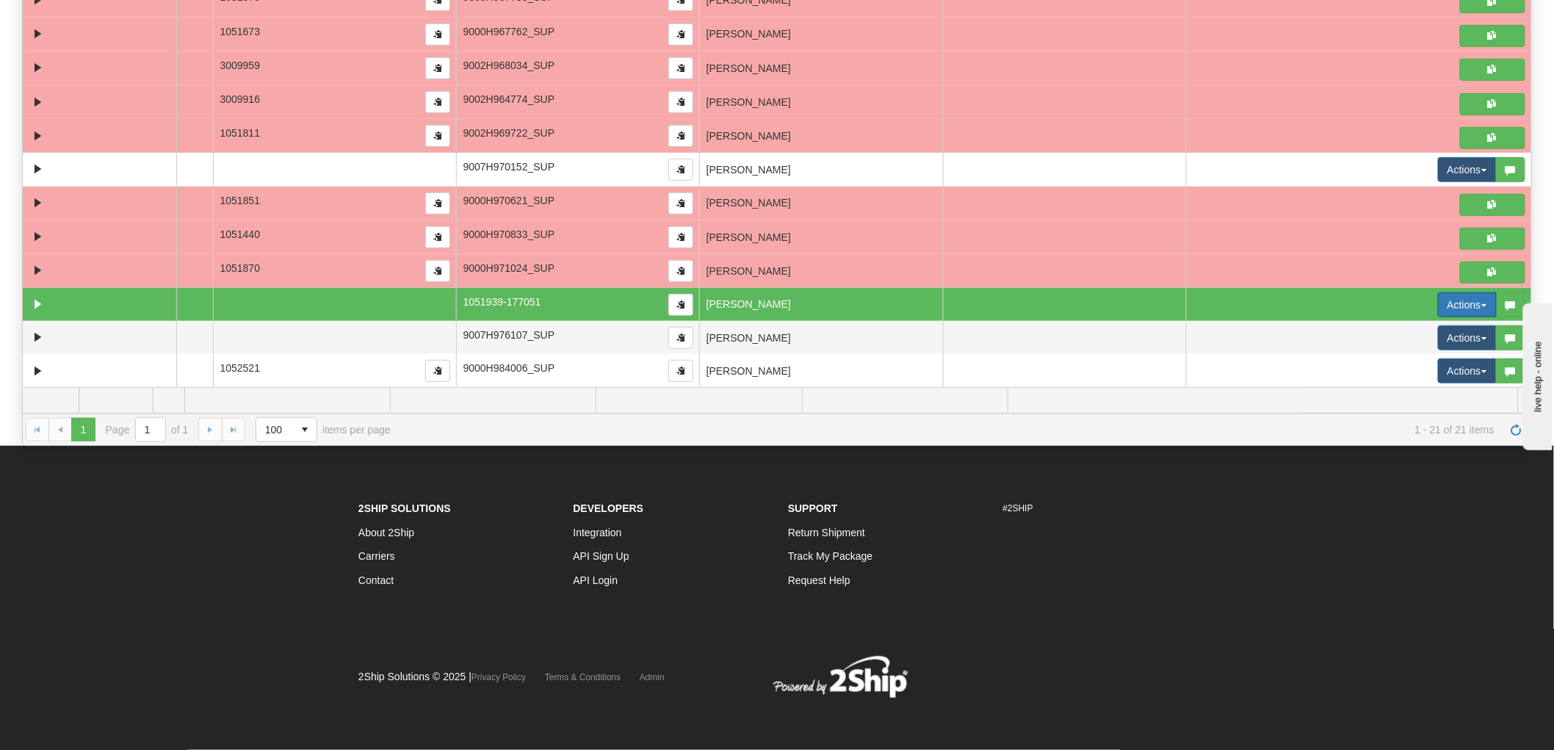
click at [1441, 295] on button "Actions" at bounding box center [1467, 304] width 59 height 25
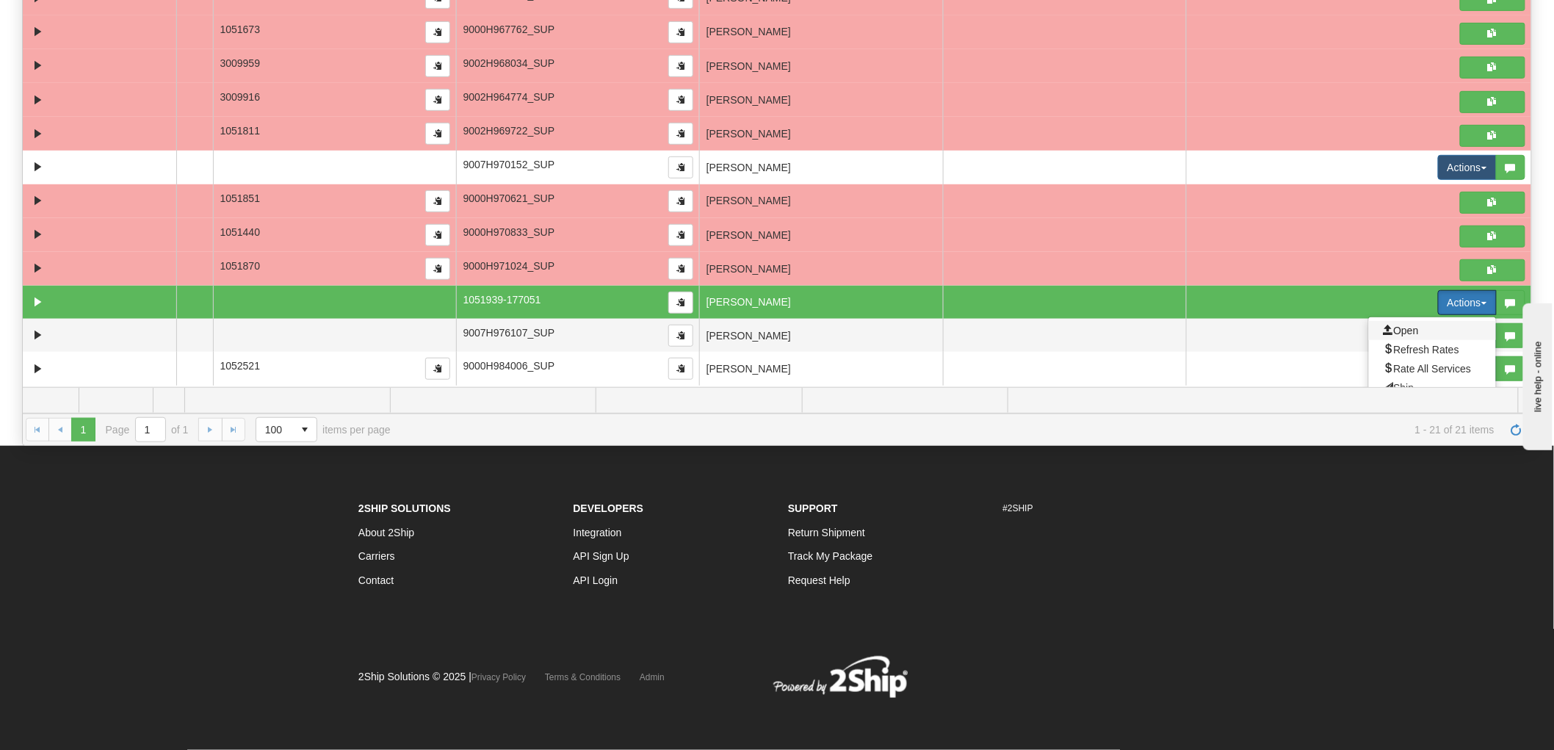
click at [1388, 326] on span "Open" at bounding box center [1400, 331] width 35 height 12
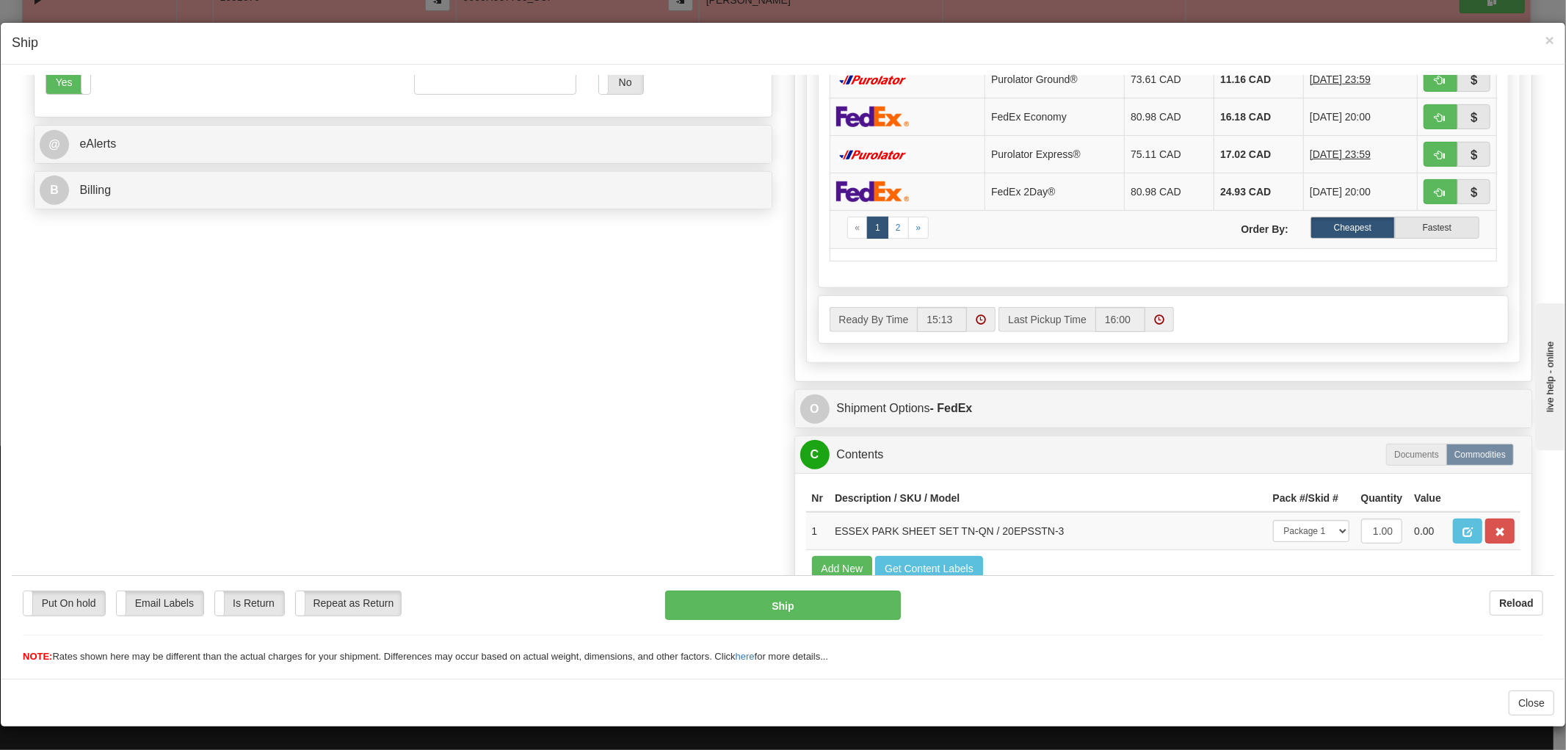
scroll to position [571, 0]
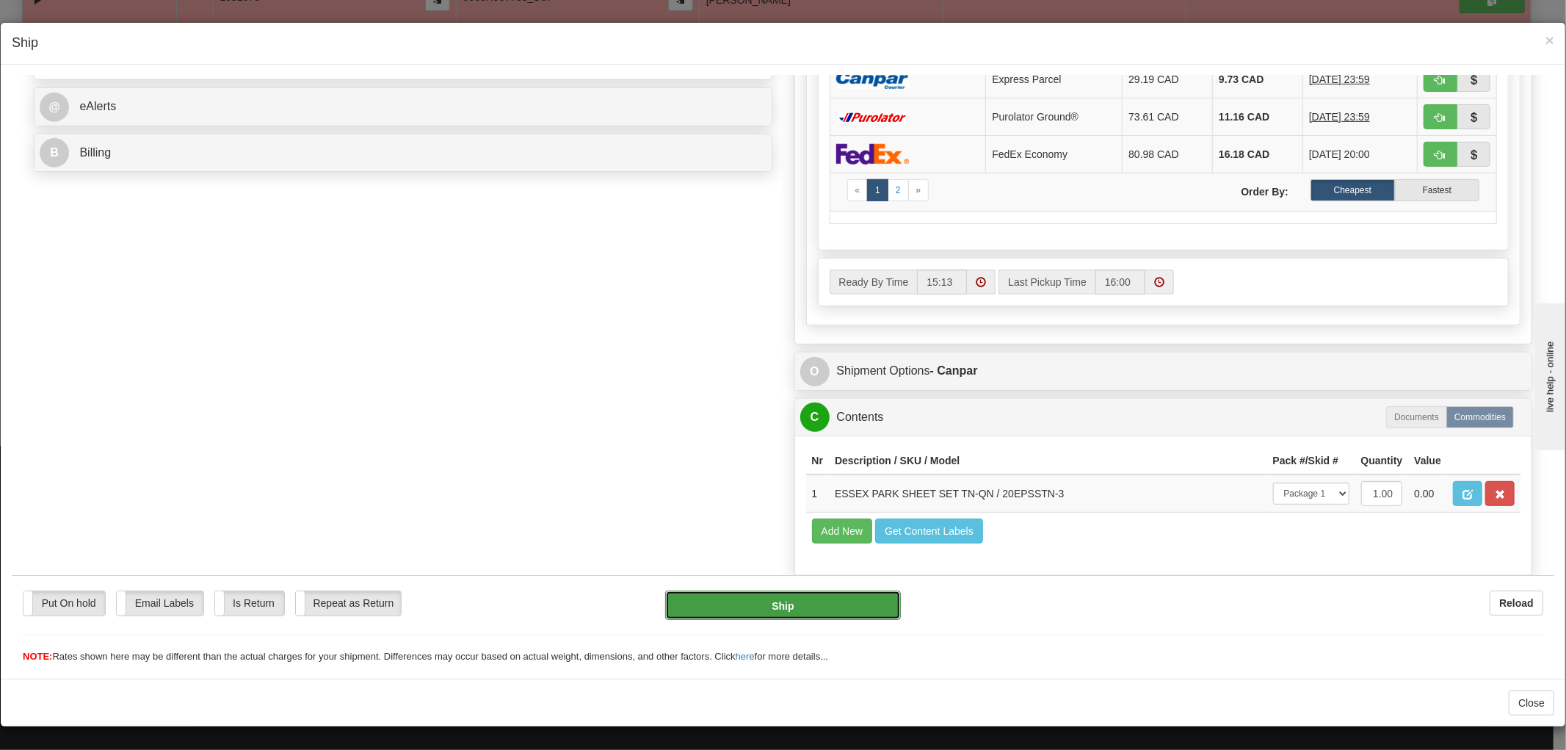
click at [840, 617] on button "Ship" at bounding box center [782, 604] width 235 height 29
type input "1"
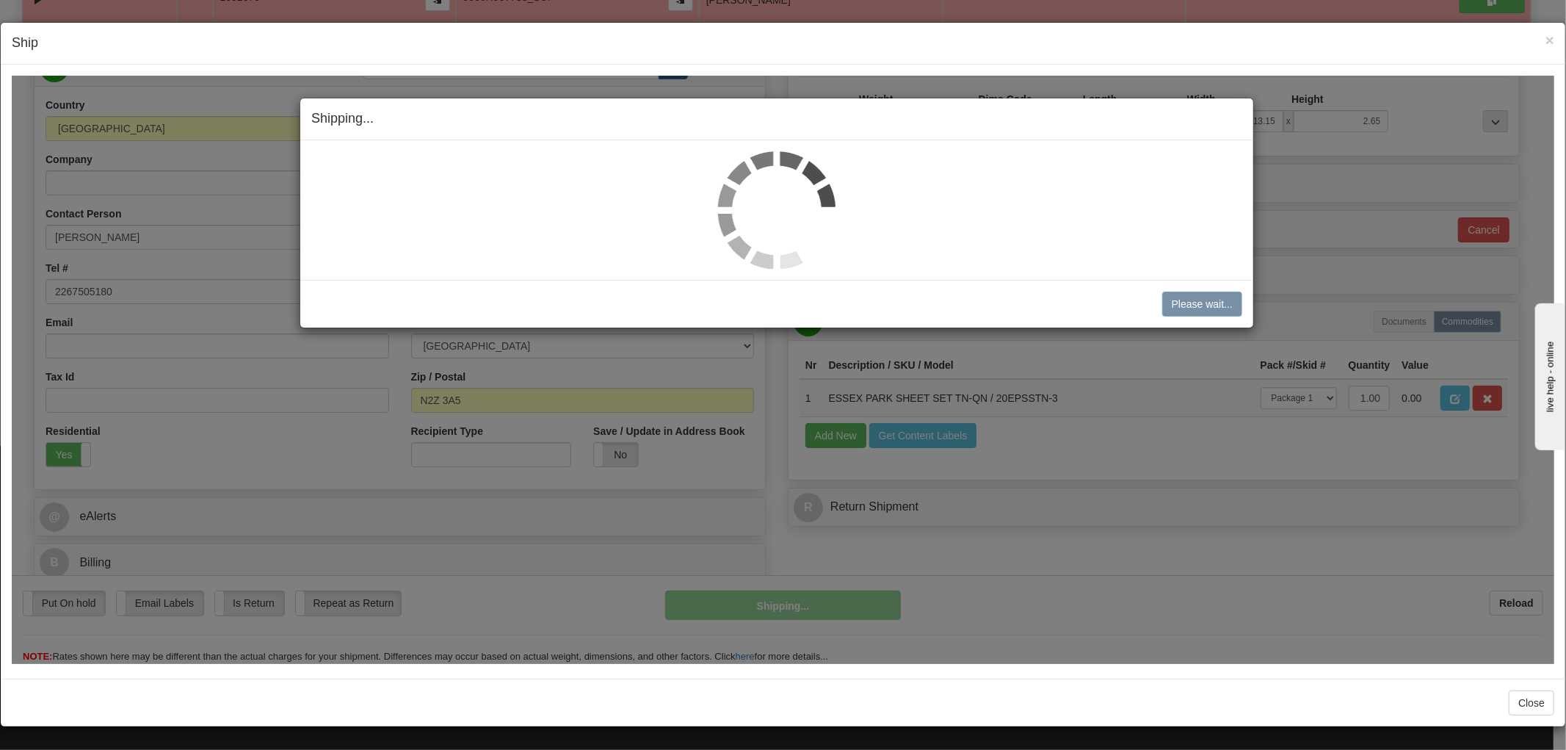
scroll to position [164, 0]
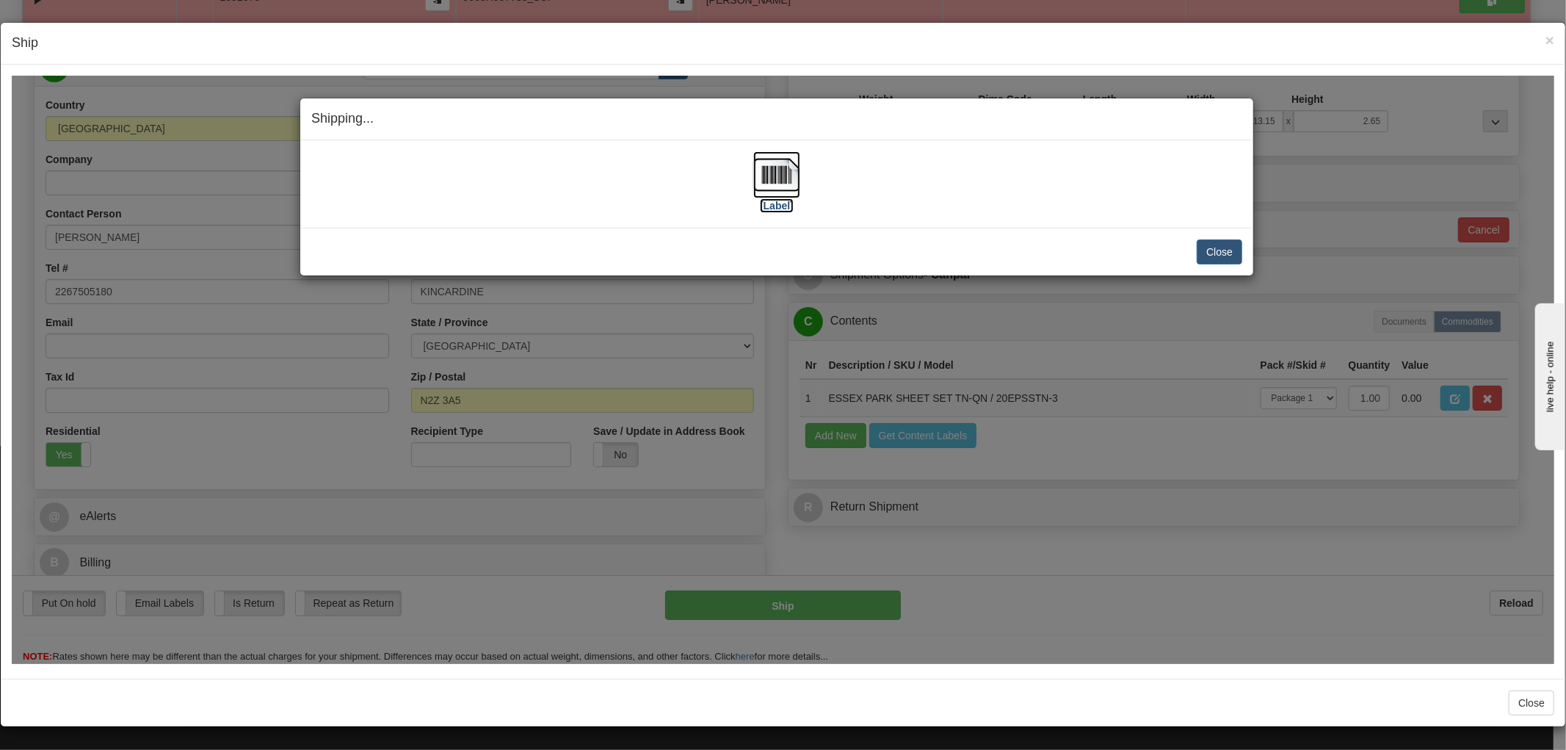
click at [788, 163] on img at bounding box center [776, 174] width 47 height 47
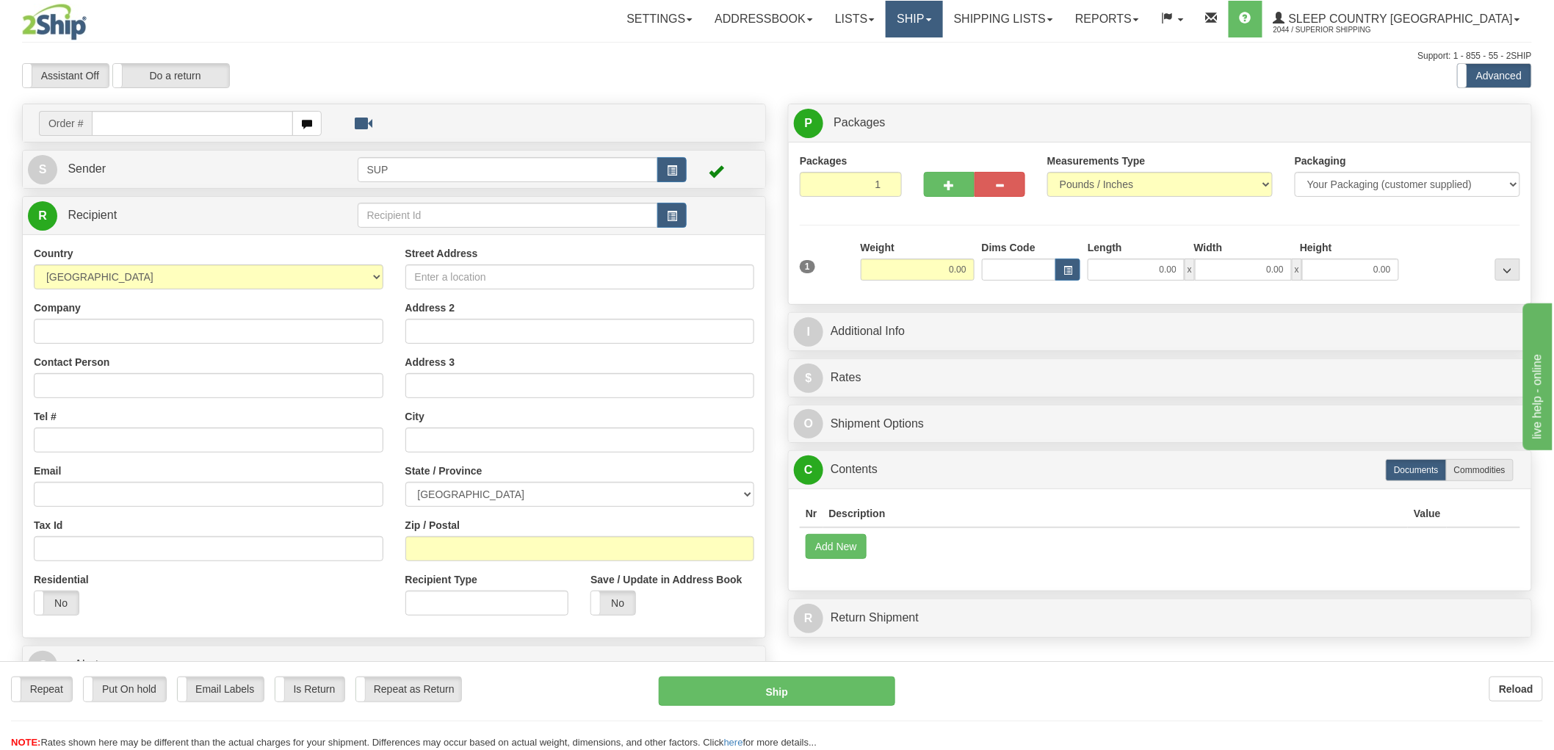
click at [942, 11] on link "Ship" at bounding box center [914, 19] width 57 height 37
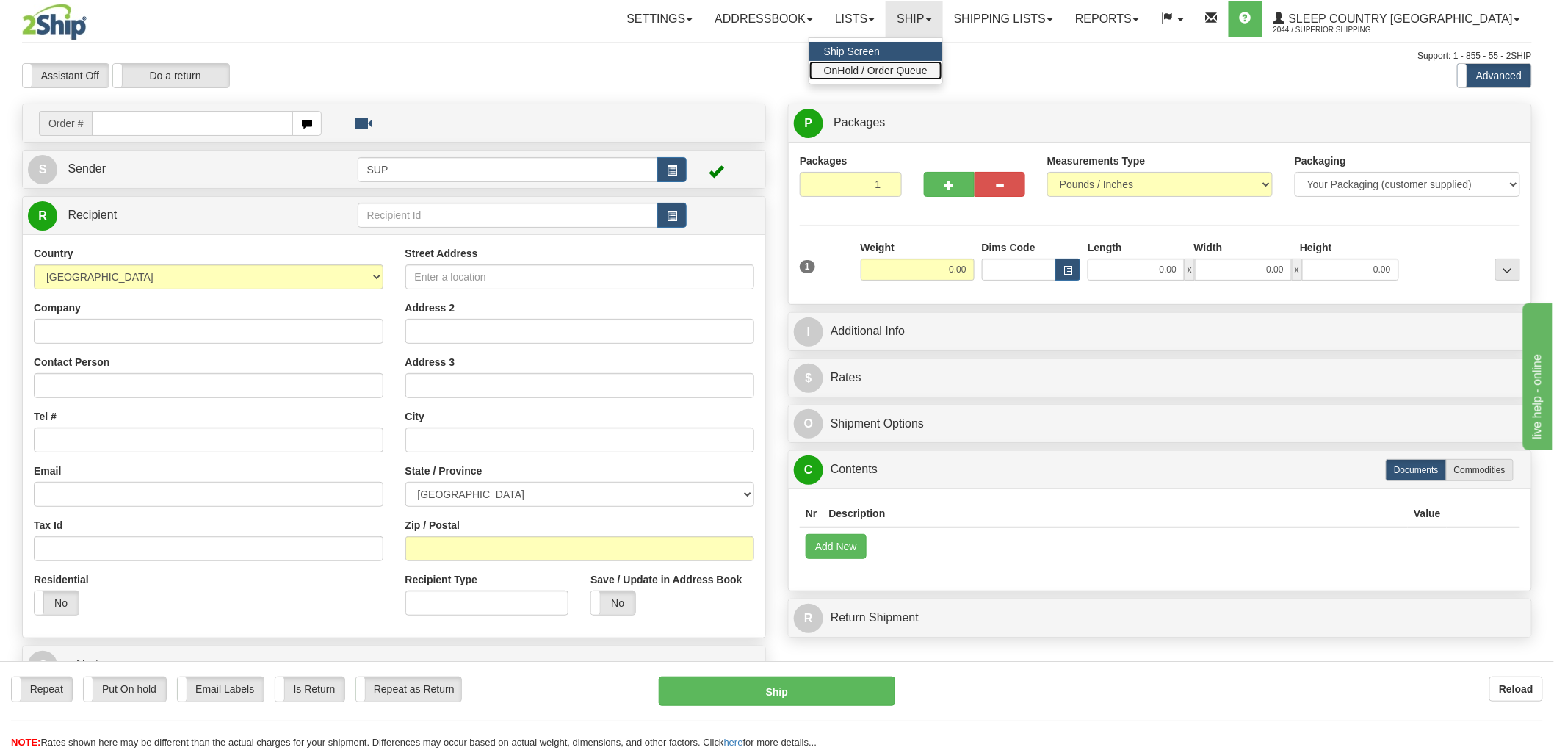
click at [942, 62] on link "OnHold / Order Queue" at bounding box center [875, 70] width 133 height 19
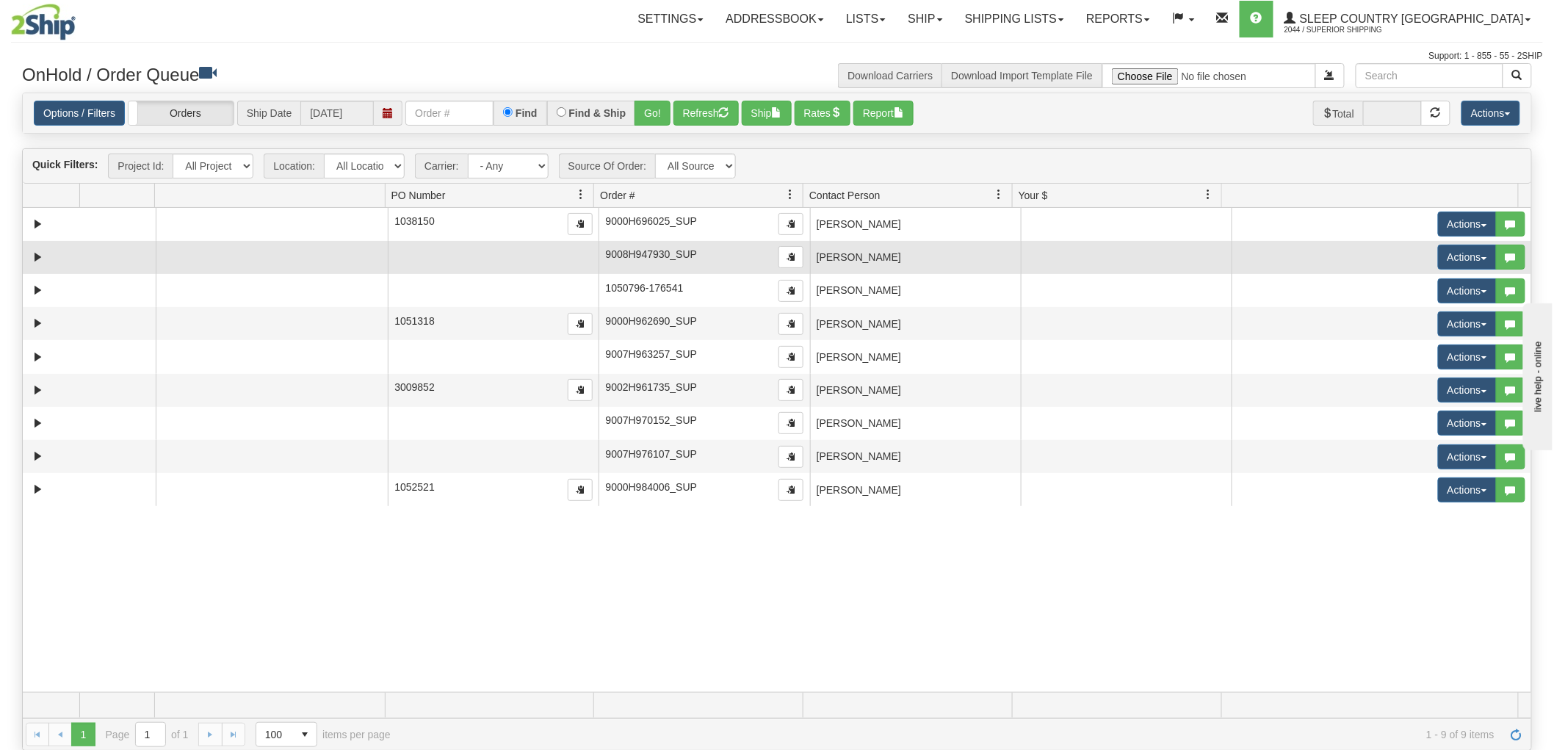
click at [903, 255] on td "[PERSON_NAME]" at bounding box center [915, 257] width 211 height 33
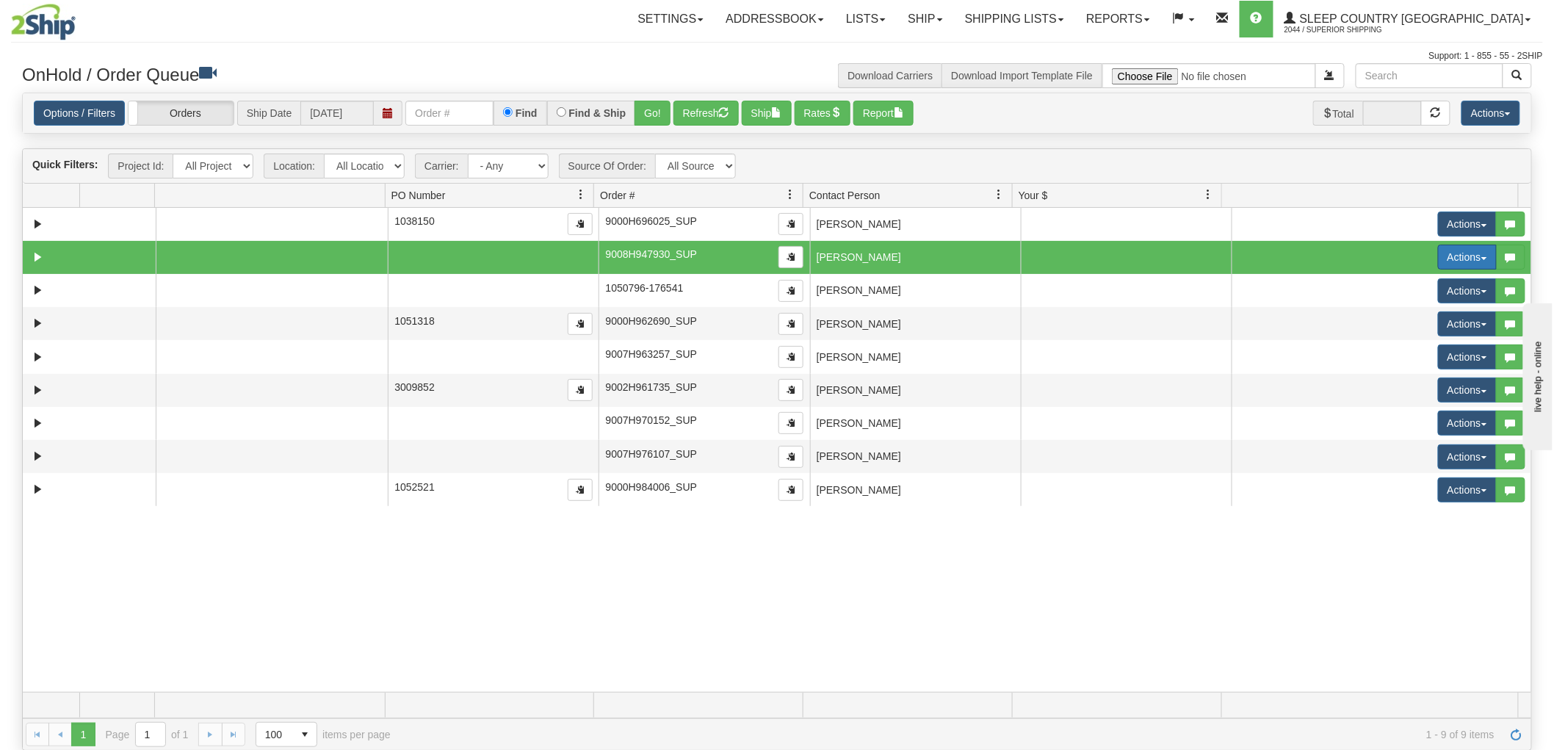
click at [1448, 261] on button "Actions" at bounding box center [1467, 257] width 59 height 25
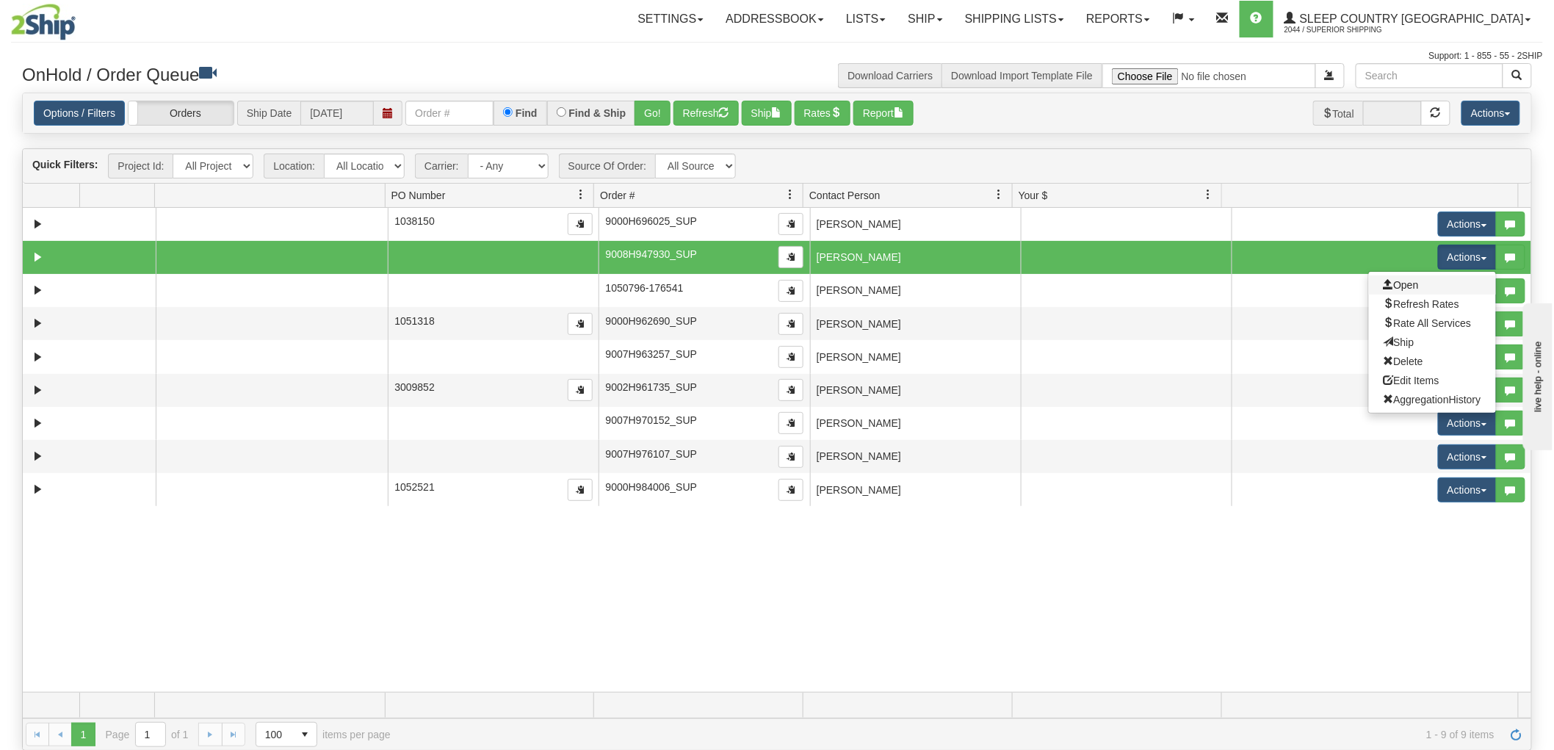
click at [1410, 288] on link "Open" at bounding box center [1432, 284] width 127 height 19
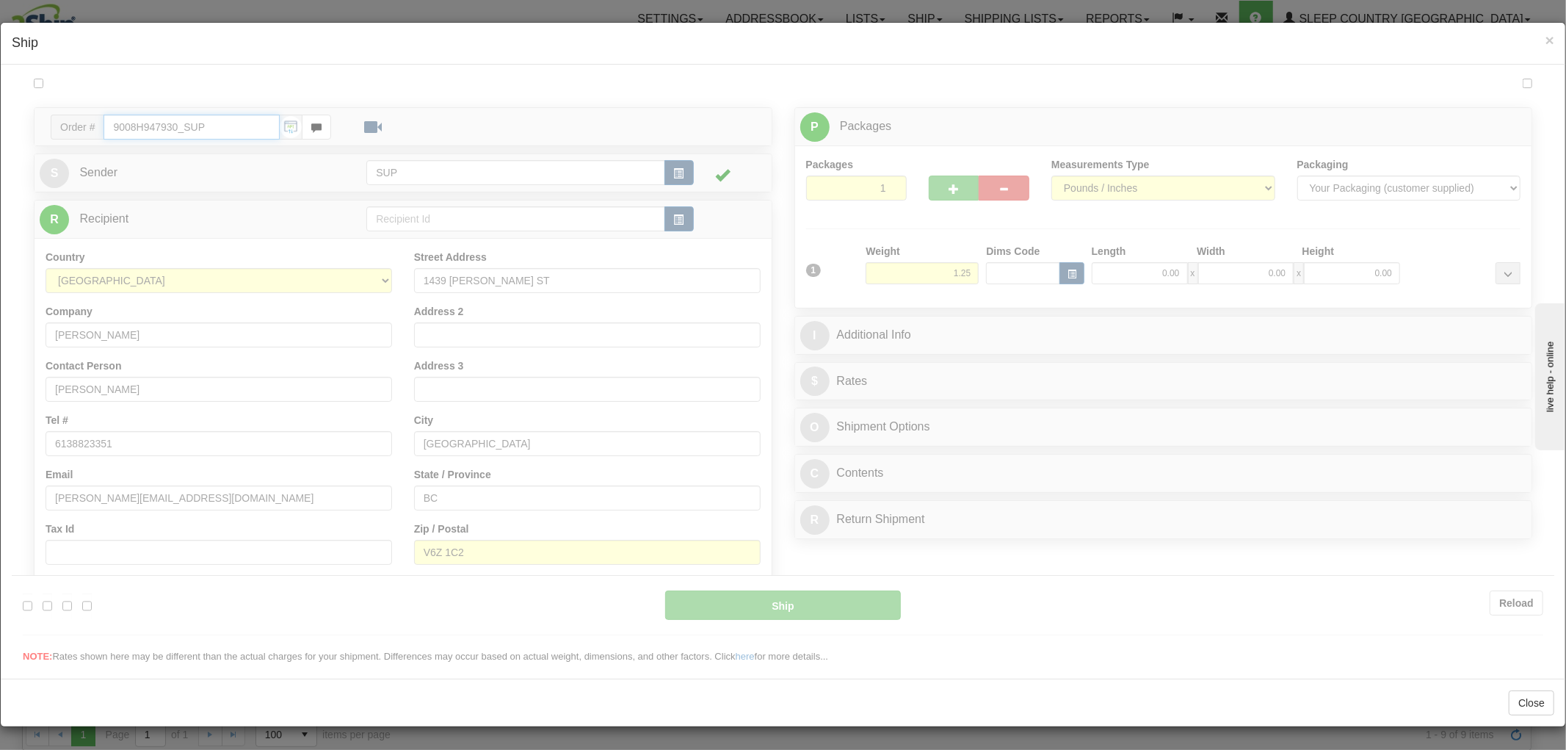
type input "15:20"
type input "16:00"
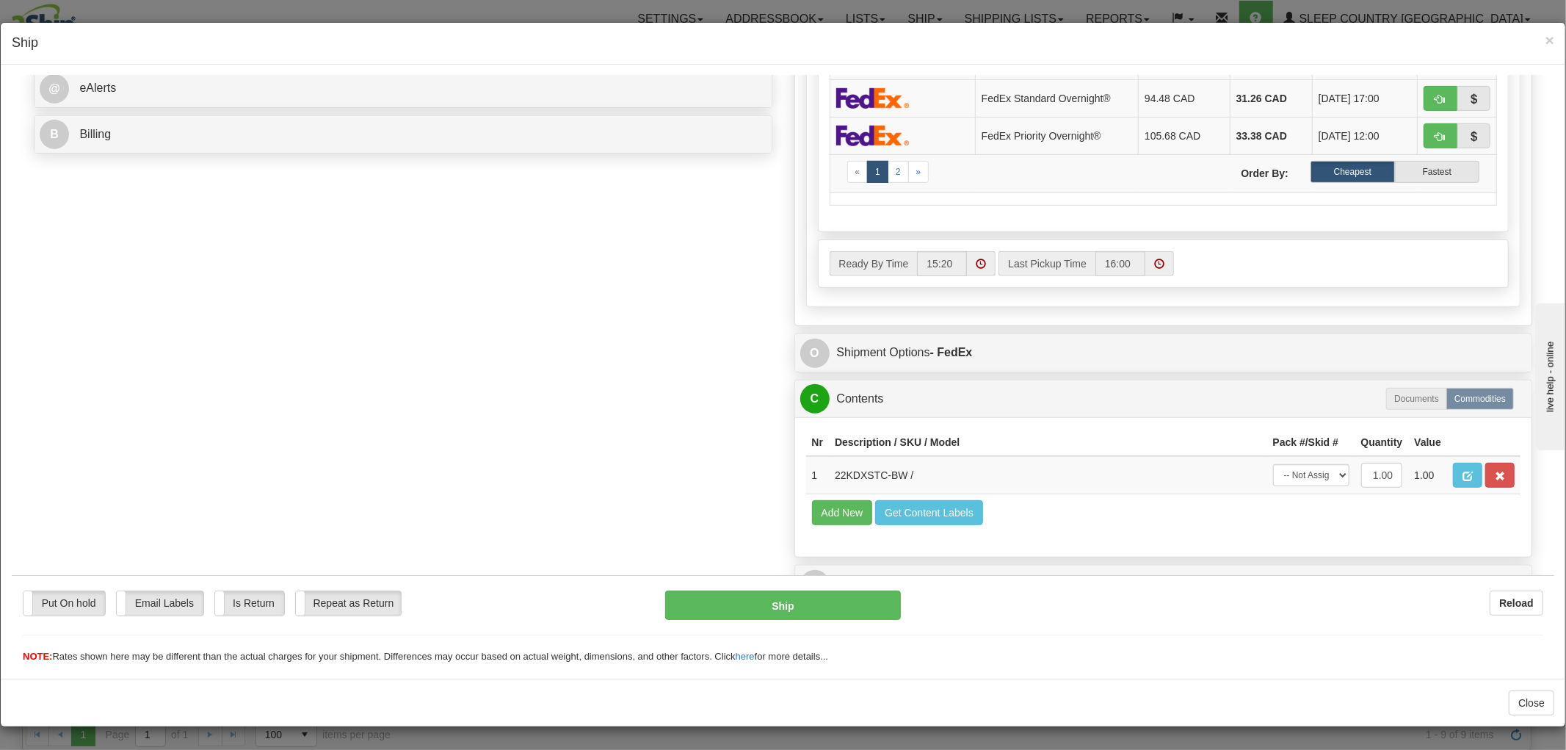
scroll to position [642, 0]
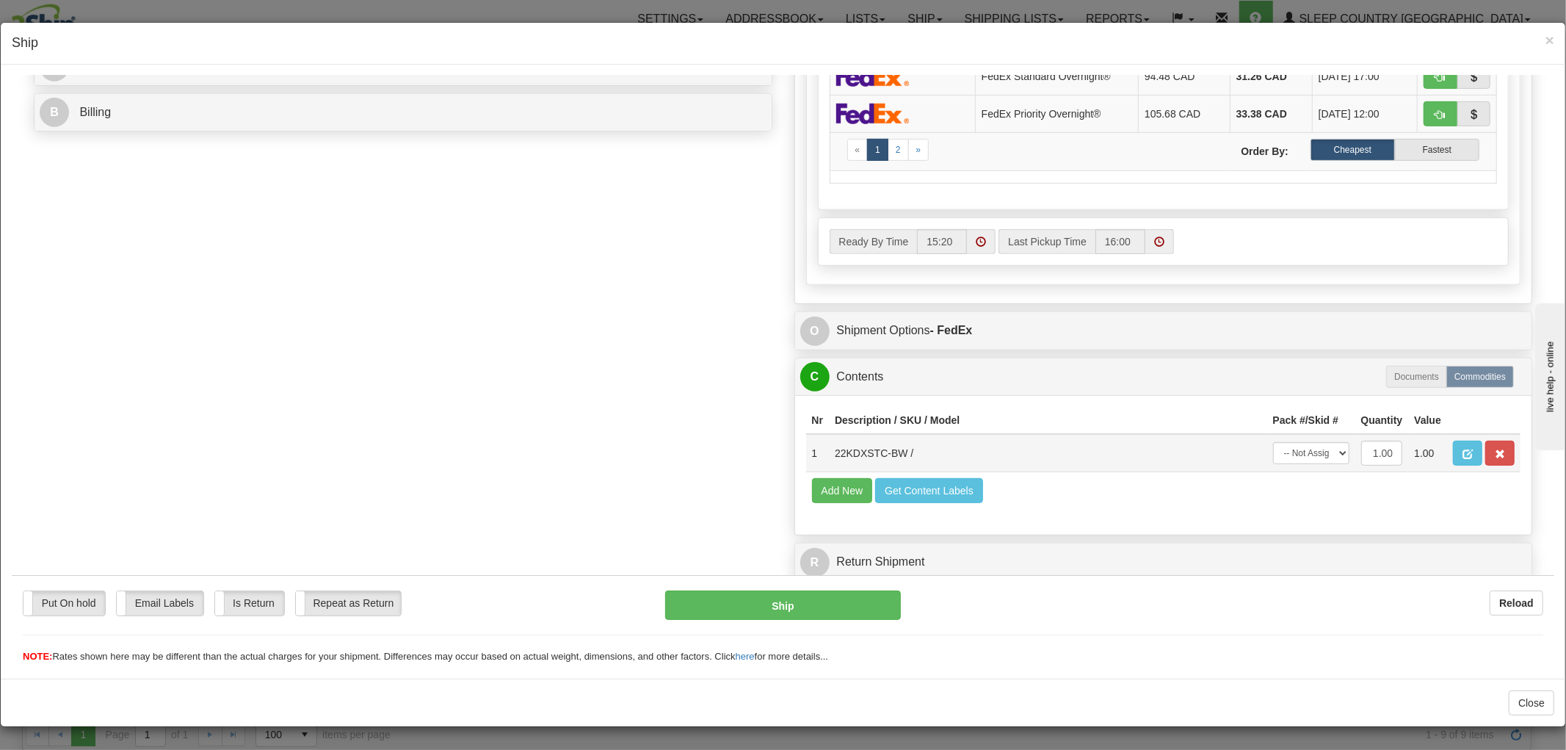
click at [1292, 433] on td "-- Not Assigned -- Package 1" at bounding box center [1311, 452] width 88 height 38
click at [1293, 441] on select "-- Not Assigned -- Package 1" at bounding box center [1311, 452] width 76 height 22
select select "0"
click at [1273, 441] on select "-- Not Assigned -- Package 1" at bounding box center [1311, 452] width 76 height 22
click at [797, 597] on button "Ship" at bounding box center [782, 604] width 235 height 29
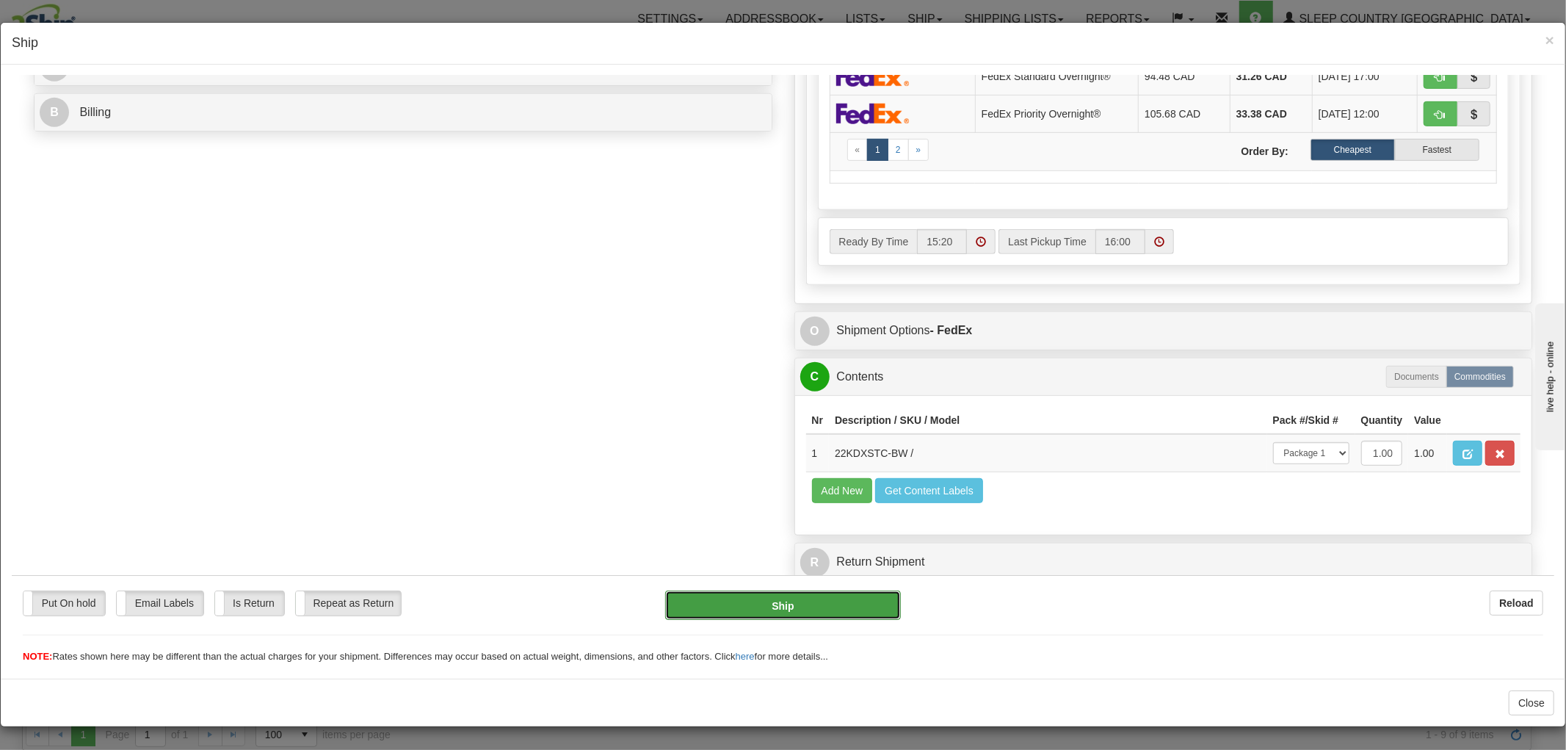
type input "92"
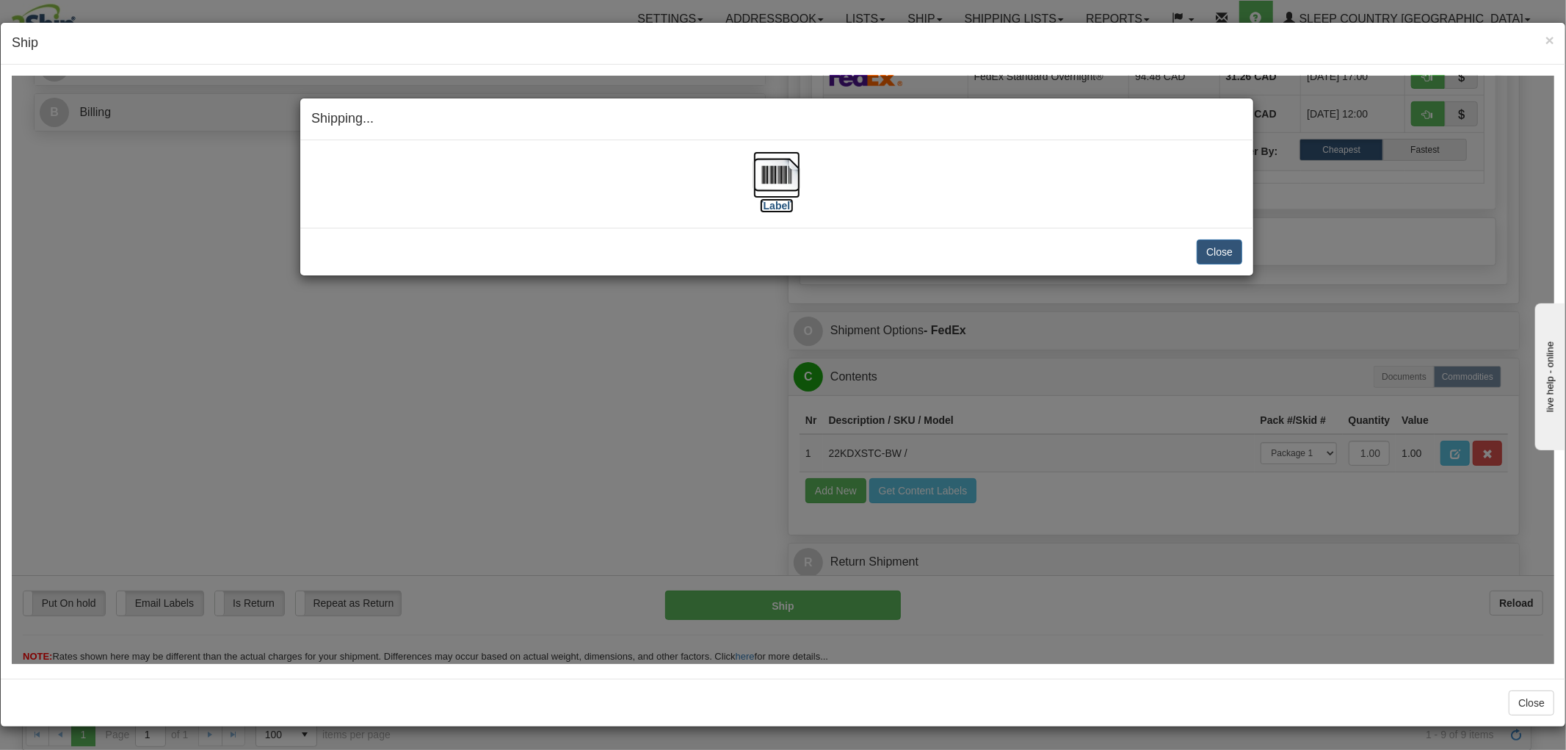
click at [760, 174] on img at bounding box center [776, 174] width 47 height 47
click at [1197, 247] on button "Close" at bounding box center [1220, 251] width 46 height 25
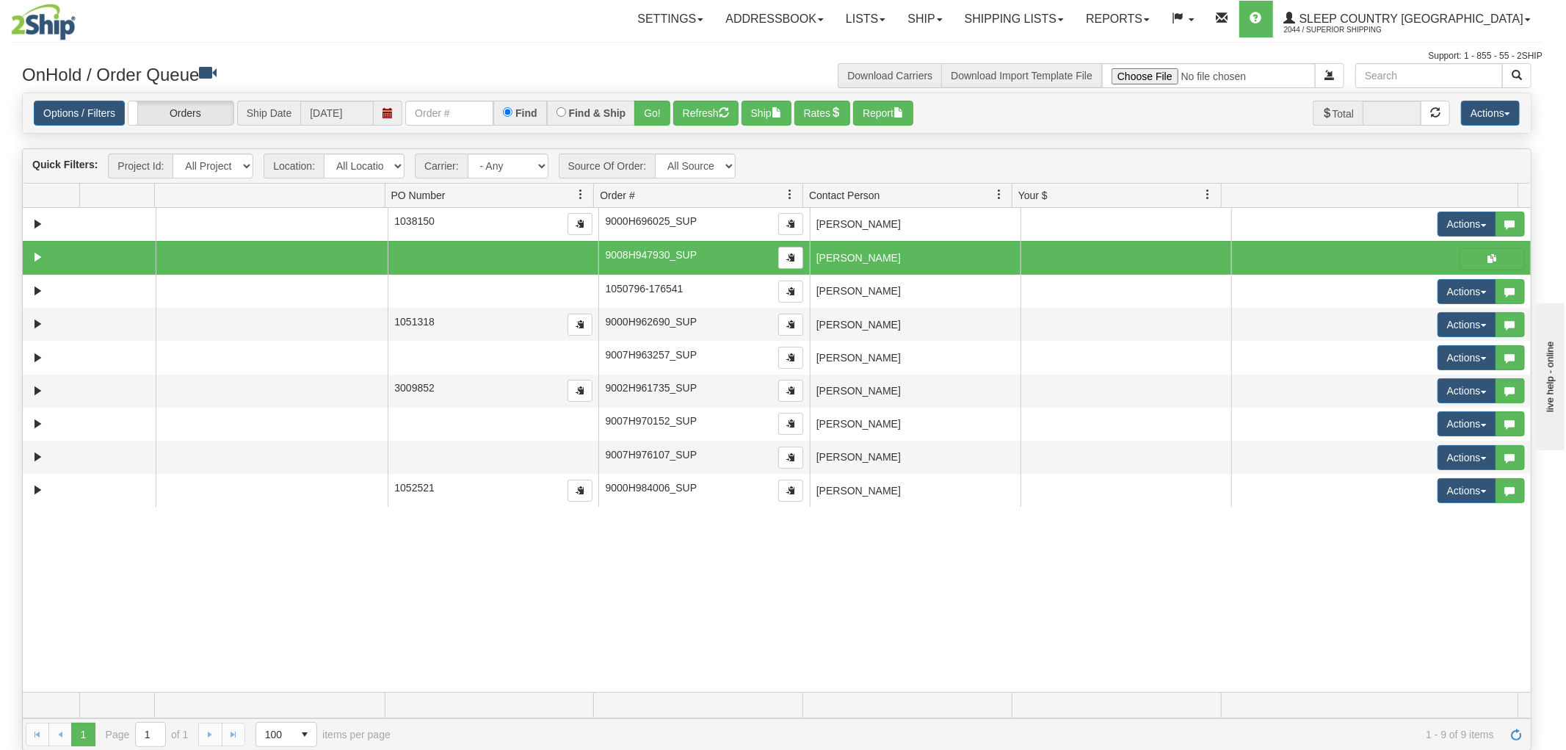
scroll to position [0, 0]
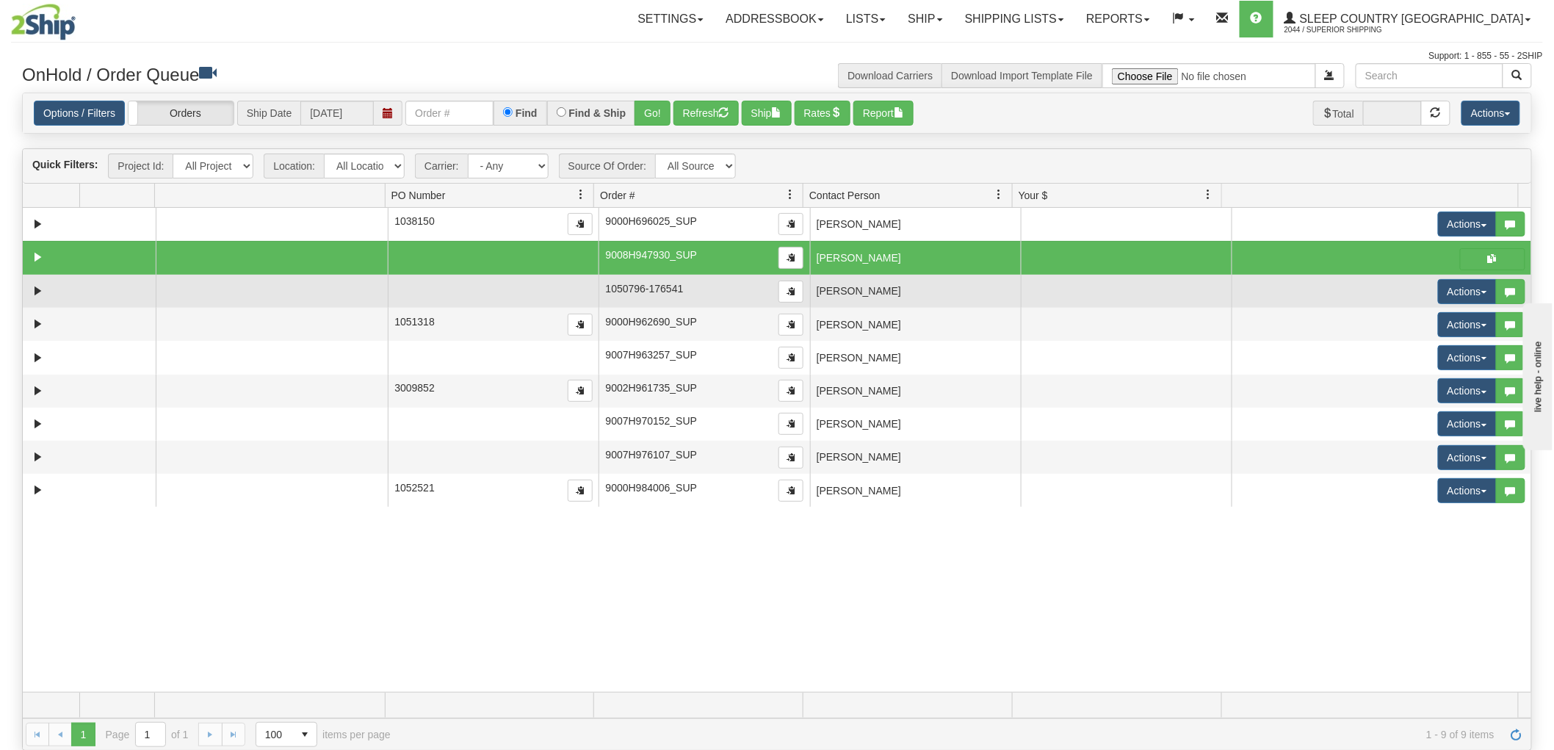
click at [893, 283] on td "[PERSON_NAME]" at bounding box center [915, 291] width 211 height 33
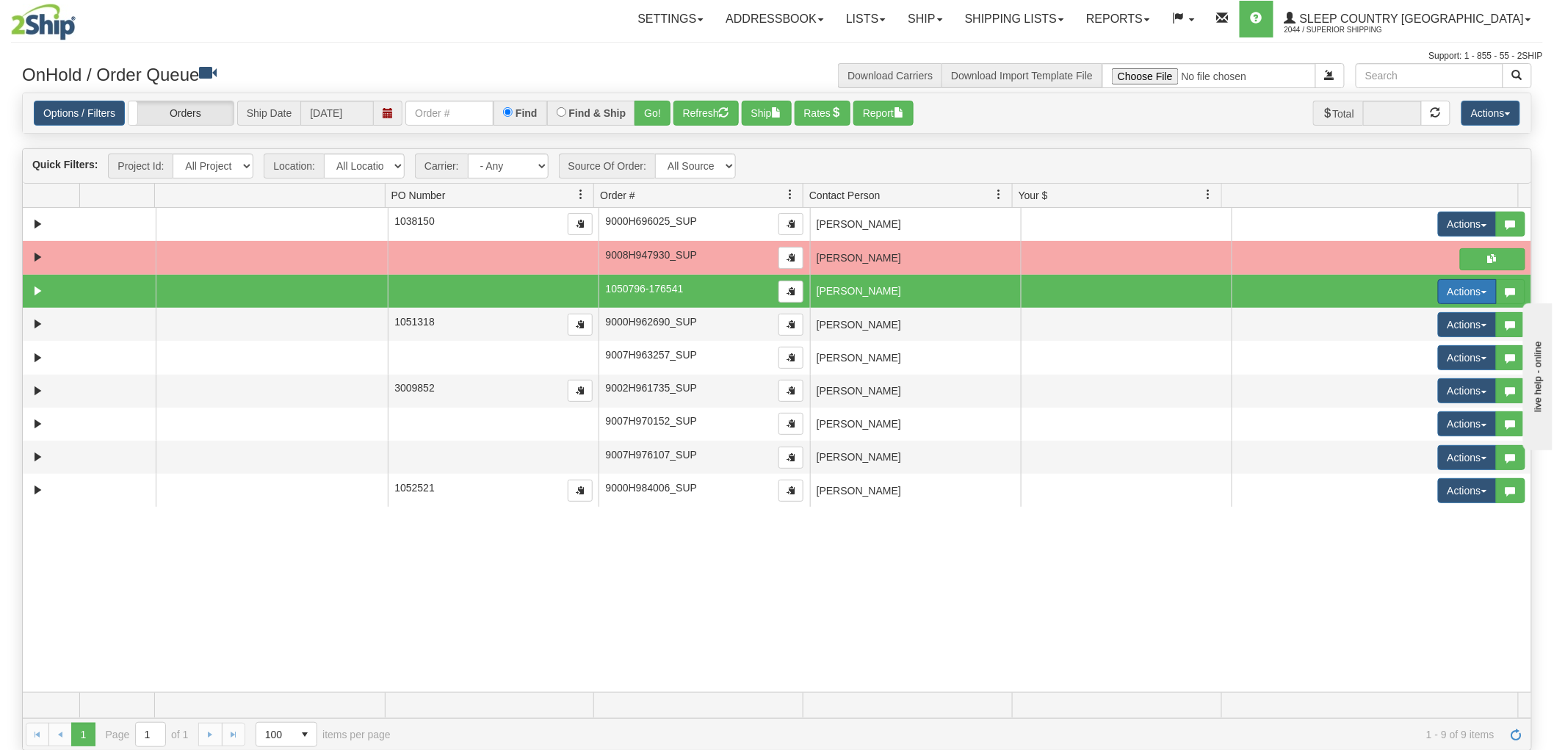
click at [1449, 281] on button "Actions" at bounding box center [1467, 291] width 59 height 25
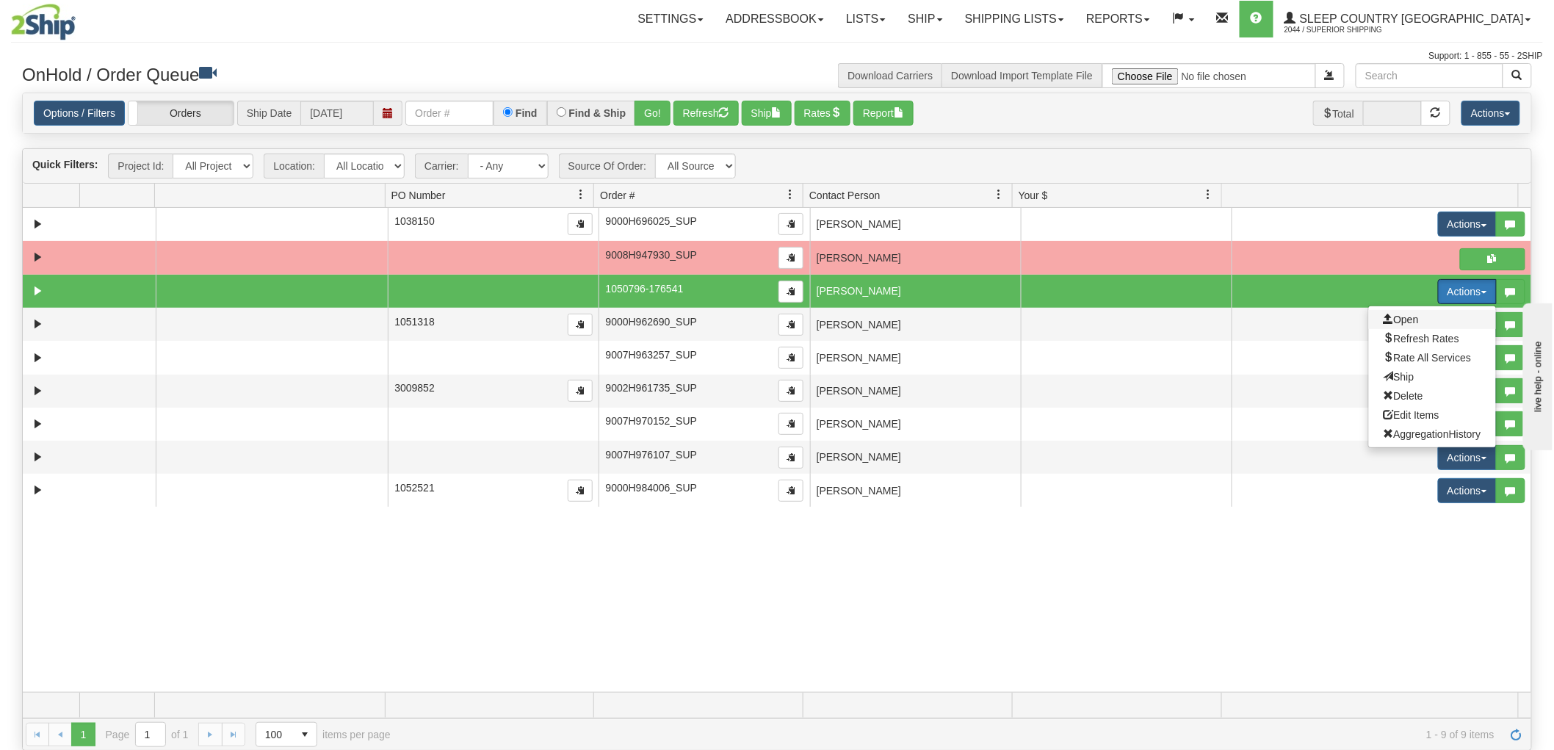
click at [1405, 319] on span "Open" at bounding box center [1400, 320] width 35 height 12
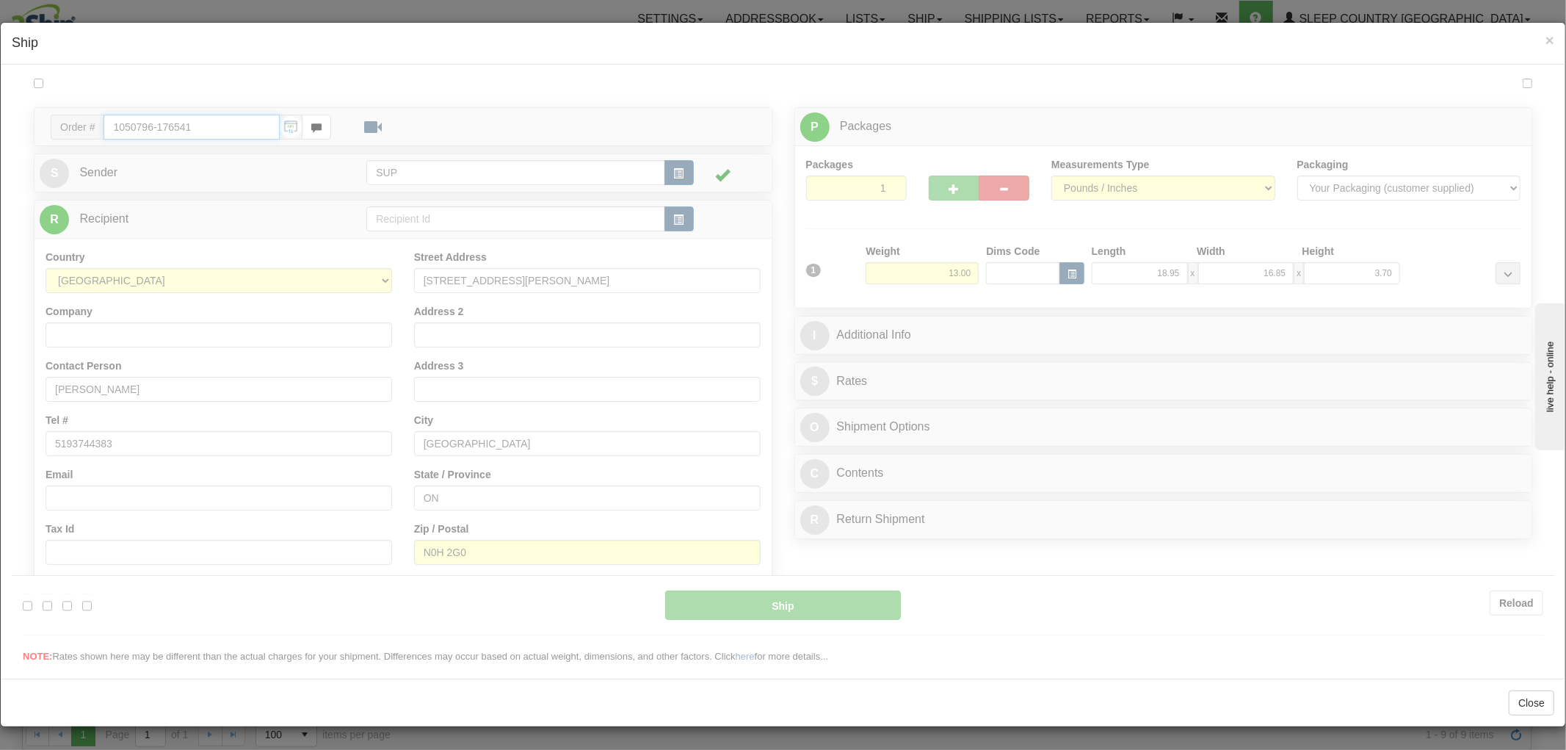
type input "15:21"
type input "16:00"
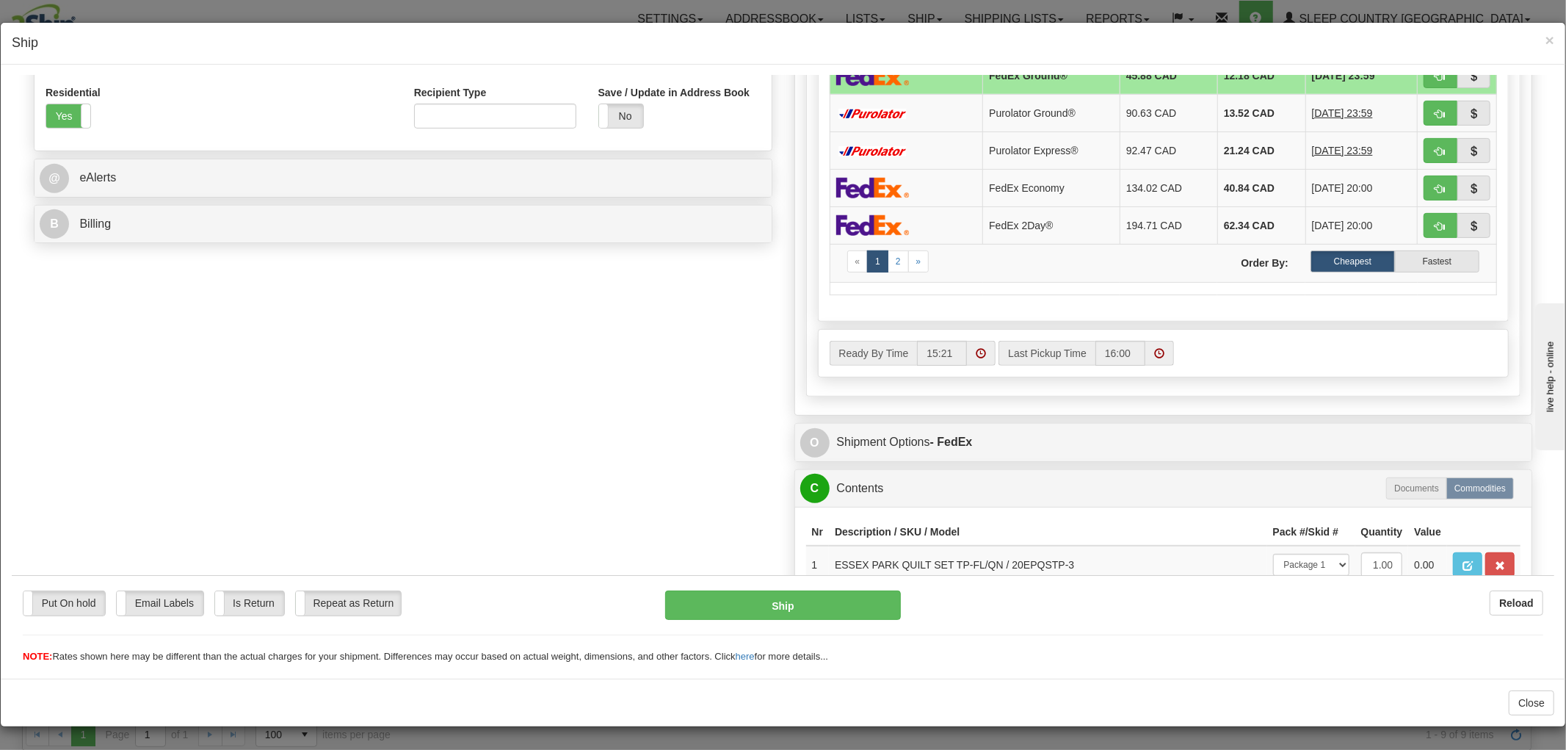
scroll to position [642, 0]
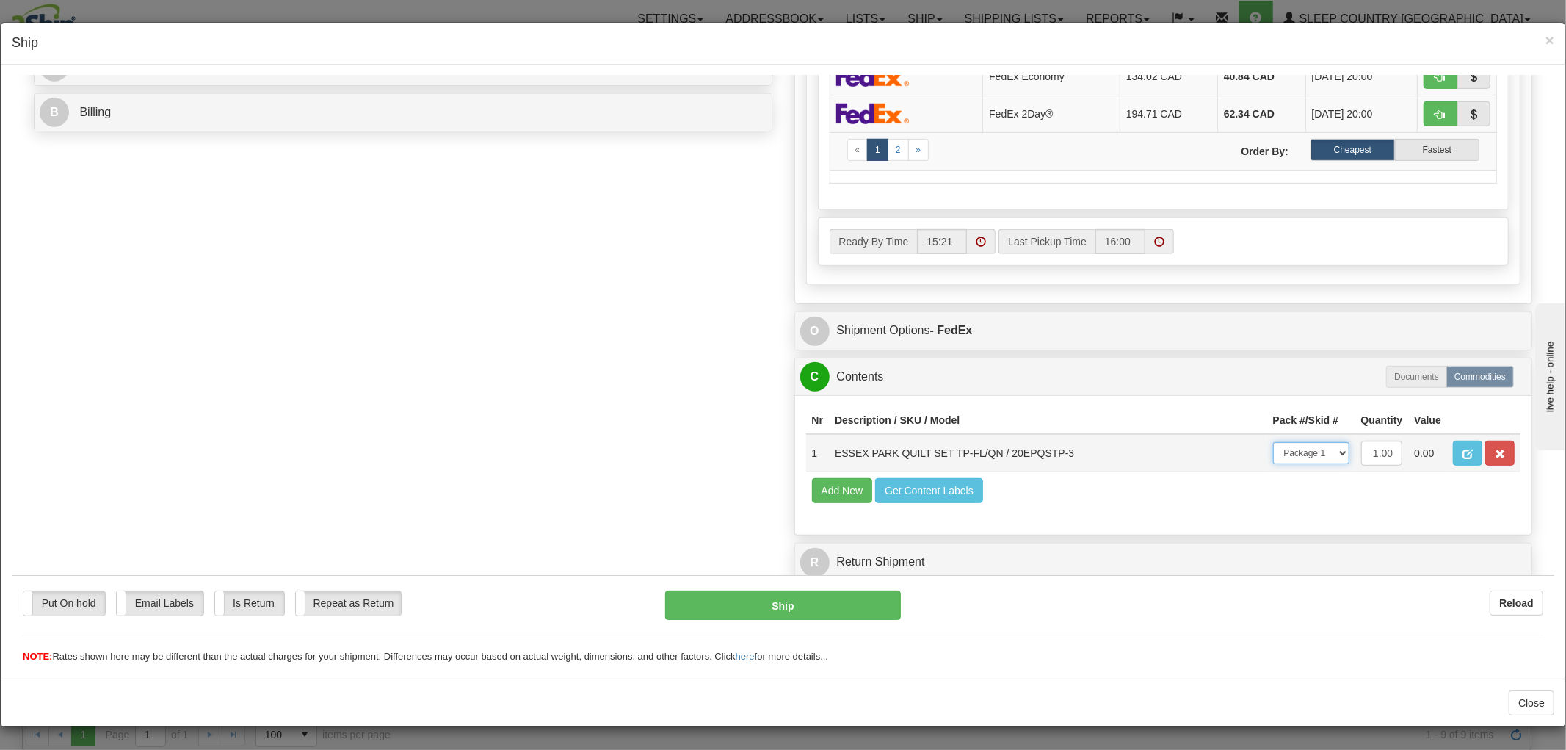
click at [1273, 441] on select "-- Not Assigned -- Package 1" at bounding box center [1311, 452] width 76 height 22
click at [811, 611] on button "Ship" at bounding box center [782, 604] width 235 height 29
type input "1"
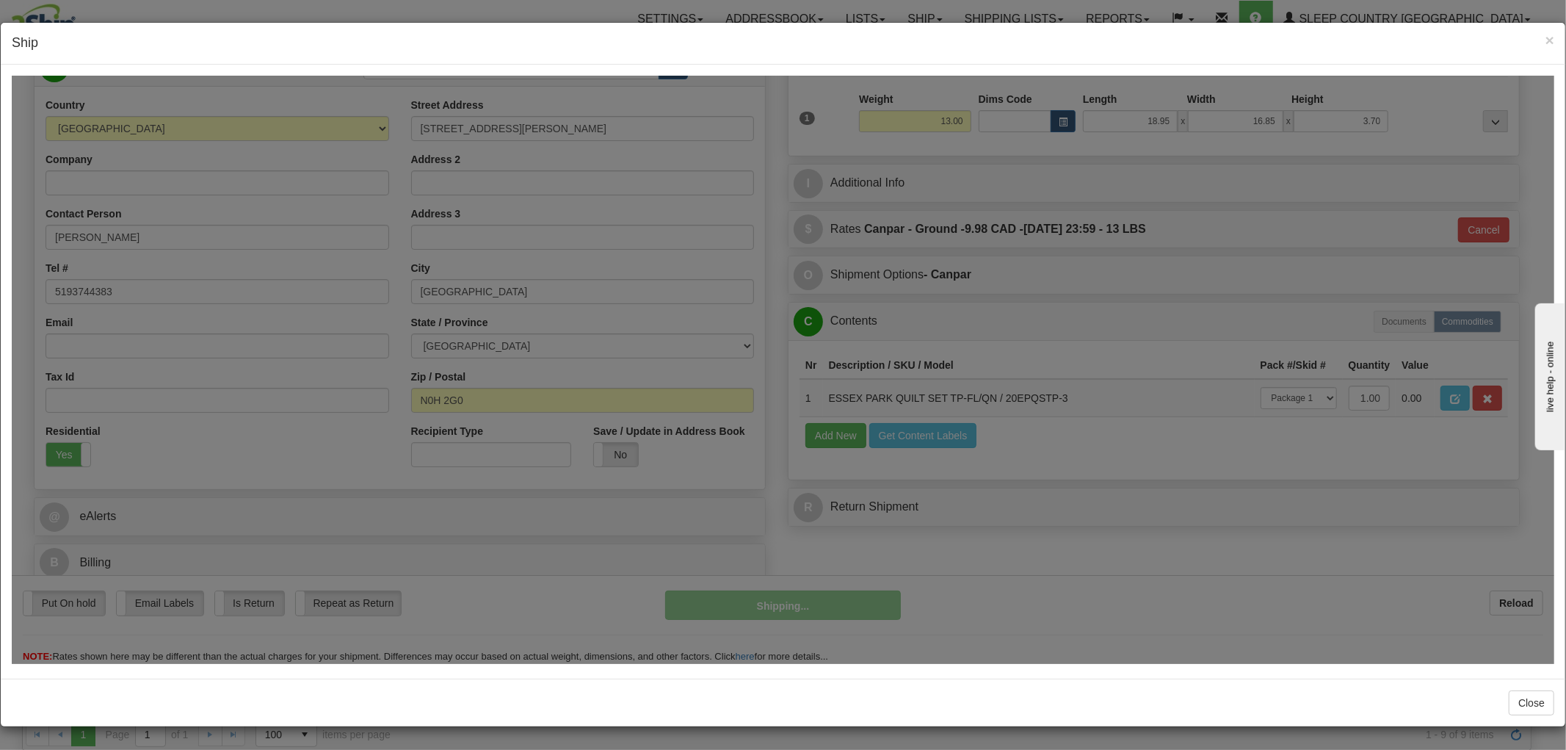
scroll to position [164, 0]
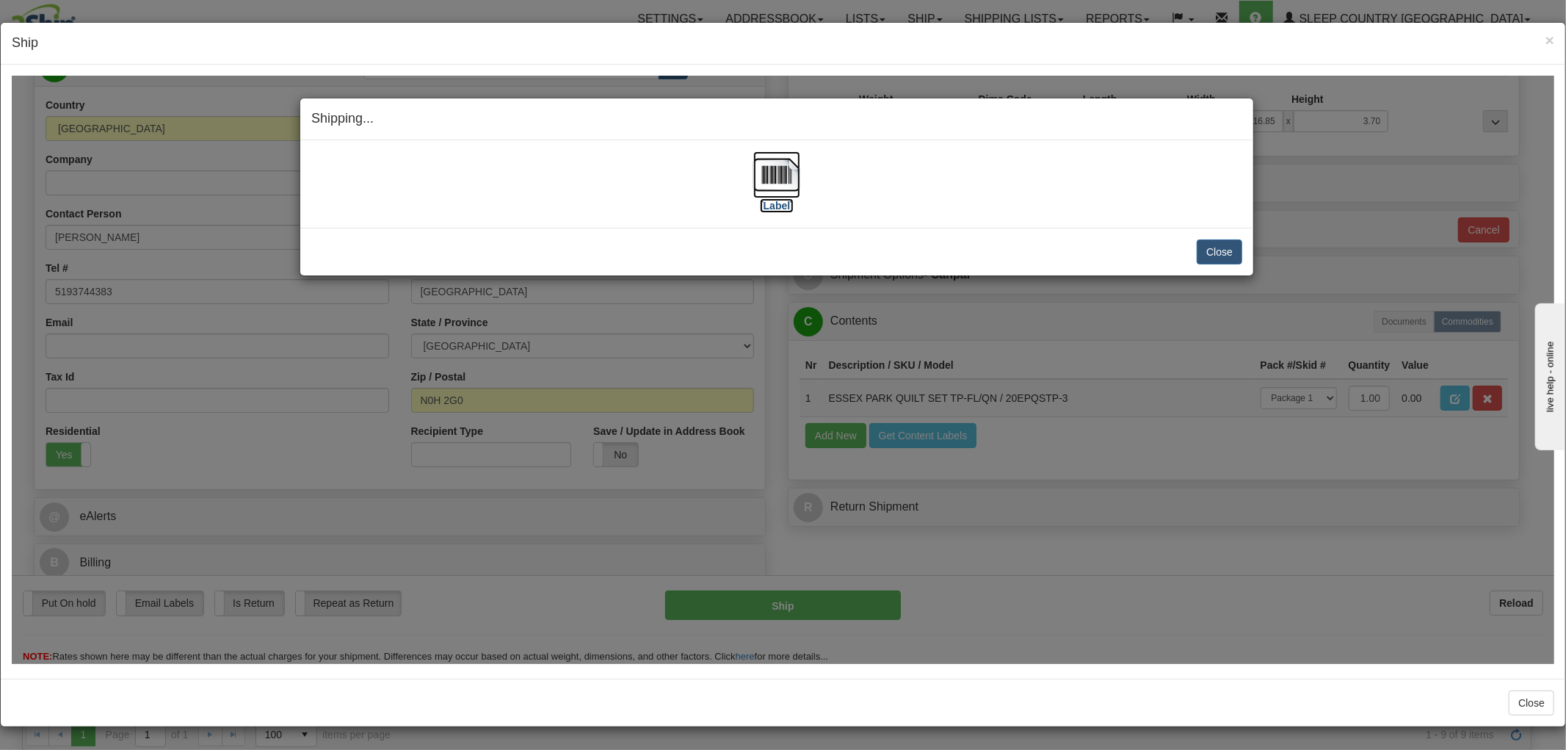
click at [754, 158] on img at bounding box center [776, 174] width 47 height 47
